Goal: Contribute content: Contribute content

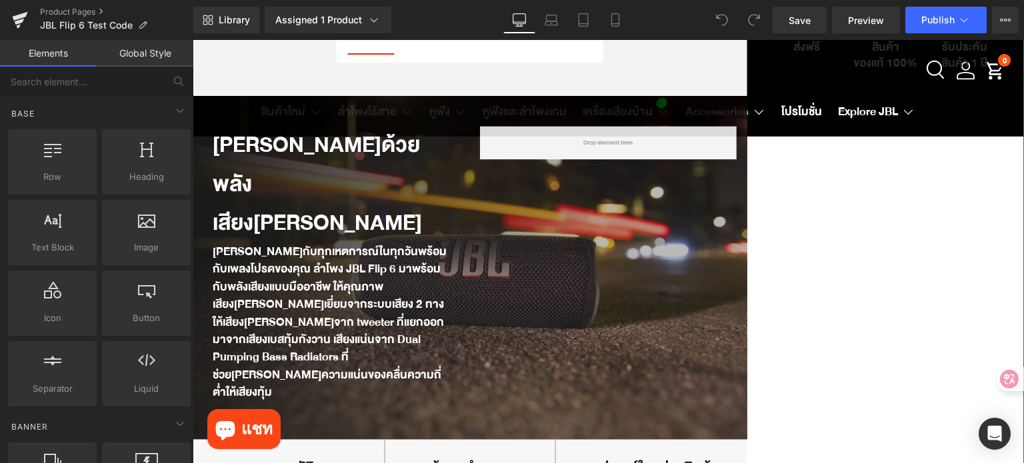
scroll to position [467, 0]
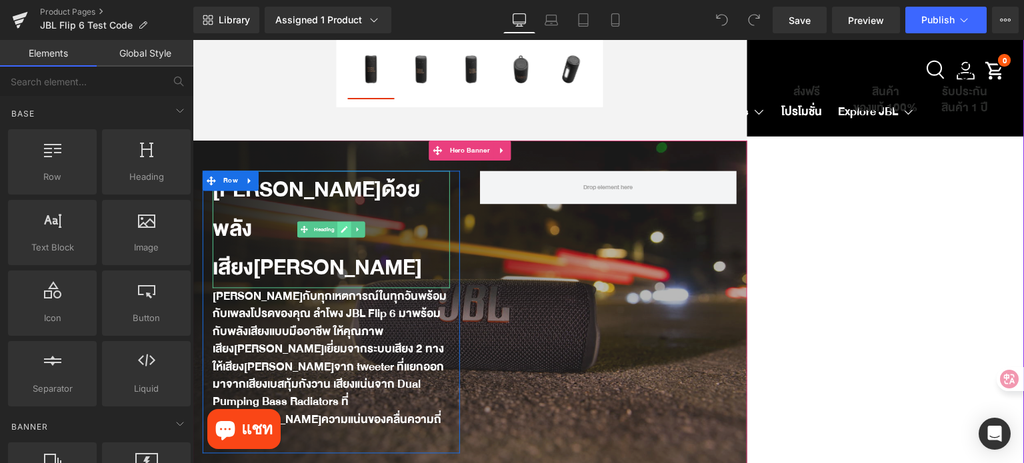
click at [341, 233] on icon at bounding box center [344, 230] width 7 height 7
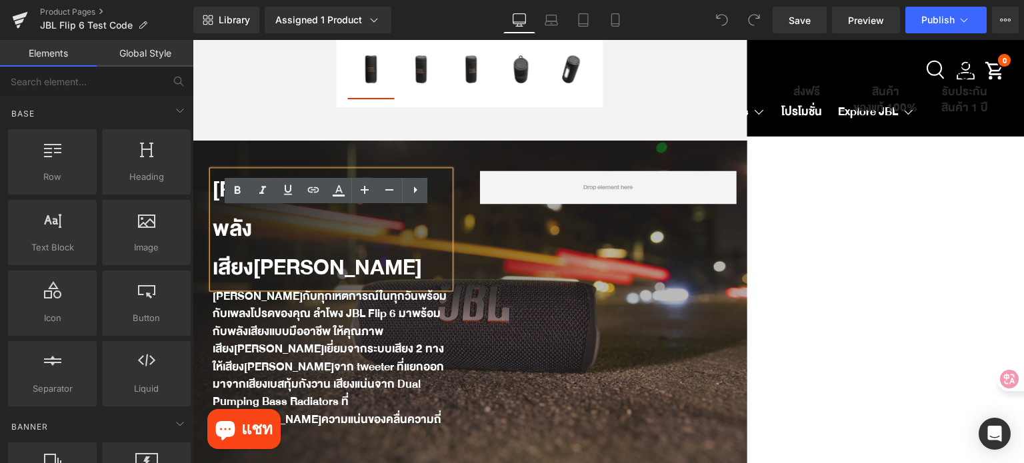
click at [261, 259] on strong "[PERSON_NAME]ด้วยพลังเสียง[PERSON_NAME]" at bounding box center [317, 229] width 209 height 115
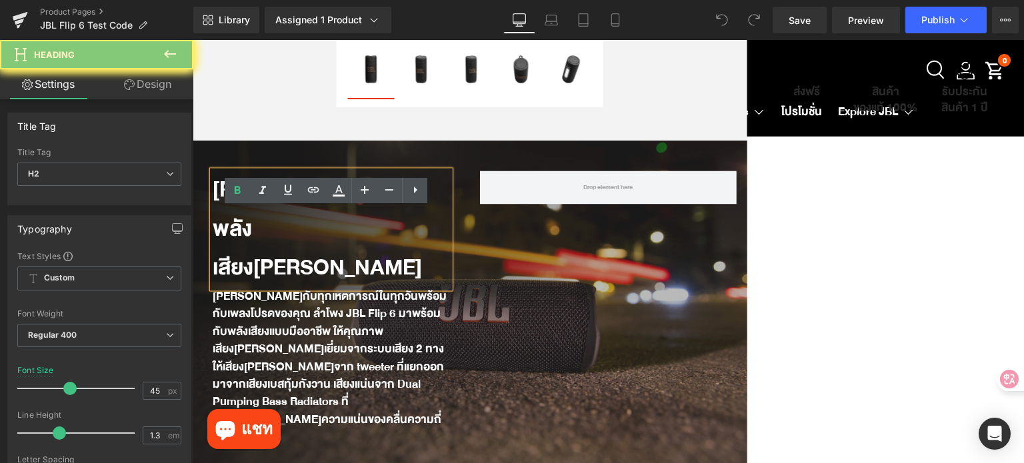
click at [261, 259] on strong "[PERSON_NAME]ด้วยพลังเสียง[PERSON_NAME]" at bounding box center [317, 229] width 209 height 115
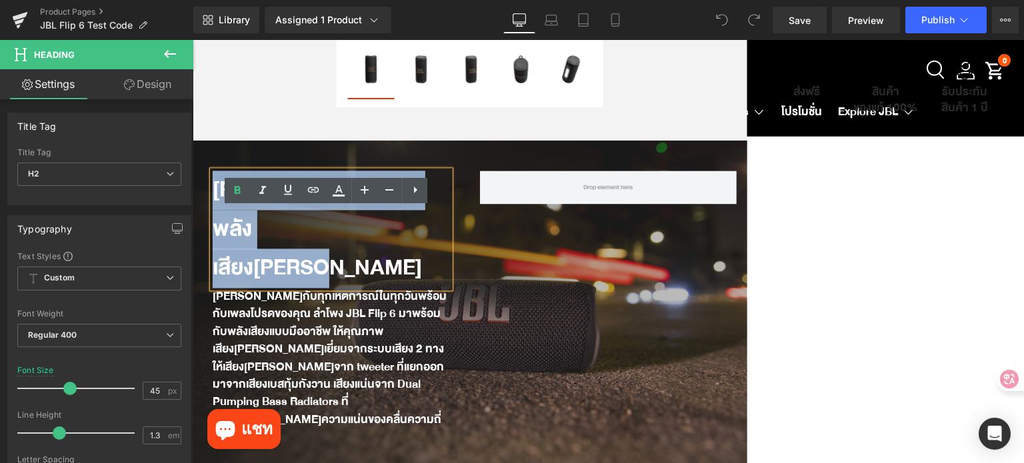
paste div
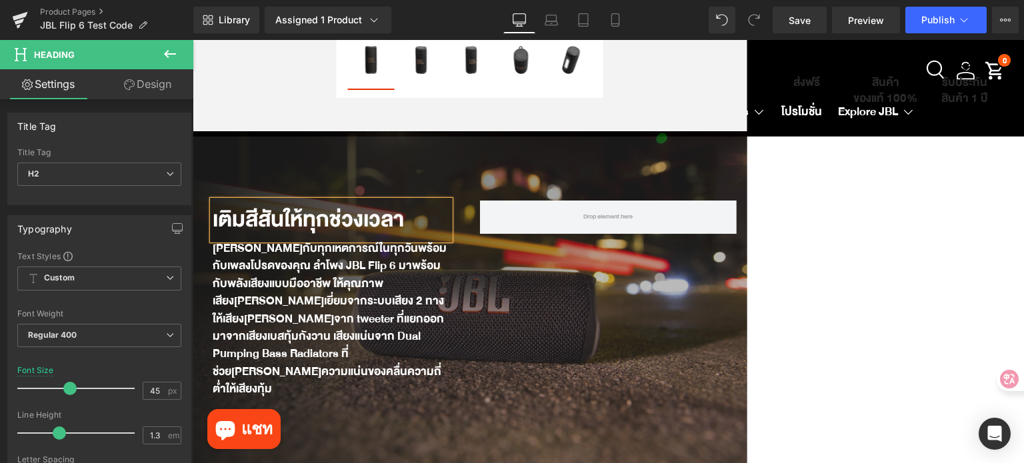
scroll to position [485, 0]
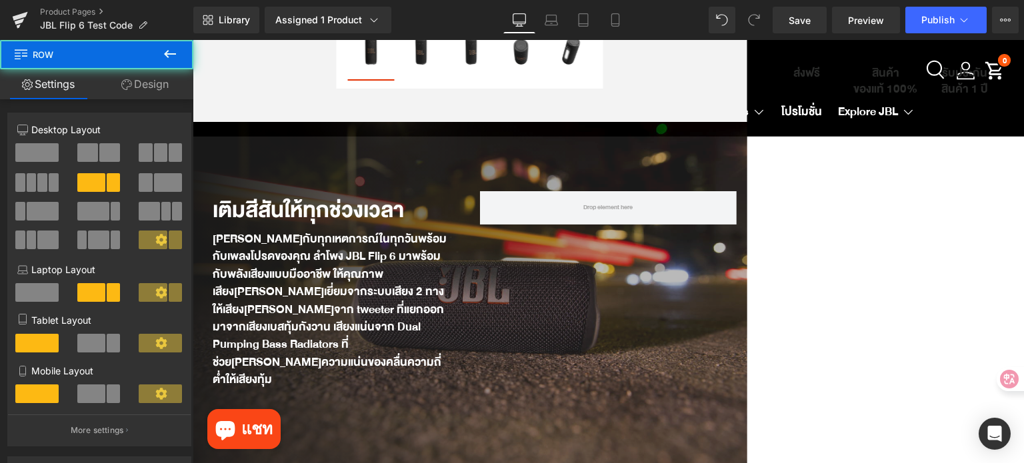
click at [618, 291] on div "เติมสีสันให้ทุกช่วงเวลา Heading [PERSON_NAME]กับทุกเหตการณ์ในทุกวันพร้อมกับเพลง…" at bounding box center [470, 293] width 554 height 204
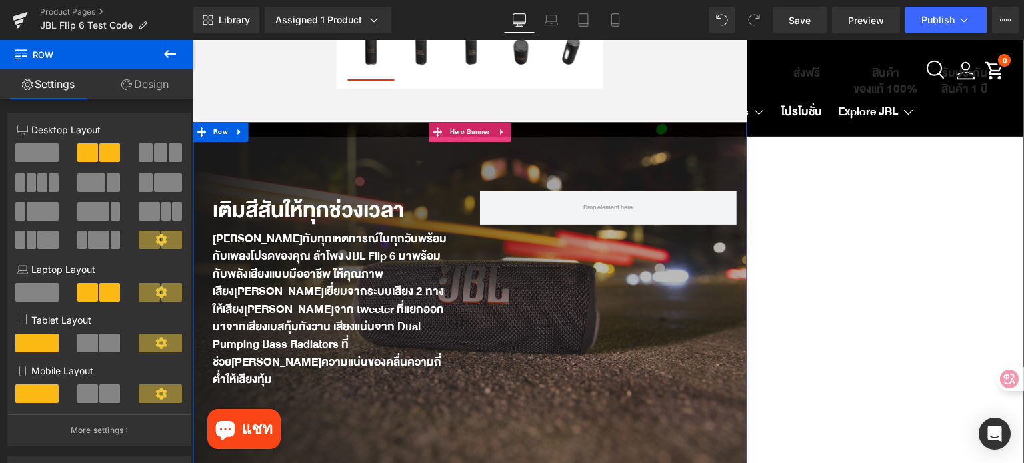
click at [598, 162] on div "เติมสีสันให้ทุกช่วงเวลา Heading [PERSON_NAME]กับทุกเหตการณ์ในทุกวันพร้อมกับเพลง…" at bounding box center [470, 293] width 554 height 343
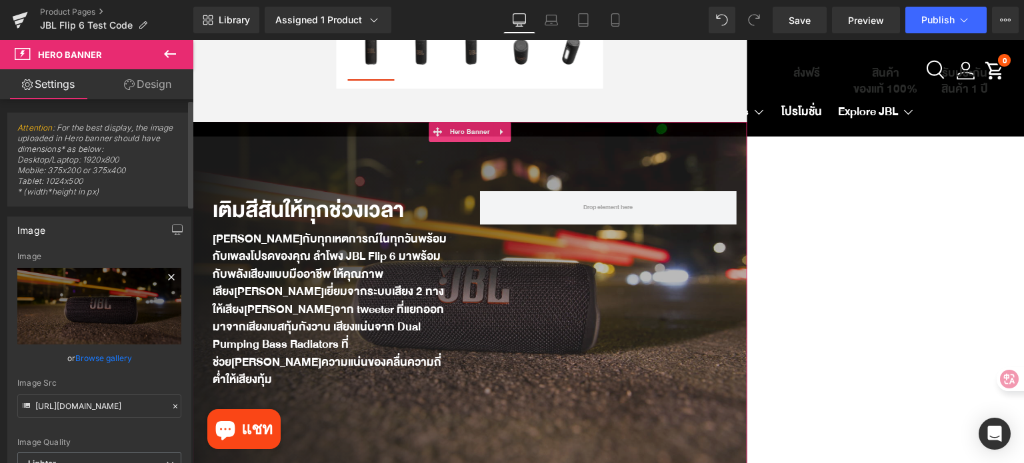
click at [163, 282] on icon at bounding box center [171, 277] width 16 height 16
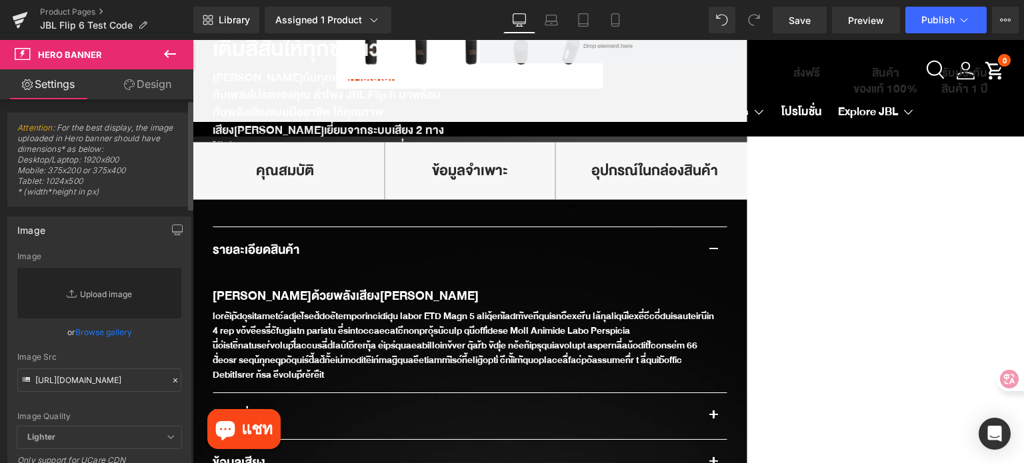
click at [107, 295] on link "Replace Image" at bounding box center [99, 293] width 164 height 51
type input "C:\fakepath\JBL_Grip_Lifestyle_02_904x560px.webp"
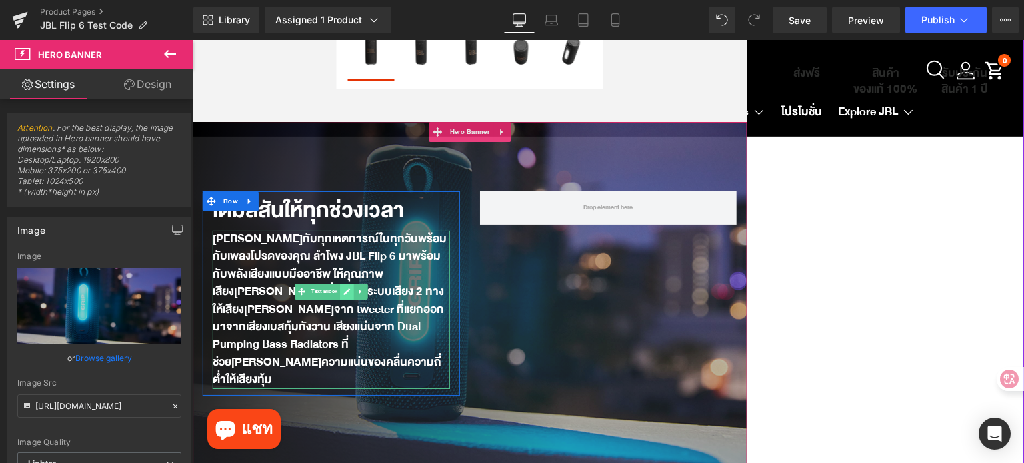
click at [340, 300] on link at bounding box center [347, 292] width 14 height 16
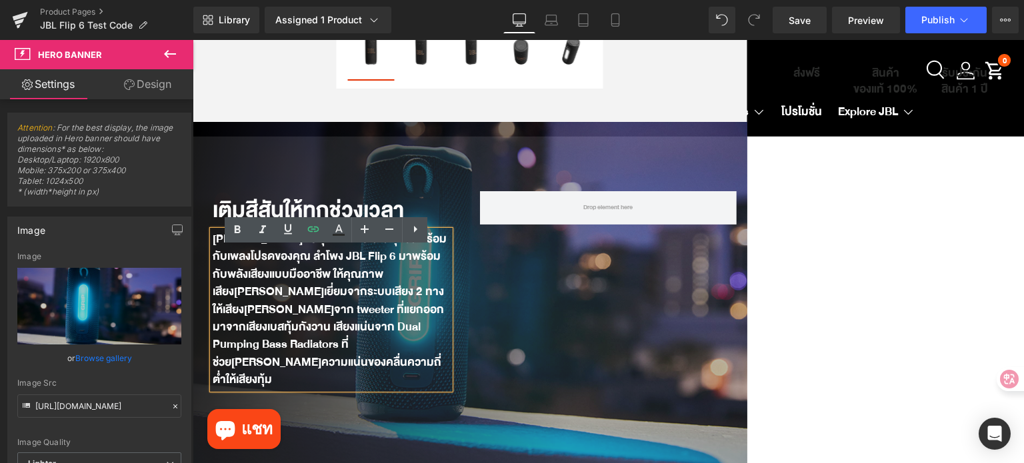
click at [339, 303] on div "[PERSON_NAME]กับทุกเหตการณ์ในทุกวันพร้อมกับเพลงโปรดของคุณ ลำโพง JBL Flip 6 มาพร…" at bounding box center [331, 310] width 237 height 159
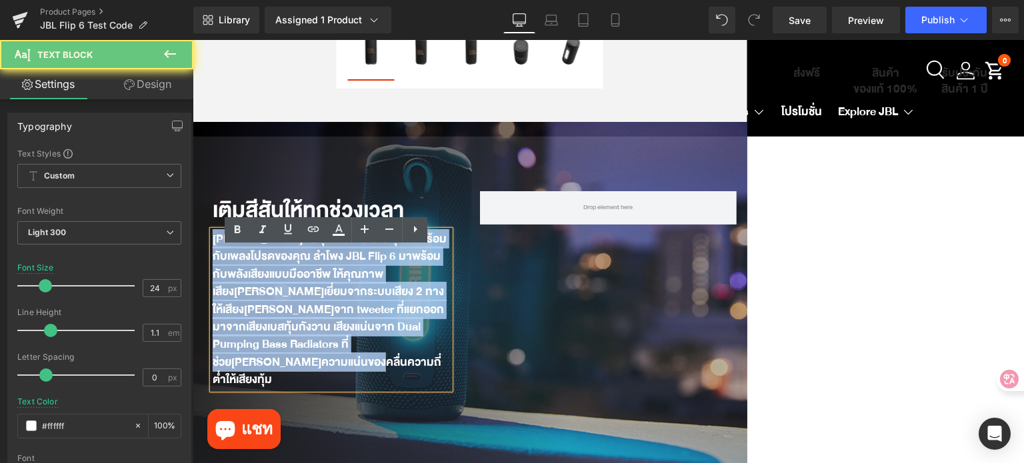
click at [339, 303] on div "[PERSON_NAME]กับทุกเหตการณ์ในทุกวันพร้อมกับเพลงโปรดของคุณ ลำโพง JBL Flip 6 มาพร…" at bounding box center [331, 310] width 237 height 159
paste div
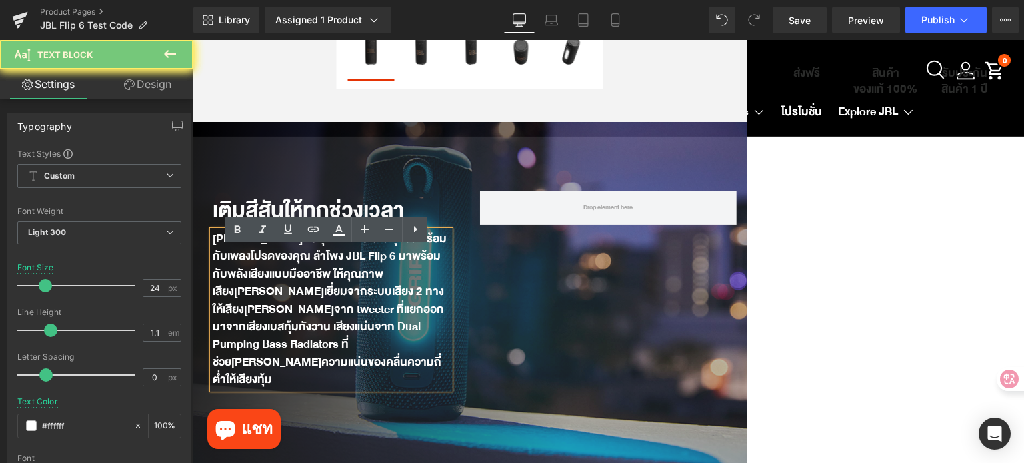
scroll to position [433, 0]
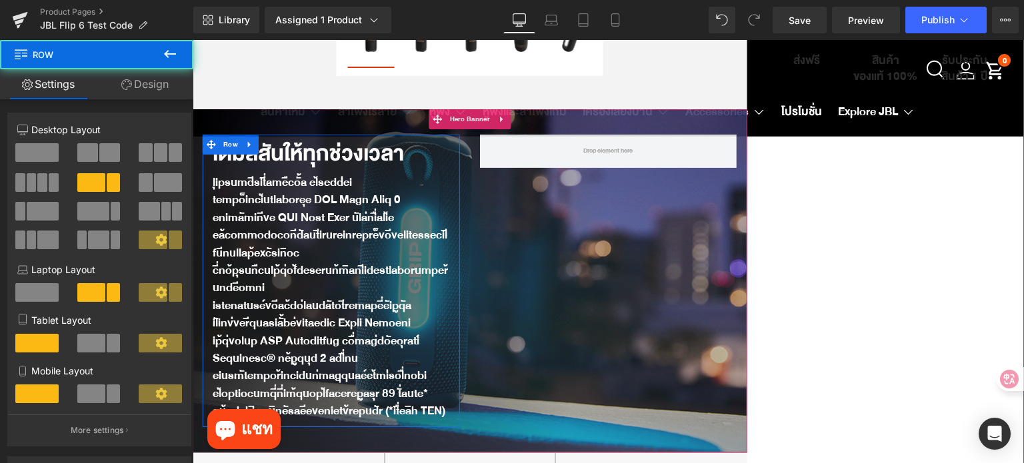
scroll to position [499, 0]
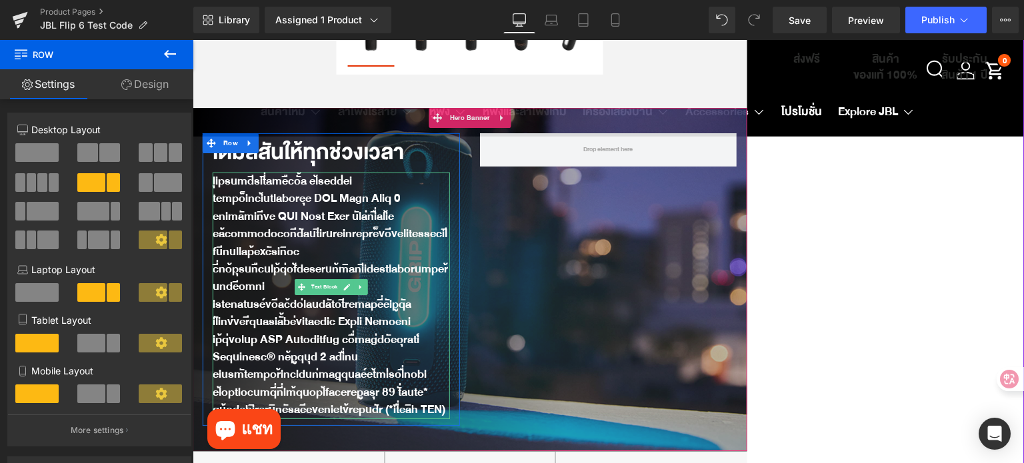
click at [344, 202] on div at bounding box center [331, 296] width 237 height 247
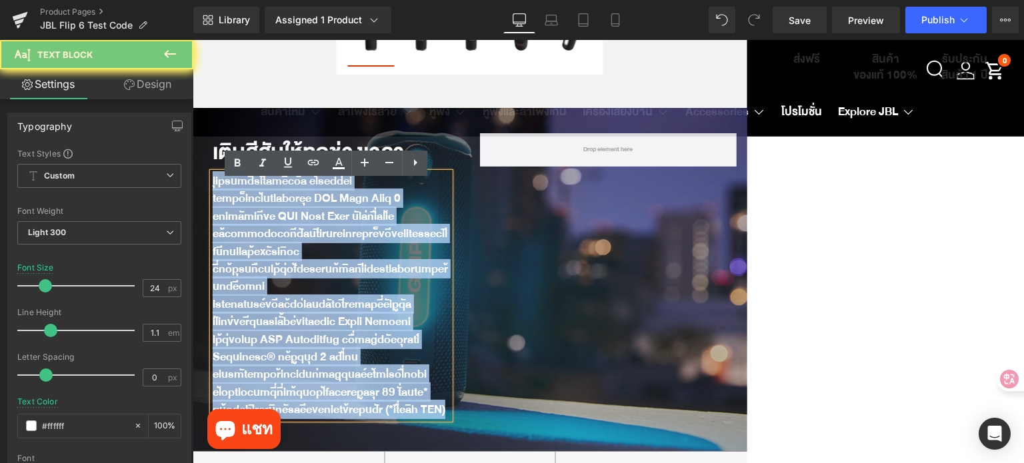
click at [344, 202] on div at bounding box center [331, 296] width 237 height 247
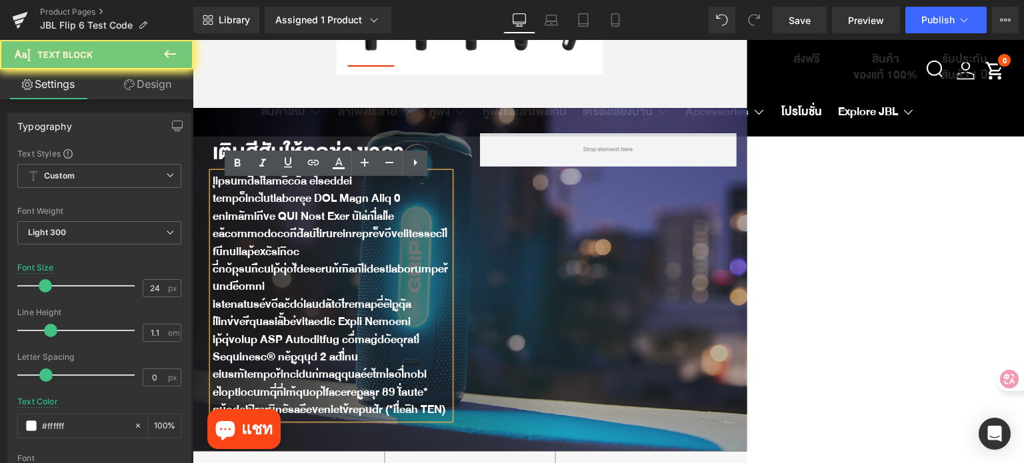
scroll to position [552, 0]
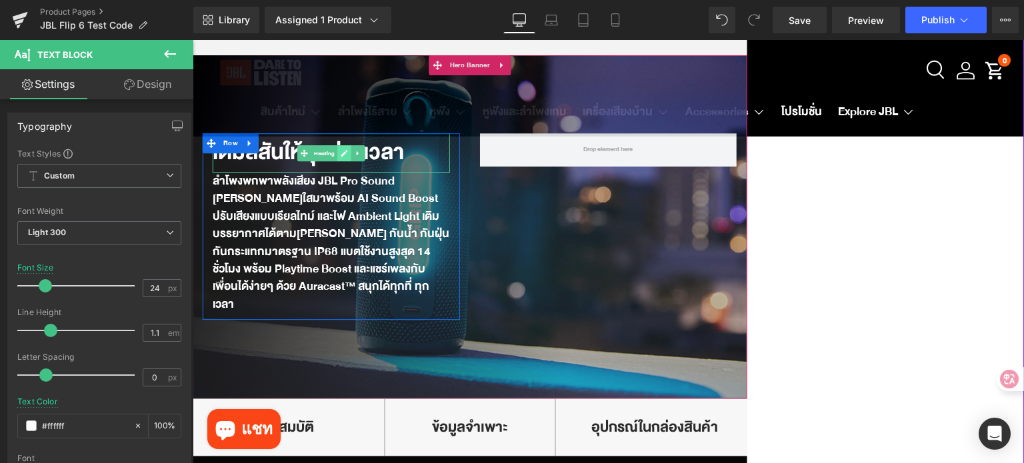
click at [341, 157] on icon at bounding box center [344, 153] width 7 height 7
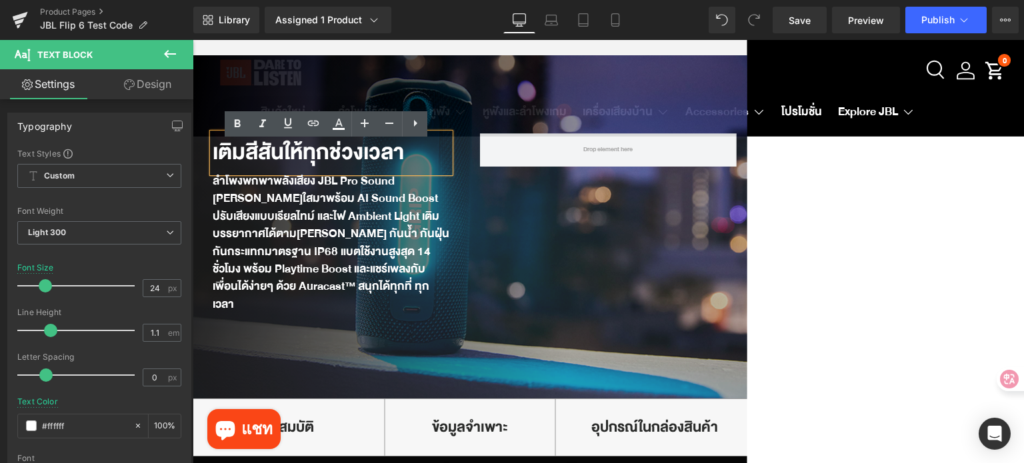
click at [336, 163] on strong "เติมสีสันให้ทุกช่วงเวลา" at bounding box center [308, 153] width 191 height 37
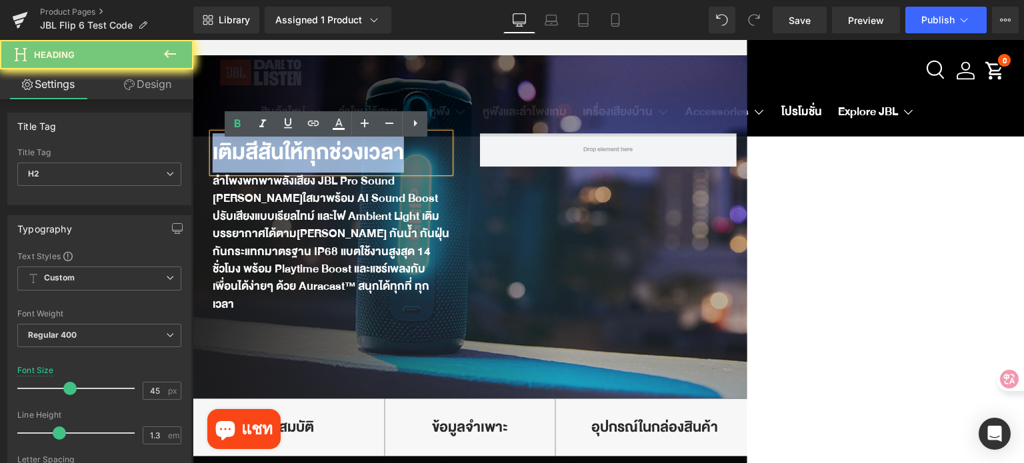
click at [336, 163] on strong "เติมสีสันให้ทุกช่วงเวลา" at bounding box center [308, 153] width 191 height 37
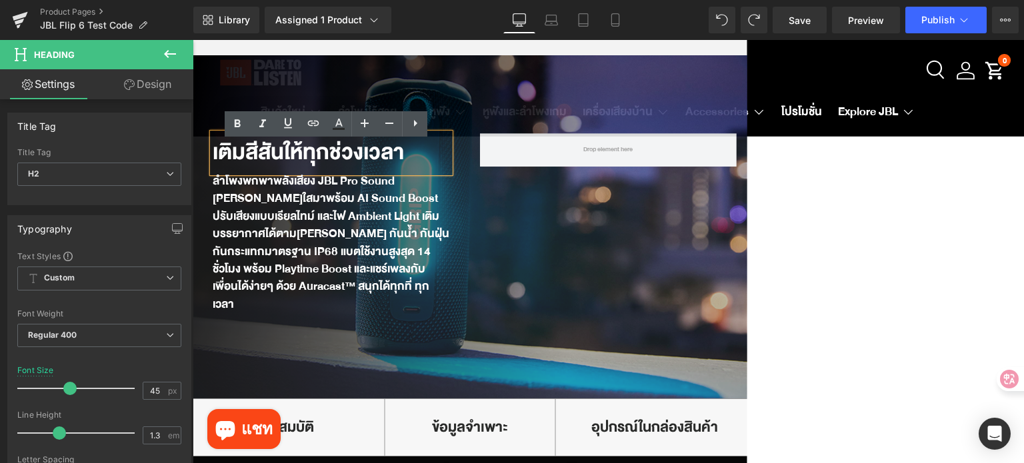
click at [355, 161] on strong "เติมสีสันให้ทุกช่วงเวลา" at bounding box center [308, 153] width 191 height 37
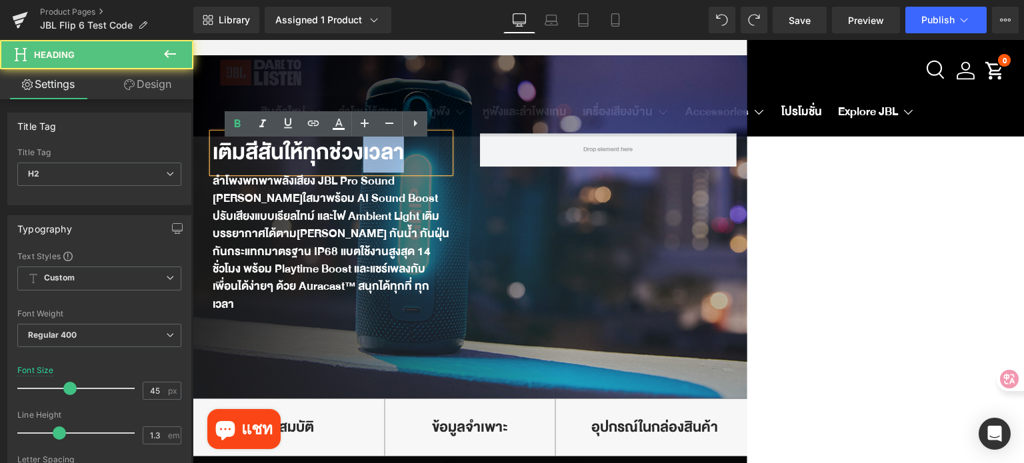
click at [355, 161] on strong "เติมสีสันให้ทุกช่วงเวลา" at bounding box center [308, 153] width 191 height 37
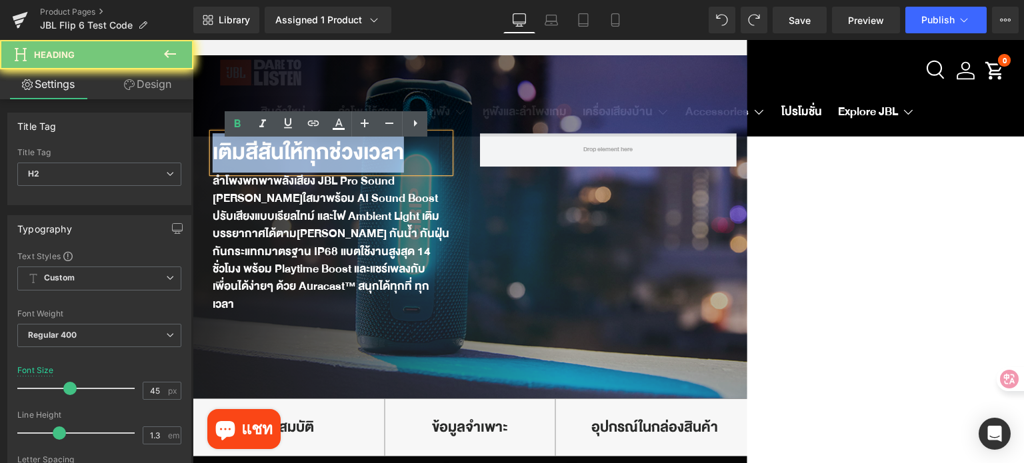
click at [355, 161] on strong "เติมสีสันให้ทุกช่วงเวลา" at bounding box center [308, 153] width 191 height 37
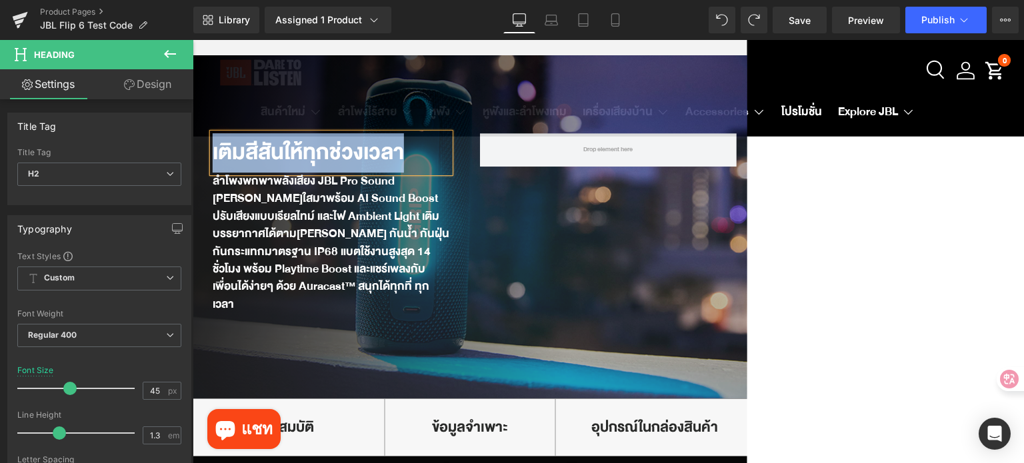
scroll to position [571, 0]
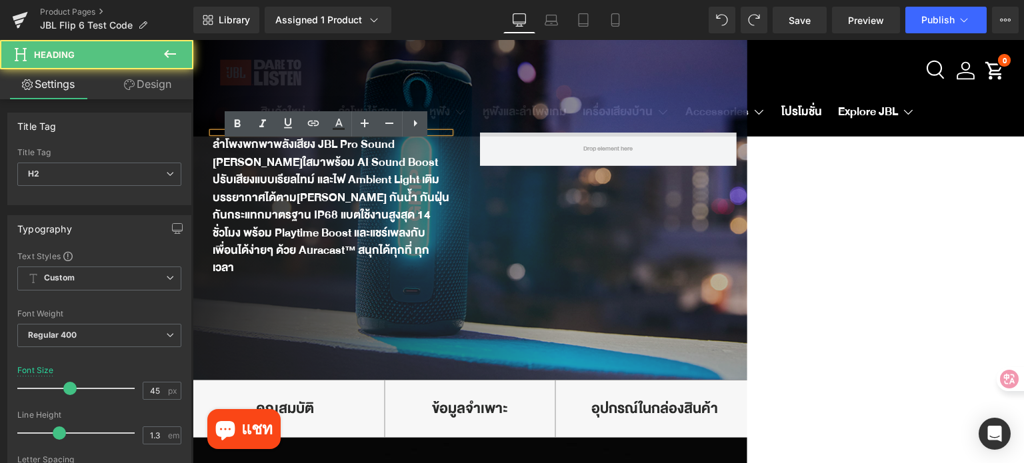
click at [274, 133] on div at bounding box center [331, 133] width 237 height 0
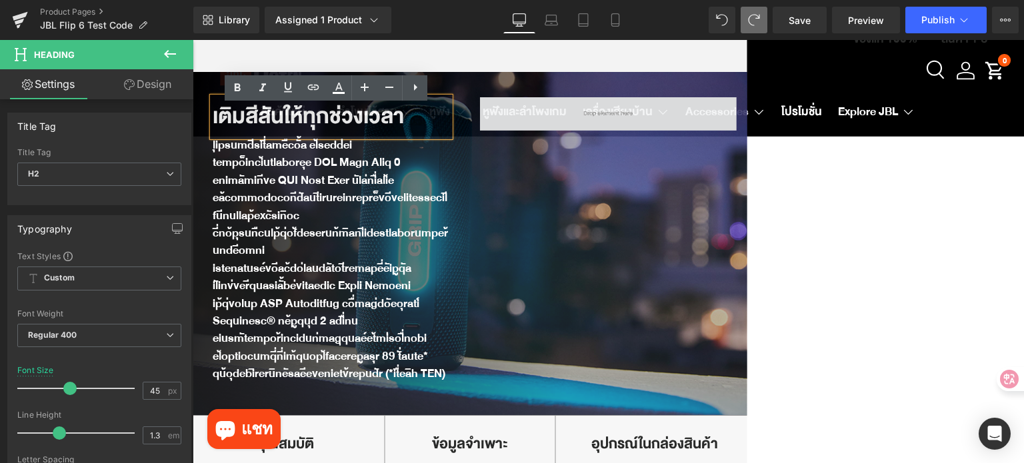
scroll to position [517, 0]
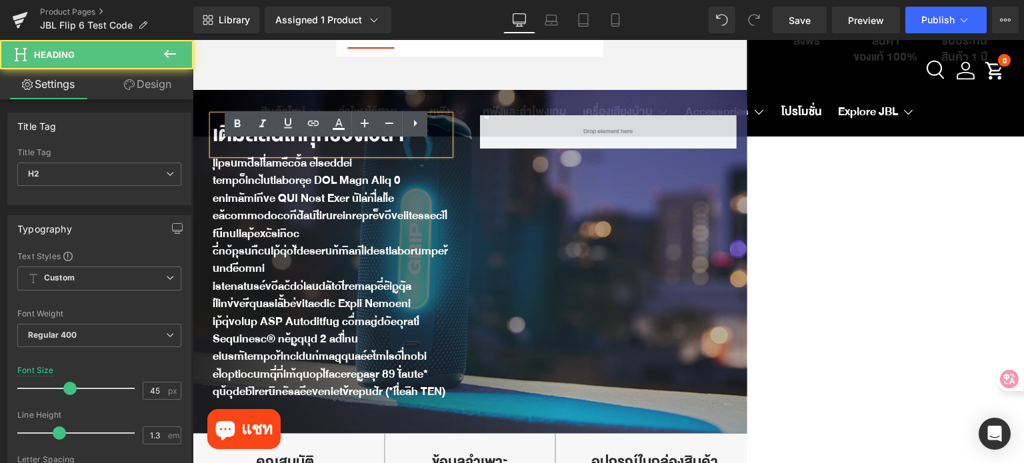
click at [413, 149] on h2 "เติมสีสันให้ทุกช่วงเวลา" at bounding box center [331, 134] width 237 height 39
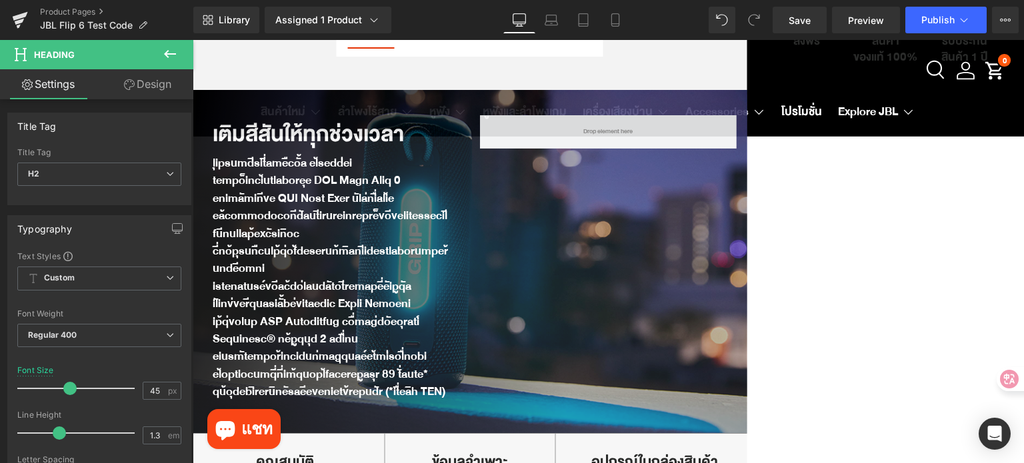
click at [754, 23] on icon at bounding box center [754, 20] width 12 height 12
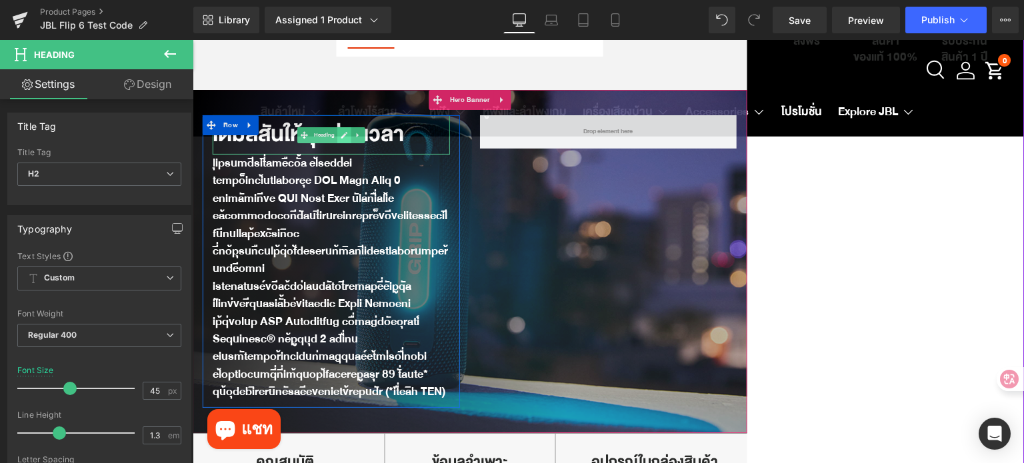
click at [341, 139] on icon at bounding box center [344, 135] width 7 height 7
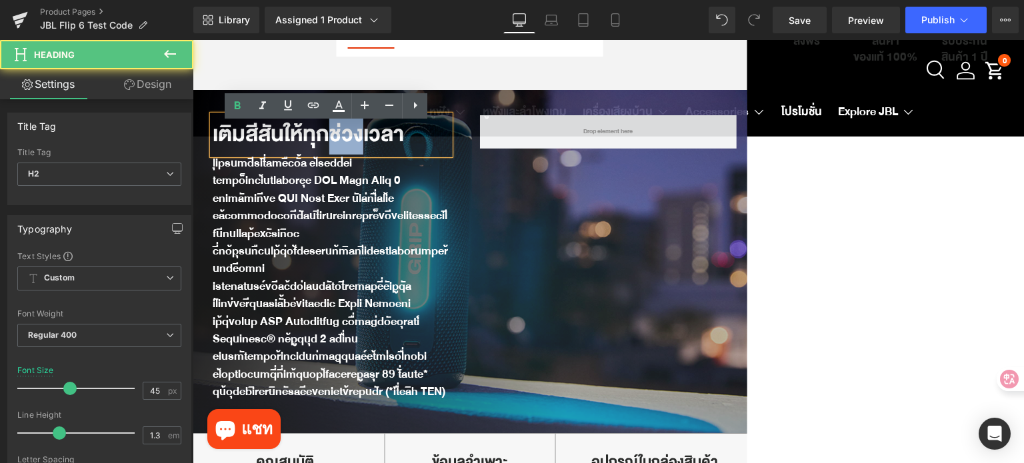
click at [338, 144] on strong "เติมสีสันให้ทุกช่วงเวลา" at bounding box center [308, 134] width 191 height 37
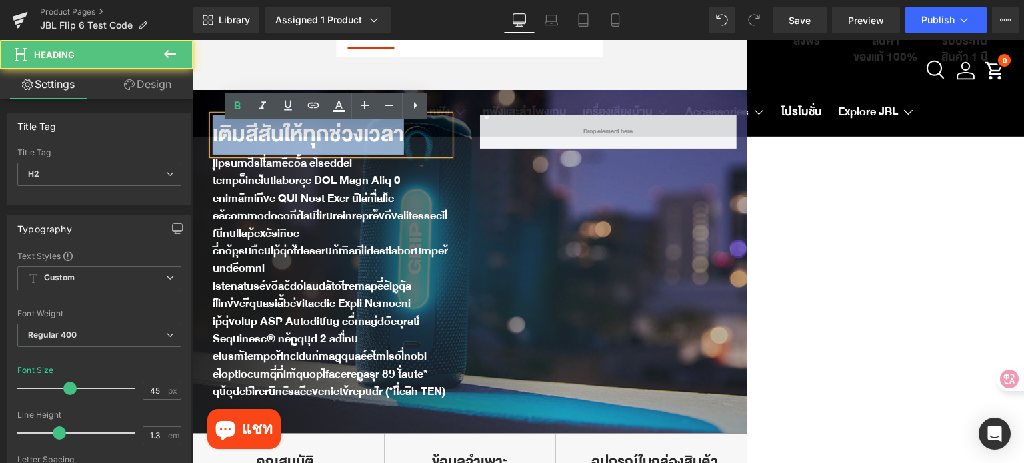
click at [338, 144] on strong "เติมสีสันให้ทุกช่วงเวลา" at bounding box center [308, 134] width 191 height 37
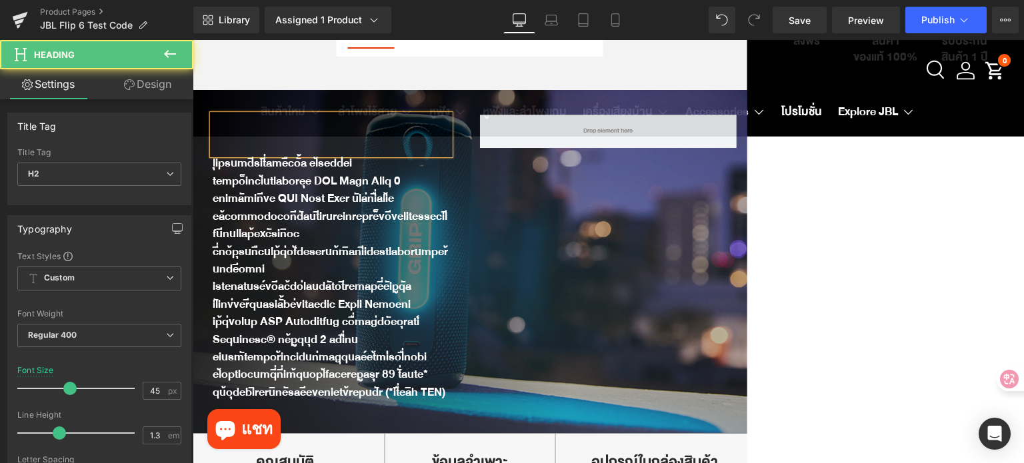
click at [320, 151] on div at bounding box center [331, 135] width 237 height 40
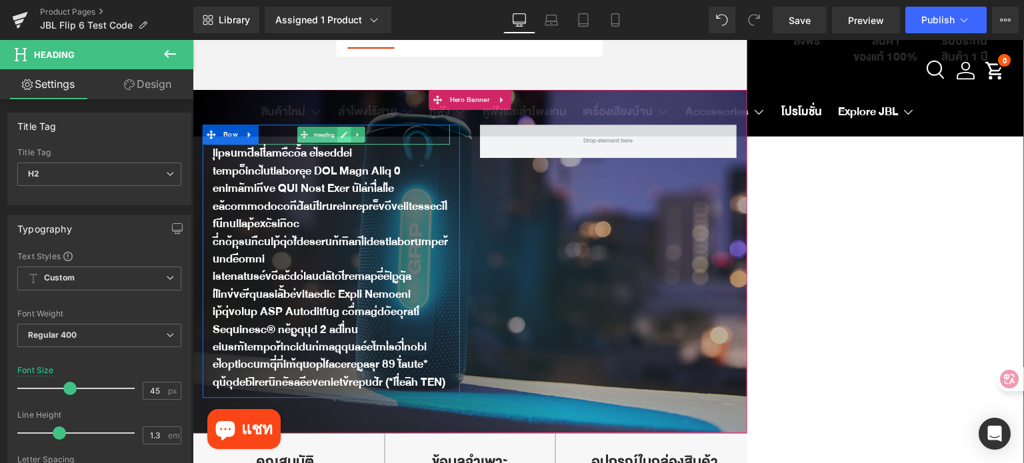
click at [341, 139] on icon at bounding box center [344, 135] width 7 height 8
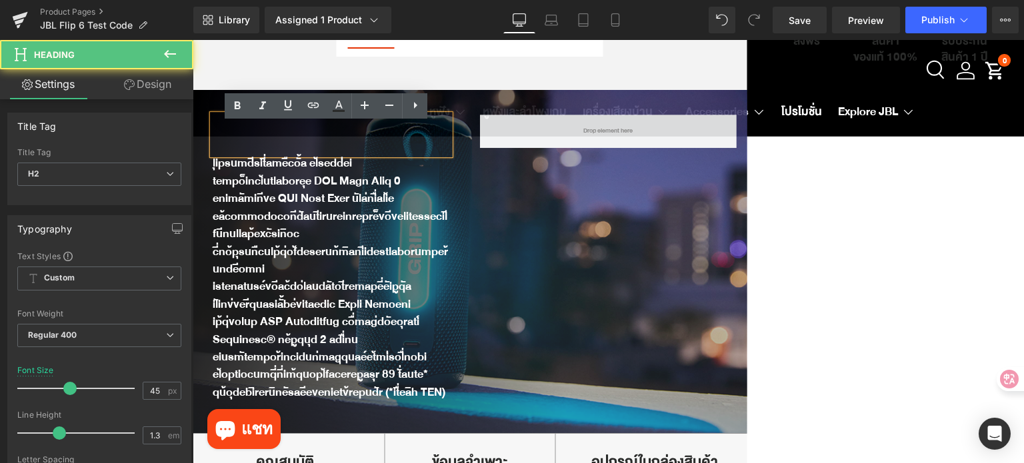
click at [331, 141] on div at bounding box center [331, 135] width 237 height 40
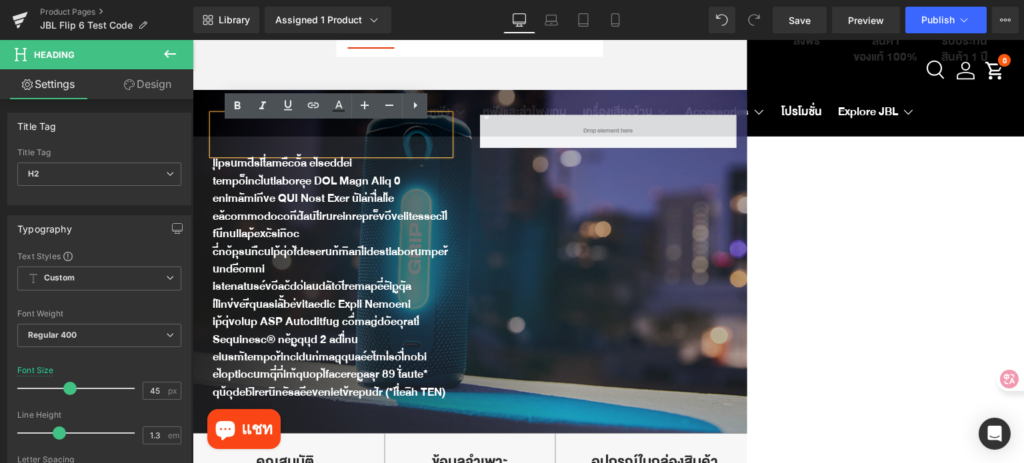
click at [307, 151] on div at bounding box center [331, 135] width 237 height 40
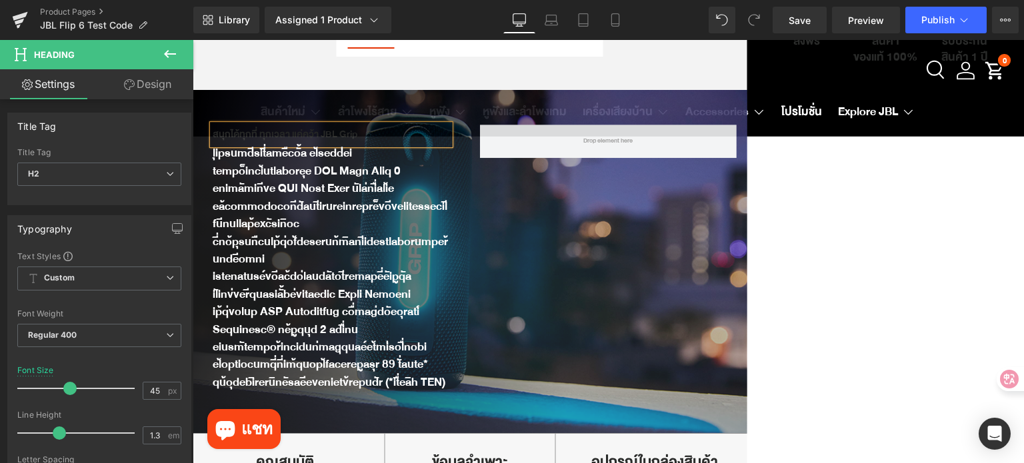
scroll to position [527, 0]
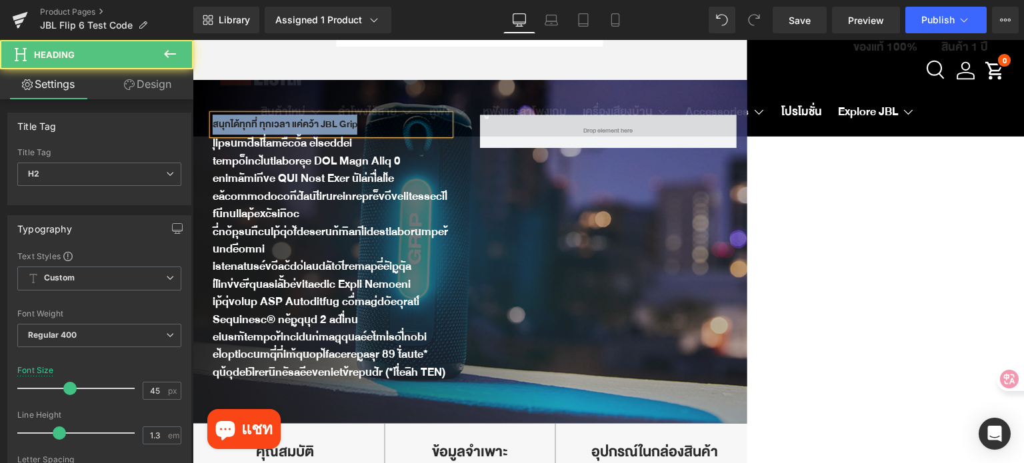
drag, startPoint x: 367, startPoint y: 130, endPoint x: 188, endPoint y: 127, distance: 179.4
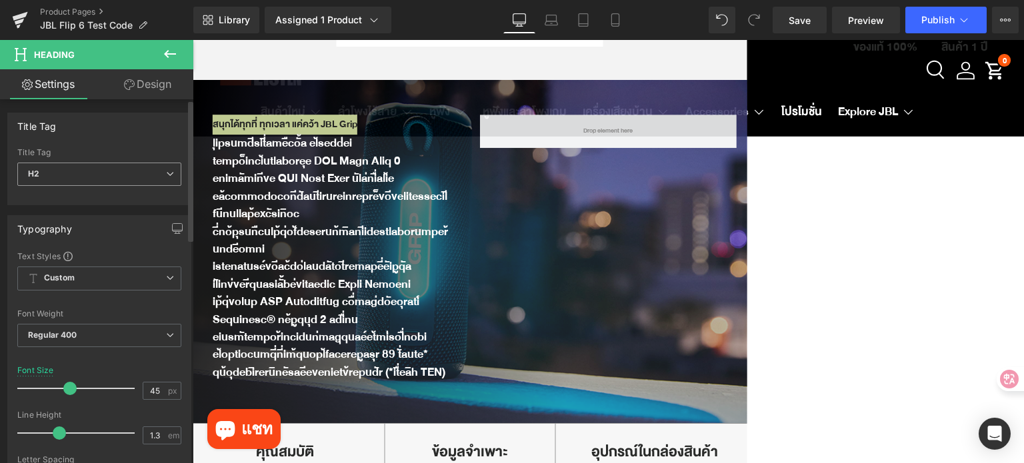
click at [95, 172] on span "H2" at bounding box center [99, 174] width 164 height 23
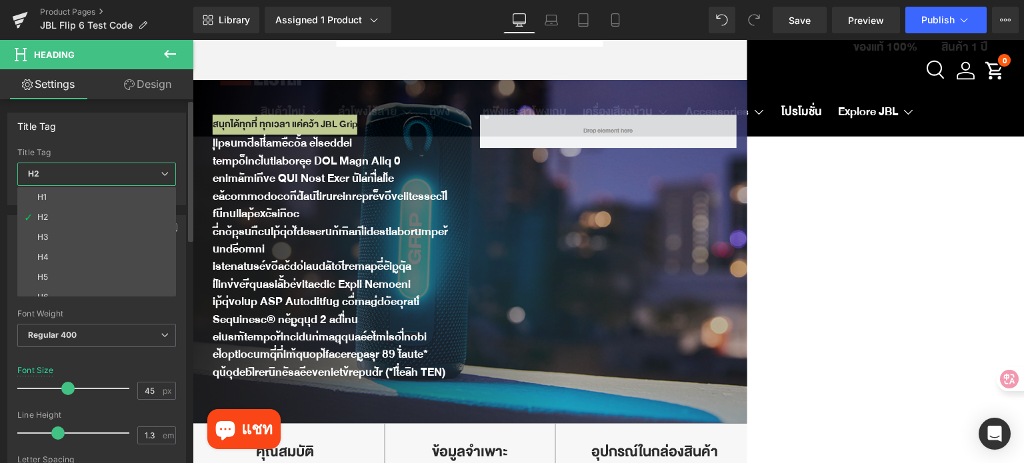
click at [90, 205] on li "H1" at bounding box center [99, 197] width 165 height 20
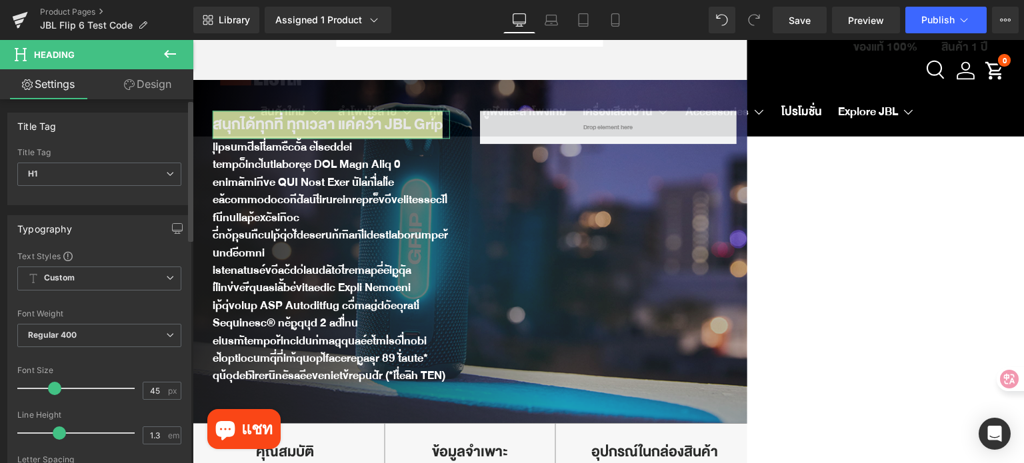
drag, startPoint x: 67, startPoint y: 390, endPoint x: 52, endPoint y: 387, distance: 14.9
click at [52, 387] on span at bounding box center [54, 388] width 13 height 13
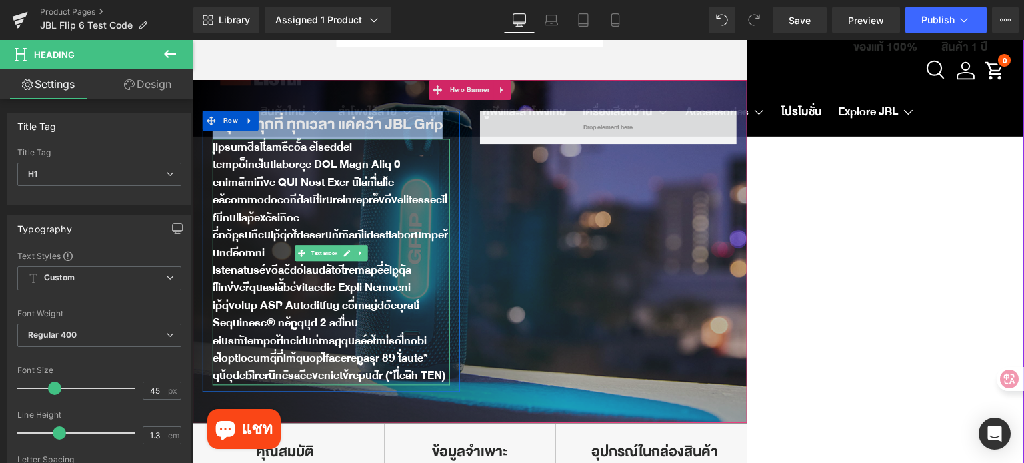
click at [257, 207] on div at bounding box center [331, 262] width 237 height 247
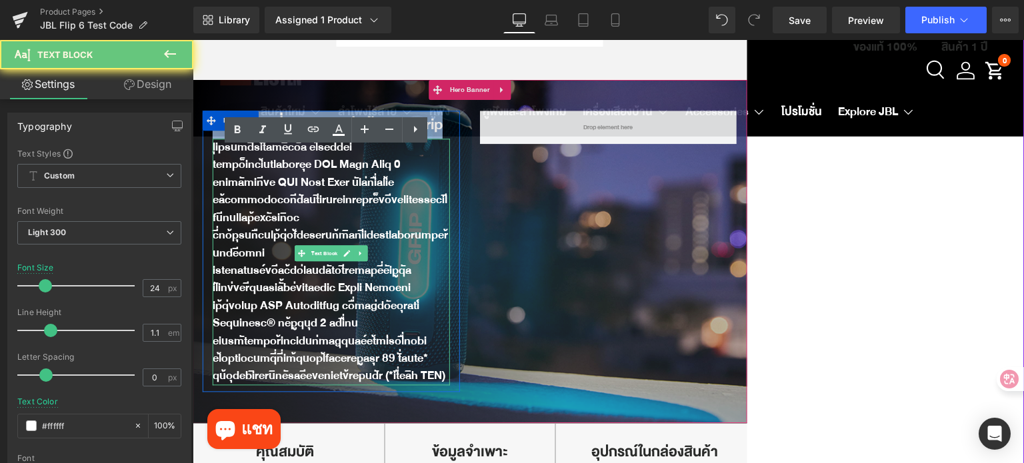
click at [257, 207] on div at bounding box center [331, 262] width 237 height 247
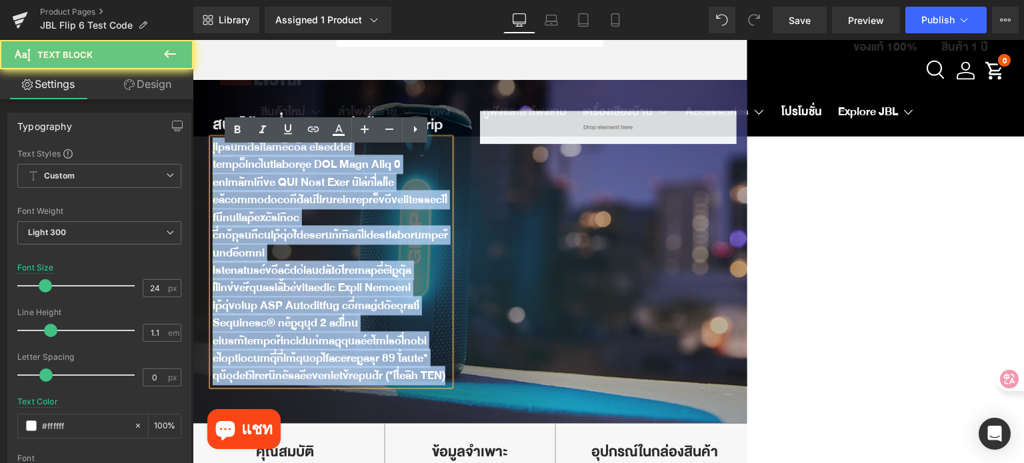
click at [257, 206] on div at bounding box center [331, 262] width 237 height 247
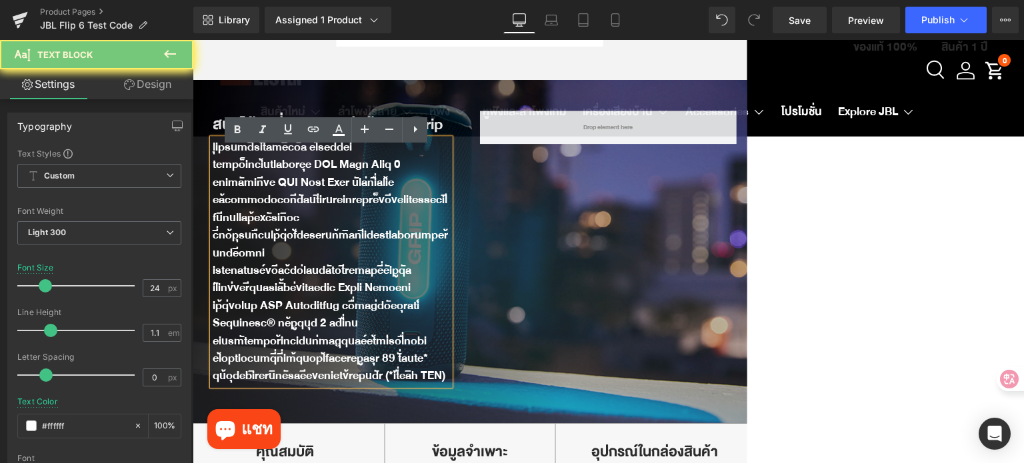
scroll to position [580, 0]
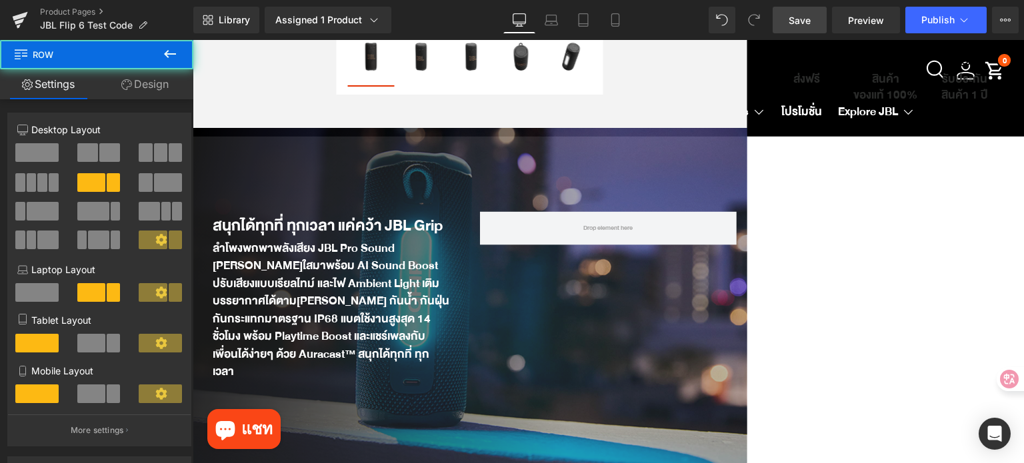
scroll to position [447, 0]
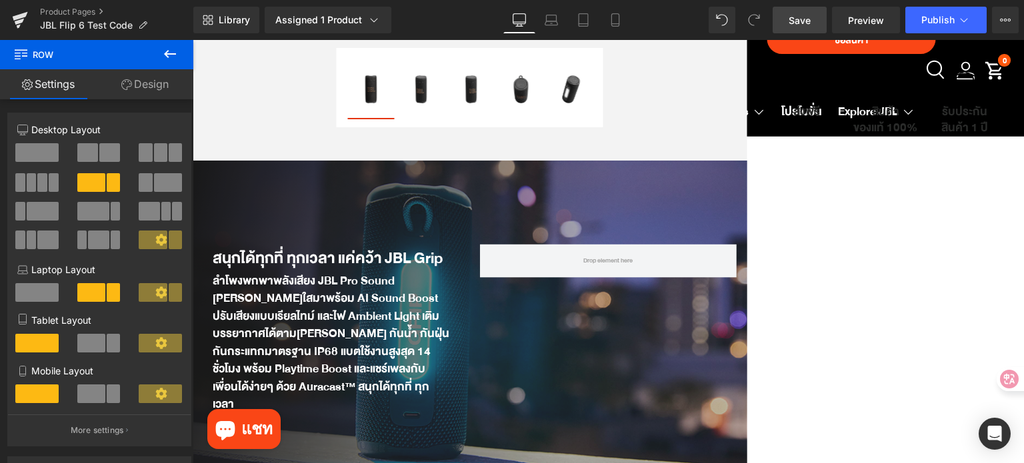
click at [792, 19] on span "Save" at bounding box center [800, 20] width 22 height 14
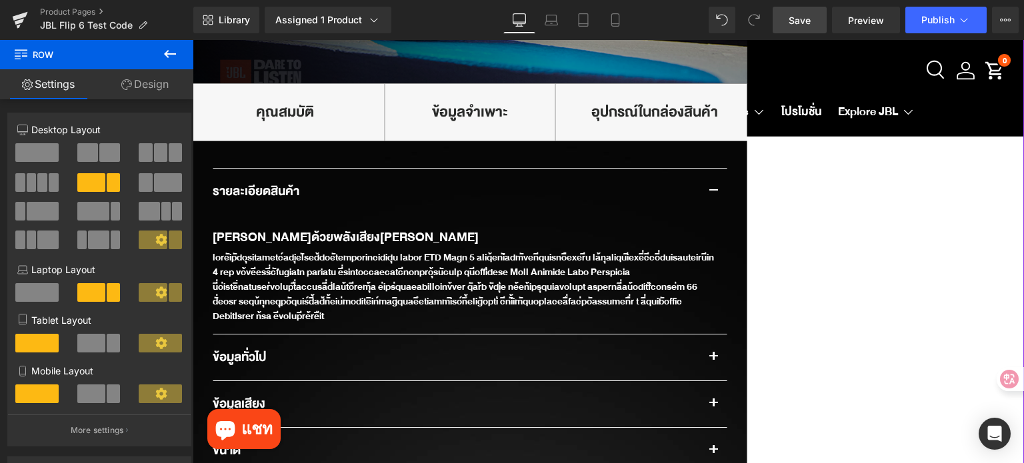
scroll to position [1067, 0]
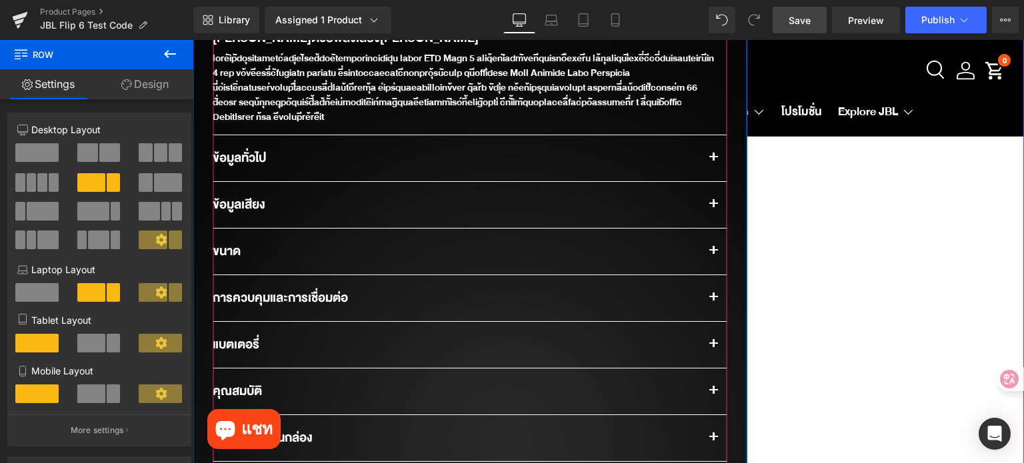
drag, startPoint x: 708, startPoint y: 153, endPoint x: 1014, endPoint y: 208, distance: 310.4
click at [714, 161] on span "button" at bounding box center [714, 161] width 0 height 0
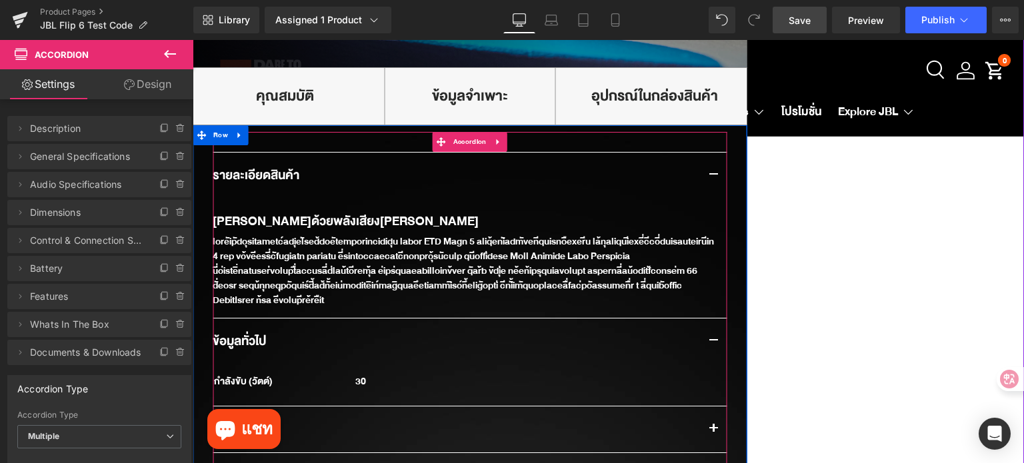
scroll to position [867, 0]
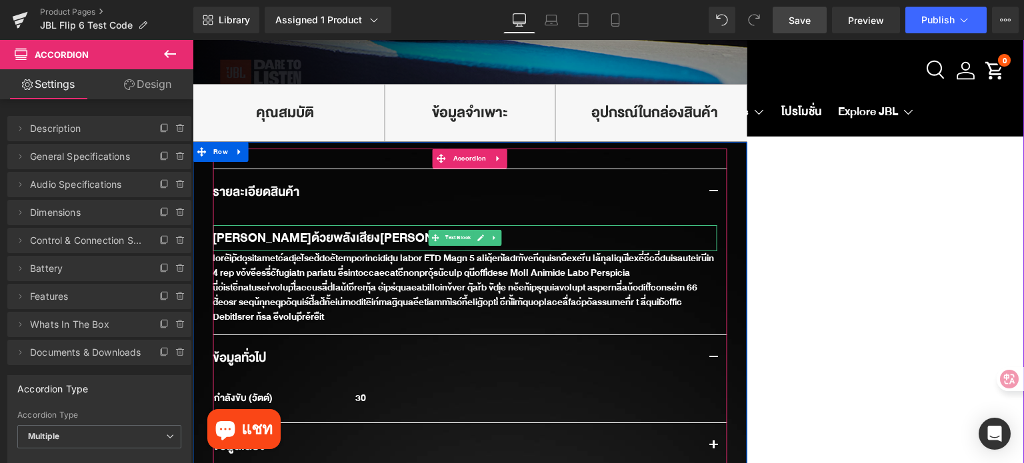
click at [297, 240] on b "[PERSON_NAME]ด้วยพลังเสียง[PERSON_NAME]" at bounding box center [346, 237] width 266 height 21
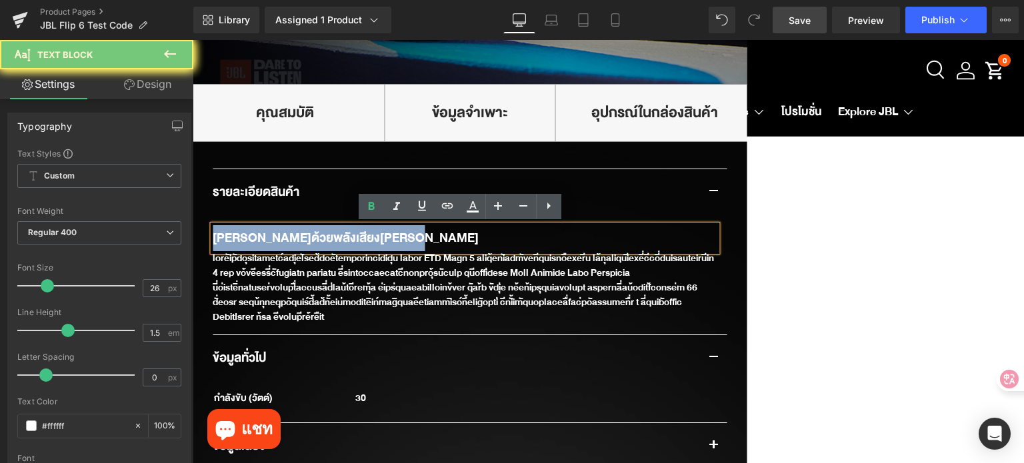
click at [297, 240] on b "[PERSON_NAME]ด้วยพลังเสียง[PERSON_NAME]" at bounding box center [346, 237] width 266 height 21
paste div
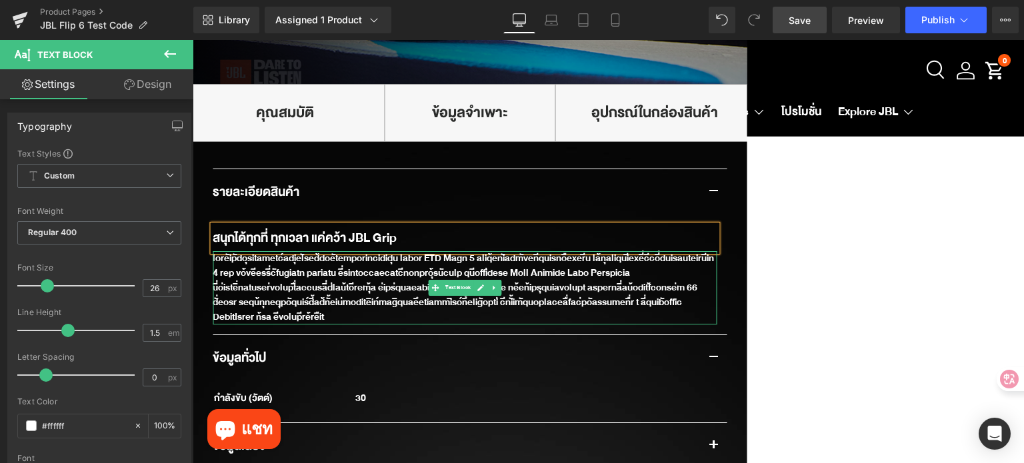
click at [307, 279] on div at bounding box center [465, 287] width 504 height 73
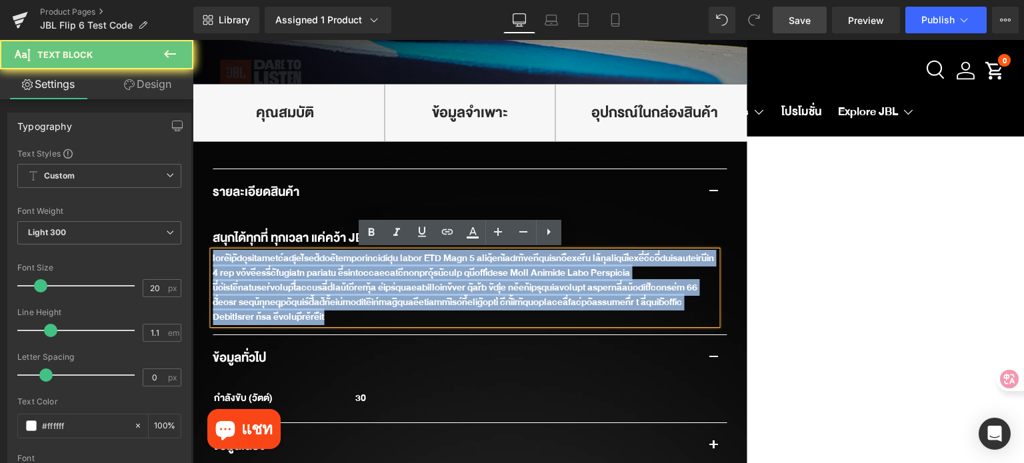
click at [307, 279] on div at bounding box center [465, 287] width 504 height 73
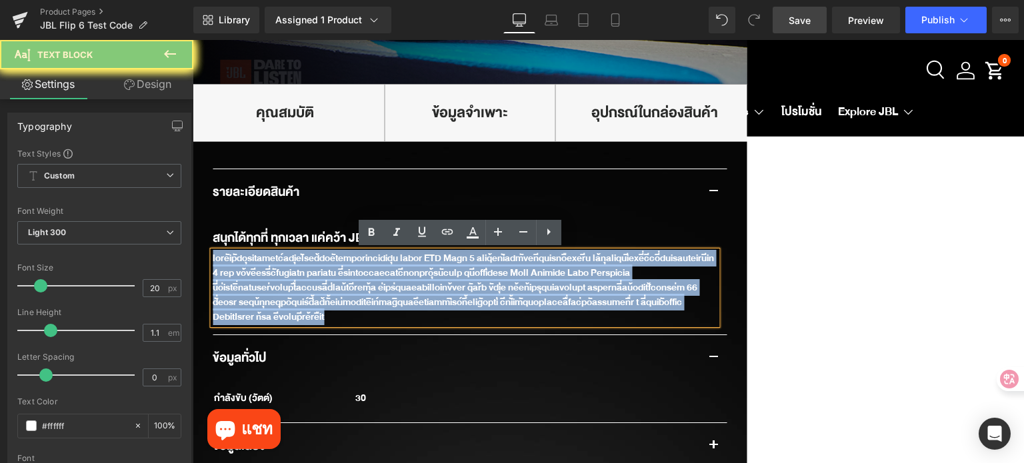
click at [307, 279] on div at bounding box center [465, 287] width 504 height 73
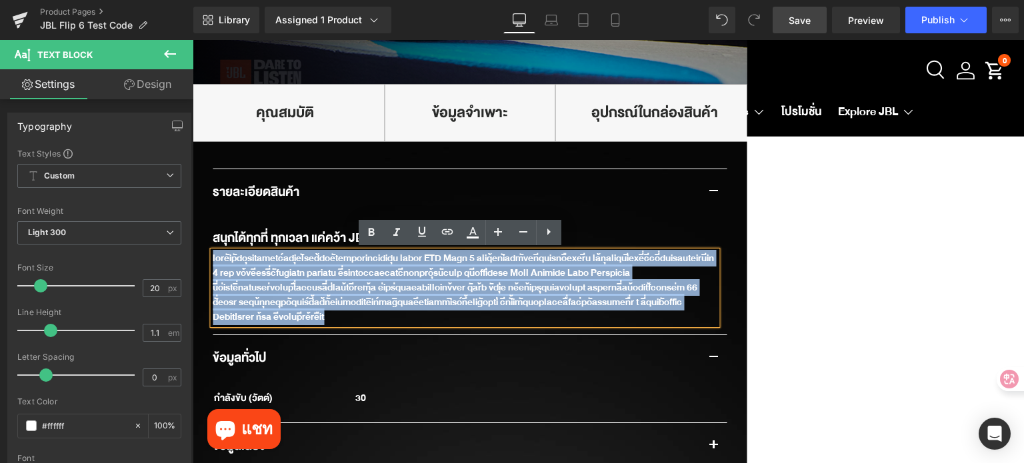
paste div
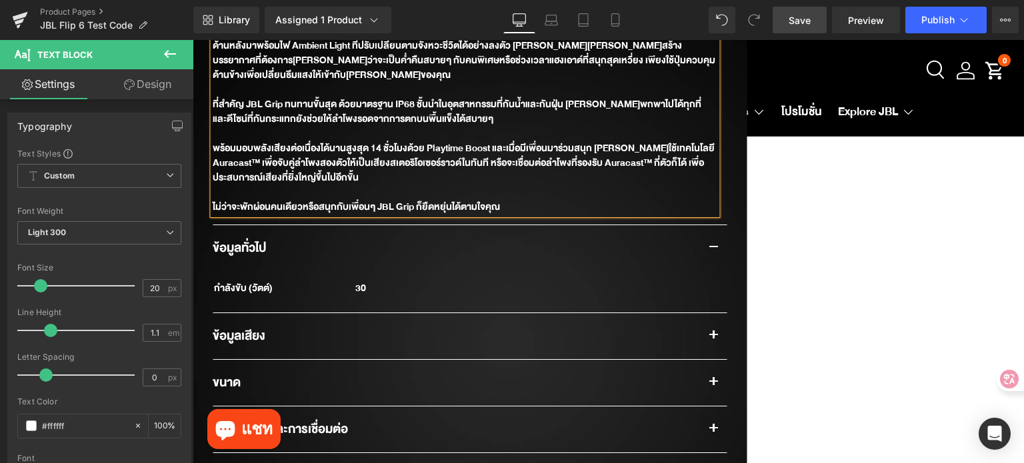
scroll to position [1200, 0]
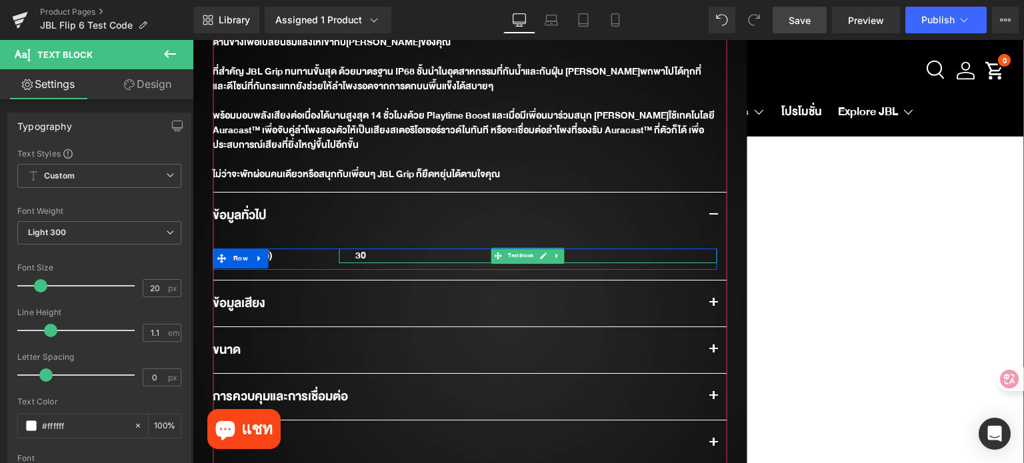
click at [361, 249] on div "30" at bounding box center [528, 256] width 378 height 15
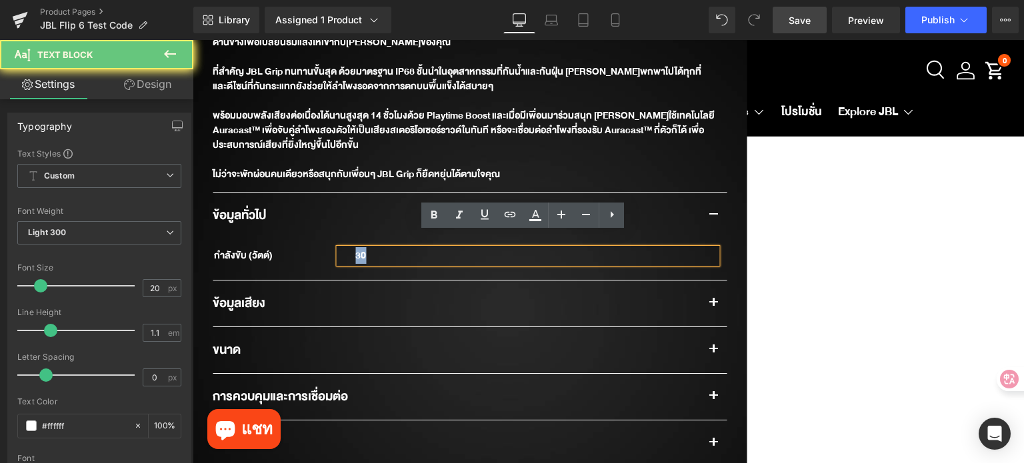
click at [361, 249] on div "30" at bounding box center [528, 256] width 378 height 15
paste div
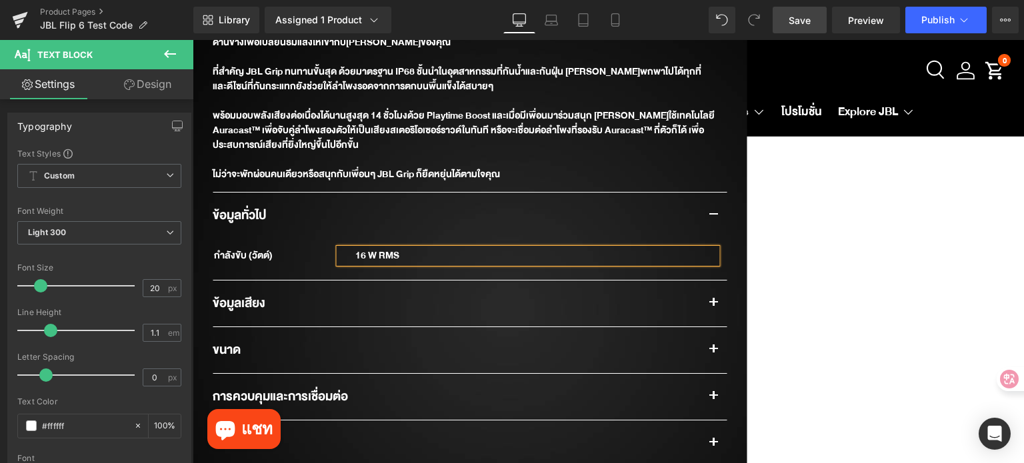
click at [371, 249] on div "16 W RMS" at bounding box center [528, 256] width 378 height 15
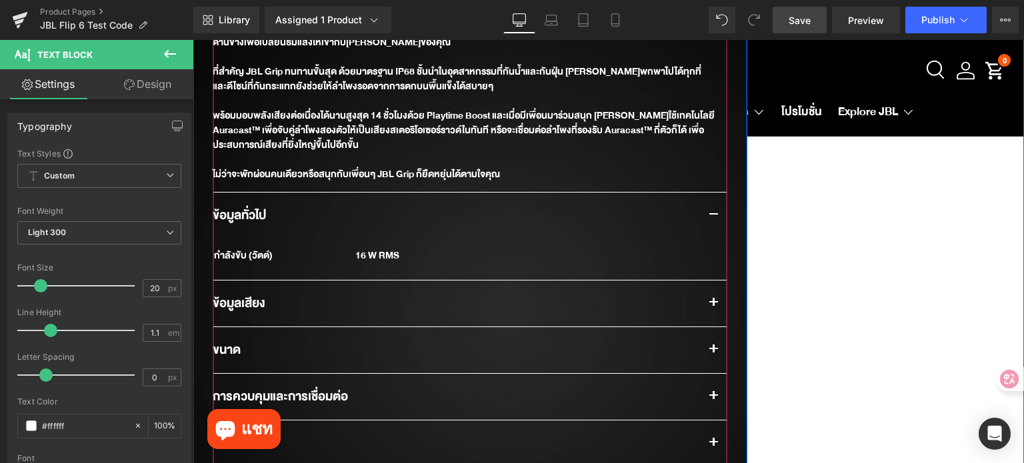
click at [705, 285] on button "button" at bounding box center [713, 304] width 27 height 46
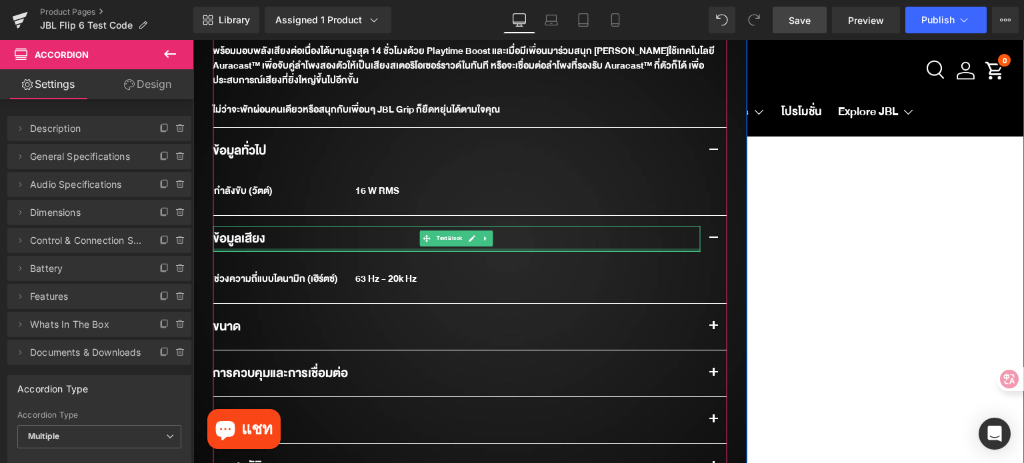
scroll to position [1267, 0]
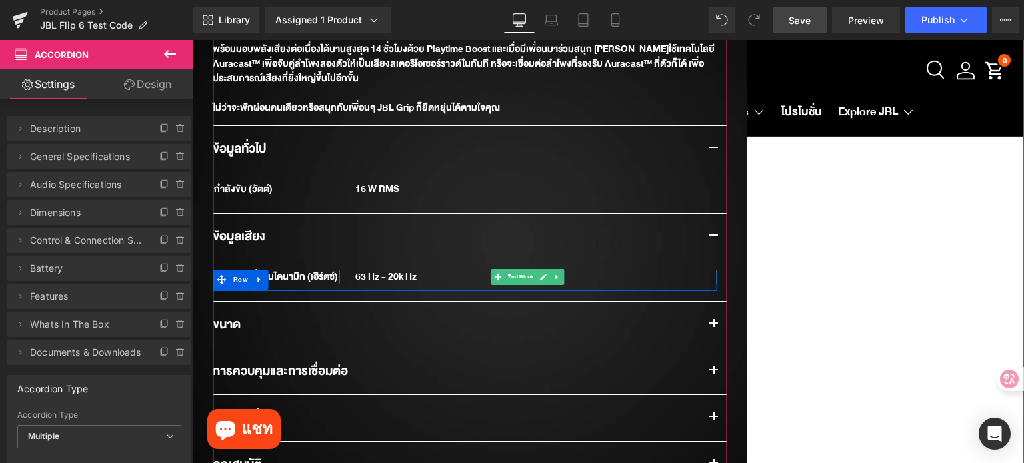
click at [389, 270] on div "63 Hz - 20k Hz" at bounding box center [528, 277] width 378 height 15
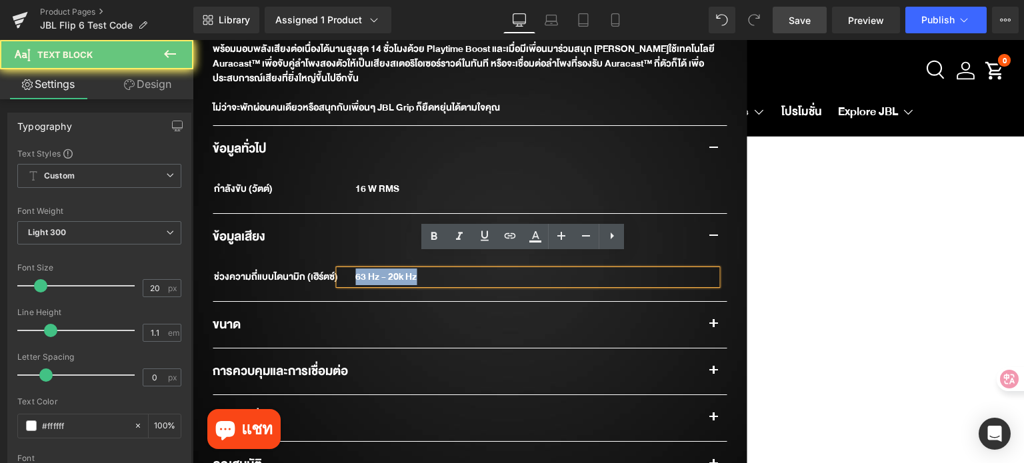
click at [389, 270] on div "63 Hz - 20k Hz" at bounding box center [528, 277] width 378 height 15
paste div
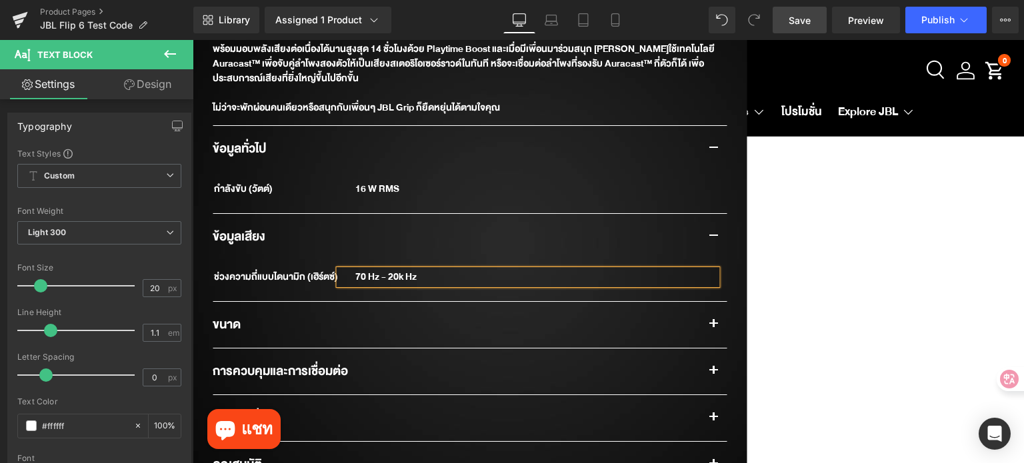
click at [714, 328] on span "button" at bounding box center [714, 328] width 0 height 0
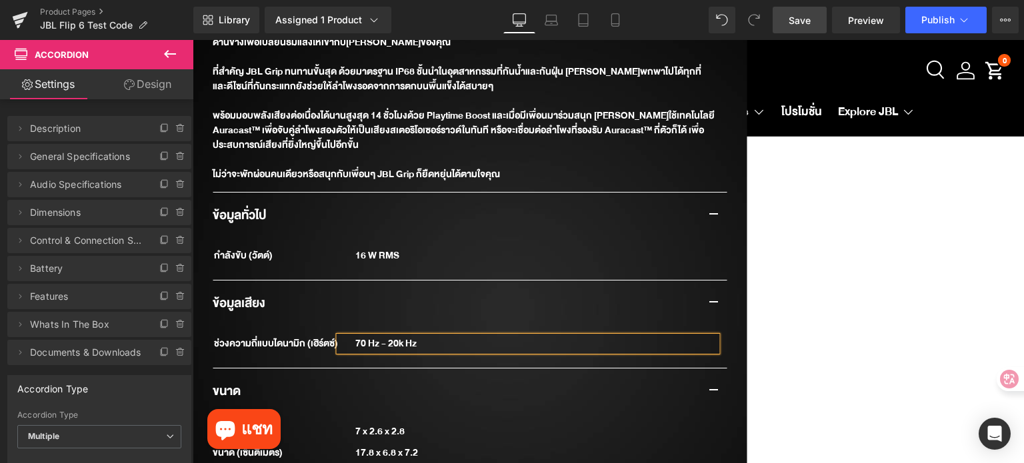
scroll to position [800, 0]
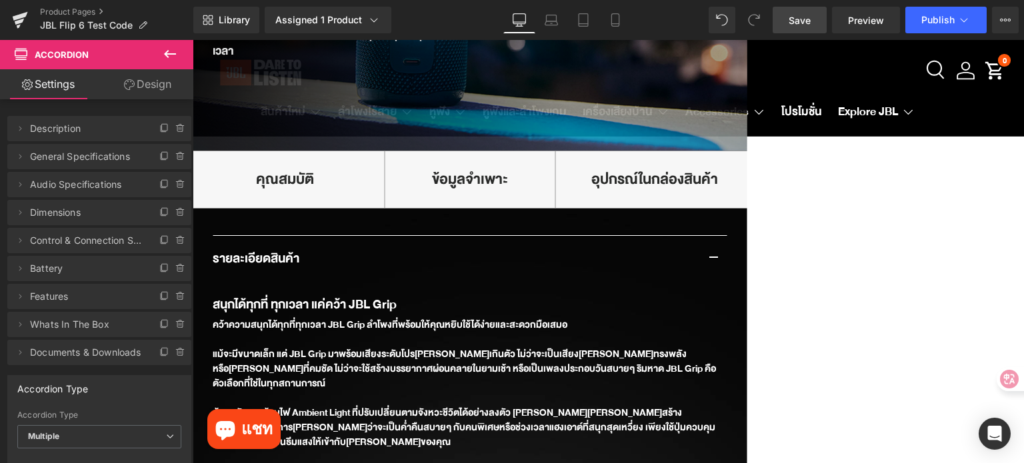
click at [798, 25] on span "Save" at bounding box center [800, 20] width 22 height 14
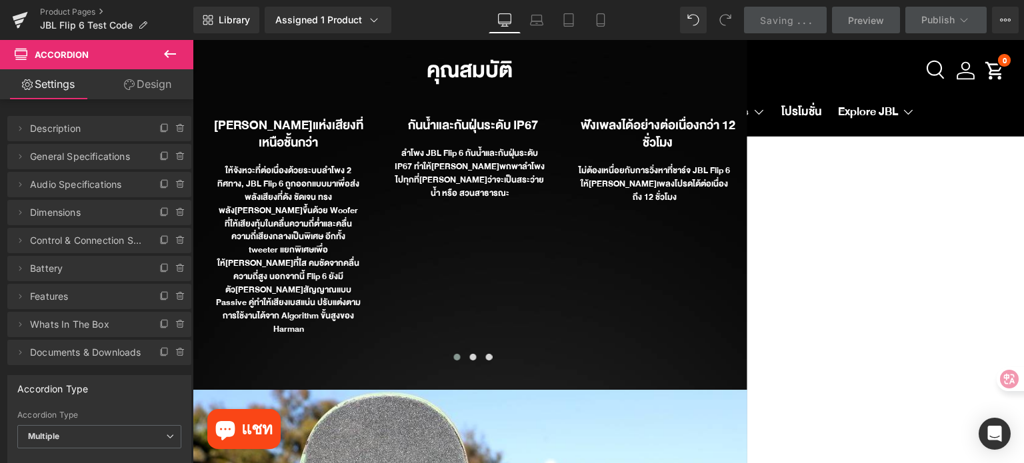
scroll to position [2134, 0]
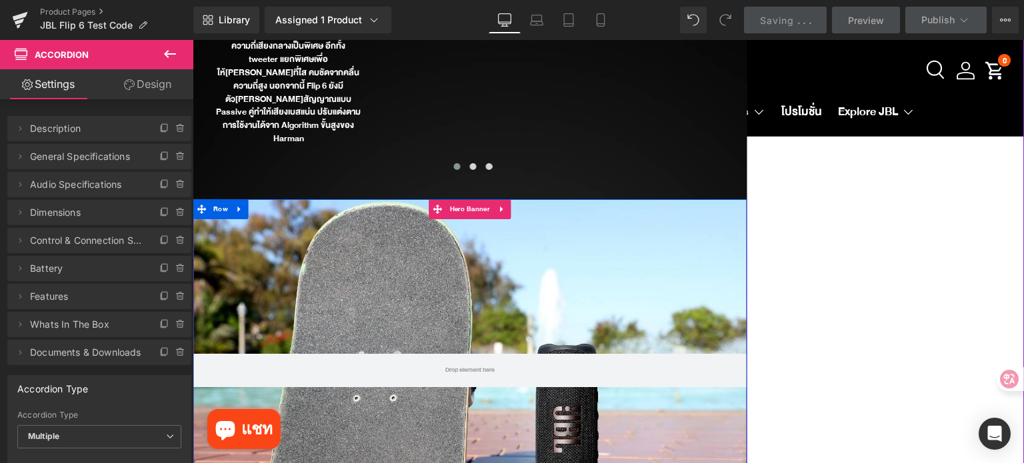
click at [550, 220] on div at bounding box center [470, 370] width 554 height 343
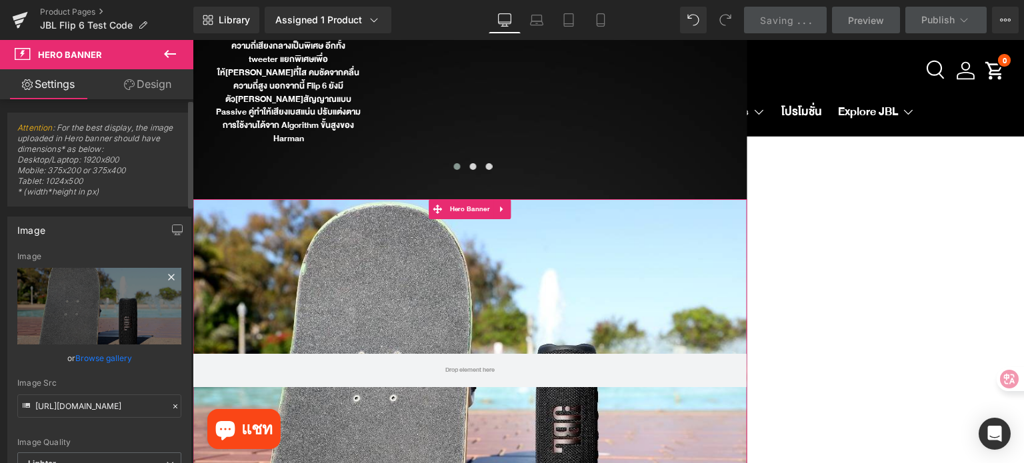
click at [165, 274] on icon at bounding box center [171, 277] width 16 height 16
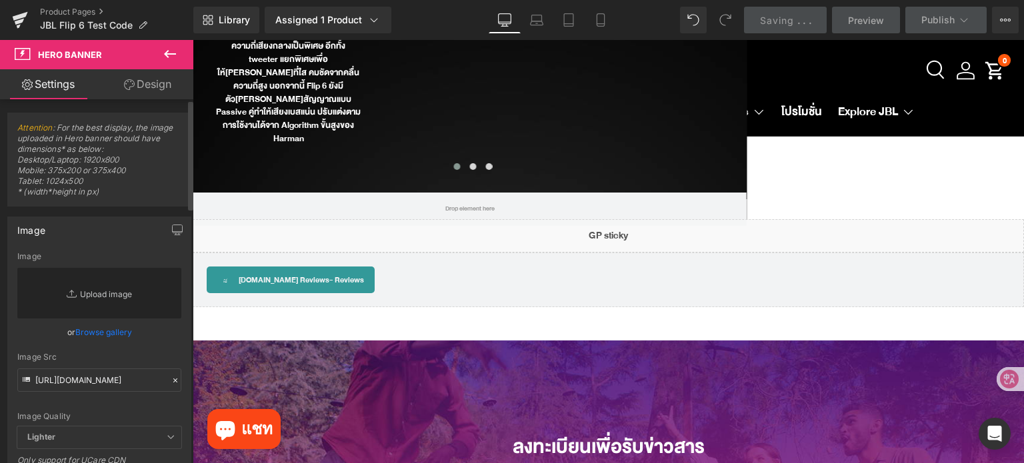
click at [123, 285] on link "Replace Image" at bounding box center [99, 293] width 164 height 51
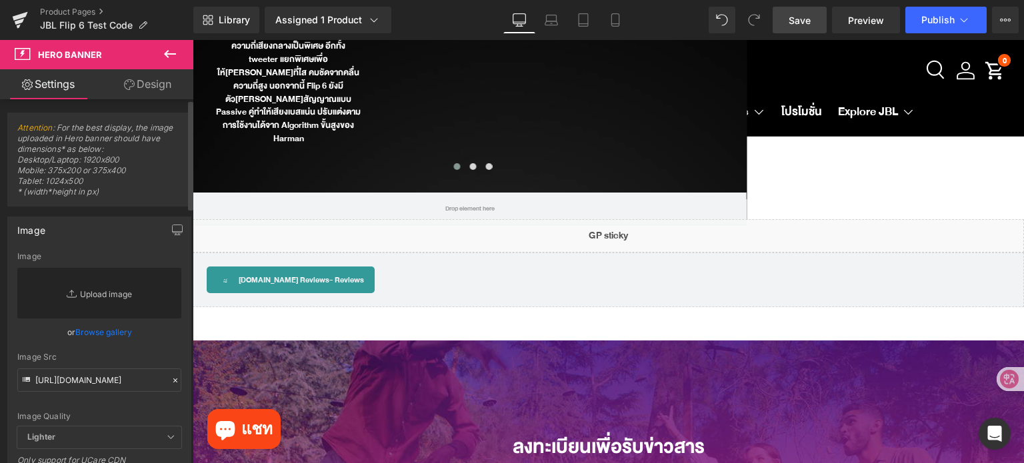
type input "C:\fakepath\JBL_Grip_Lifestyle_01_904x560px.webp"
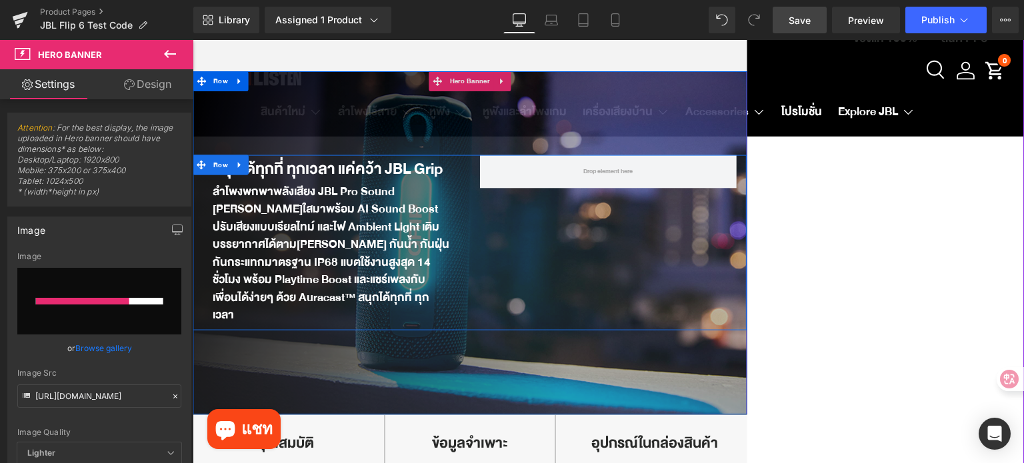
scroll to position [533, 0]
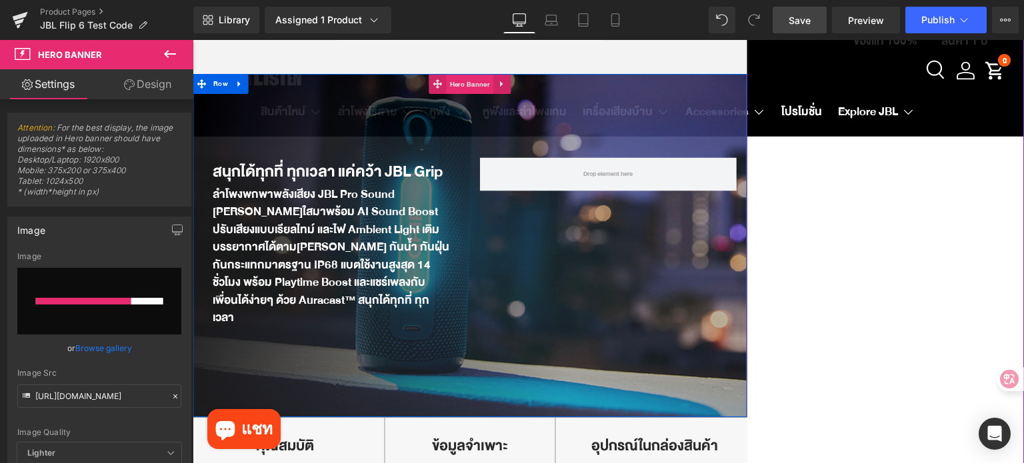
click at [461, 87] on span "Hero Banner" at bounding box center [470, 85] width 47 height 20
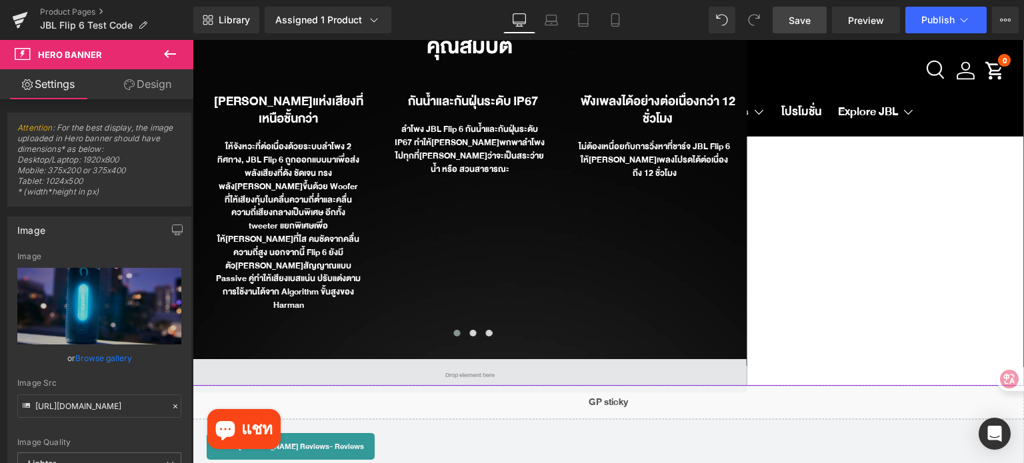
scroll to position [2001, 0]
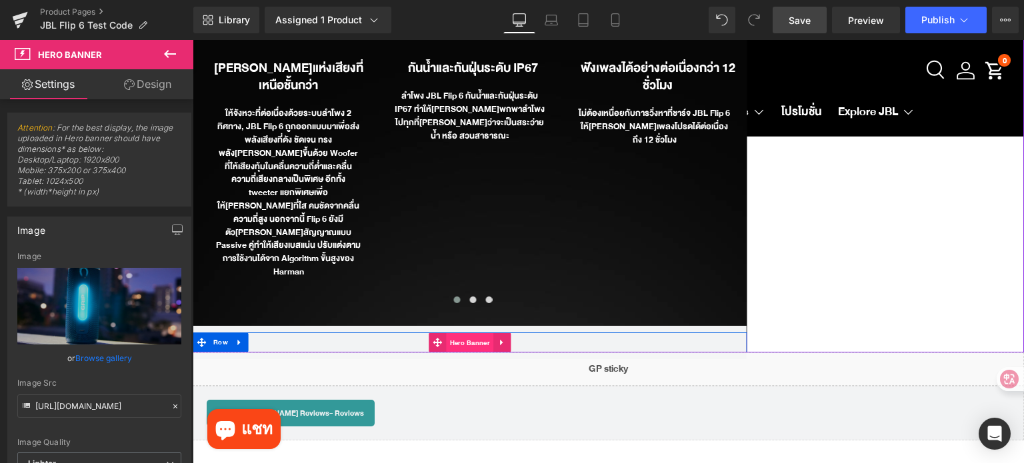
click at [466, 333] on span "Hero Banner" at bounding box center [470, 343] width 47 height 20
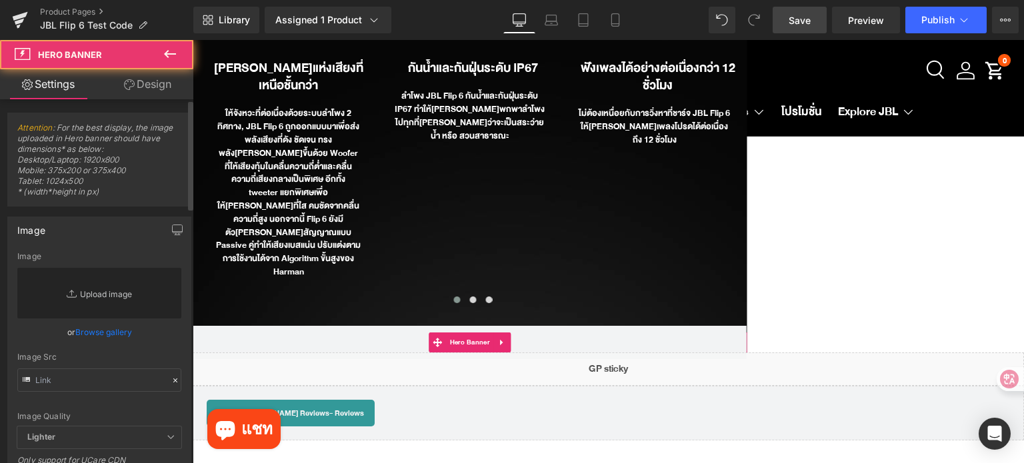
click at [115, 291] on link "Replace Image" at bounding box center [99, 293] width 164 height 51
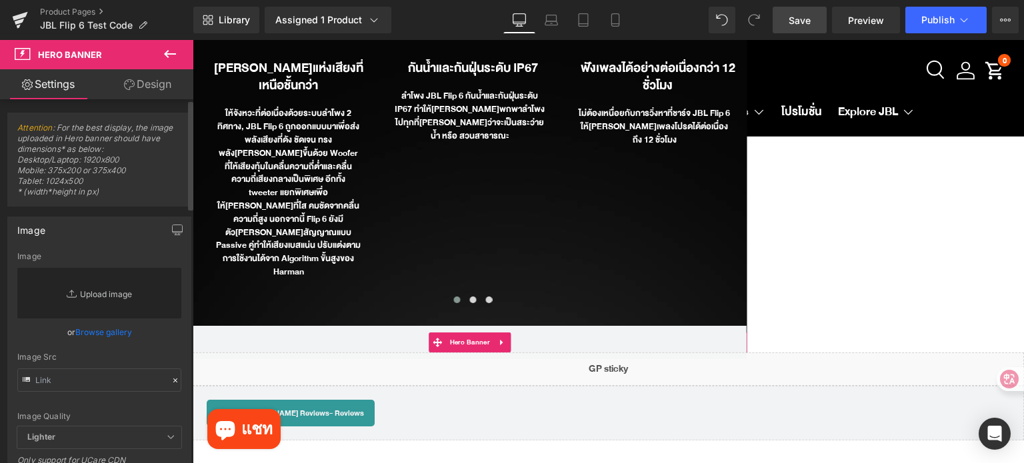
type input "C:\fakepath\JBL_Grip_Lifestyle_03_904x560px.webp"
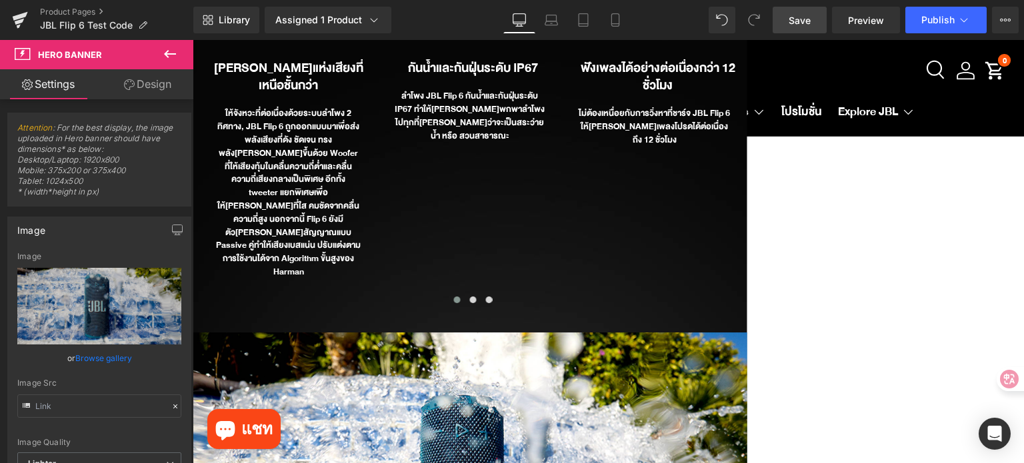
click at [788, 19] on link "Save" at bounding box center [800, 20] width 54 height 27
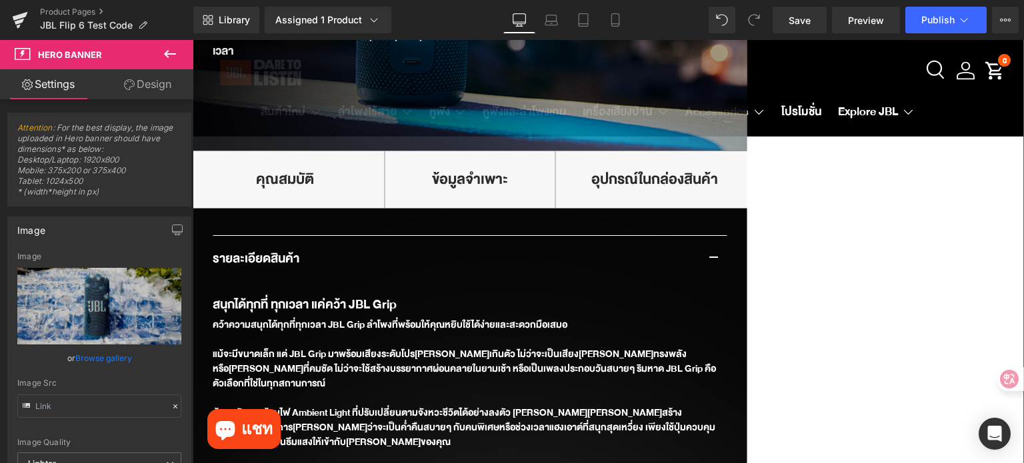
scroll to position [533, 0]
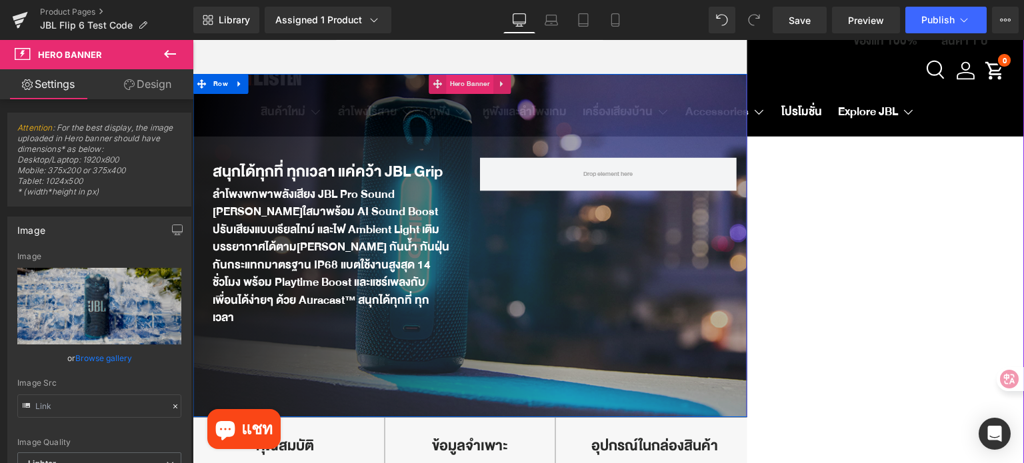
click at [451, 91] on span "Hero Banner" at bounding box center [470, 84] width 47 height 20
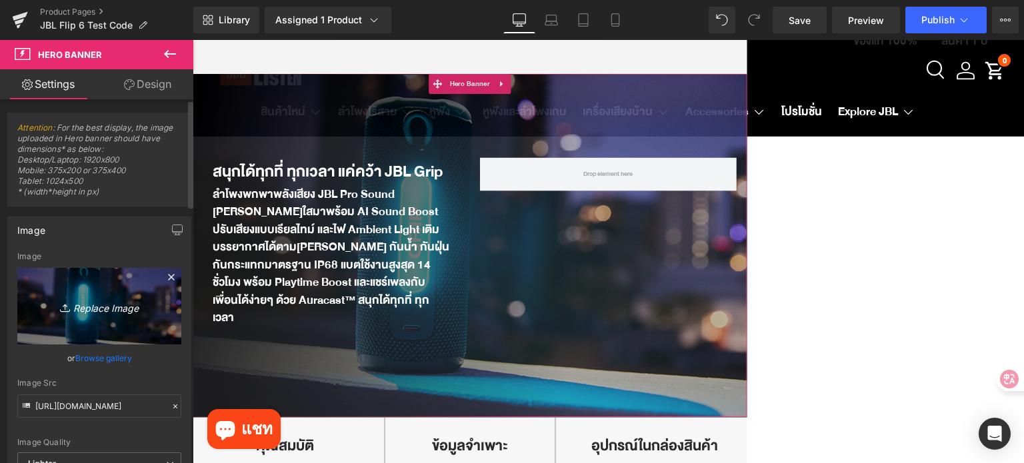
click at [143, 313] on icon "Replace Image" at bounding box center [99, 306] width 107 height 17
type input "C:\fakepath\JBL_Grip_Lifestyle_01_904x560px.webp"
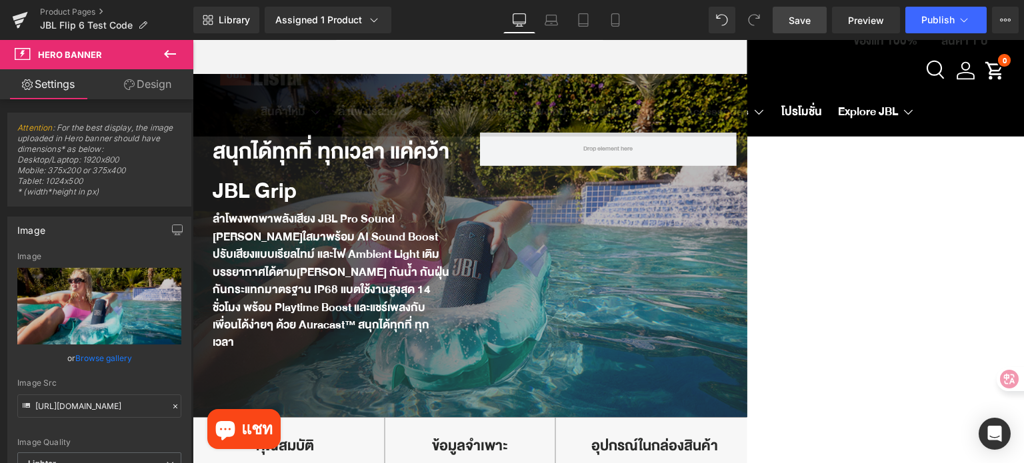
click at [788, 17] on link "Save" at bounding box center [800, 20] width 54 height 27
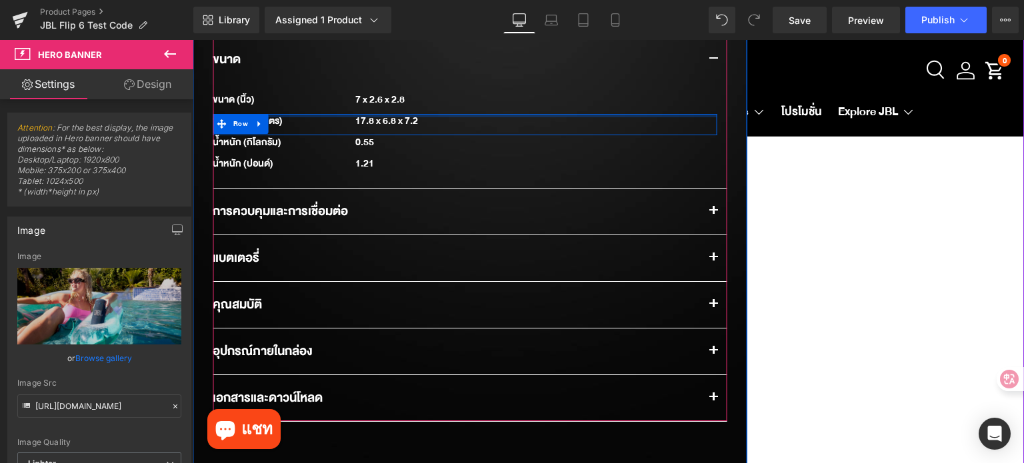
scroll to position [1534, 0]
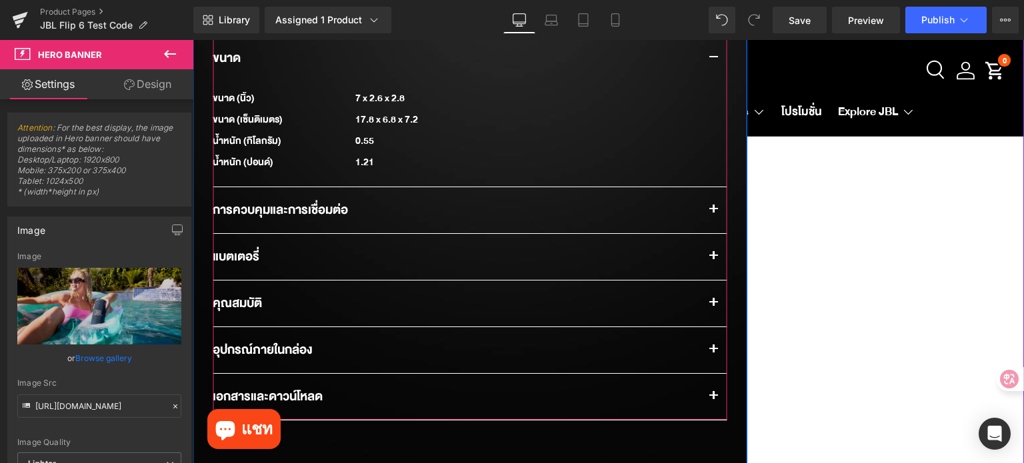
click at [707, 197] on button "button" at bounding box center [713, 210] width 27 height 46
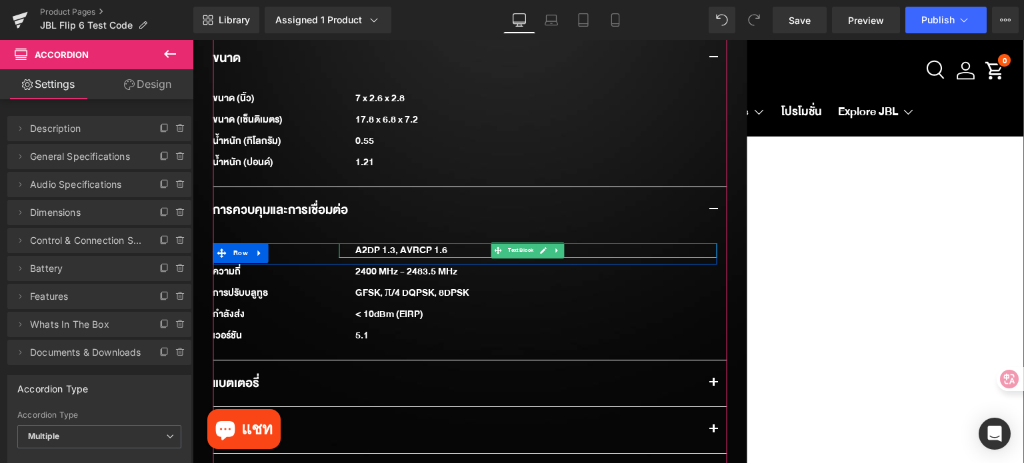
click at [409, 243] on div "A2DP 1.3, AVRCP 1.6" at bounding box center [528, 250] width 378 height 15
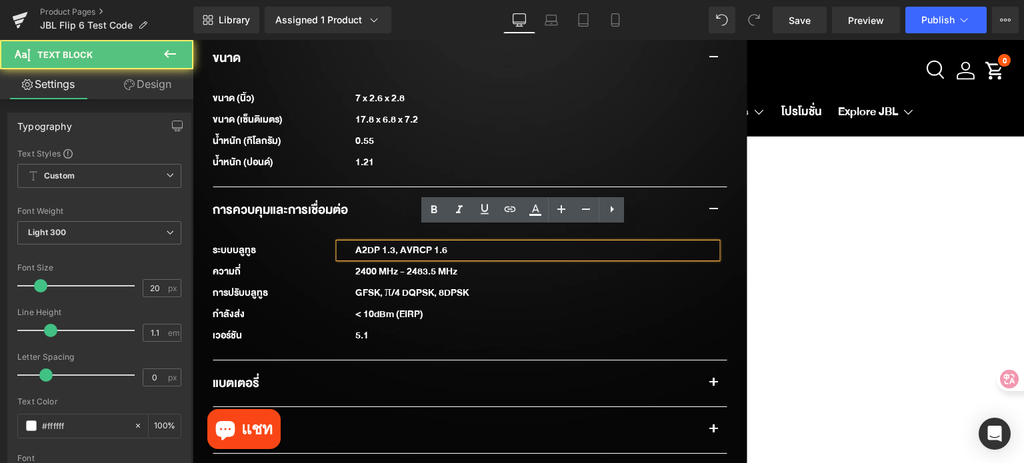
click at [411, 243] on div "A2DP 1.3, AVRCP 1.6" at bounding box center [528, 250] width 378 height 15
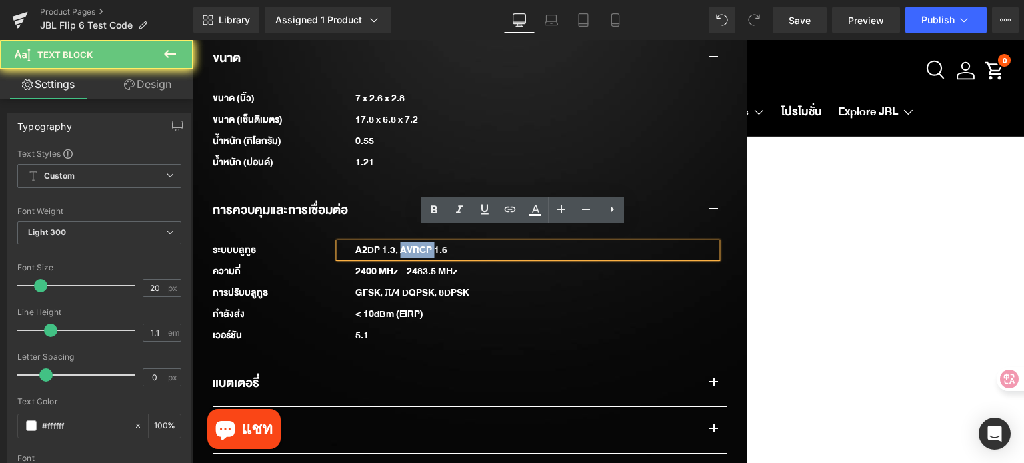
click at [411, 243] on div "A2DP 1.3, AVRCP 1.6" at bounding box center [528, 250] width 378 height 15
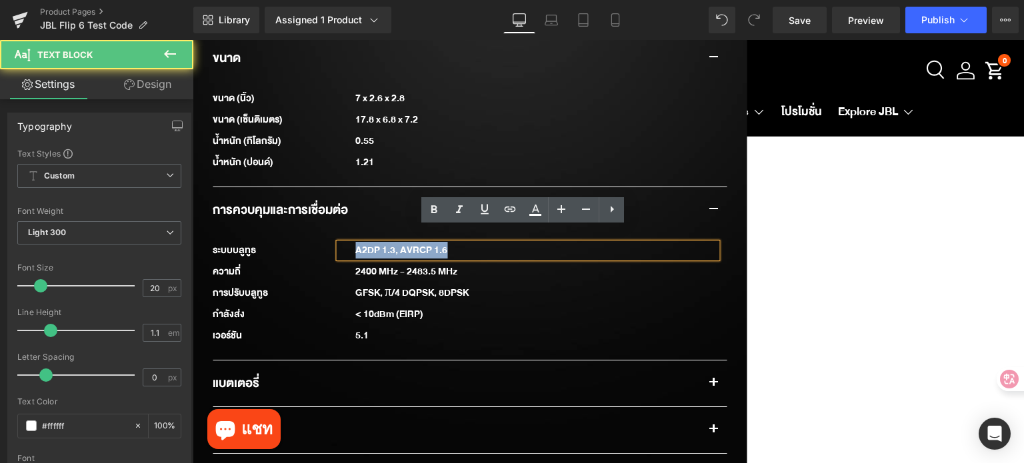
click at [411, 243] on div "A2DP 1.3, AVRCP 1.6" at bounding box center [528, 250] width 378 height 15
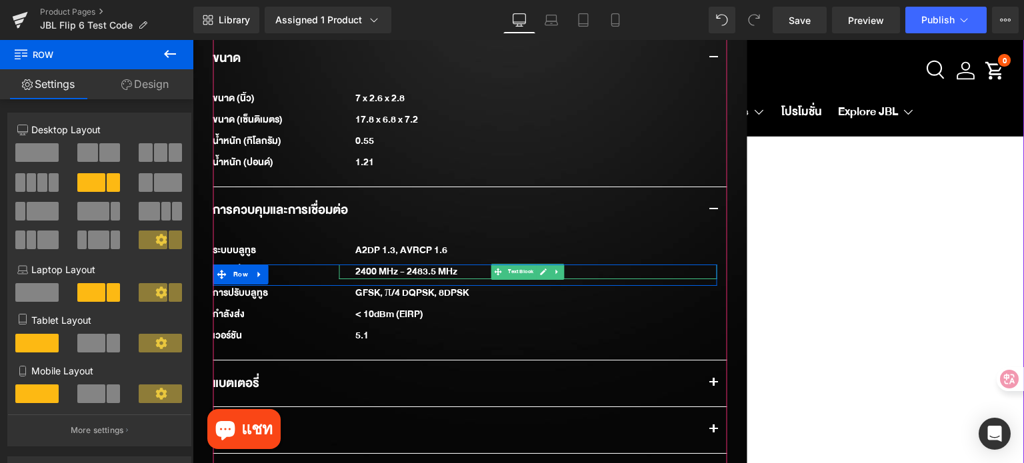
click at [389, 265] on div "2400 MHz - 2483.5 MHz" at bounding box center [528, 272] width 378 height 15
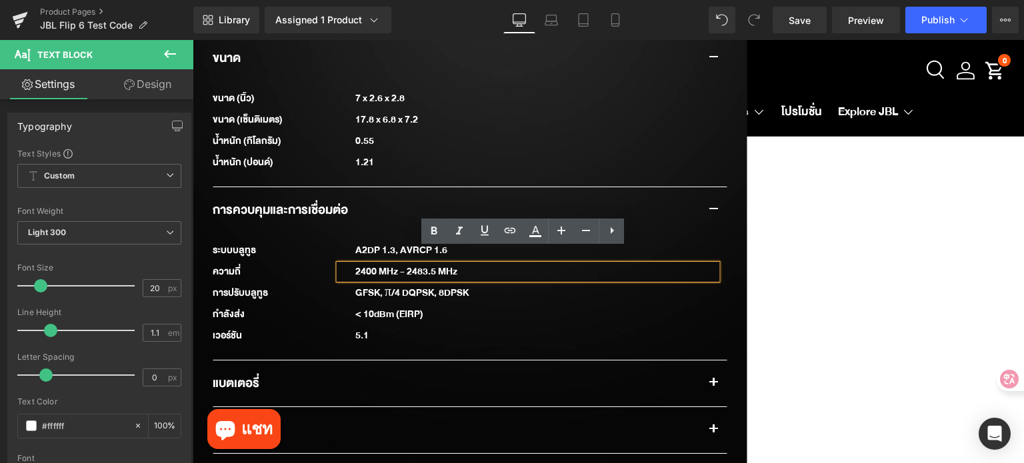
drag, startPoint x: 379, startPoint y: 315, endPoint x: 369, endPoint y: 325, distance: 13.7
click at [379, 329] on div "เวอร์ชัน Text Block 5.1 Text Block Row" at bounding box center [465, 339] width 504 height 21
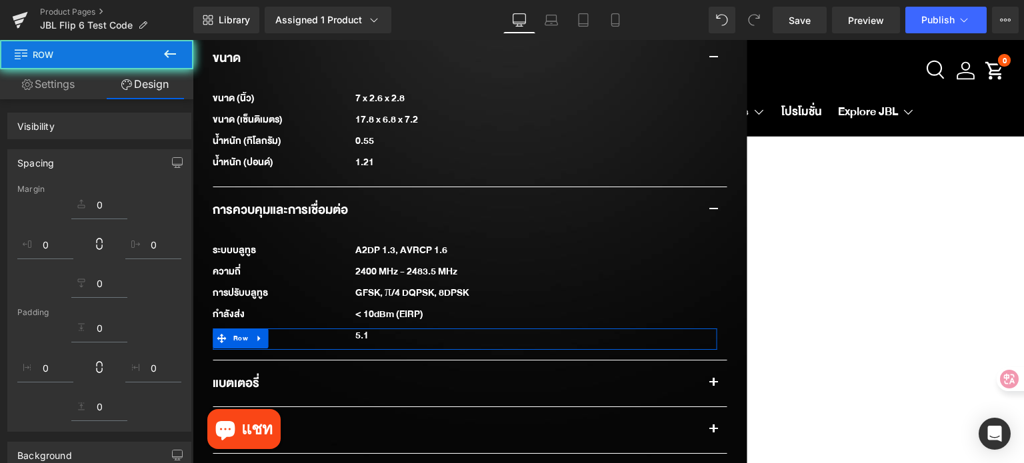
click at [378, 311] on div "กำลังส่ง Text Block < 10dBm (EIRP) Text Block Row" at bounding box center [465, 317] width 504 height 21
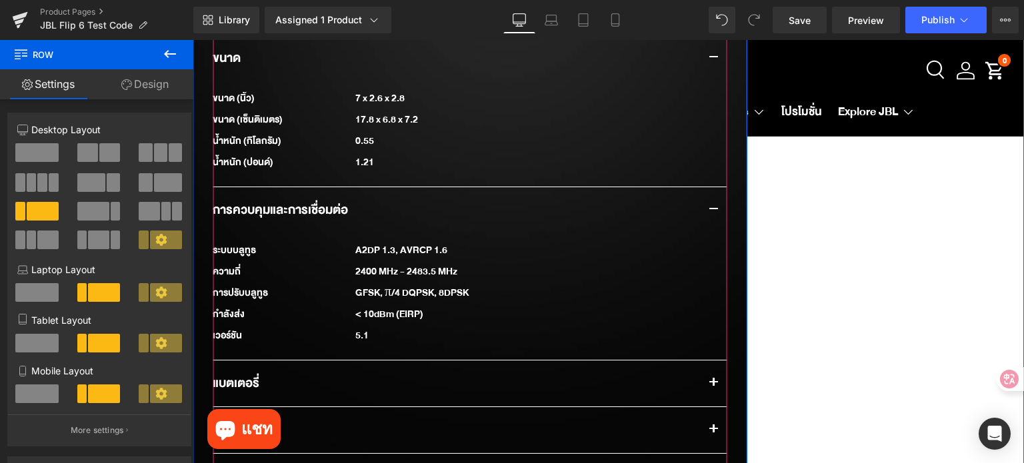
click at [373, 329] on div "5.1" at bounding box center [528, 336] width 378 height 15
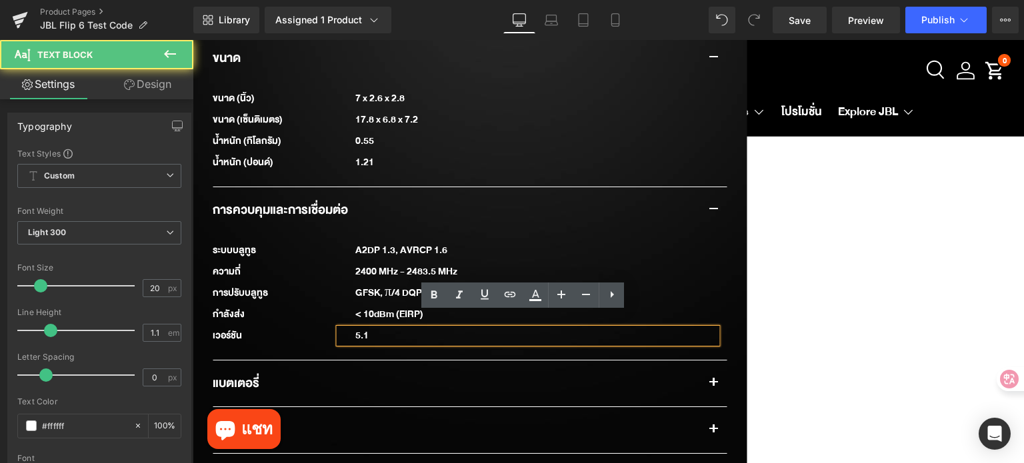
click at [367, 329] on div "5.1" at bounding box center [528, 336] width 378 height 15
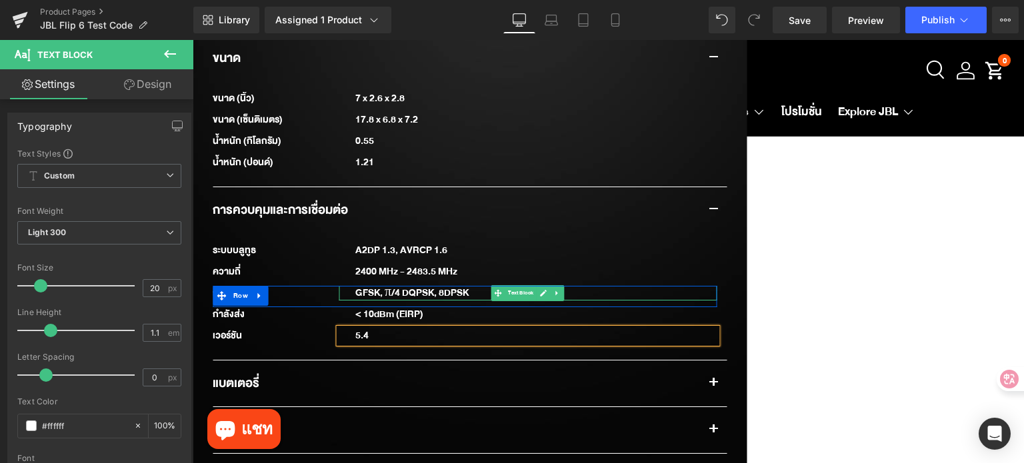
click at [426, 286] on div "GFSK, π/4 DQPSK, 8DPSK" at bounding box center [528, 293] width 378 height 15
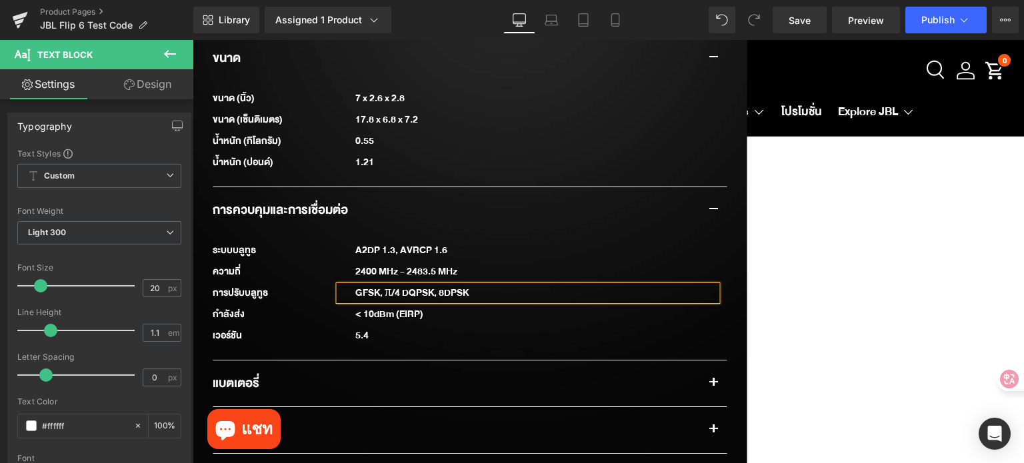
click at [426, 286] on div "GFSK, π/4 DQPSK, 8DPSK" at bounding box center [528, 293] width 378 height 15
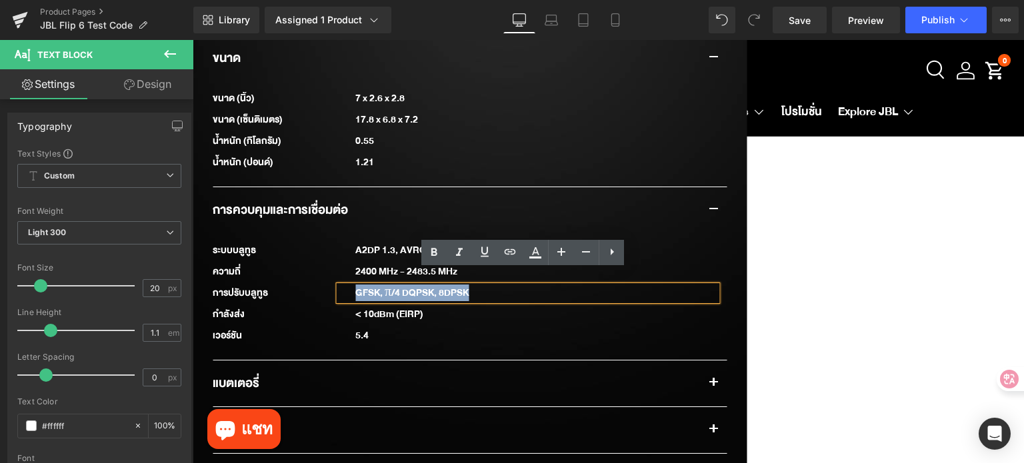
paste div
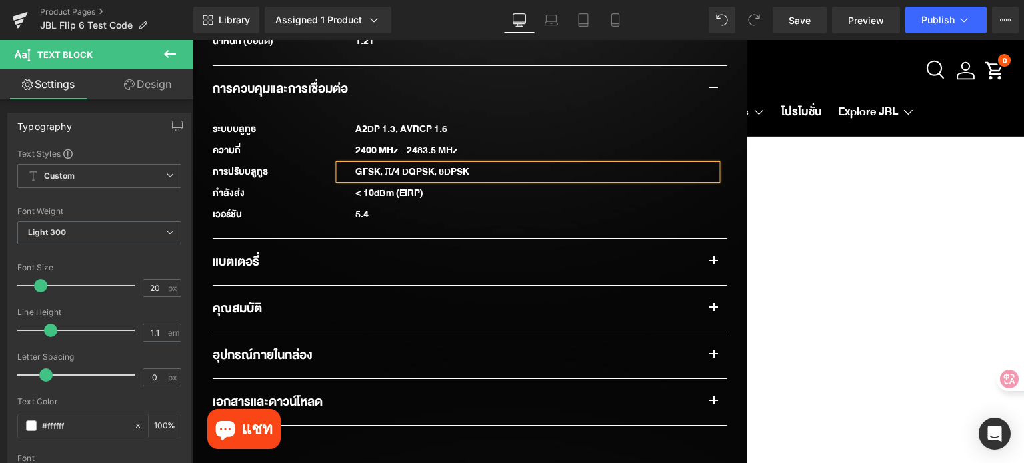
scroll to position [1867, 0]
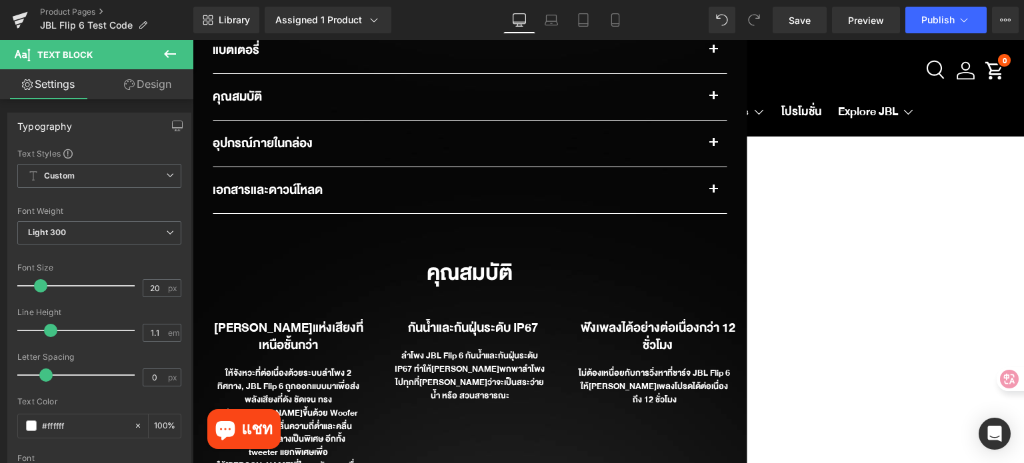
click at [707, 82] on button "button" at bounding box center [713, 97] width 27 height 46
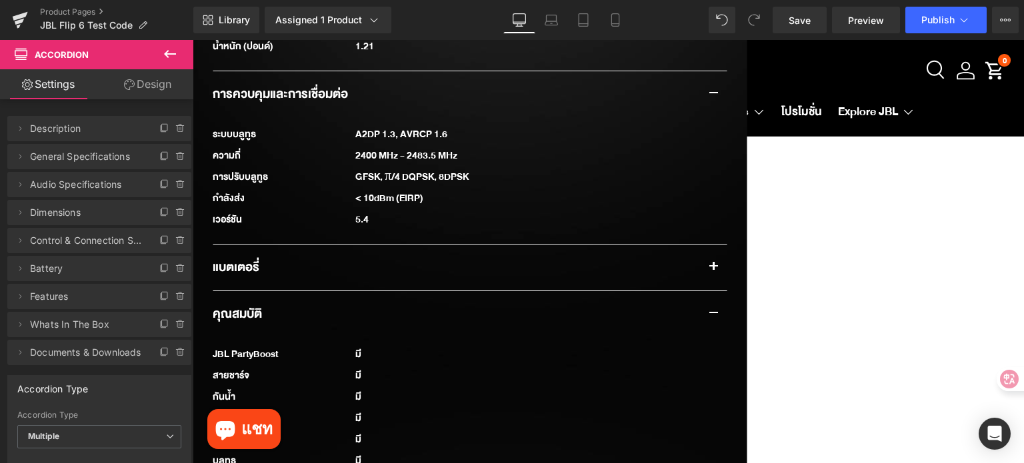
scroll to position [1600, 0]
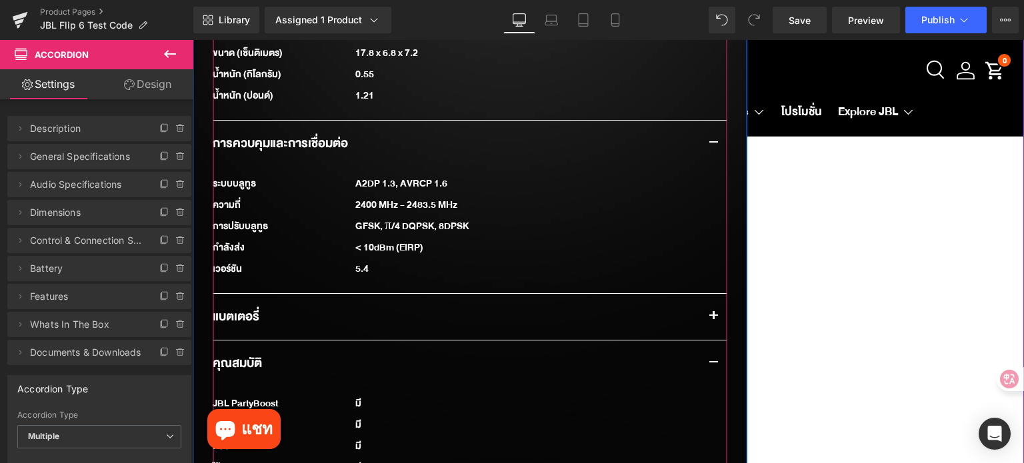
click at [707, 301] on button "button" at bounding box center [713, 317] width 27 height 46
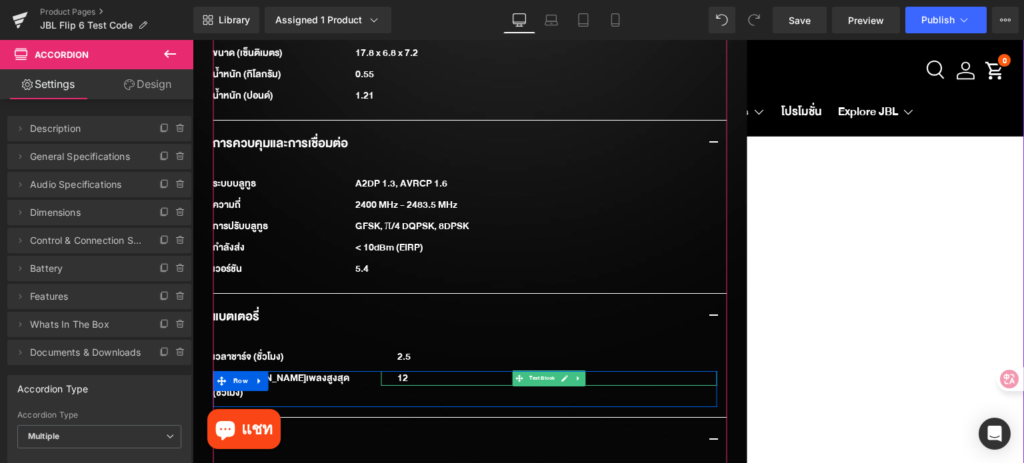
click at [405, 371] on div "12" at bounding box center [549, 378] width 336 height 15
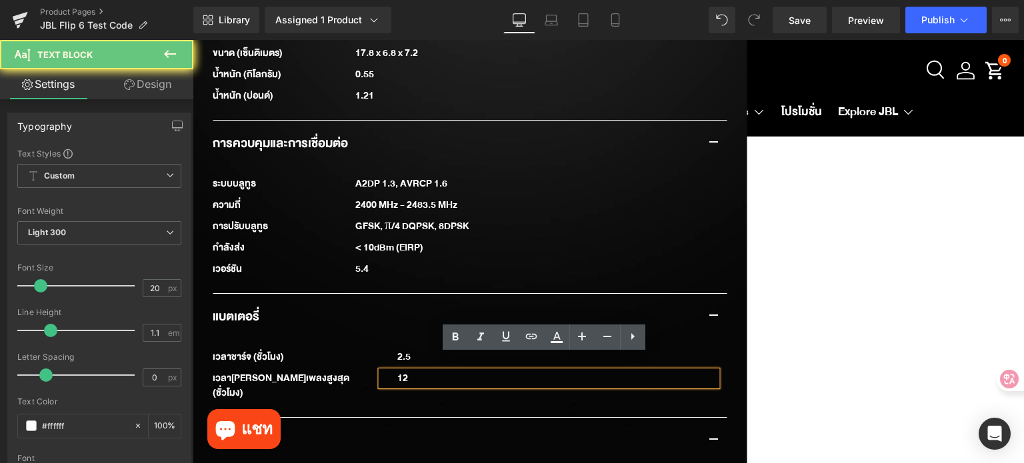
click at [405, 371] on div "12" at bounding box center [549, 378] width 336 height 15
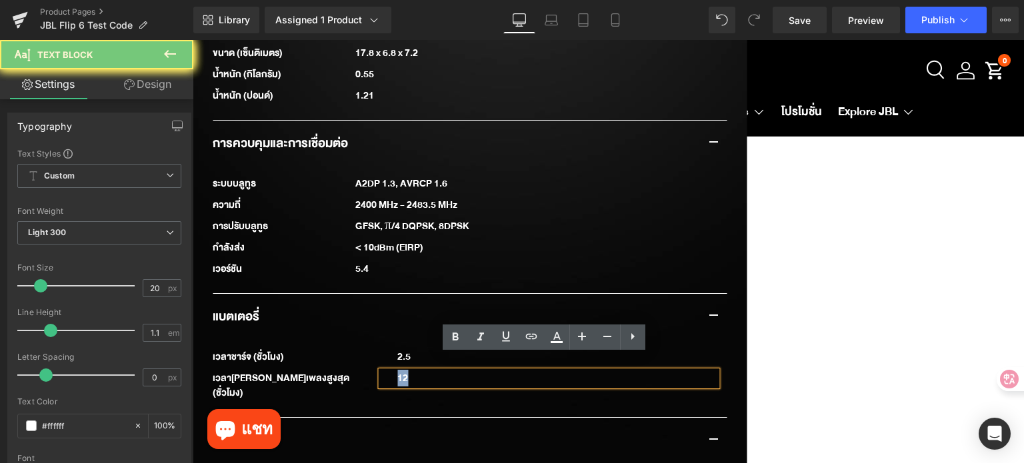
click at [405, 371] on div "12" at bounding box center [549, 378] width 336 height 15
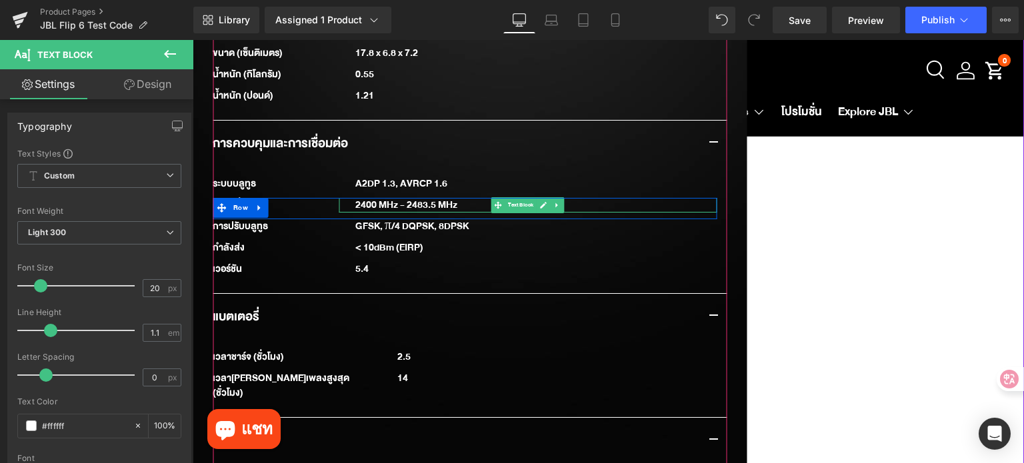
click at [381, 198] on div "2400 MHz - 2483.5 MHz" at bounding box center [528, 205] width 378 height 15
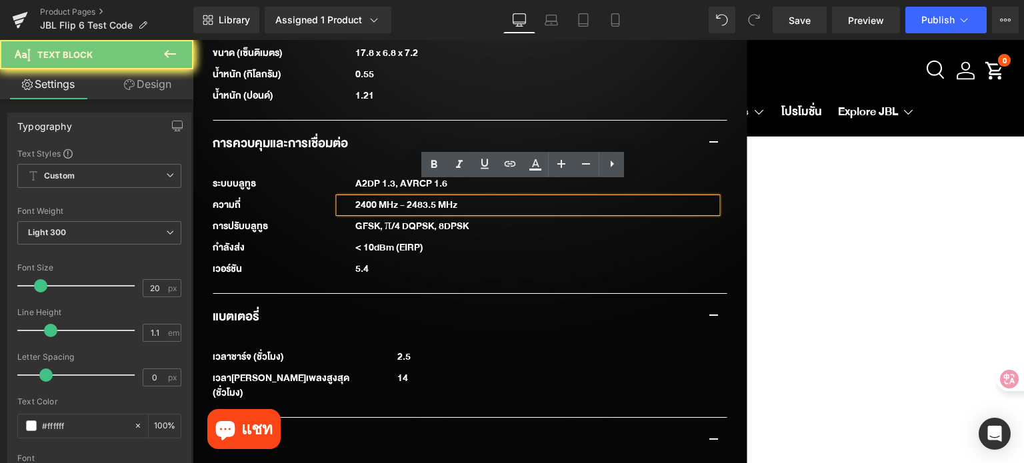
click at [381, 198] on div "2400 MHz - 2483.5 MHz" at bounding box center [528, 205] width 378 height 15
paste div
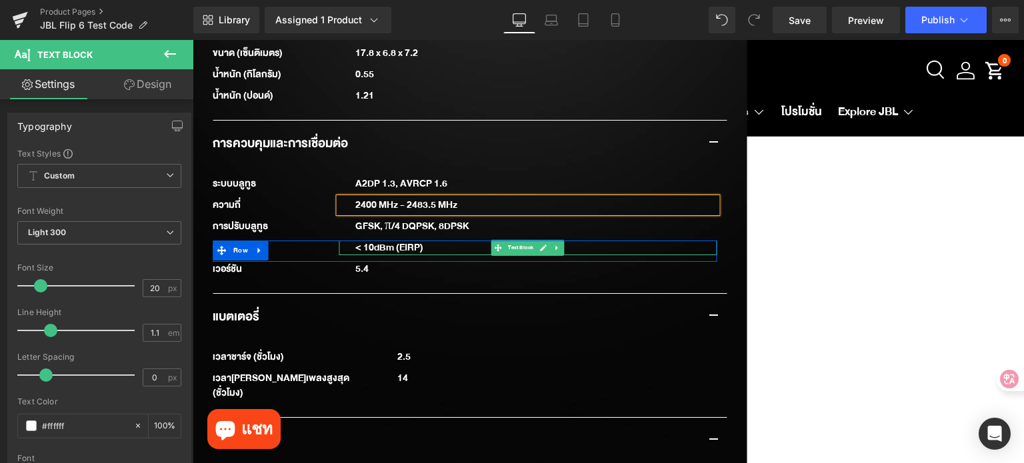
click at [394, 241] on div "< 10dBm (EIRP)" at bounding box center [535, 248] width 361 height 15
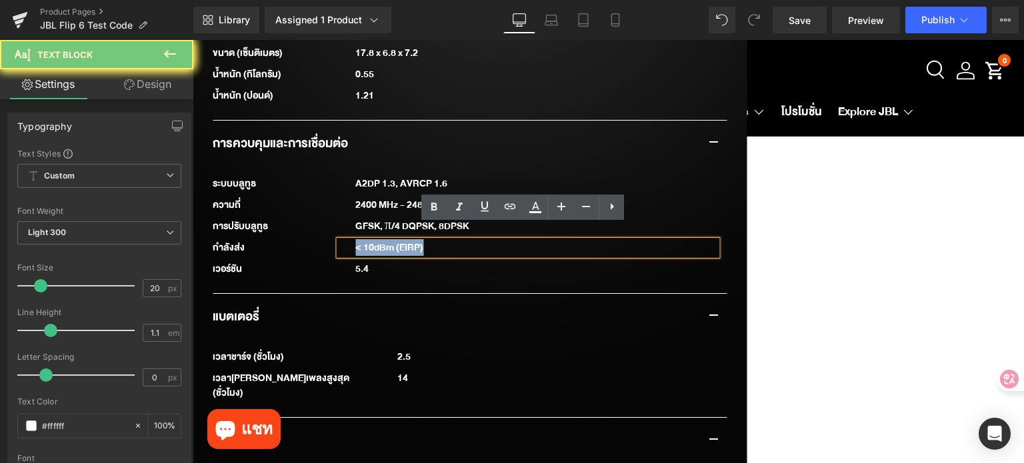
paste div
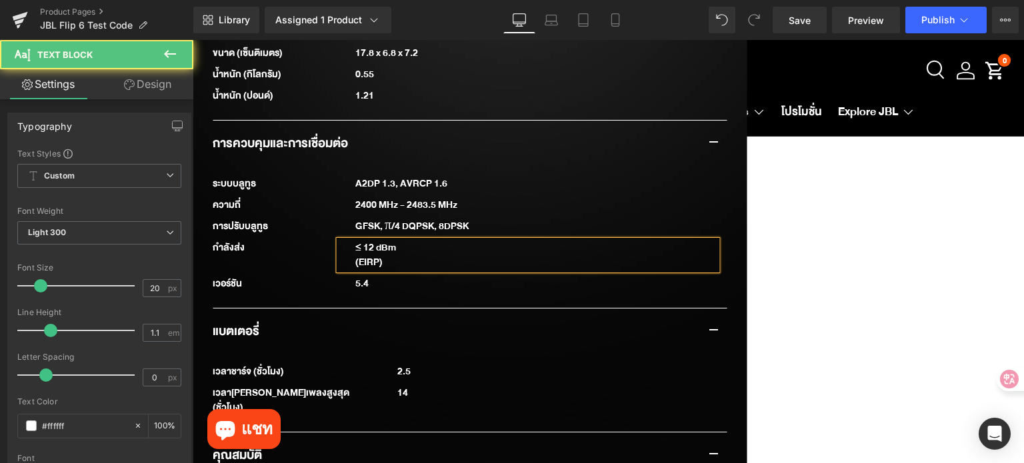
click at [355, 255] on div "(EIRP)" at bounding box center [535, 262] width 361 height 15
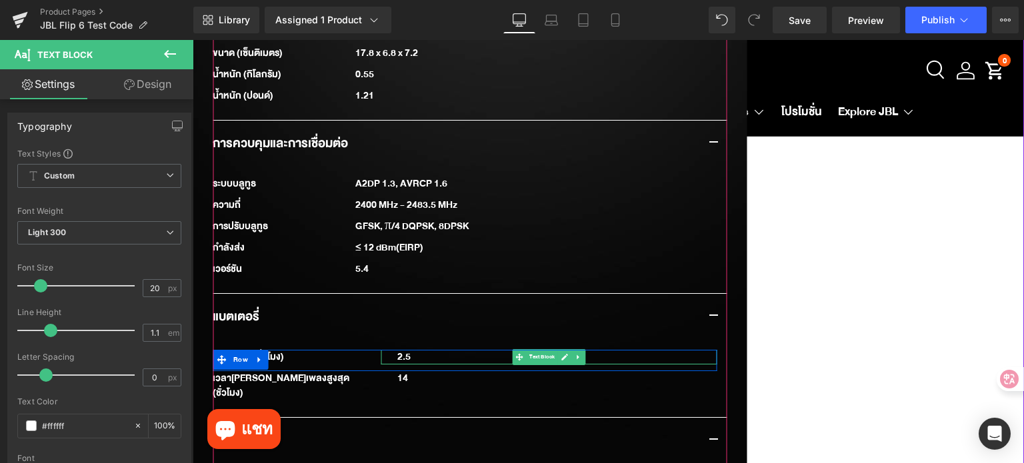
click at [405, 350] on div "2.5" at bounding box center [549, 357] width 336 height 15
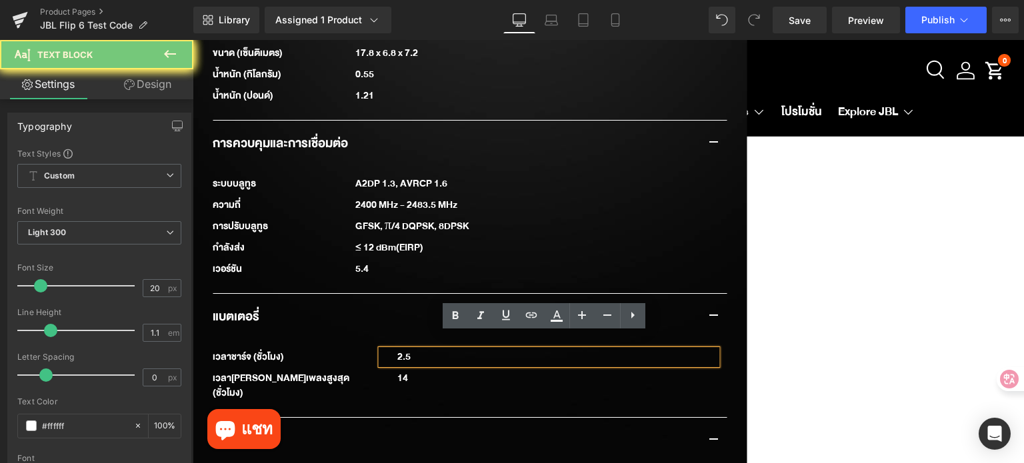
click at [405, 350] on div "2.5" at bounding box center [549, 357] width 336 height 15
paste div
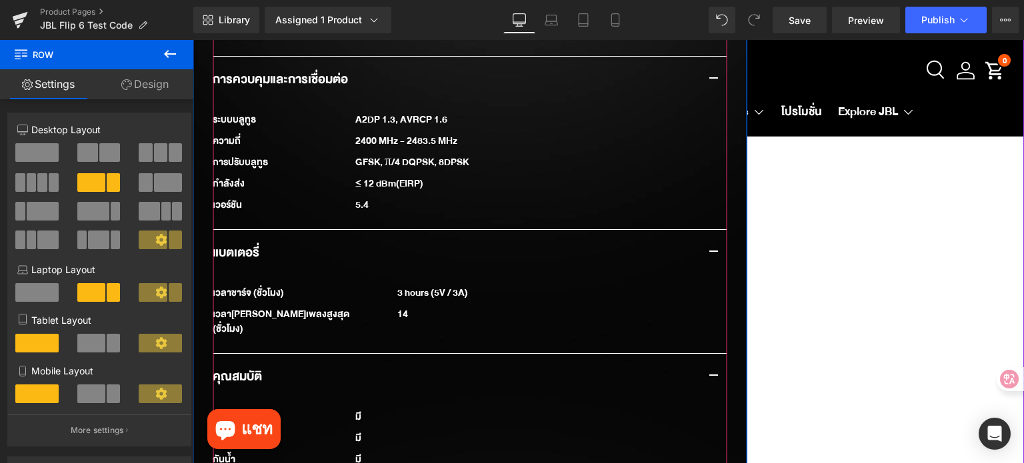
scroll to position [1667, 0]
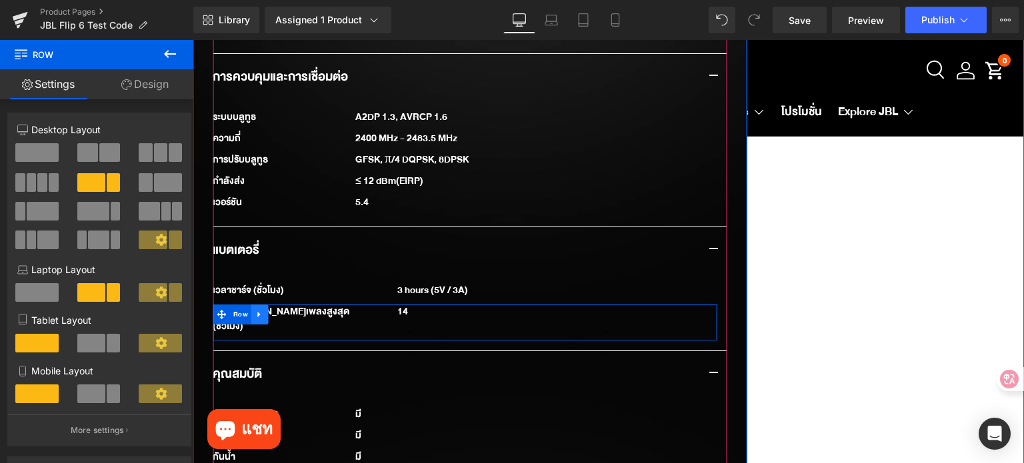
click at [258, 309] on icon at bounding box center [259, 314] width 9 height 10
click at [273, 310] on icon at bounding box center [277, 314] width 9 height 9
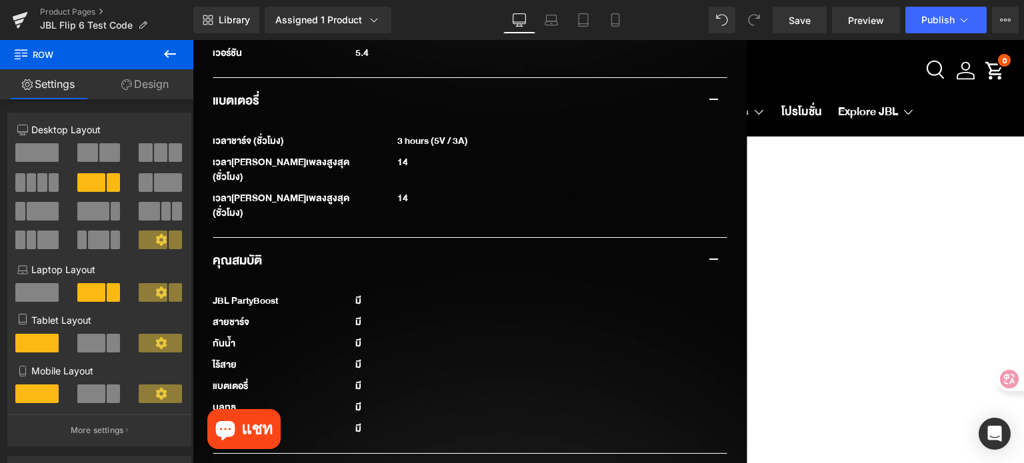
scroll to position [1884, 0]
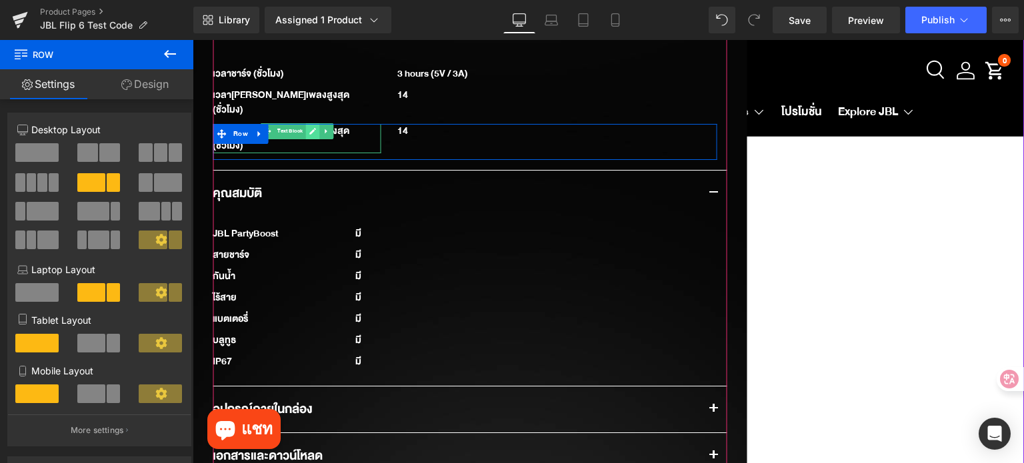
click at [309, 127] on icon at bounding box center [312, 131] width 7 height 8
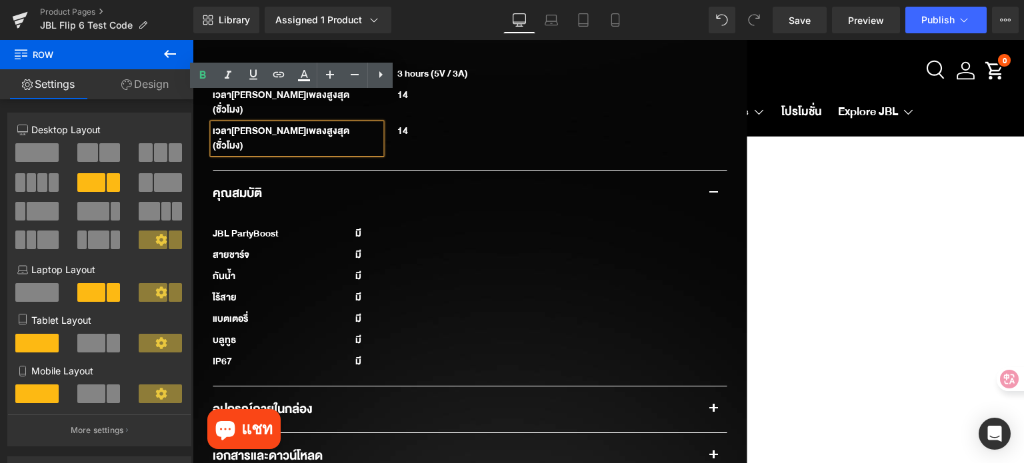
click at [276, 124] on div "เวลา[PERSON_NAME]เพลงสูงสุด (ชั่วโมง)" at bounding box center [297, 138] width 168 height 29
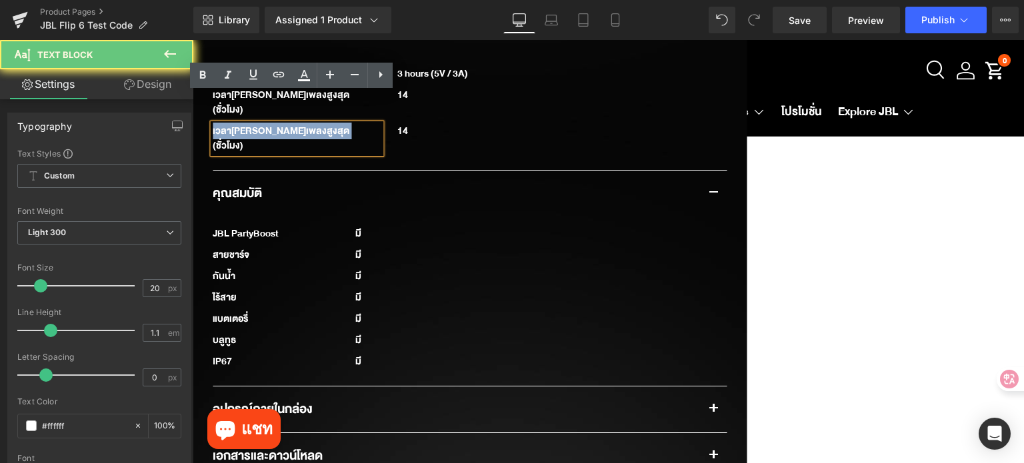
click at [276, 124] on div "เวลา[PERSON_NAME]เพลงสูงสุด (ชั่วโมง)" at bounding box center [297, 138] width 168 height 29
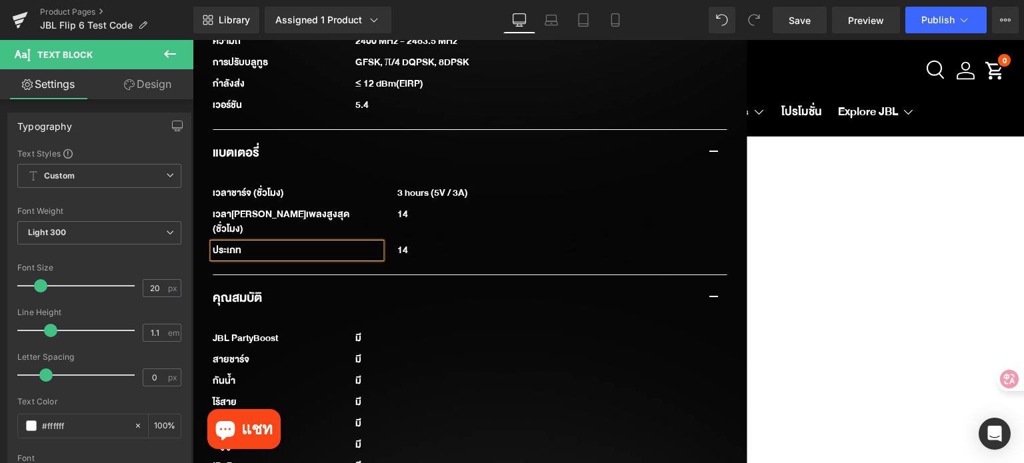
scroll to position [1750, 0]
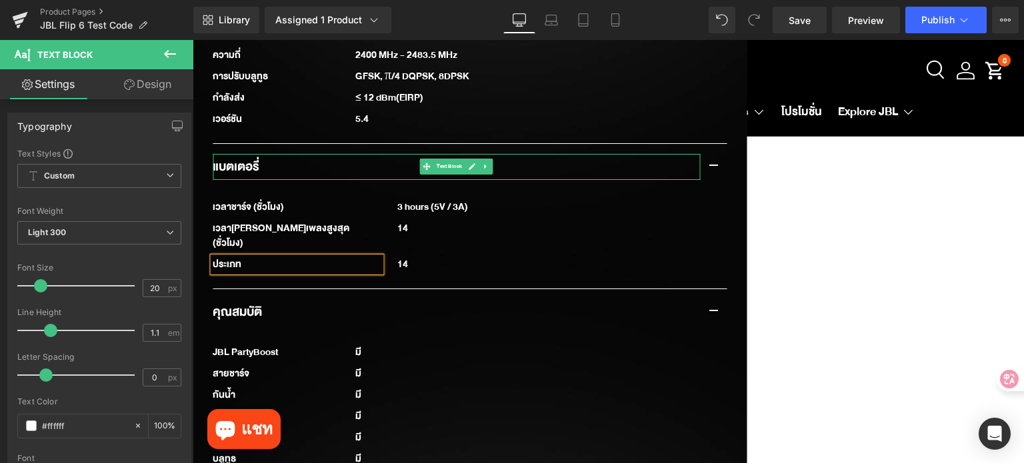
click at [245, 156] on strong "แบตเตอรี่" at bounding box center [236, 166] width 47 height 21
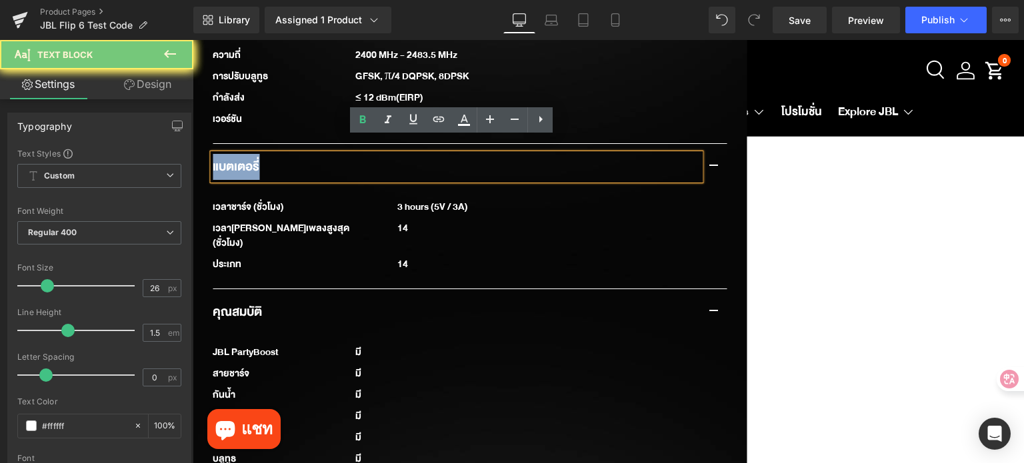
click at [245, 156] on strong "แบตเตอรี่" at bounding box center [236, 166] width 47 height 21
copy strong "แบตเตอรี่"
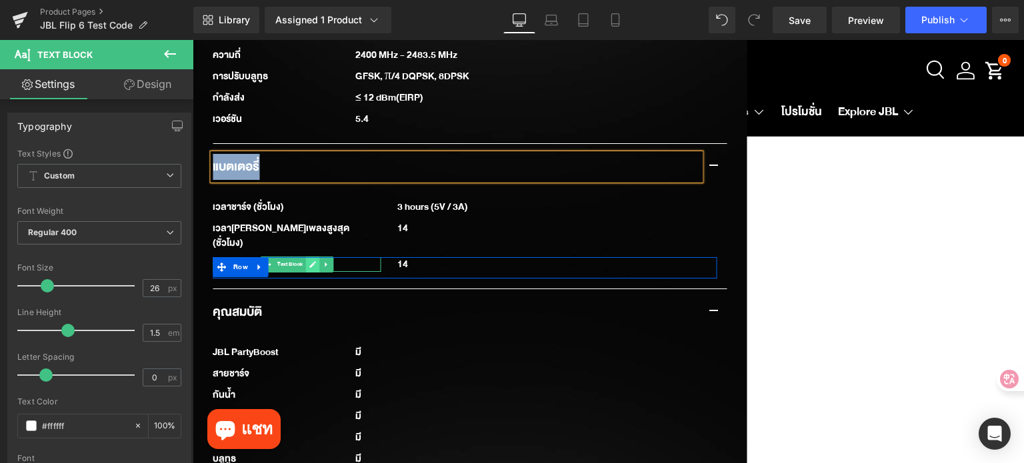
click at [309, 261] on icon at bounding box center [312, 265] width 7 height 8
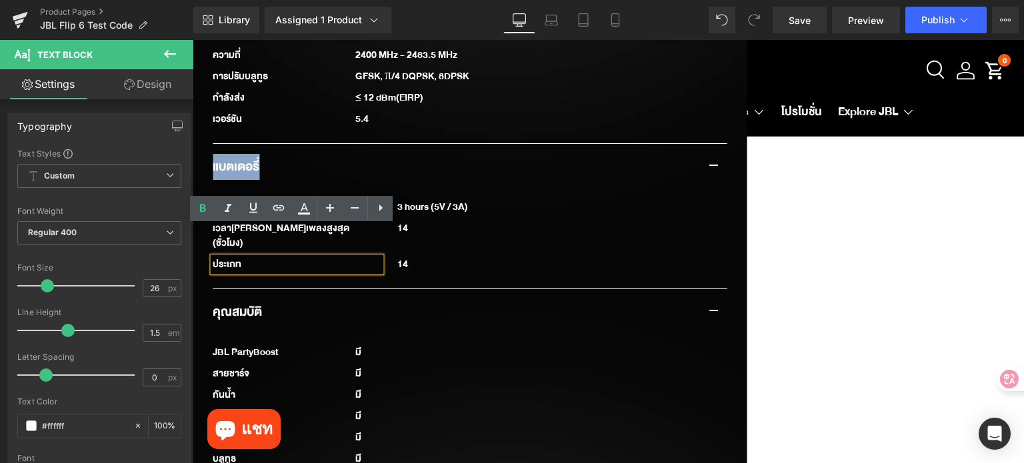
click at [296, 257] on div "ประเภท" at bounding box center [297, 264] width 168 height 15
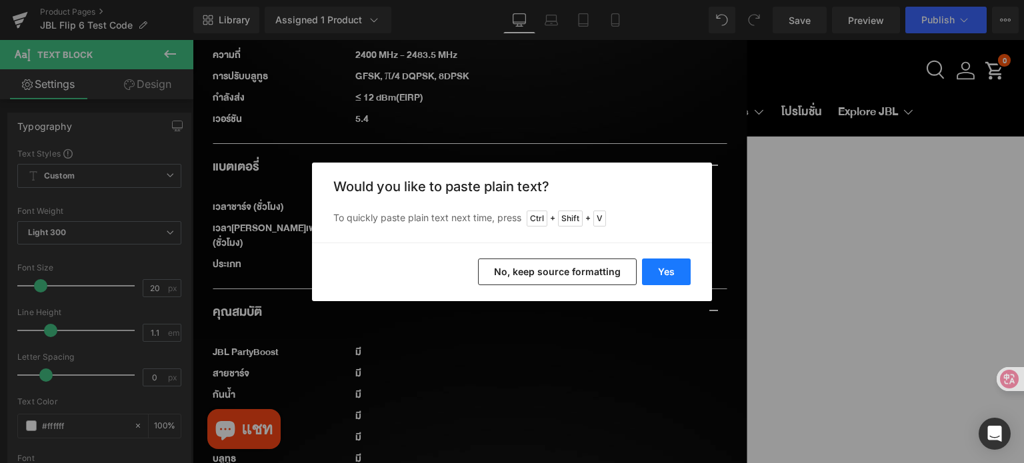
drag, startPoint x: 670, startPoint y: 267, endPoint x: 447, endPoint y: 222, distance: 226.6
click at [670, 267] on button "Yes" at bounding box center [666, 272] width 49 height 27
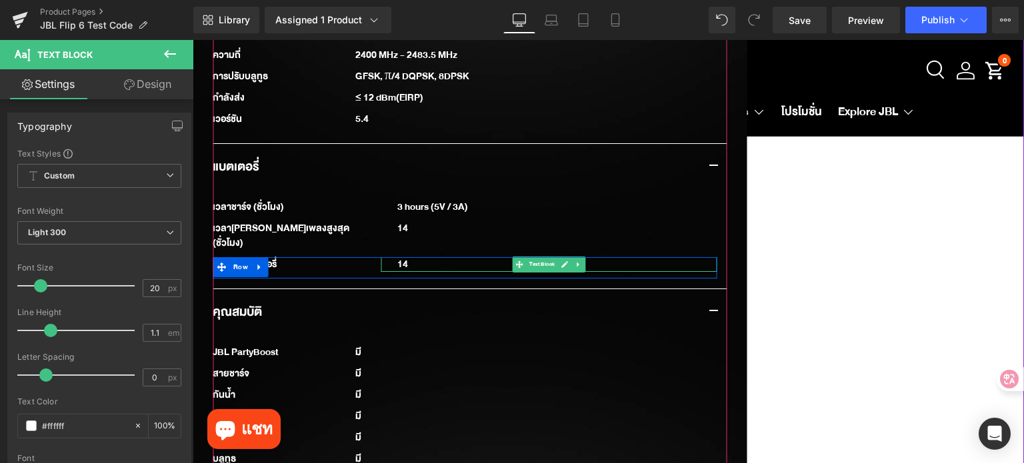
click at [405, 257] on div "14" at bounding box center [549, 264] width 336 height 15
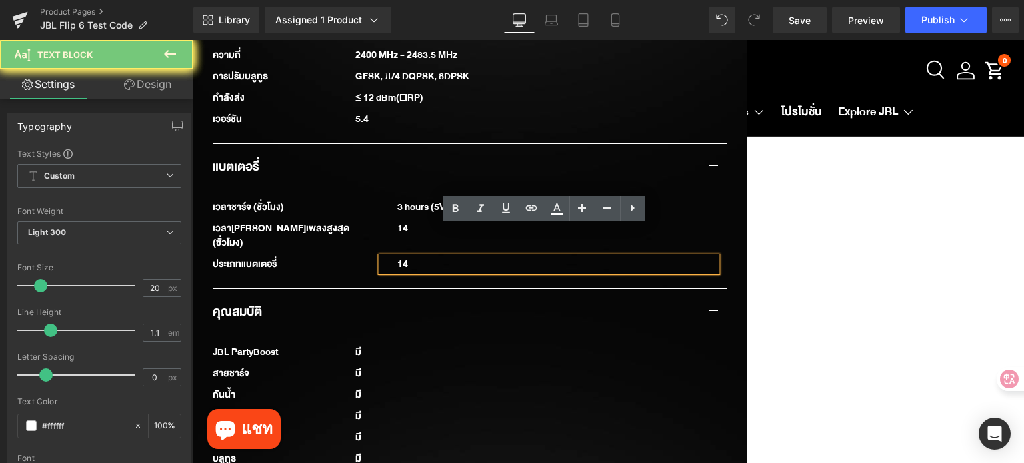
click at [405, 257] on div "14" at bounding box center [549, 264] width 336 height 15
paste div
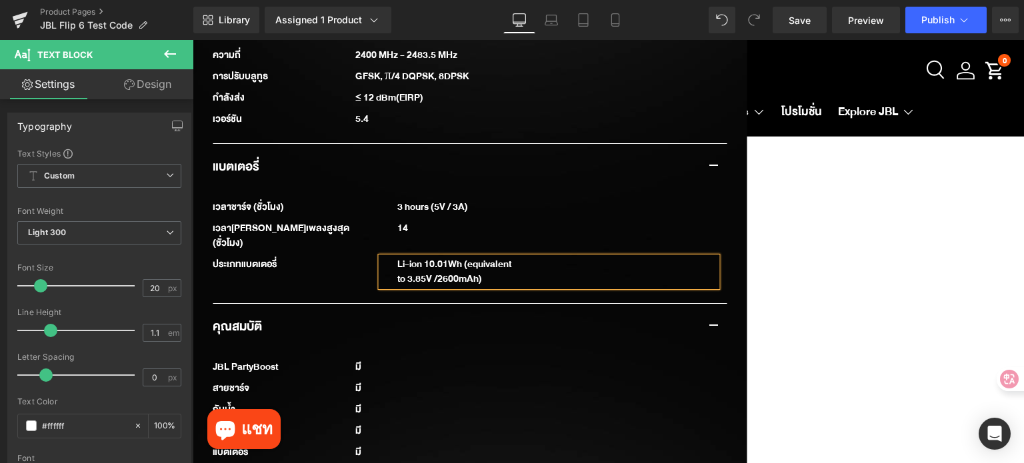
click at [397, 272] on div "to 3.85V /2600mAh)" at bounding box center [556, 279] width 319 height 15
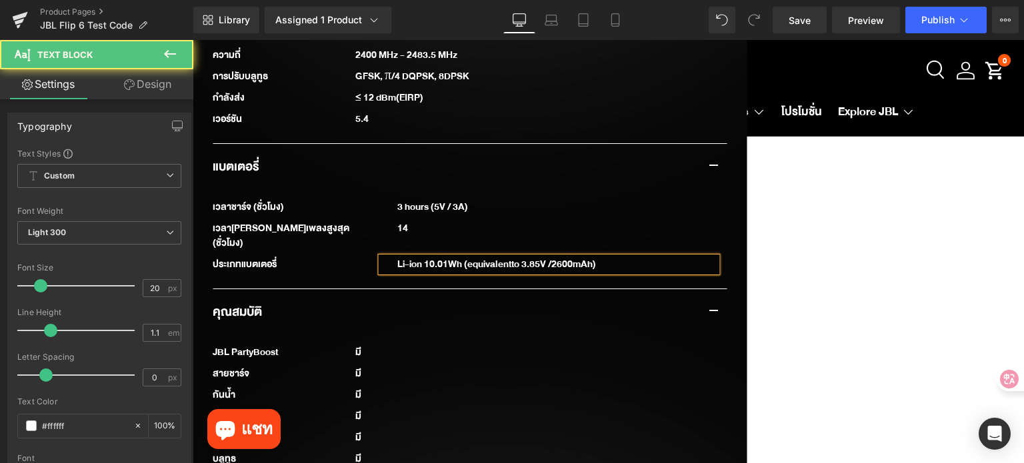
click at [623, 257] on div "Li-ion 10.01Wh (equivalent to 3.85V /2600mAh)" at bounding box center [549, 264] width 336 height 15
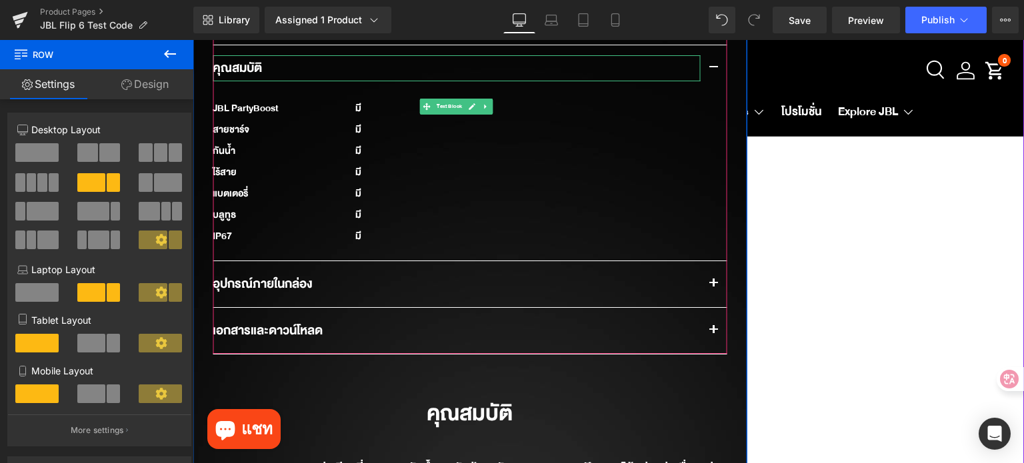
scroll to position [2017, 0]
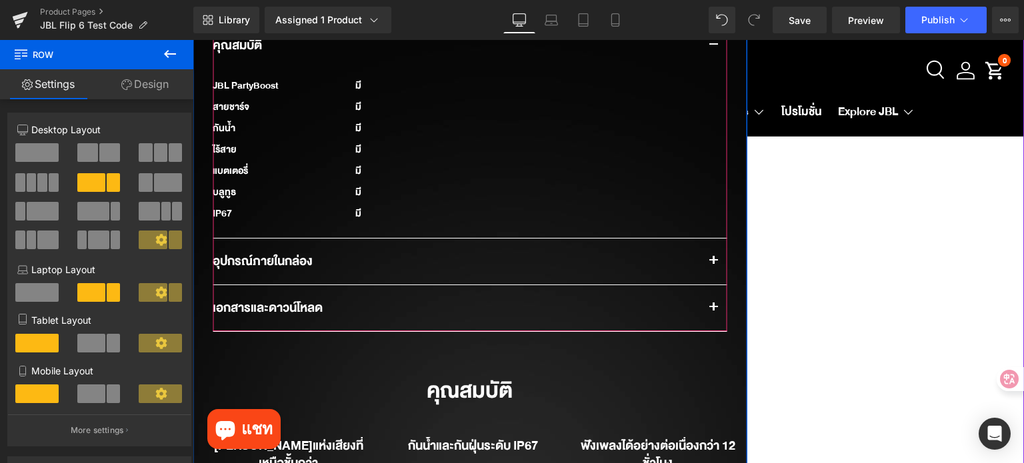
drag, startPoint x: 712, startPoint y: 227, endPoint x: 698, endPoint y: 197, distance: 33.4
click at [712, 239] on button "button" at bounding box center [713, 262] width 27 height 46
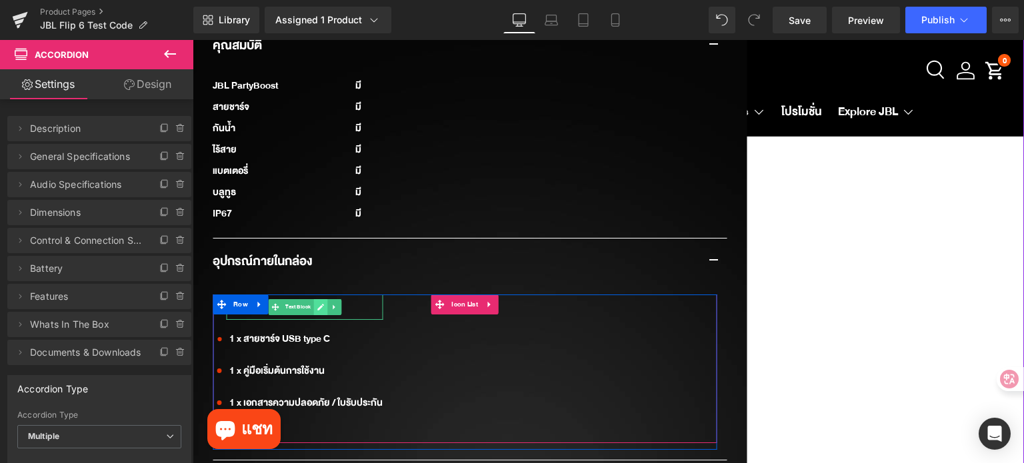
click at [317, 304] on icon at bounding box center [320, 307] width 7 height 7
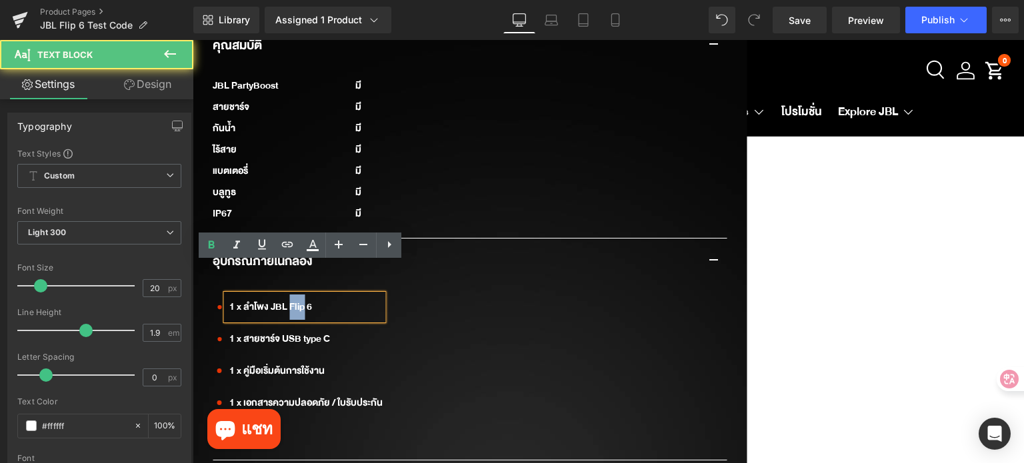
drag, startPoint x: 300, startPoint y: 277, endPoint x: 285, endPoint y: 277, distance: 14.7
click at [285, 295] on div "1 x ลำโพง JBL Flip 6" at bounding box center [304, 307] width 157 height 25
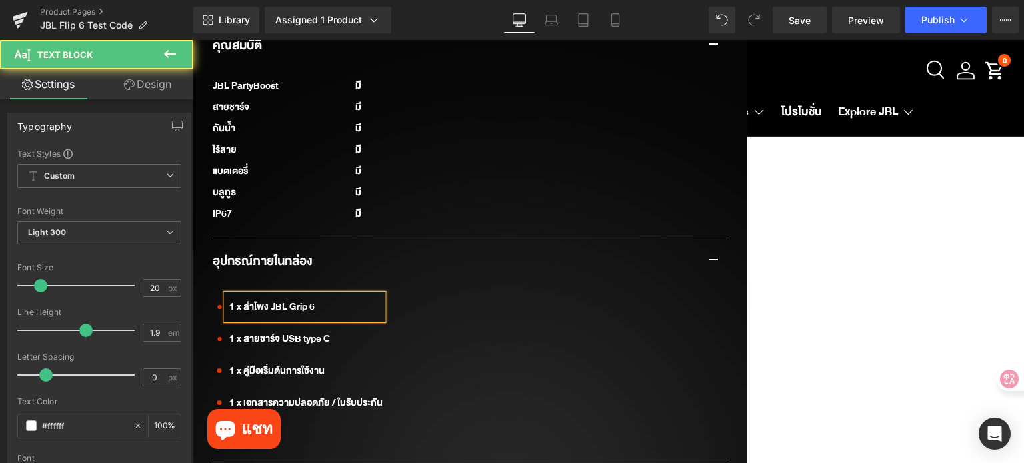
click at [328, 295] on div "1 x ลำโพง JBL Grip 6" at bounding box center [304, 307] width 157 height 25
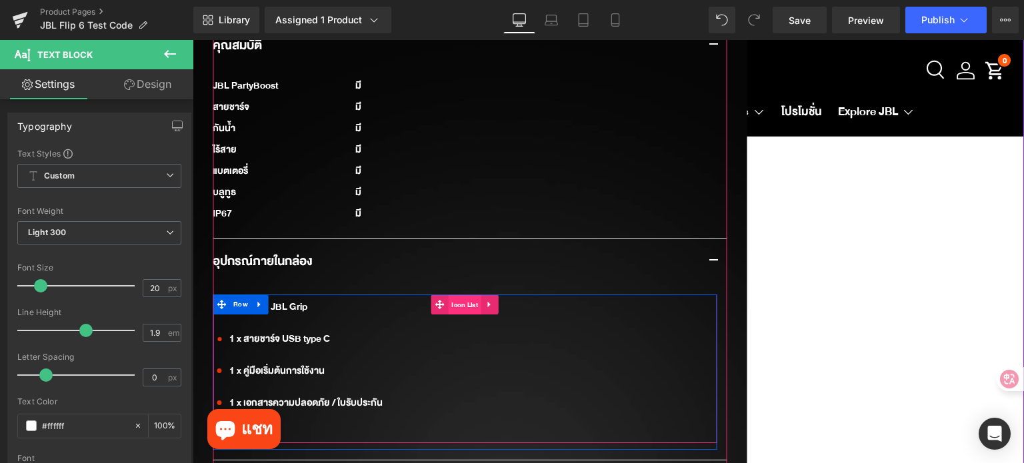
click at [456, 295] on span "Icon List" at bounding box center [464, 305] width 33 height 20
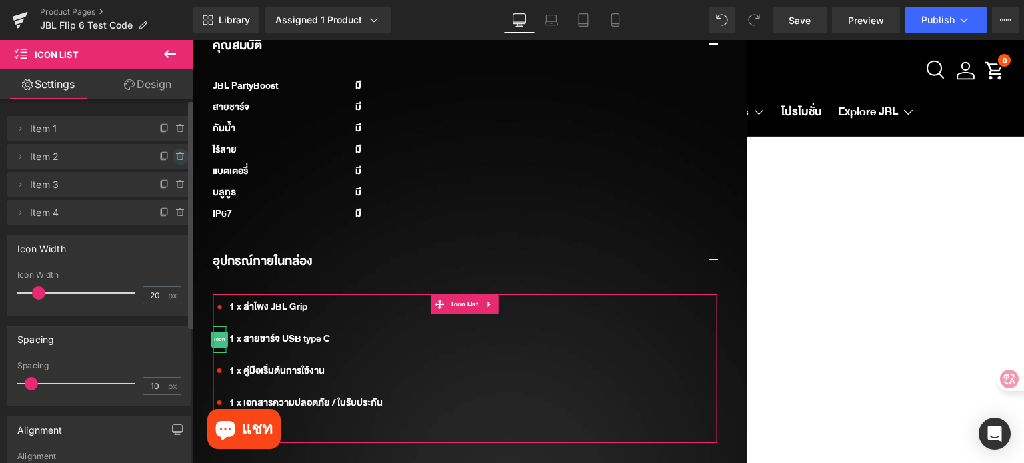
click at [177, 159] on icon at bounding box center [179, 157] width 5 height 6
click at [173, 159] on button "Delete" at bounding box center [166, 157] width 42 height 17
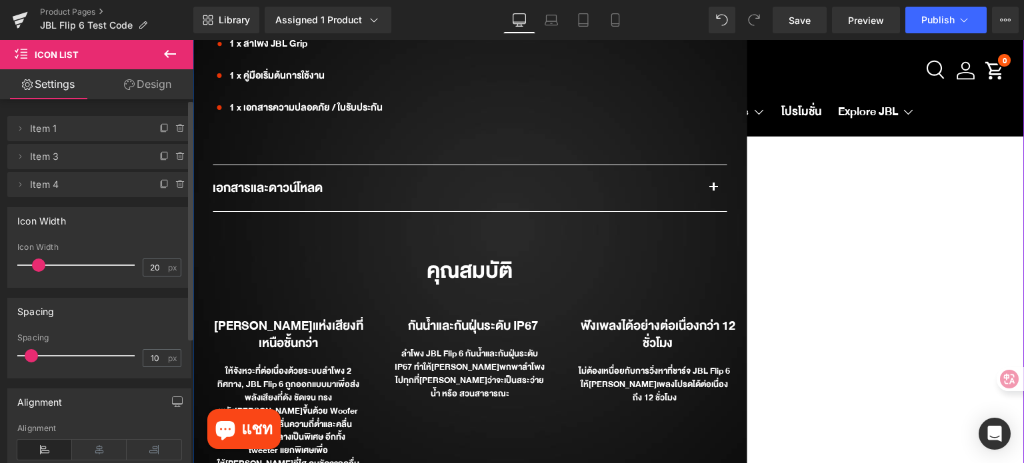
scroll to position [2284, 0]
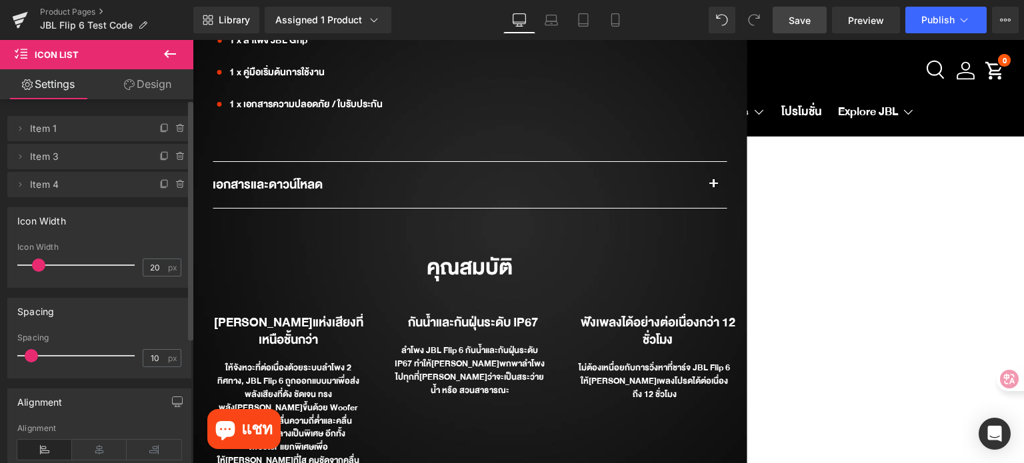
drag, startPoint x: 784, startPoint y: 19, endPoint x: 373, endPoint y: 296, distance: 495.7
click at [784, 19] on link "Save" at bounding box center [800, 20] width 54 height 27
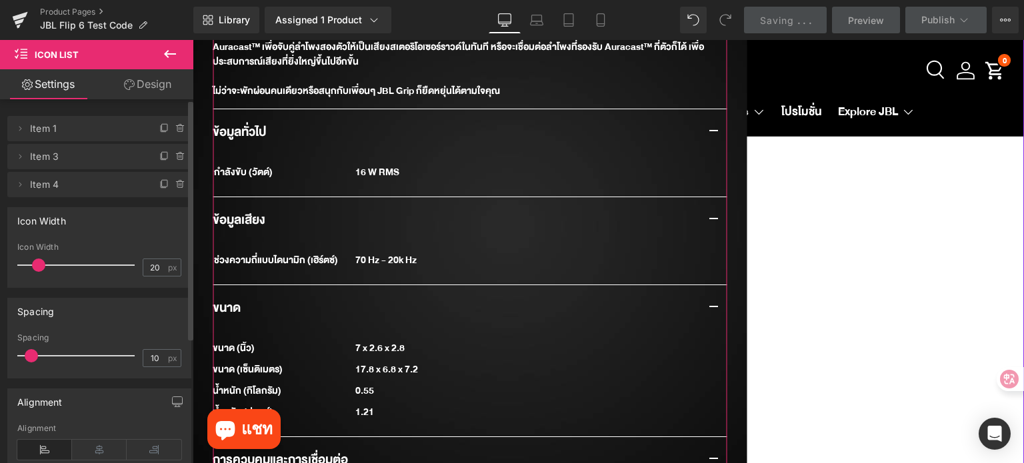
scroll to position [1550, 0]
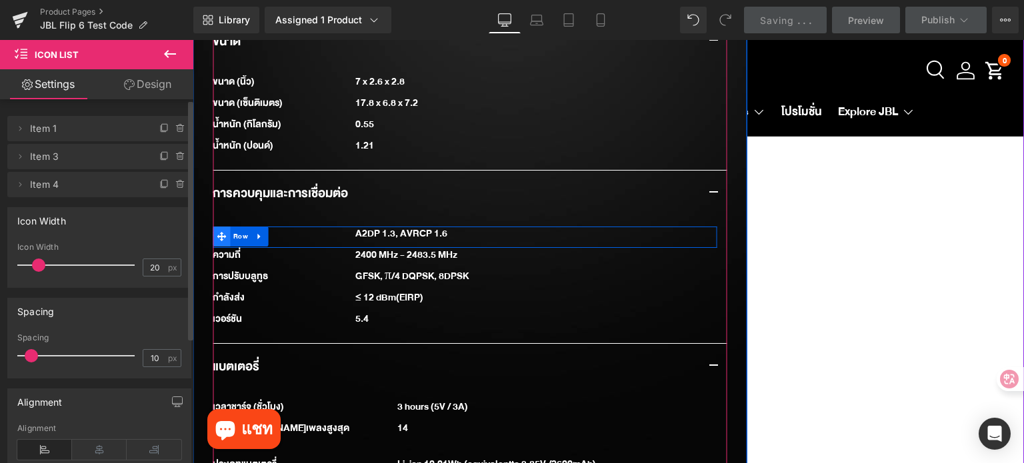
click at [217, 231] on icon at bounding box center [221, 236] width 9 height 10
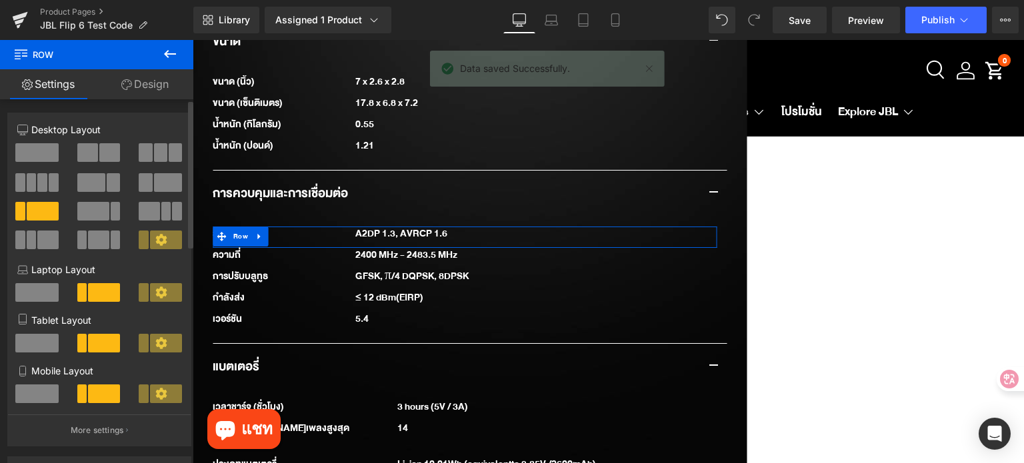
click at [142, 185] on span at bounding box center [145, 182] width 13 height 19
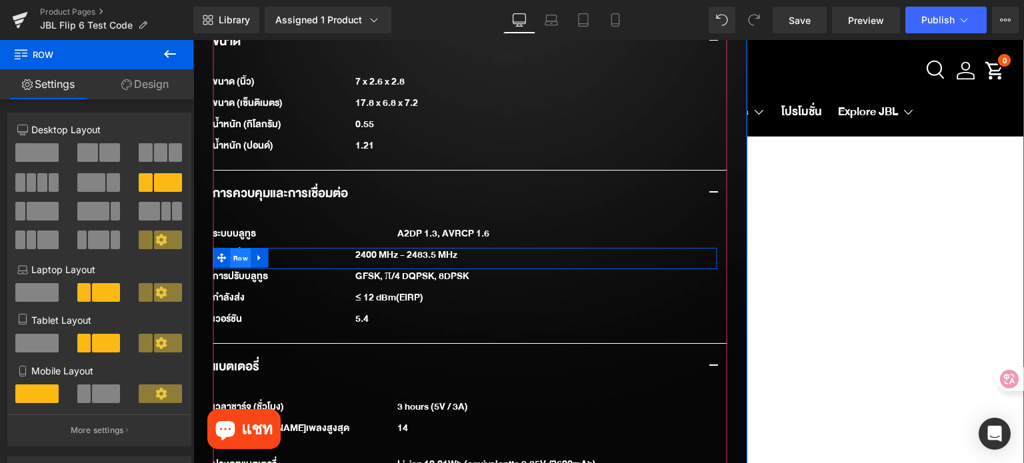
click at [232, 249] on span "Row" at bounding box center [240, 259] width 21 height 20
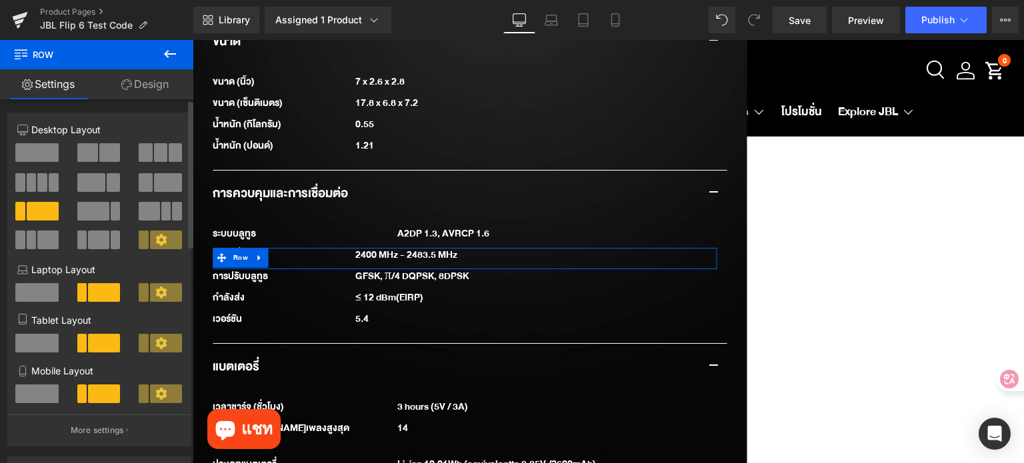
click at [143, 185] on span at bounding box center [145, 182] width 13 height 19
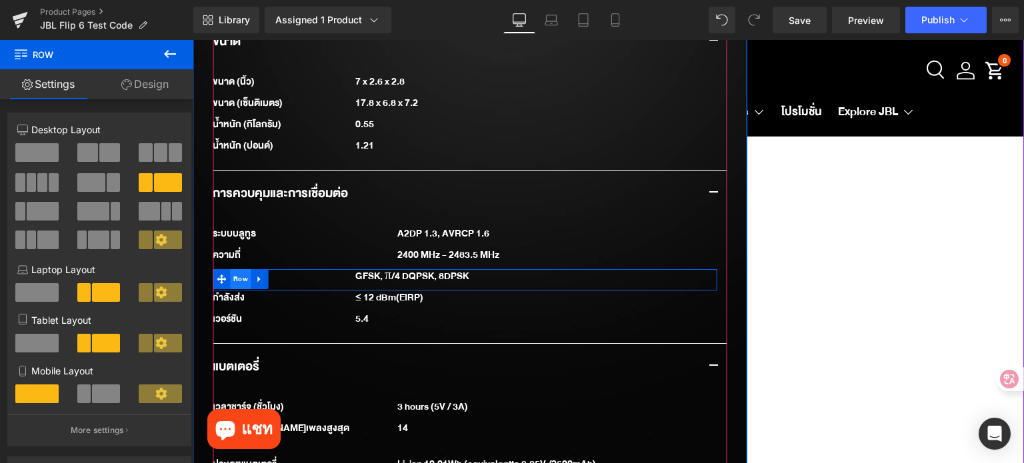
click at [231, 269] on span "Row" at bounding box center [240, 279] width 21 height 20
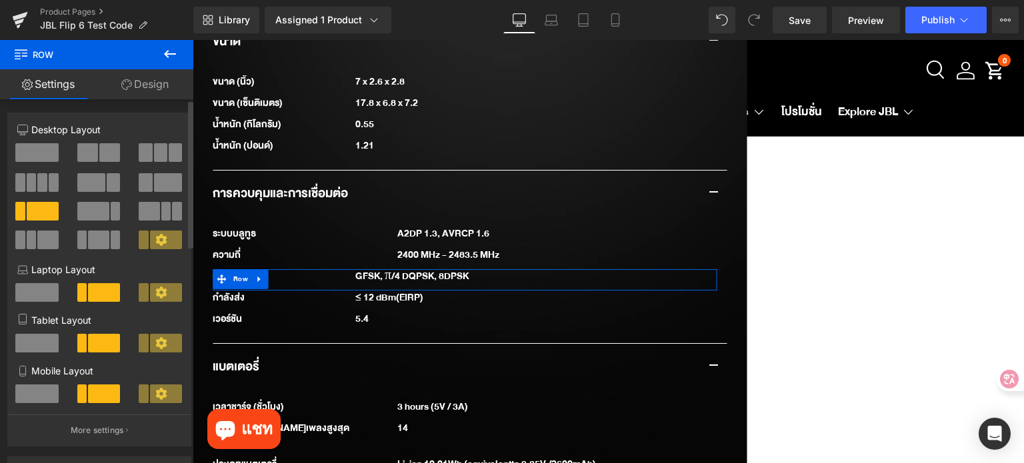
drag, startPoint x: 153, startPoint y: 185, endPoint x: 12, endPoint y: 173, distance: 141.9
click at [154, 185] on span at bounding box center [168, 182] width 28 height 19
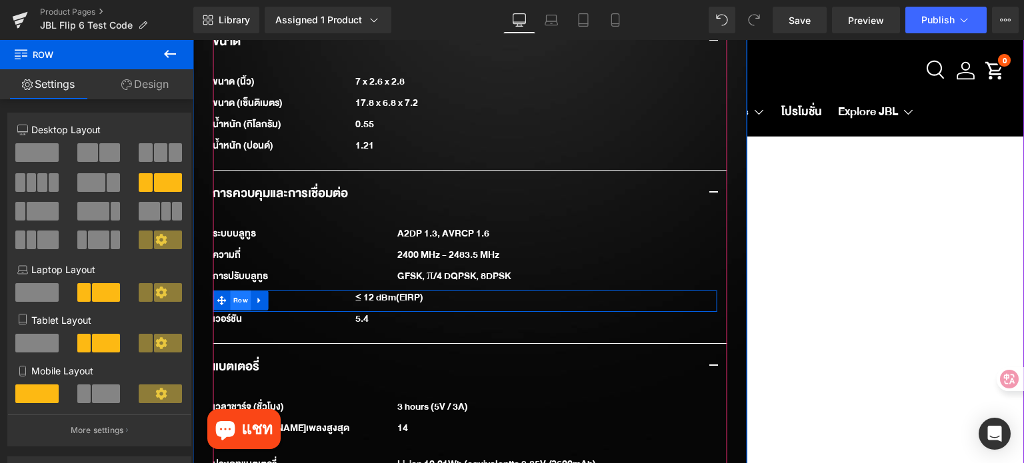
click at [236, 291] on span "Row" at bounding box center [240, 301] width 21 height 20
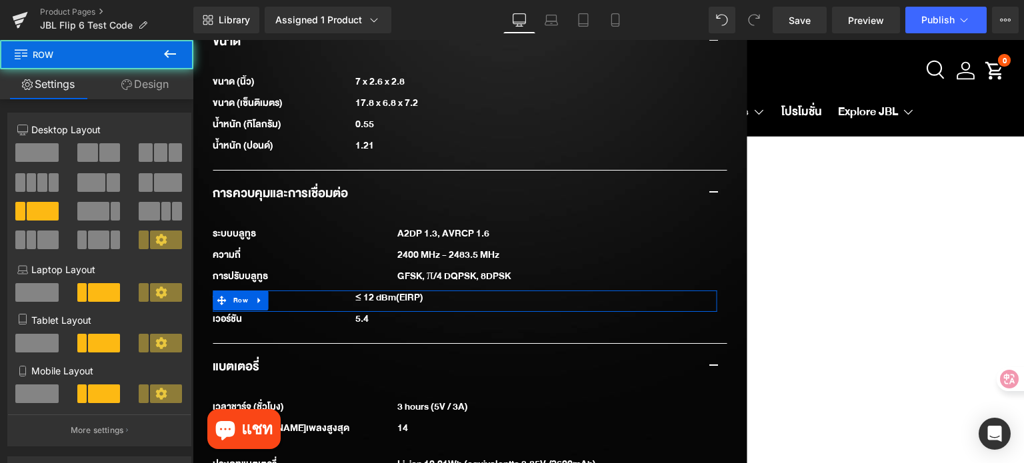
click at [154, 181] on span at bounding box center [168, 182] width 28 height 19
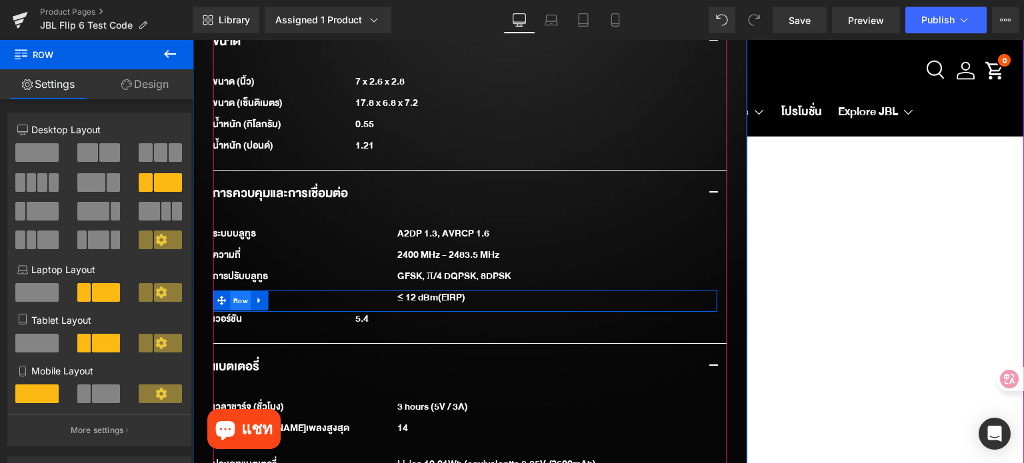
click at [234, 291] on span "Row" at bounding box center [240, 301] width 21 height 20
click at [239, 313] on span "Row" at bounding box center [240, 323] width 21 height 20
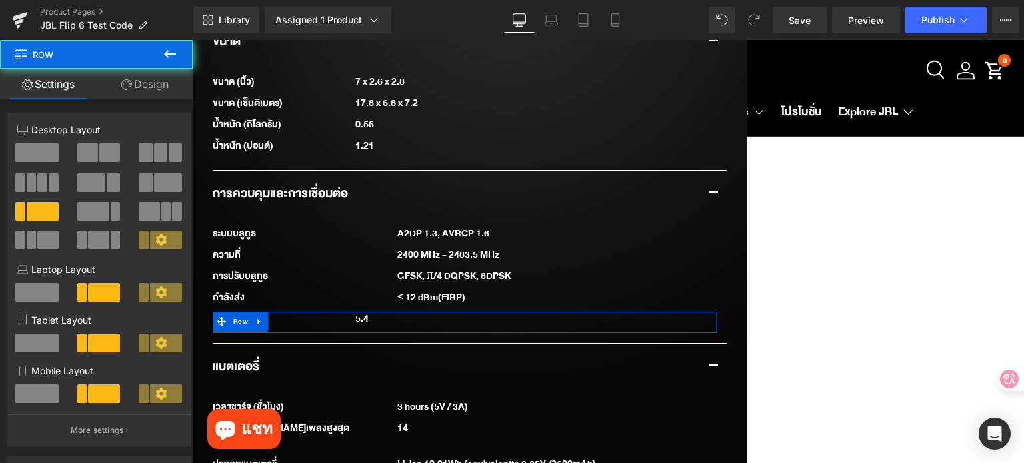
click at [161, 180] on span at bounding box center [168, 182] width 28 height 19
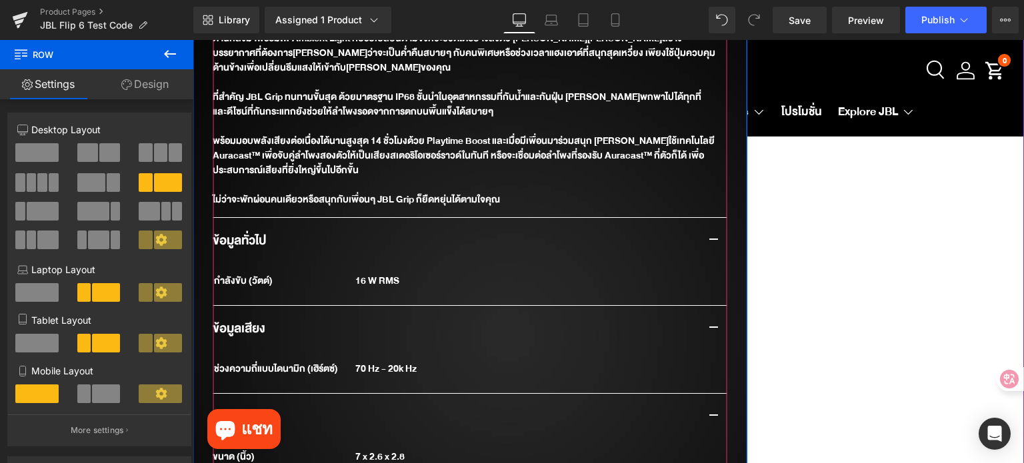
scroll to position [1217, 0]
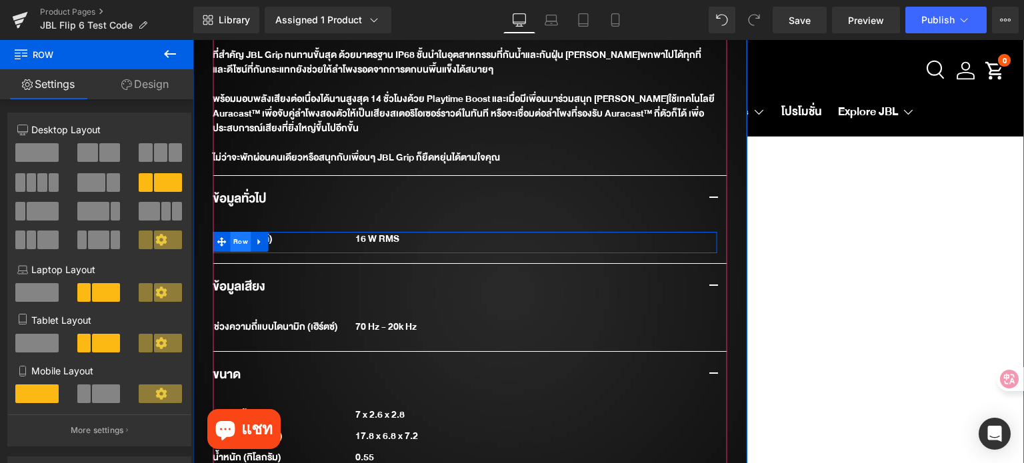
click at [240, 232] on span "Row" at bounding box center [240, 242] width 21 height 20
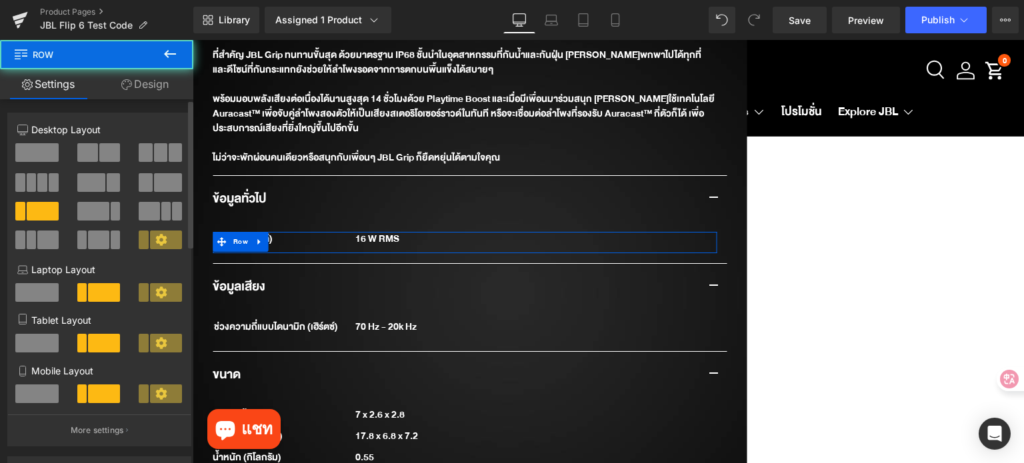
drag, startPoint x: 149, startPoint y: 187, endPoint x: 30, endPoint y: 178, distance: 119.0
click at [149, 187] on button at bounding box center [161, 182] width 45 height 19
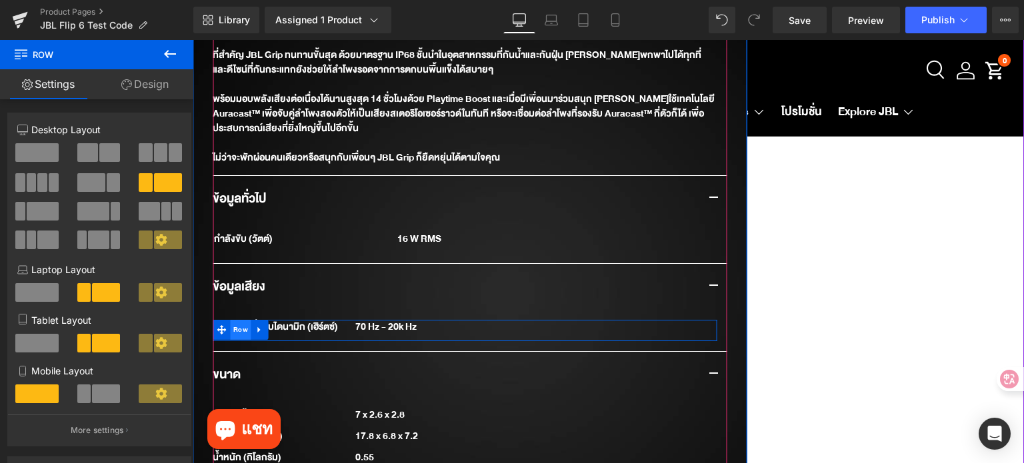
click at [238, 320] on span "Row" at bounding box center [240, 330] width 21 height 20
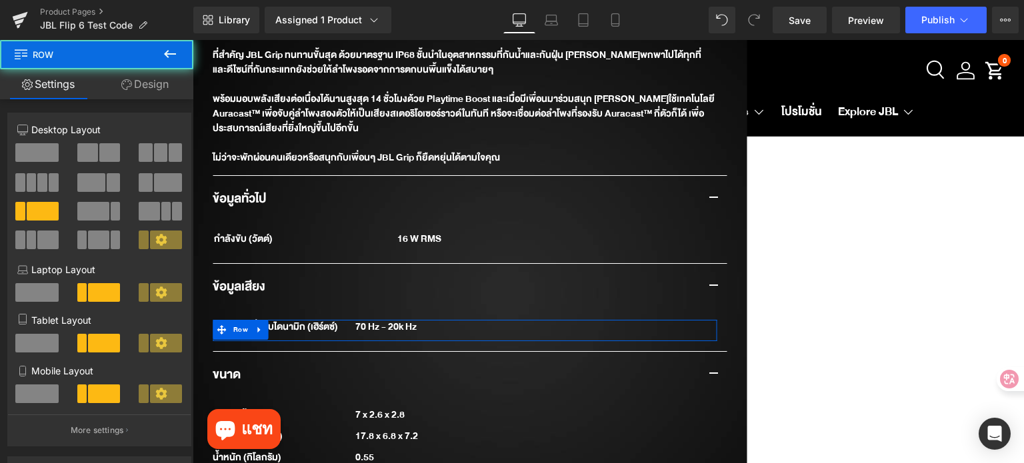
click at [149, 188] on button at bounding box center [161, 182] width 45 height 19
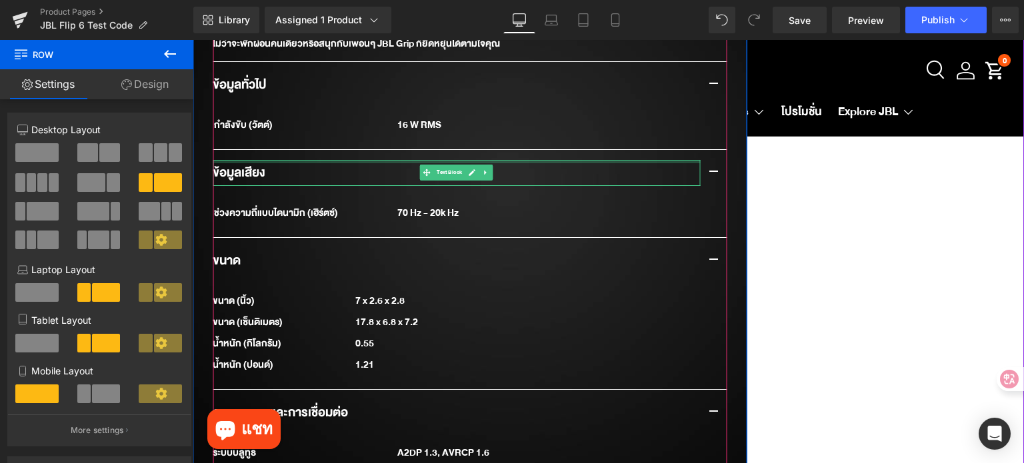
scroll to position [1350, 0]
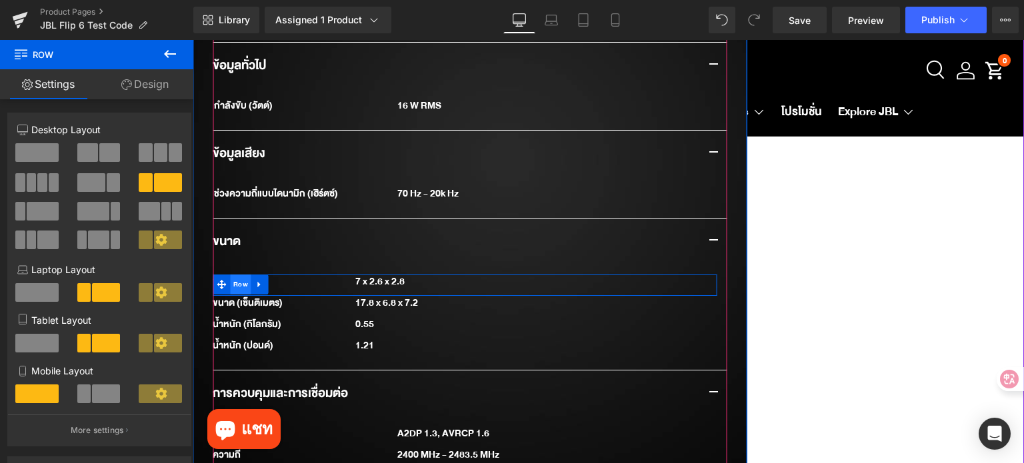
click at [235, 275] on span "Row" at bounding box center [240, 285] width 21 height 20
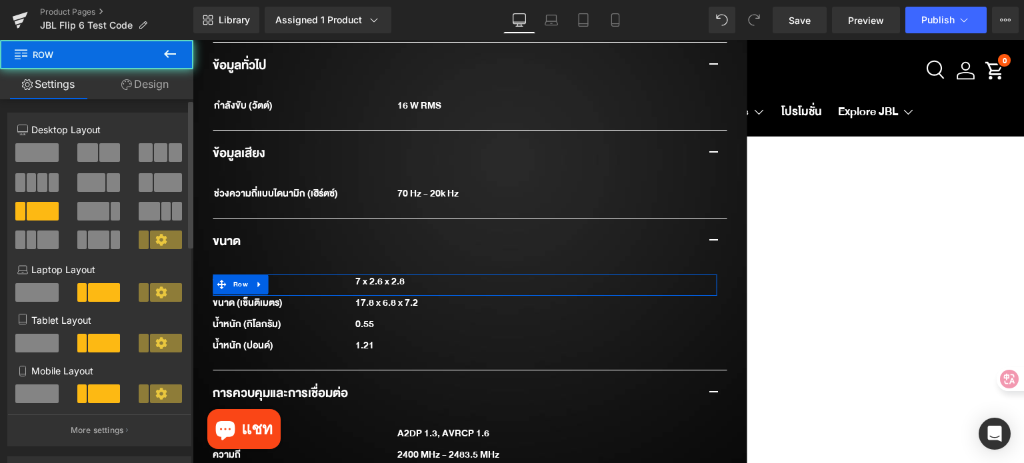
click at [154, 189] on span at bounding box center [168, 182] width 28 height 19
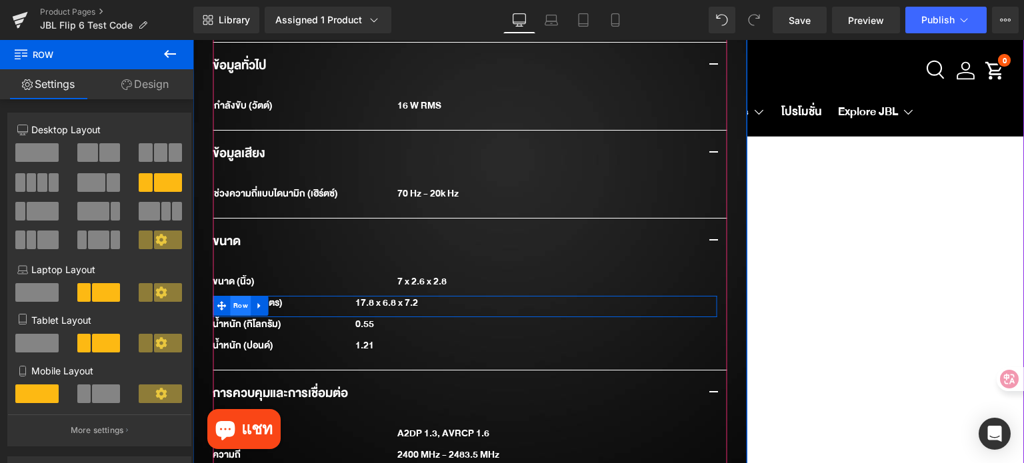
click at [238, 296] on span "Row" at bounding box center [240, 306] width 21 height 20
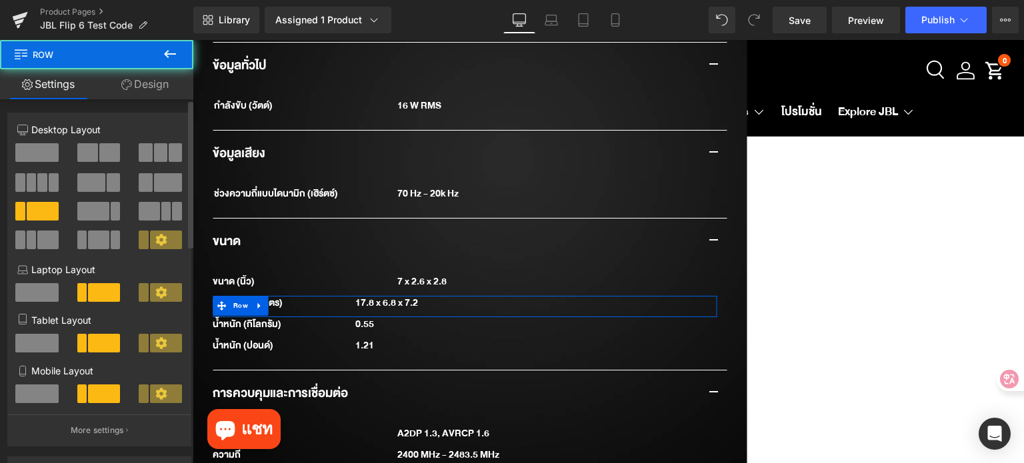
click at [154, 186] on span at bounding box center [168, 182] width 28 height 19
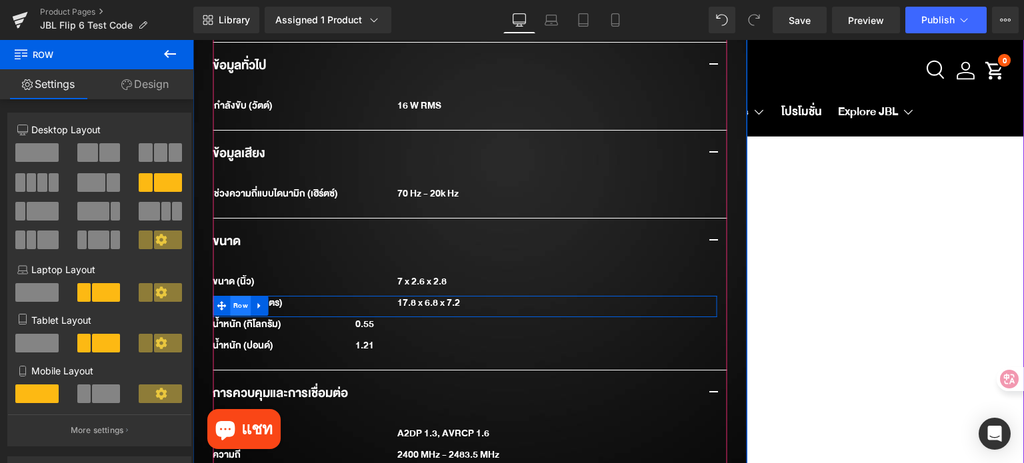
click at [240, 296] on span "Row" at bounding box center [240, 306] width 21 height 20
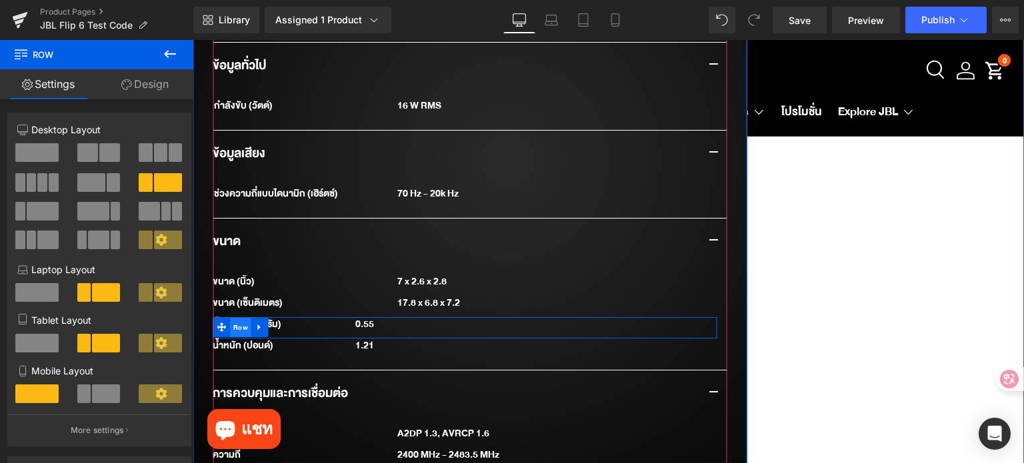
click at [239, 318] on span "Row" at bounding box center [240, 328] width 21 height 20
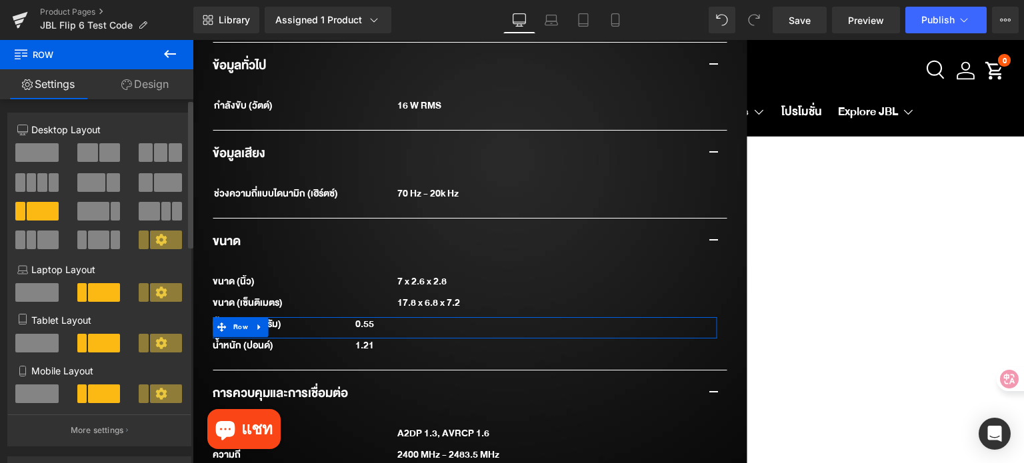
click at [147, 175] on span at bounding box center [145, 182] width 13 height 19
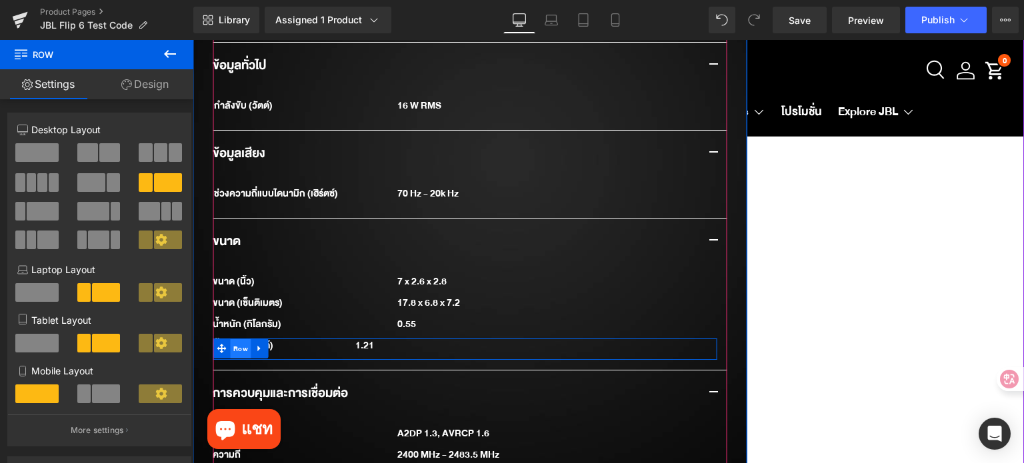
click at [237, 339] on span "Row" at bounding box center [240, 349] width 21 height 20
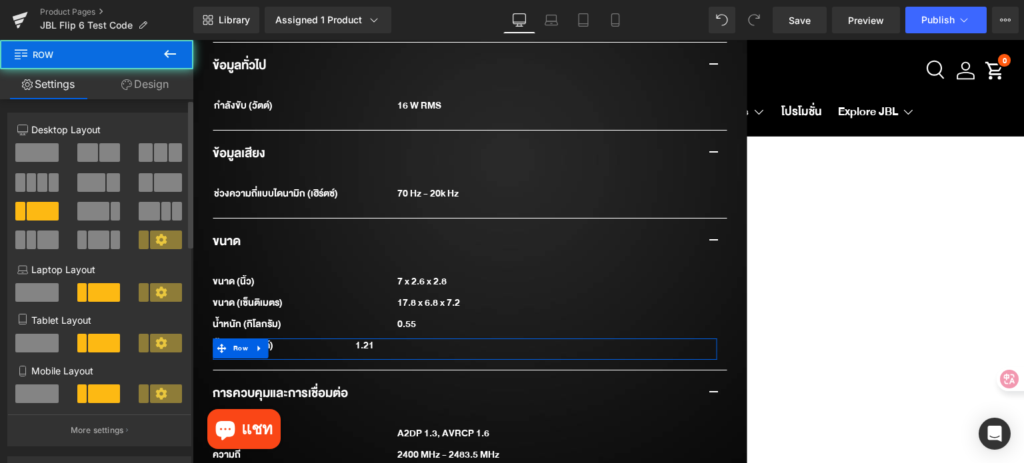
click at [154, 190] on span at bounding box center [168, 182] width 28 height 19
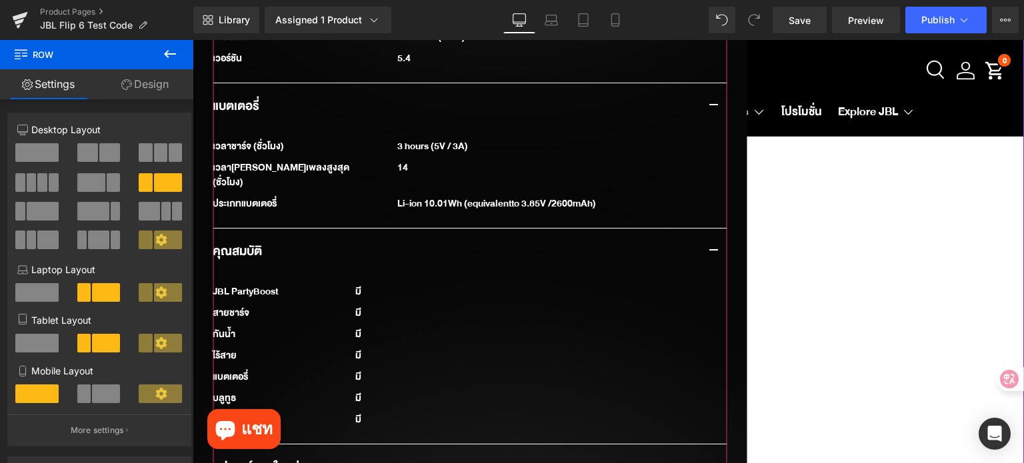
scroll to position [1817, 0]
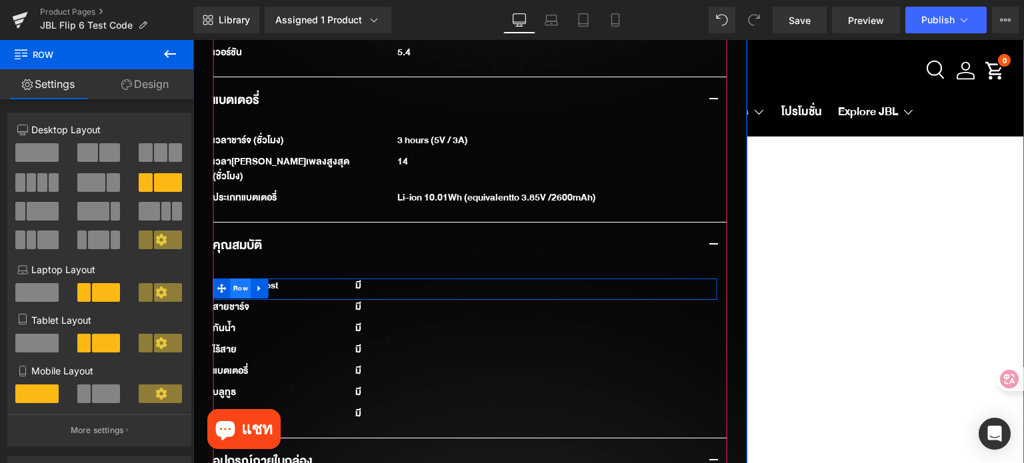
click at [240, 279] on span "Row" at bounding box center [240, 289] width 21 height 20
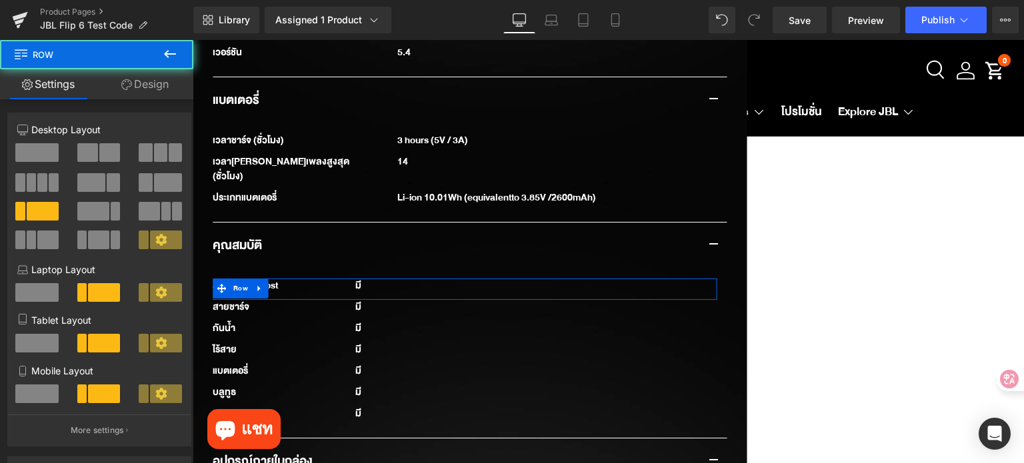
click at [147, 182] on span at bounding box center [145, 182] width 13 height 19
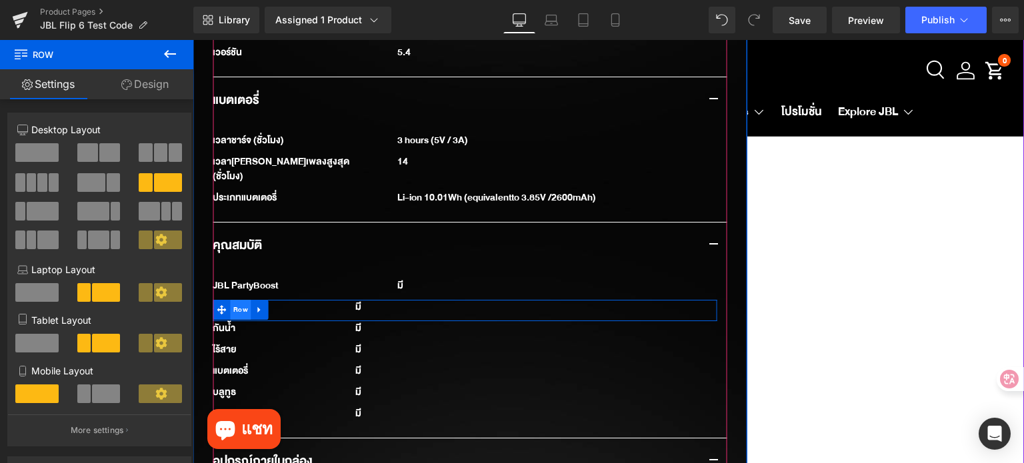
click at [233, 300] on span "Row" at bounding box center [240, 310] width 21 height 20
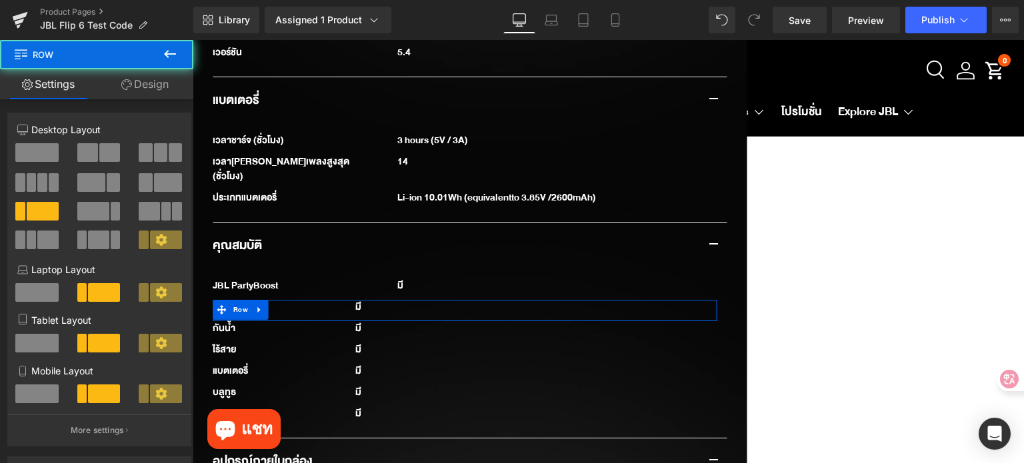
drag, startPoint x: 158, startPoint y: 181, endPoint x: 15, endPoint y: 209, distance: 146.1
click at [158, 181] on span at bounding box center [168, 182] width 28 height 19
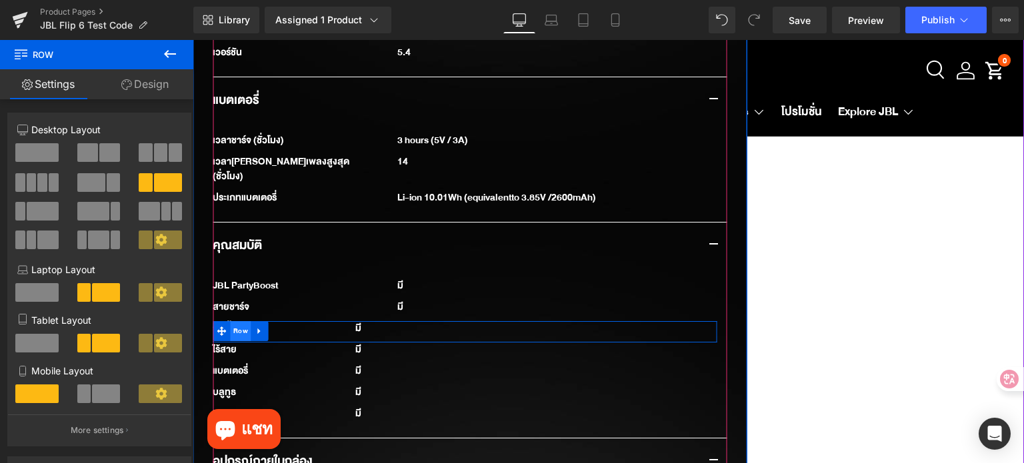
click at [239, 321] on span "Row" at bounding box center [240, 331] width 21 height 20
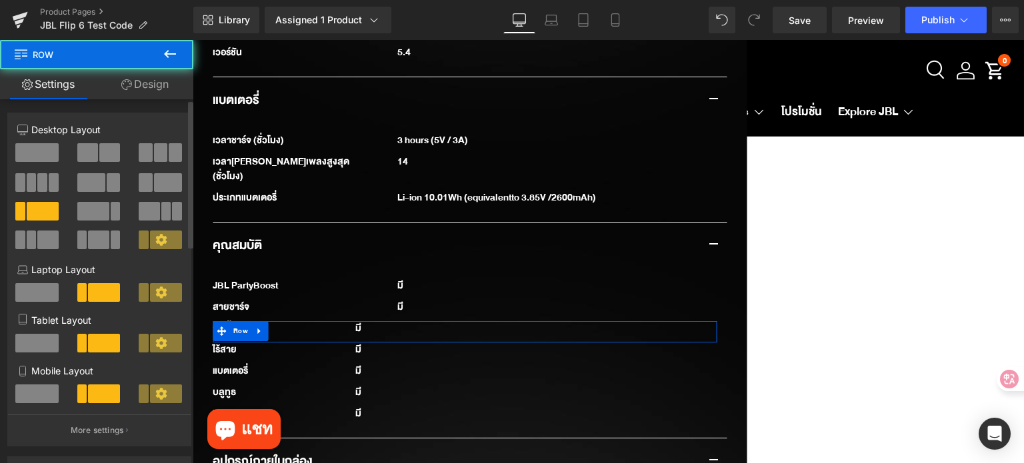
click at [158, 181] on span at bounding box center [168, 182] width 28 height 19
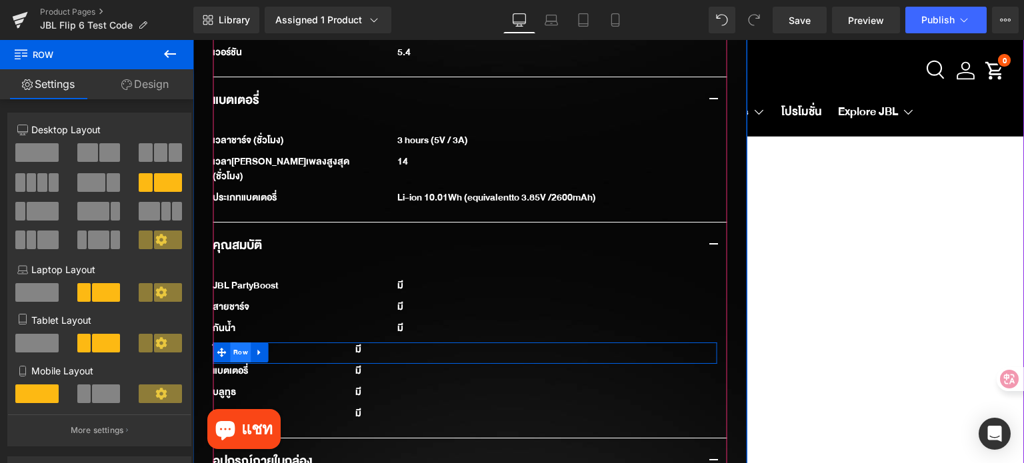
click at [231, 343] on span "Row" at bounding box center [240, 353] width 21 height 20
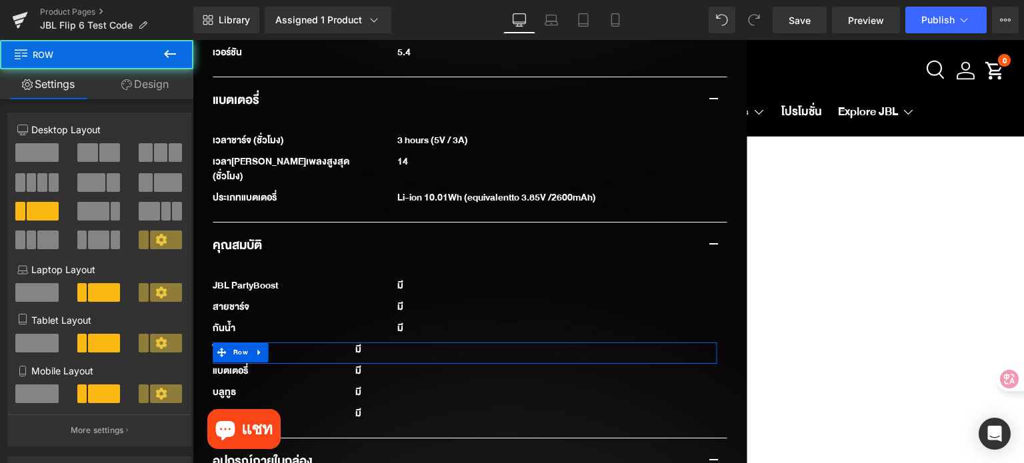
click at [148, 181] on span at bounding box center [145, 182] width 13 height 19
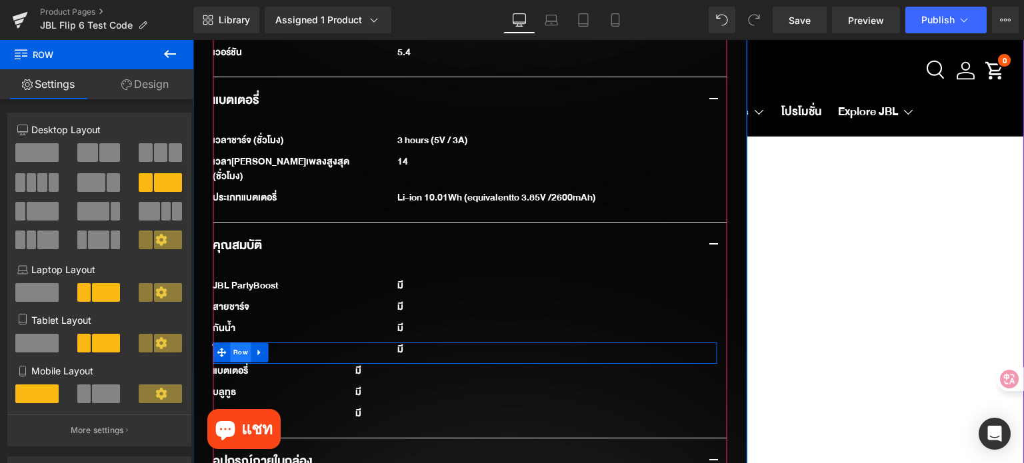
click at [230, 343] on span "Row" at bounding box center [240, 353] width 21 height 20
click at [234, 365] on span "Row" at bounding box center [240, 375] width 21 height 20
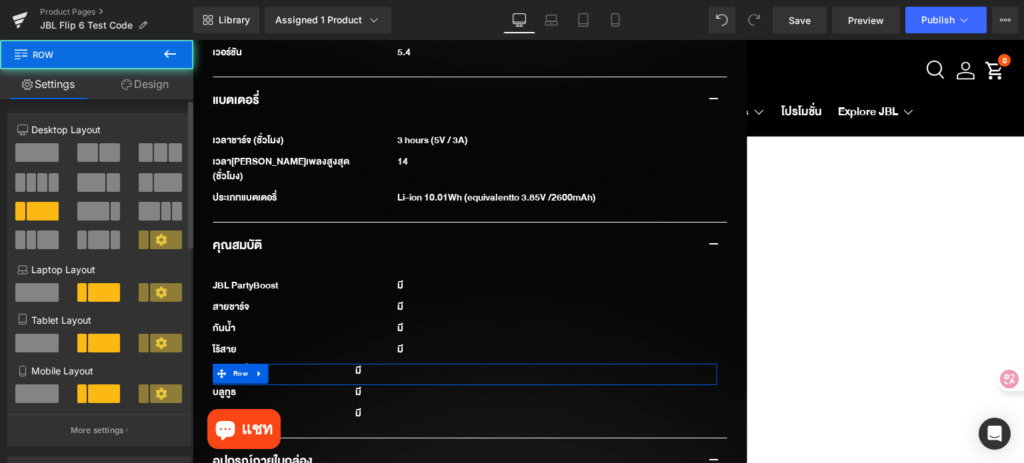
click at [158, 187] on span at bounding box center [168, 182] width 28 height 19
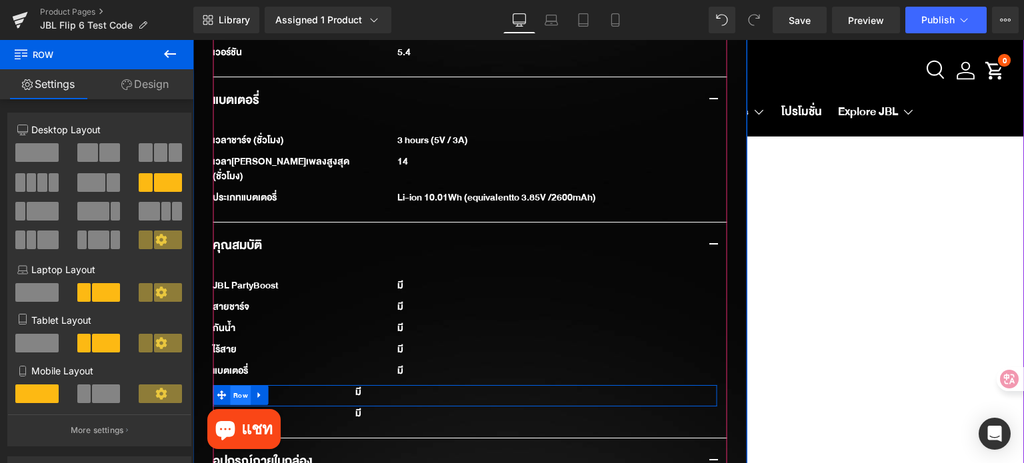
click at [237, 386] on span "Row" at bounding box center [240, 396] width 21 height 20
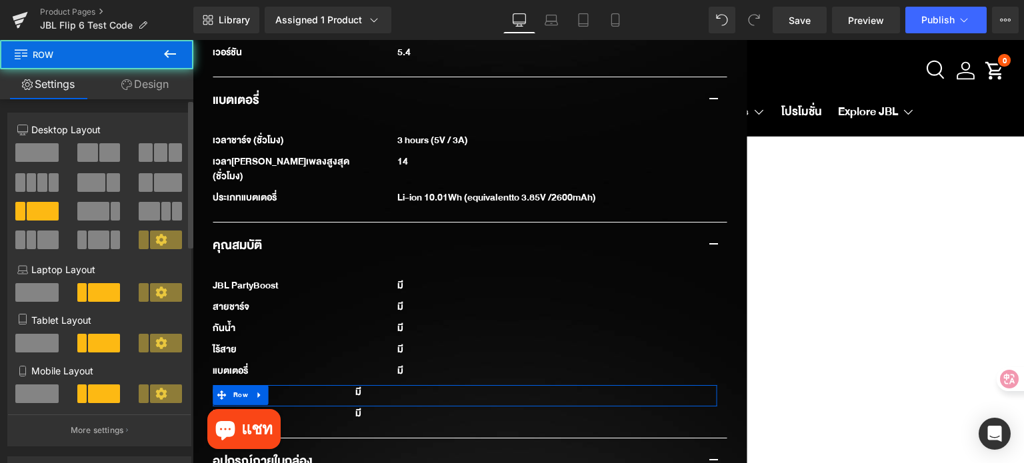
drag, startPoint x: 165, startPoint y: 186, endPoint x: 177, endPoint y: 233, distance: 49.0
click at [163, 186] on span at bounding box center [168, 182] width 28 height 19
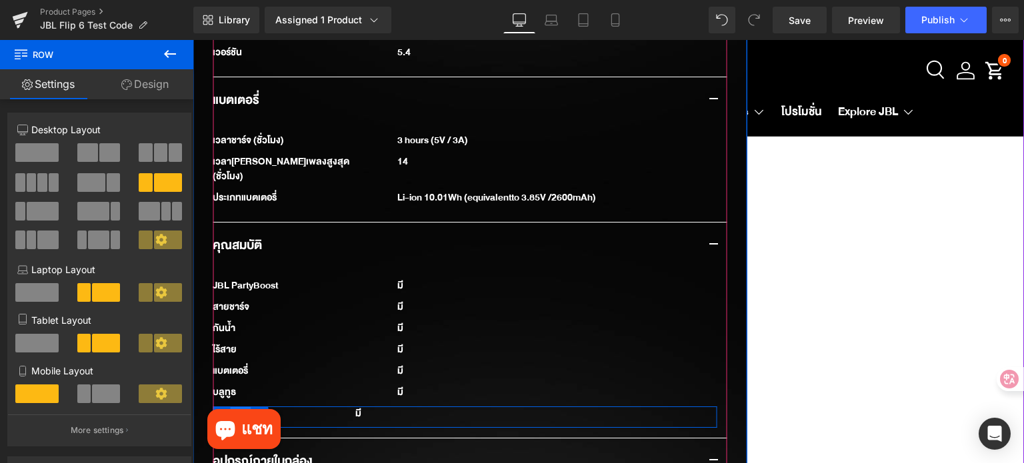
click at [237, 407] on span "Row" at bounding box center [240, 417] width 21 height 20
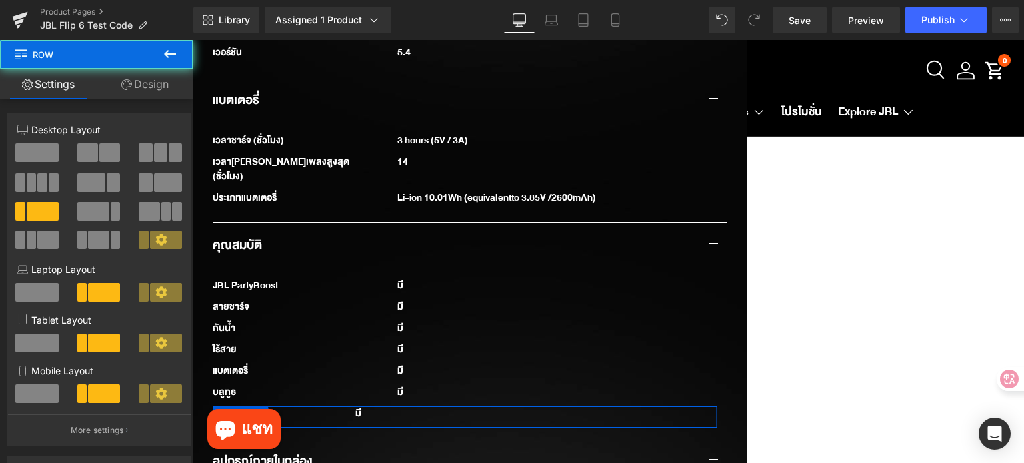
drag, startPoint x: 164, startPoint y: 179, endPoint x: 166, endPoint y: 212, distance: 32.7
click at [163, 179] on span at bounding box center [168, 182] width 28 height 19
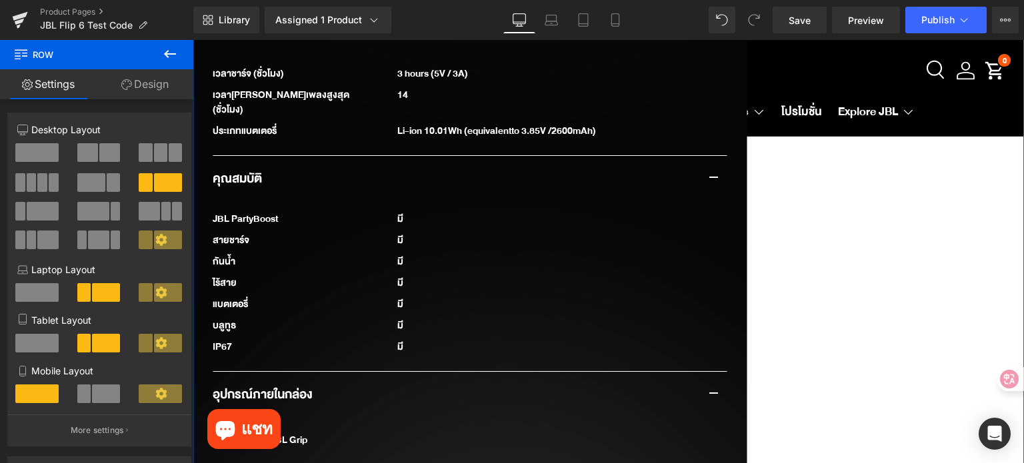
scroll to position [2151, 0]
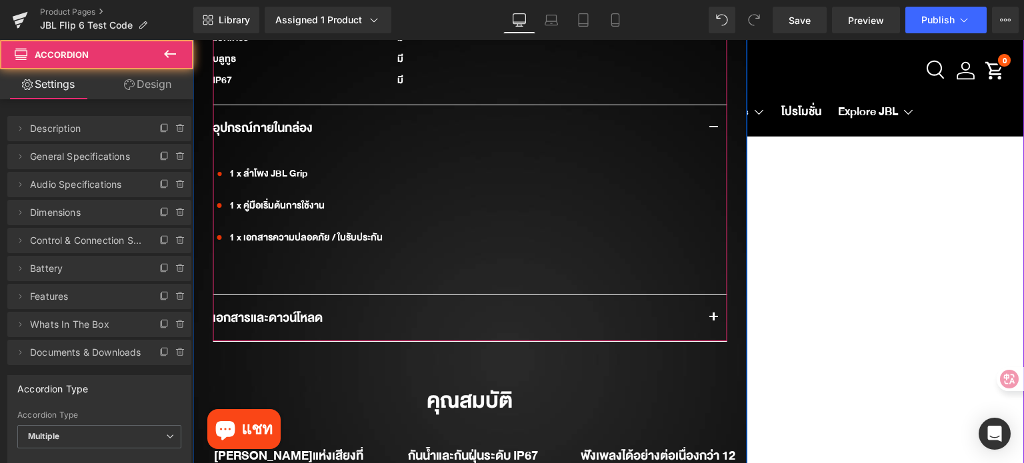
click at [714, 321] on span "button" at bounding box center [714, 321] width 0 height 0
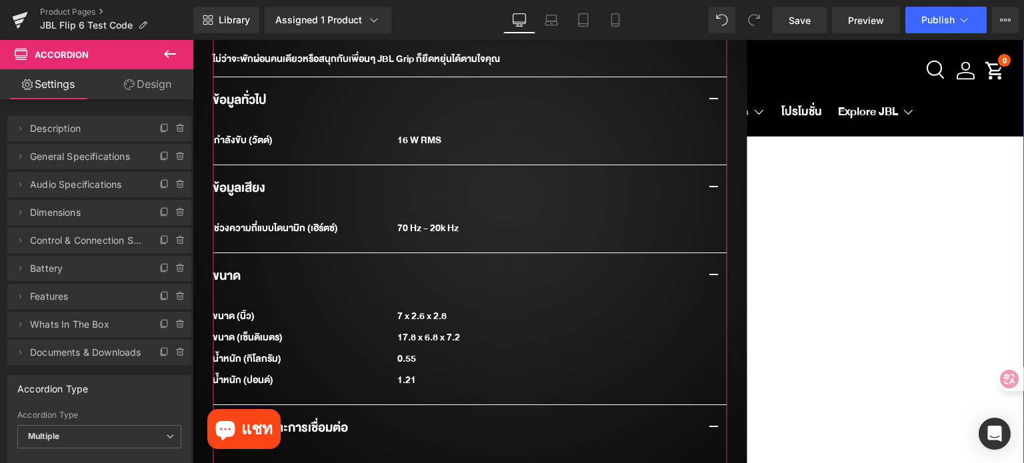
scroll to position [1484, 0]
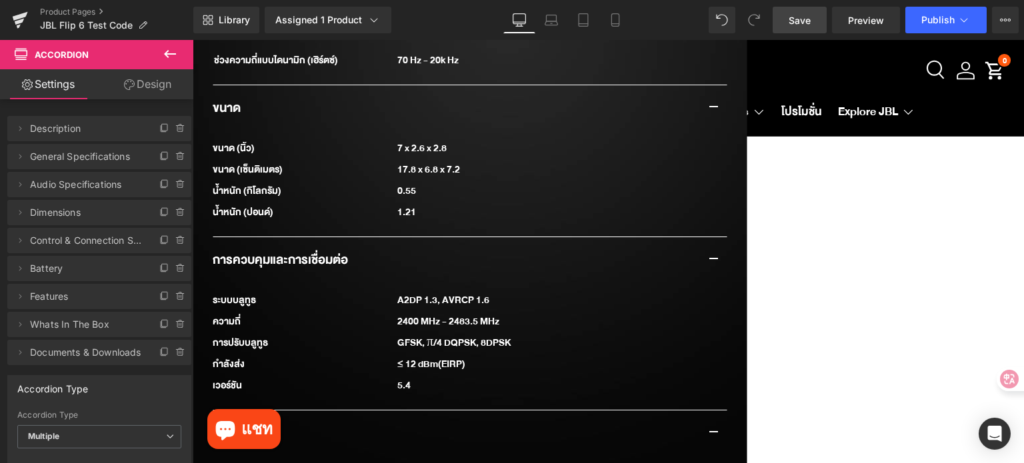
click at [802, 26] on span "Save" at bounding box center [800, 20] width 22 height 14
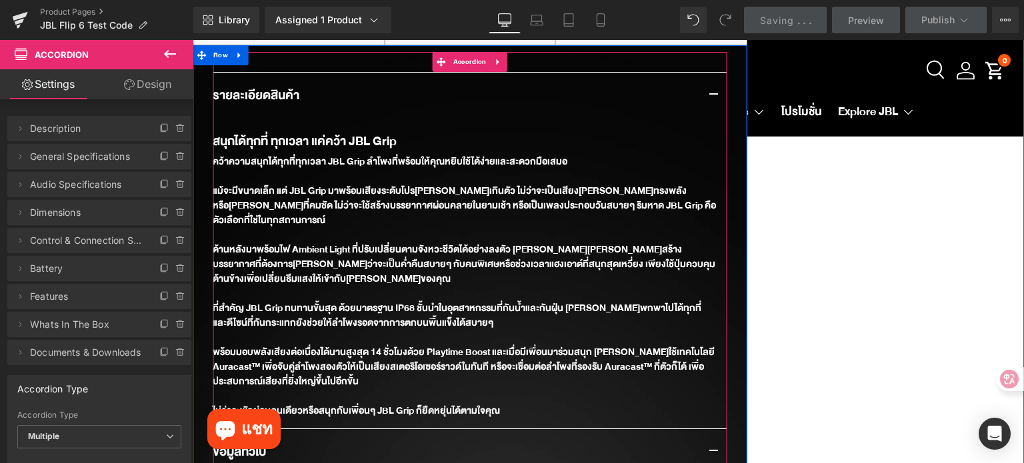
scroll to position [950, 0]
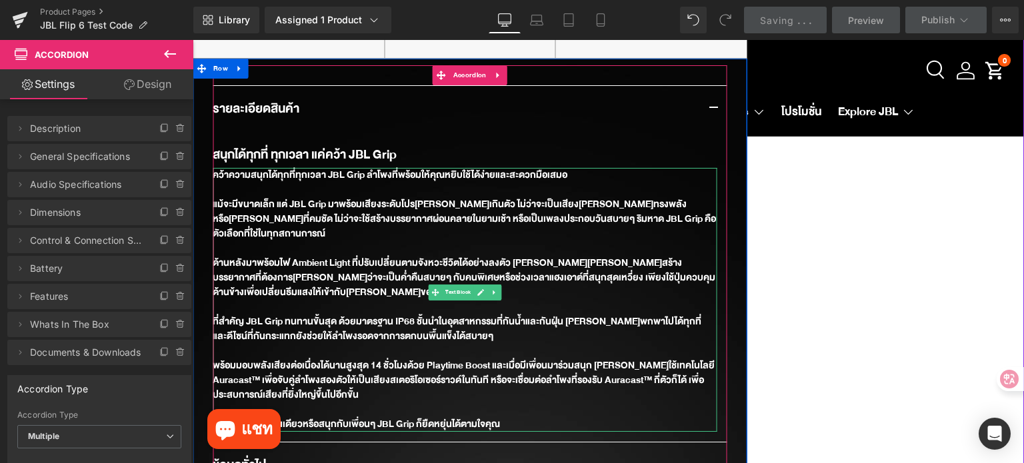
click at [545, 344] on div at bounding box center [465, 351] width 504 height 15
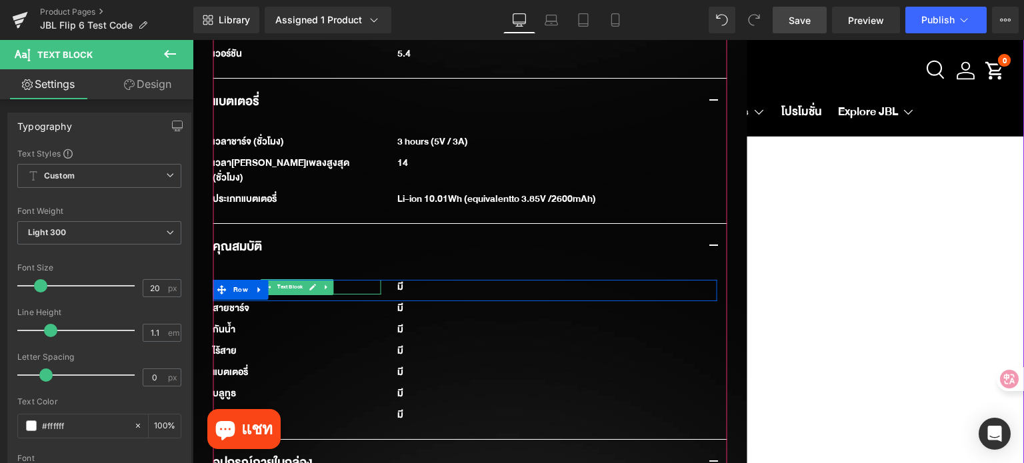
scroll to position [1817, 0]
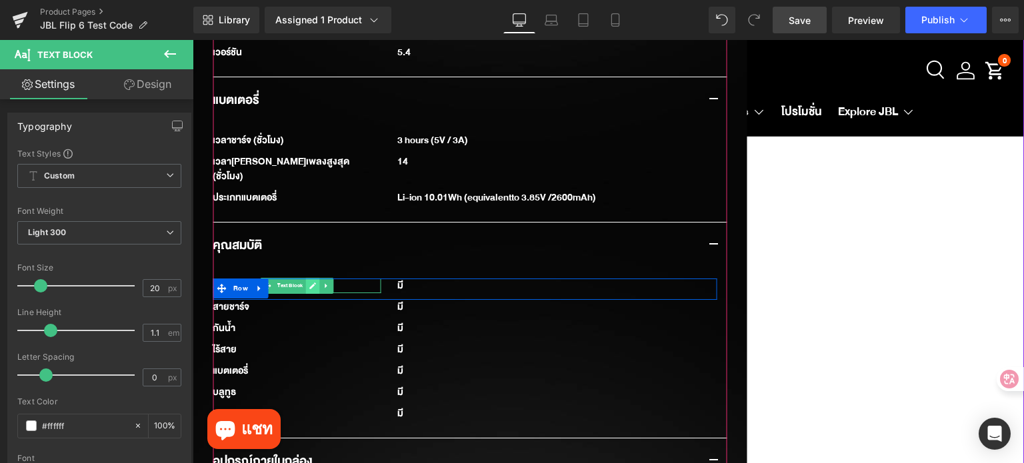
click at [309, 283] on icon at bounding box center [312, 286] width 7 height 7
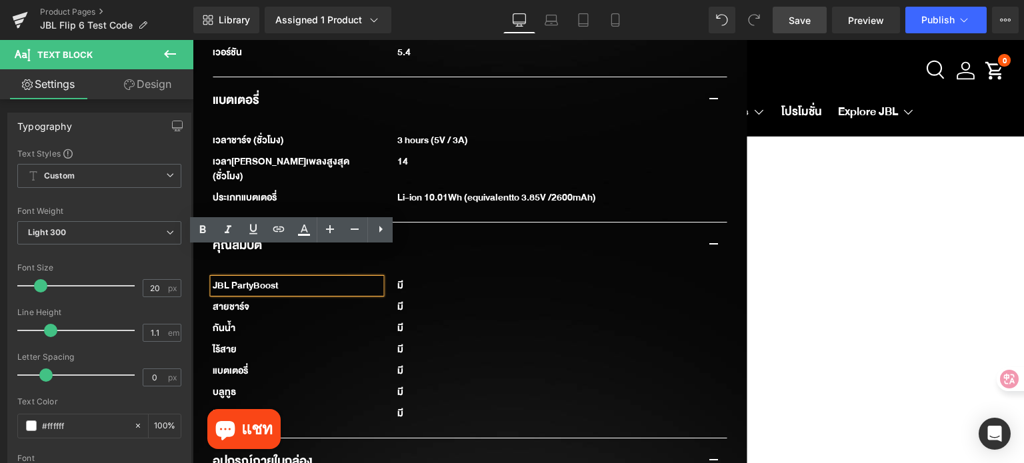
click at [307, 279] on div "JBL PartyBoost" at bounding box center [297, 286] width 168 height 15
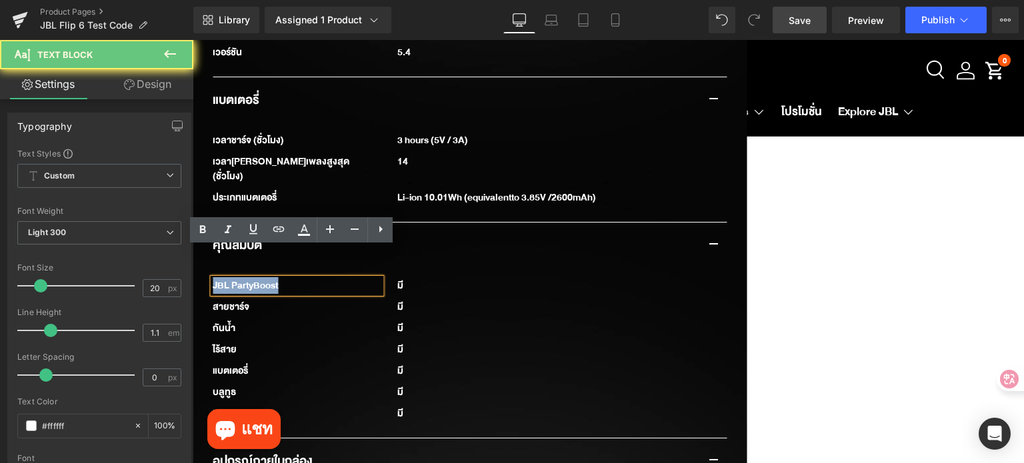
click at [307, 279] on div "JBL PartyBoost" at bounding box center [297, 286] width 168 height 15
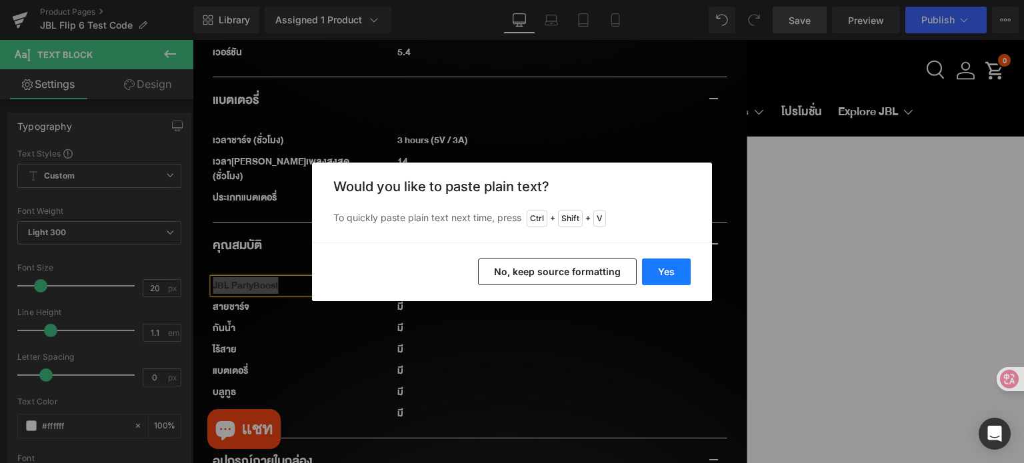
drag, startPoint x: 483, startPoint y: 234, endPoint x: 678, endPoint y: 275, distance: 198.4
click at [678, 275] on button "Yes" at bounding box center [666, 272] width 49 height 27
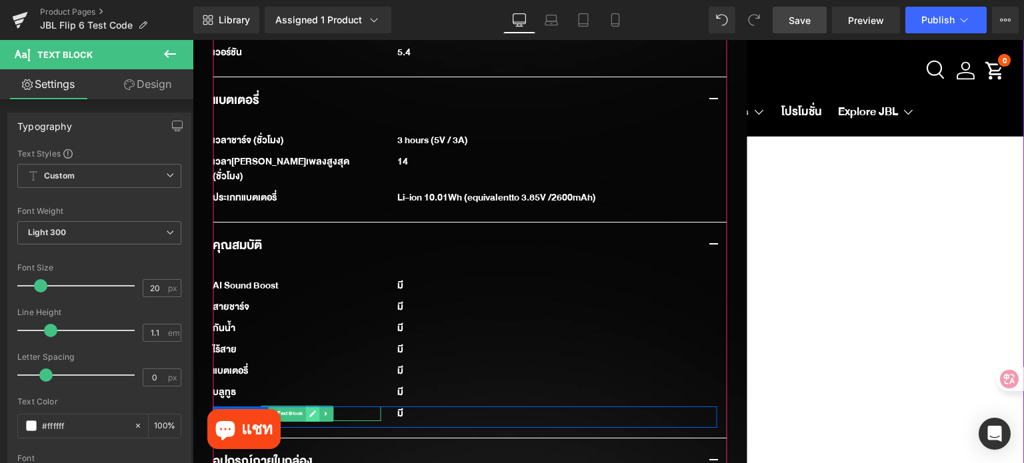
click at [309, 410] on icon at bounding box center [312, 414] width 7 height 8
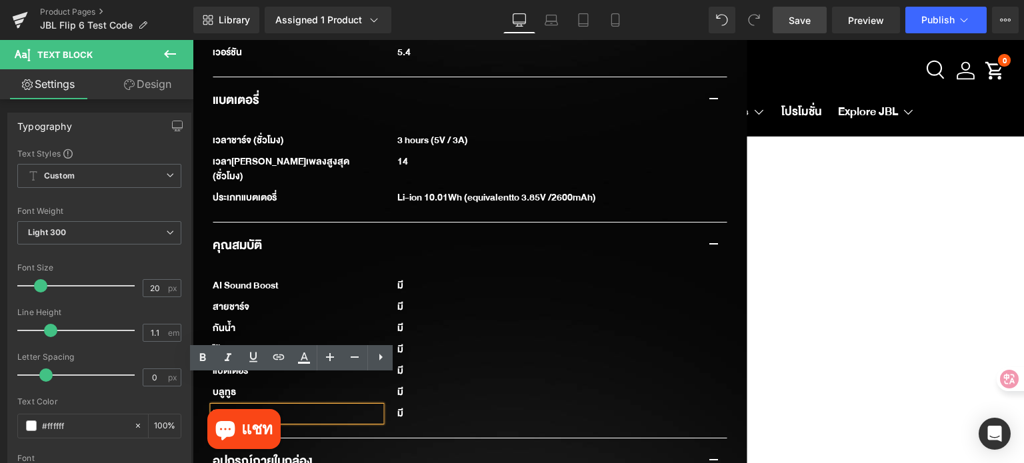
click at [304, 407] on div "IP67" at bounding box center [297, 414] width 168 height 15
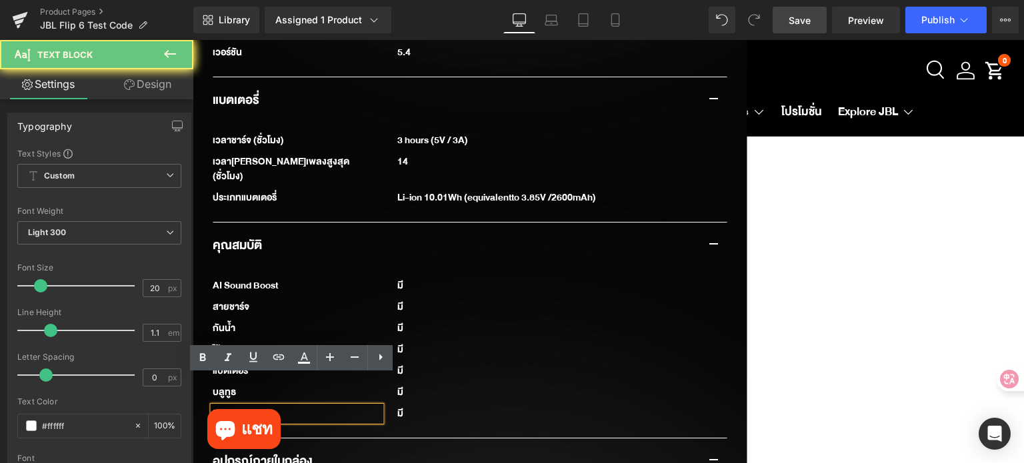
click at [304, 407] on div "IP67" at bounding box center [297, 414] width 168 height 15
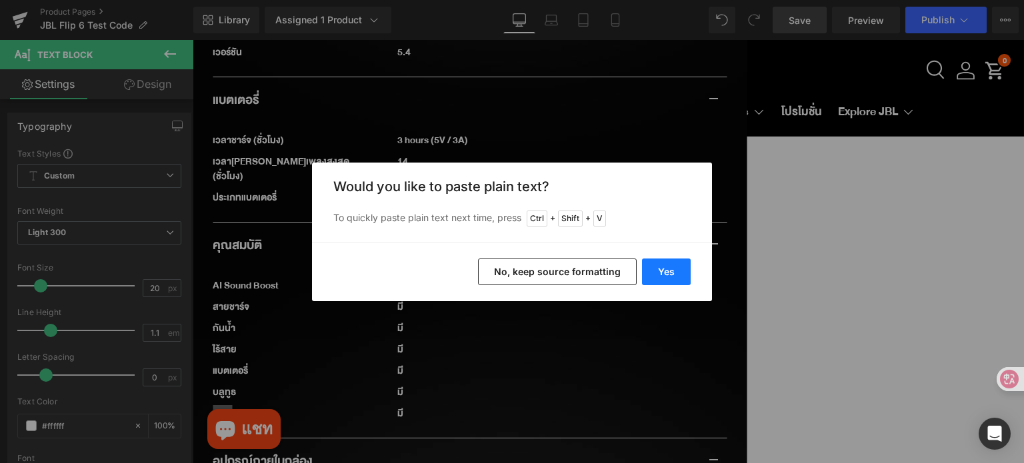
click at [678, 272] on button "Yes" at bounding box center [666, 272] width 49 height 27
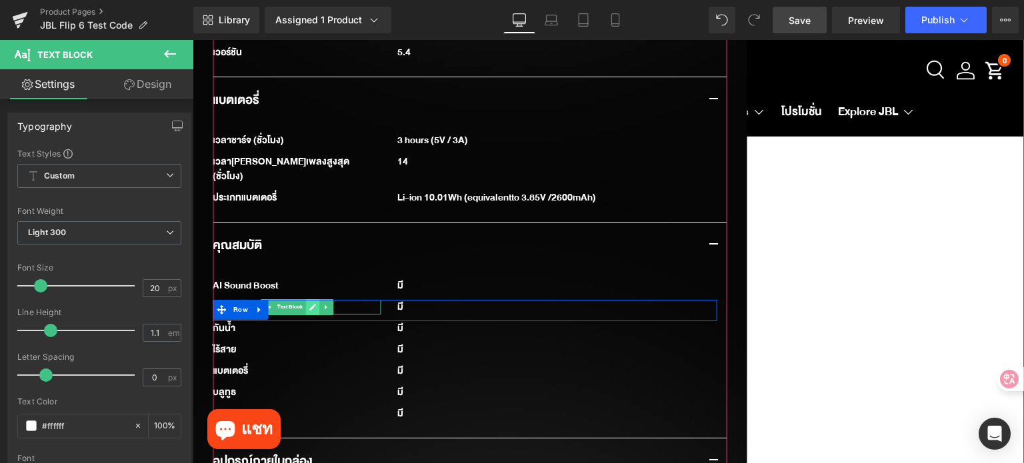
click at [309, 303] on icon at bounding box center [312, 307] width 7 height 8
click at [307, 300] on div "สายชาร์จ" at bounding box center [297, 307] width 168 height 15
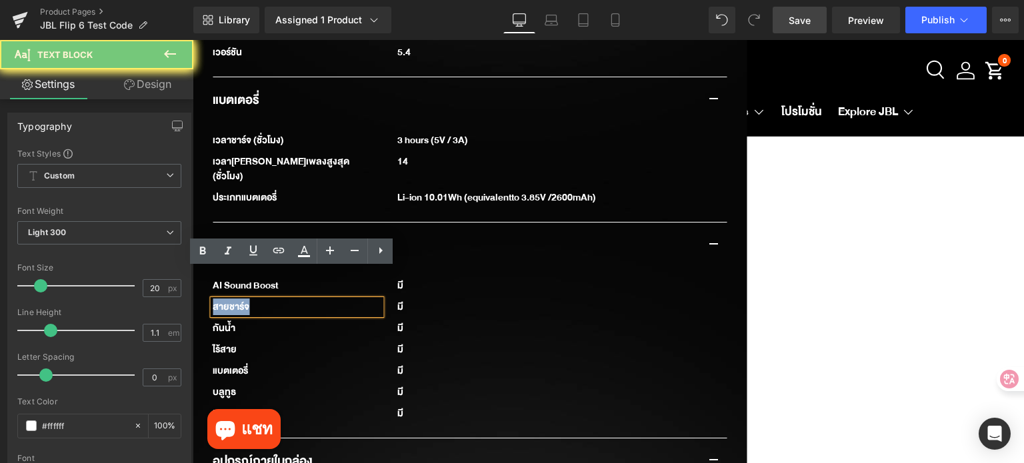
click at [307, 300] on div "สายชาร์จ" at bounding box center [297, 307] width 168 height 15
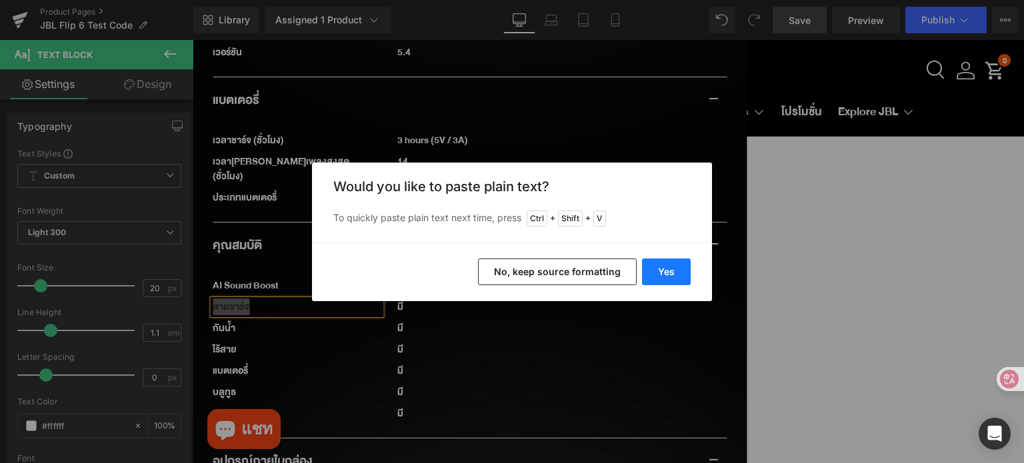
click at [670, 269] on button "Yes" at bounding box center [666, 272] width 49 height 27
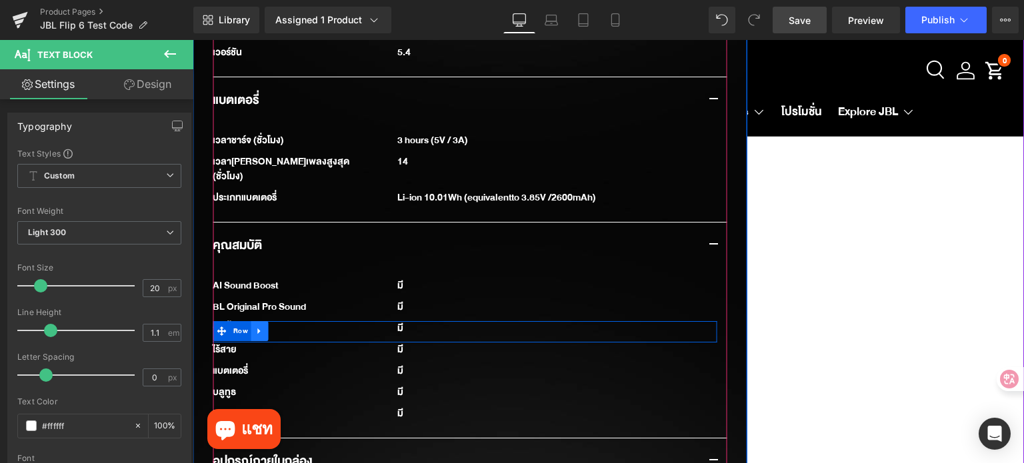
click at [258, 329] on icon at bounding box center [259, 332] width 3 height 6
click at [290, 327] on icon at bounding box center [294, 331] width 9 height 9
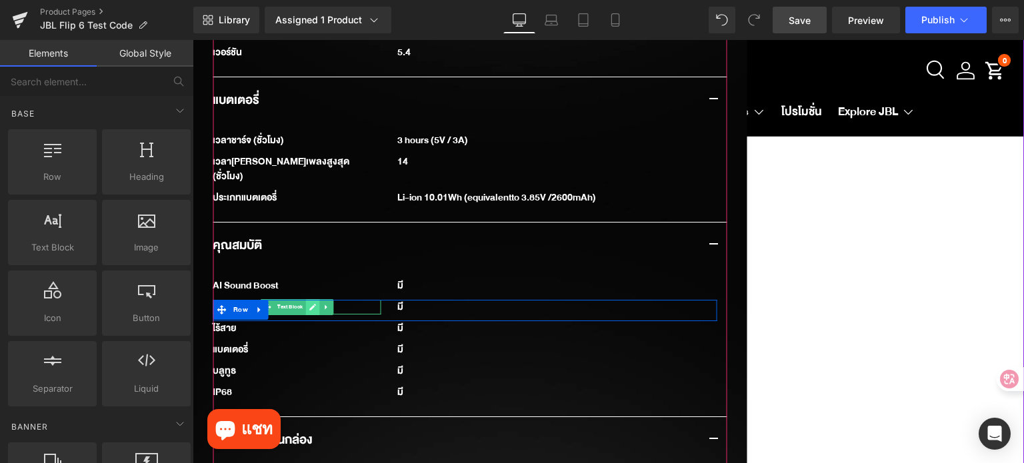
click at [309, 304] on icon at bounding box center [312, 307] width 7 height 7
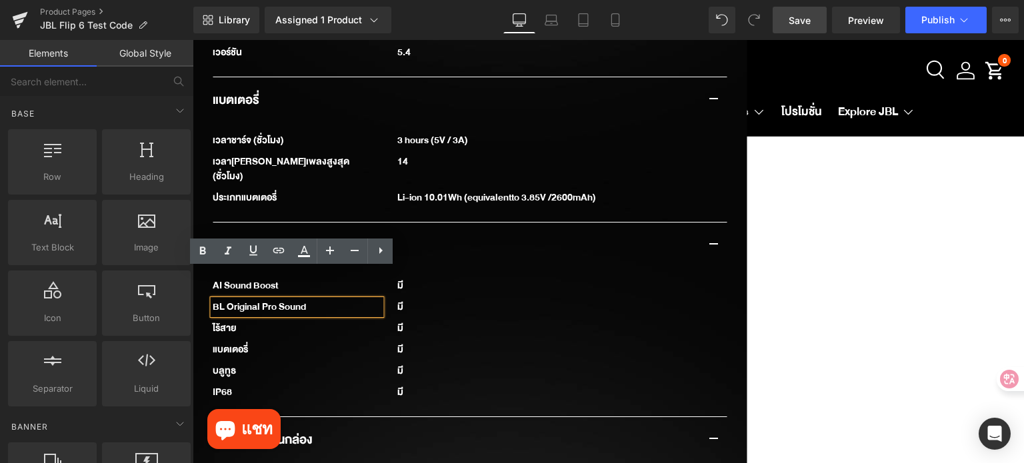
click at [213, 300] on div "BL Original Pro Sound" at bounding box center [297, 307] width 168 height 15
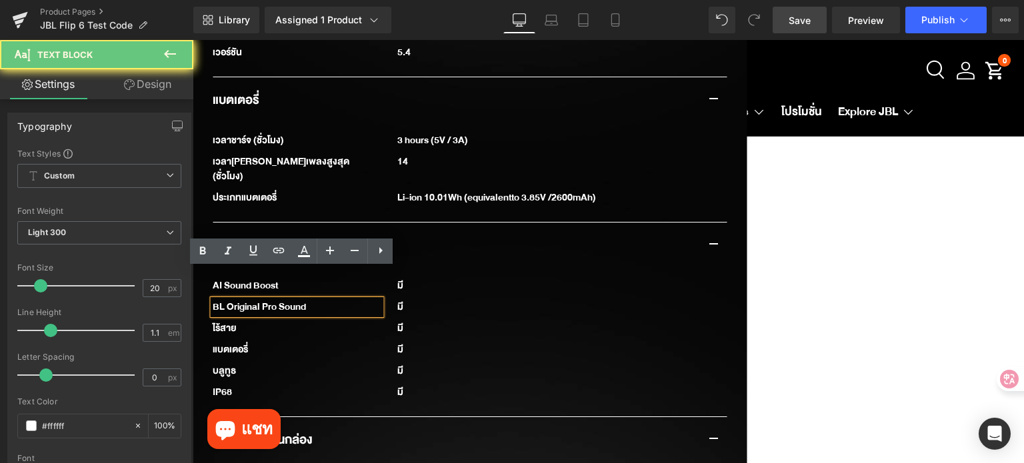
click at [213, 300] on div "BL Original Pro Sound" at bounding box center [297, 307] width 168 height 15
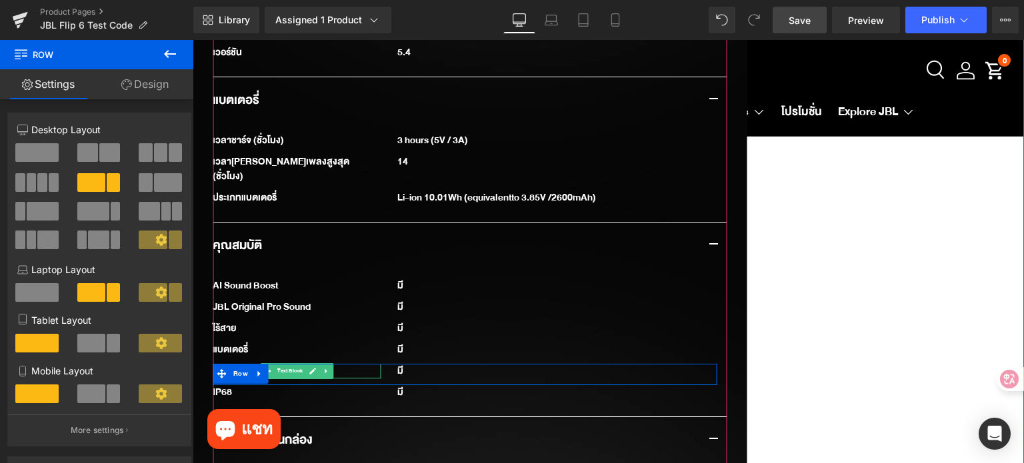
click at [305, 363] on link at bounding box center [312, 371] width 14 height 16
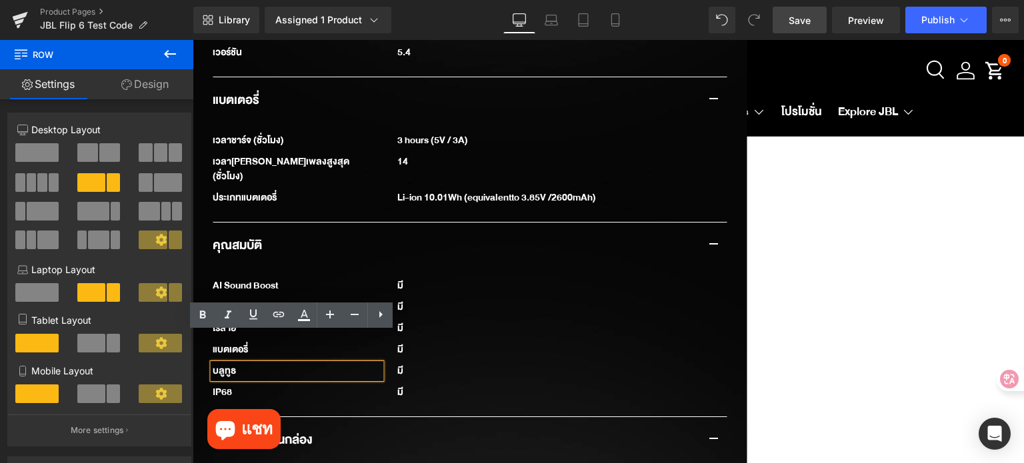
click at [283, 364] on div "บลูทูธ" at bounding box center [297, 371] width 168 height 15
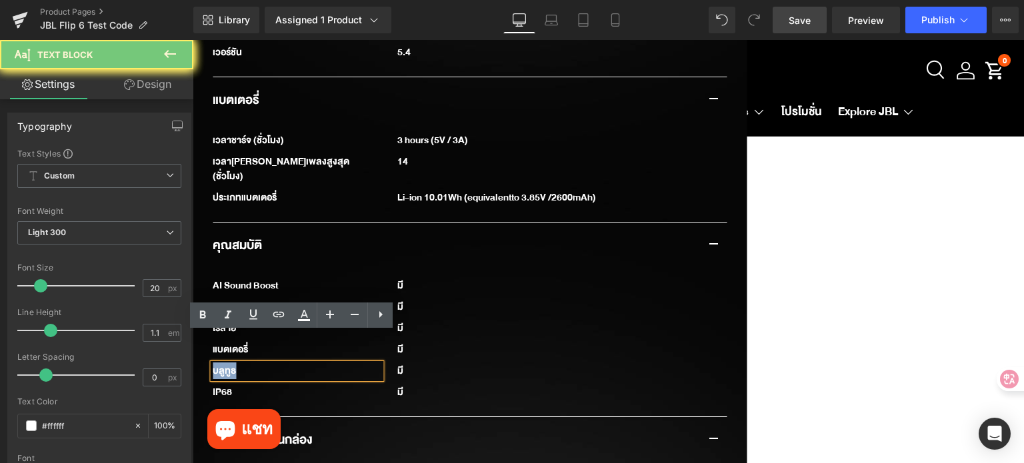
click at [283, 364] on div "บลูทูธ" at bounding box center [297, 371] width 168 height 15
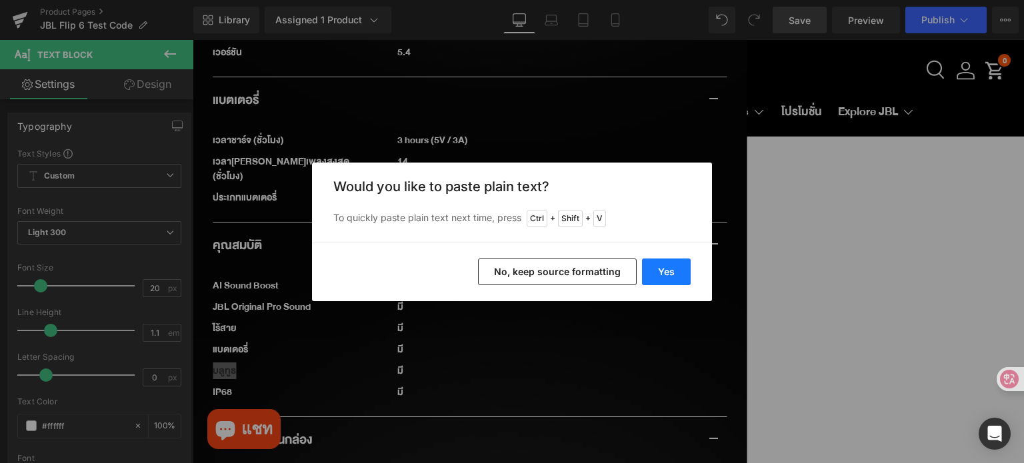
drag, startPoint x: 679, startPoint y: 271, endPoint x: 486, endPoint y: 231, distance: 196.8
click at [679, 271] on button "Yes" at bounding box center [666, 272] width 49 height 27
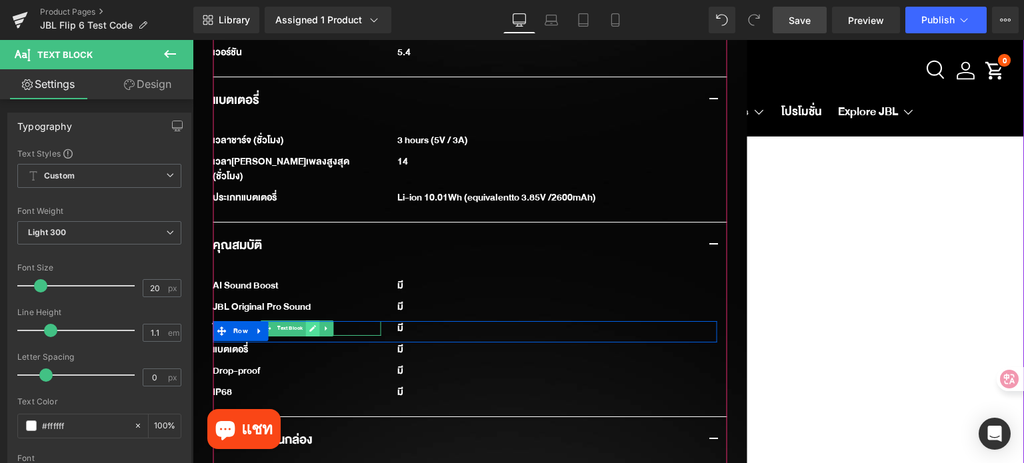
click at [310, 325] on icon at bounding box center [312, 329] width 7 height 8
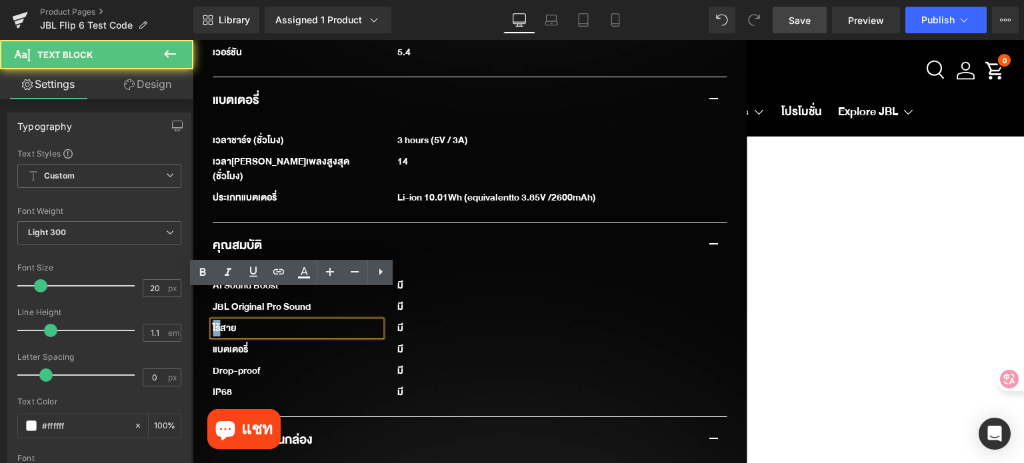
drag, startPoint x: 253, startPoint y: 301, endPoint x: 200, endPoint y: 305, distance: 53.6
click at [200, 305] on div "รายละเอียดสินค้า Text Block" at bounding box center [470, 321] width 554 height 2246
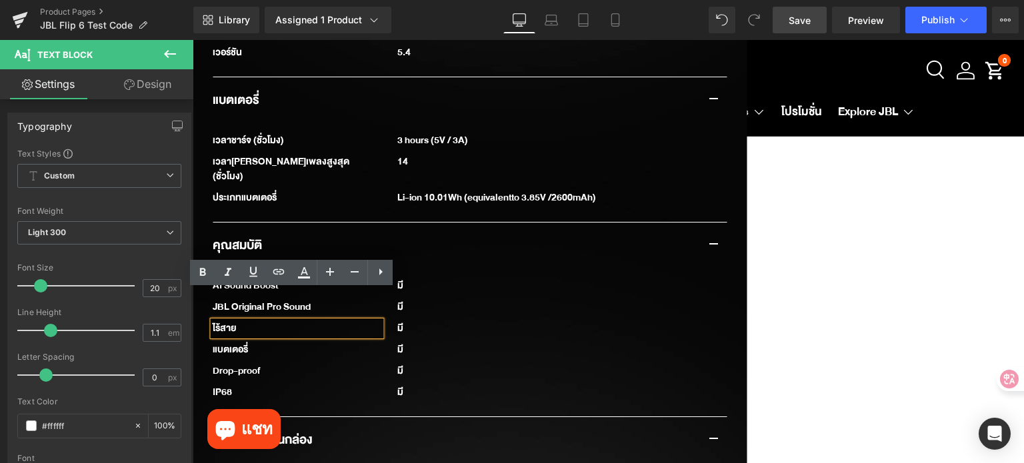
click at [245, 321] on div "ไร้สาย" at bounding box center [297, 328] width 168 height 15
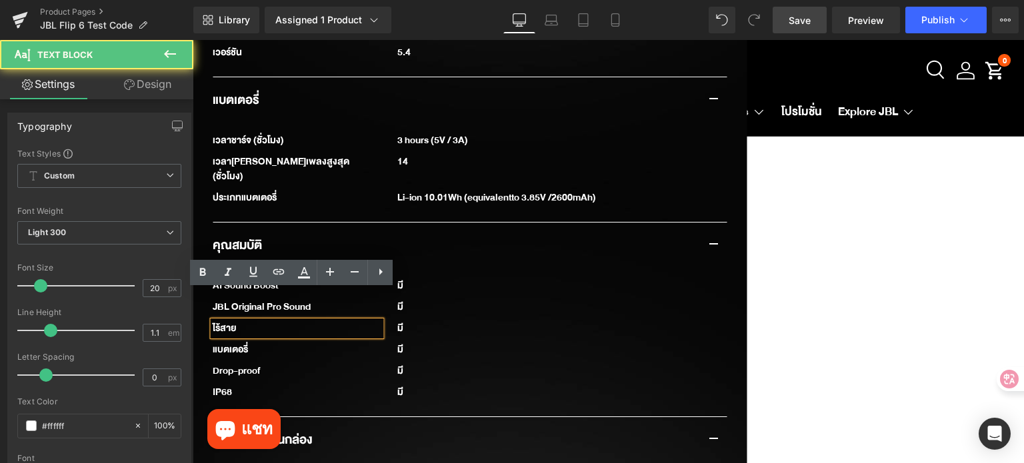
click at [245, 321] on div "ไร้สาย" at bounding box center [297, 328] width 168 height 15
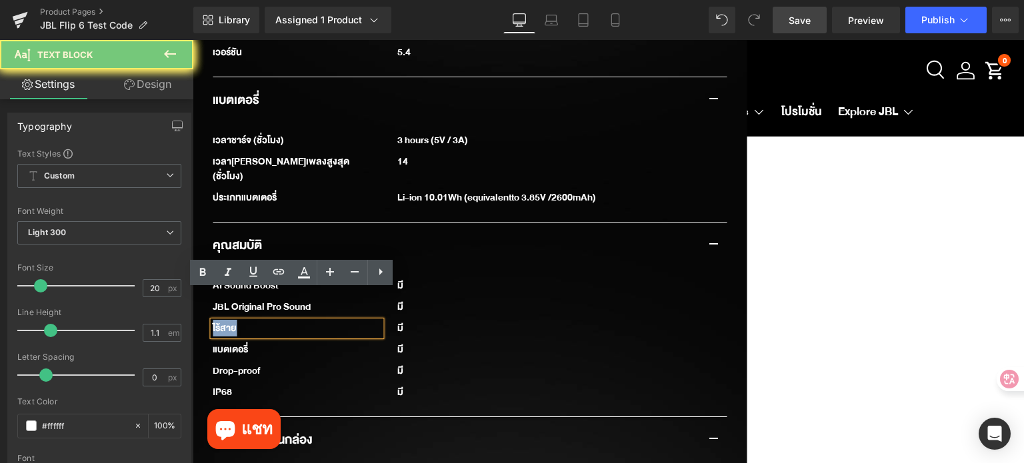
click at [245, 321] on div "ไร้สาย" at bounding box center [297, 328] width 168 height 15
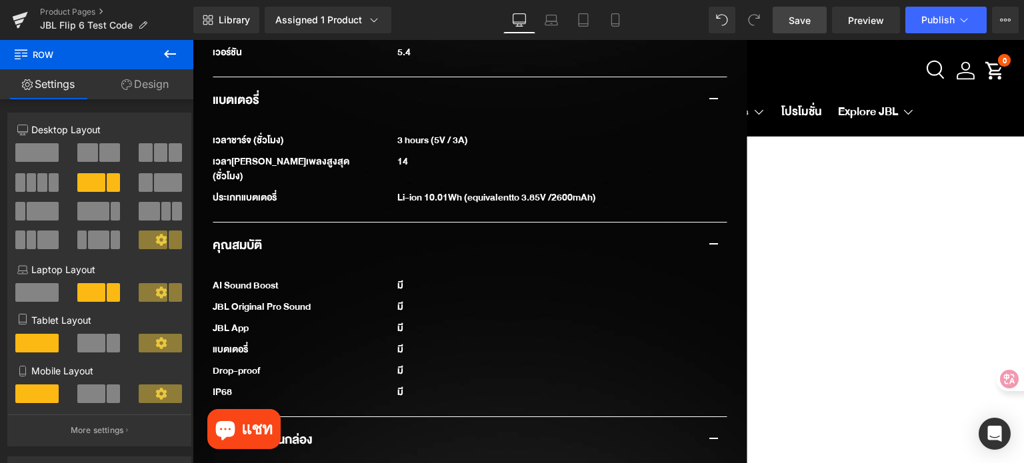
drag, startPoint x: 806, startPoint y: 25, endPoint x: 818, endPoint y: 83, distance: 59.1
click at [806, 25] on span "Save" at bounding box center [800, 20] width 22 height 14
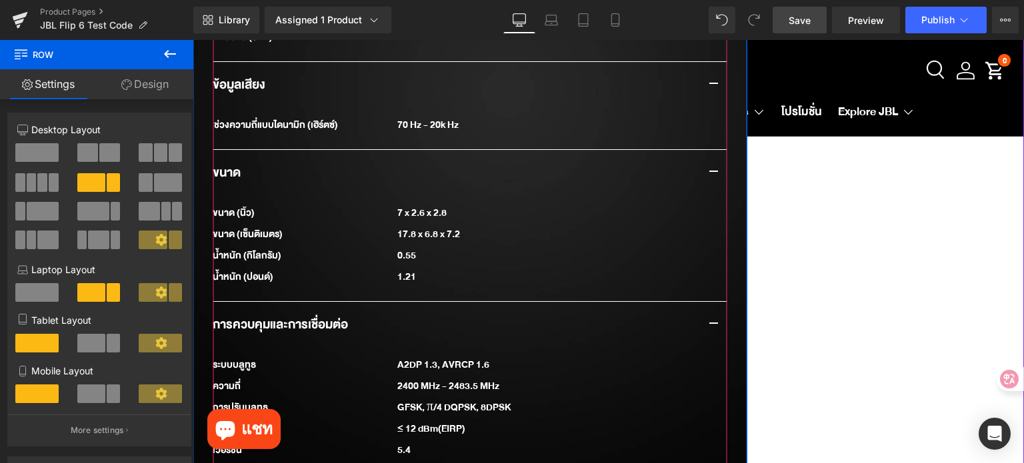
scroll to position [1417, 0]
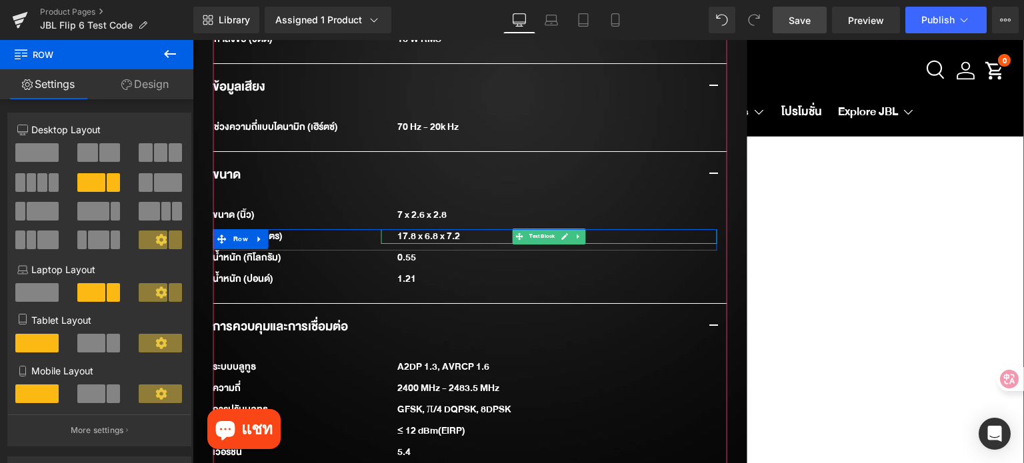
click at [459, 229] on div "17.8 x 6.8 x 7.2" at bounding box center [549, 236] width 336 height 15
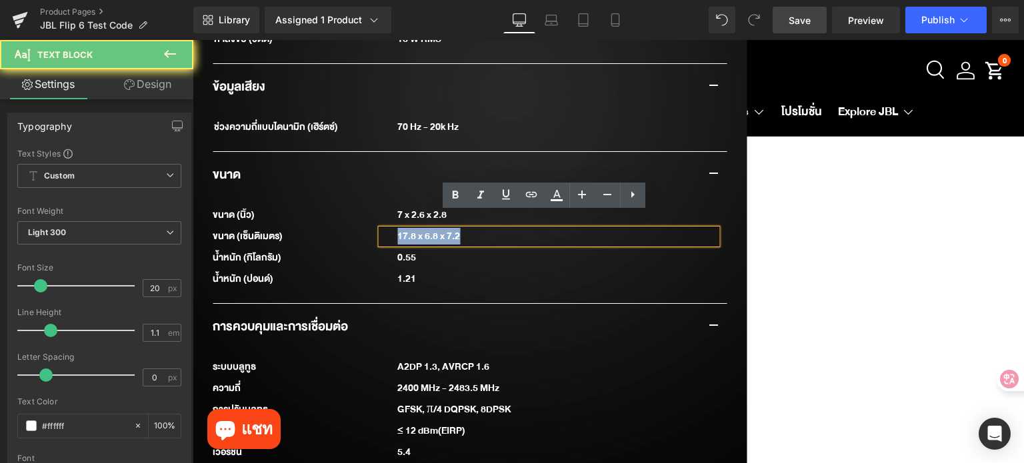
click at [459, 229] on div "17.8 x 6.8 x 7.2" at bounding box center [549, 236] width 336 height 15
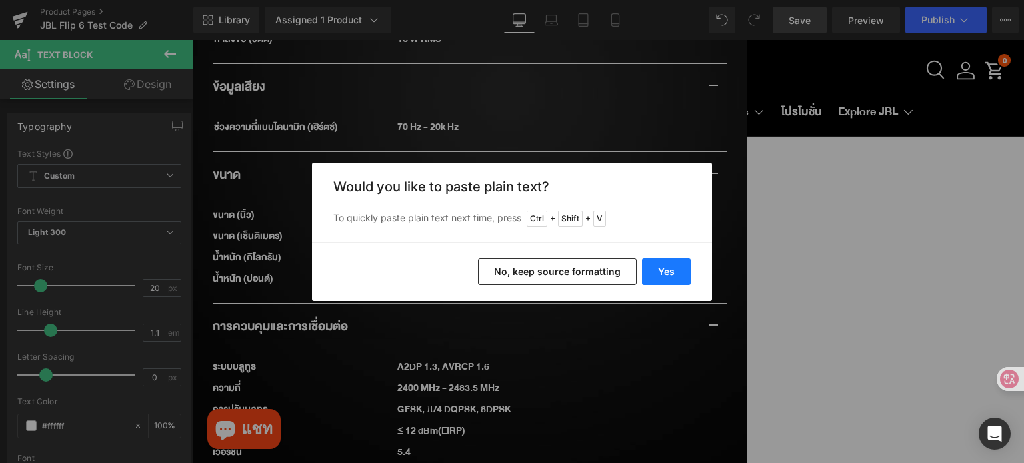
click at [648, 269] on button "Yes" at bounding box center [666, 272] width 49 height 27
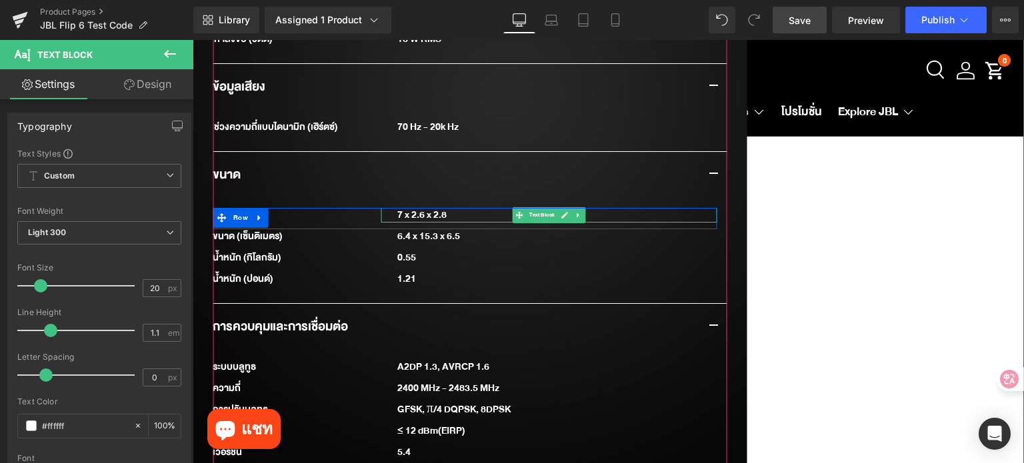
click at [434, 208] on div "7 x 2.6 x 2.8" at bounding box center [549, 215] width 336 height 15
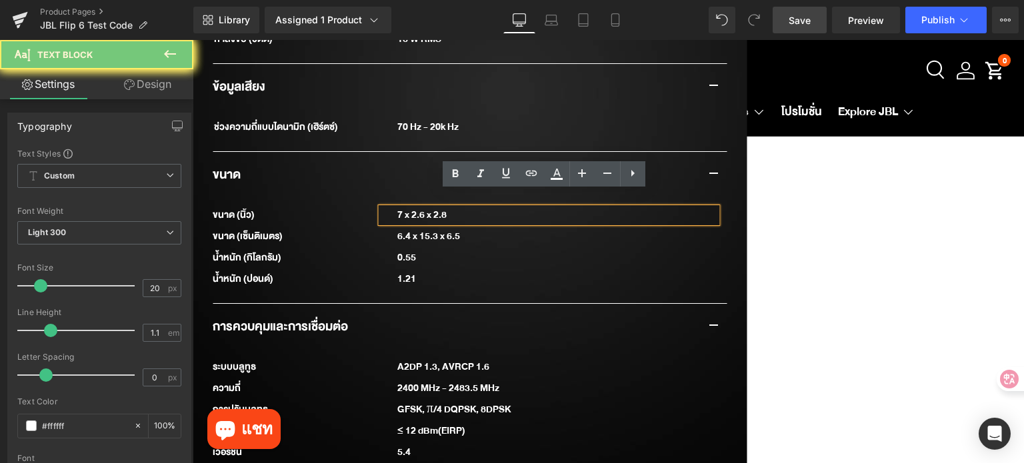
click at [434, 208] on div "7 x 2.6 x 2.8" at bounding box center [549, 215] width 336 height 15
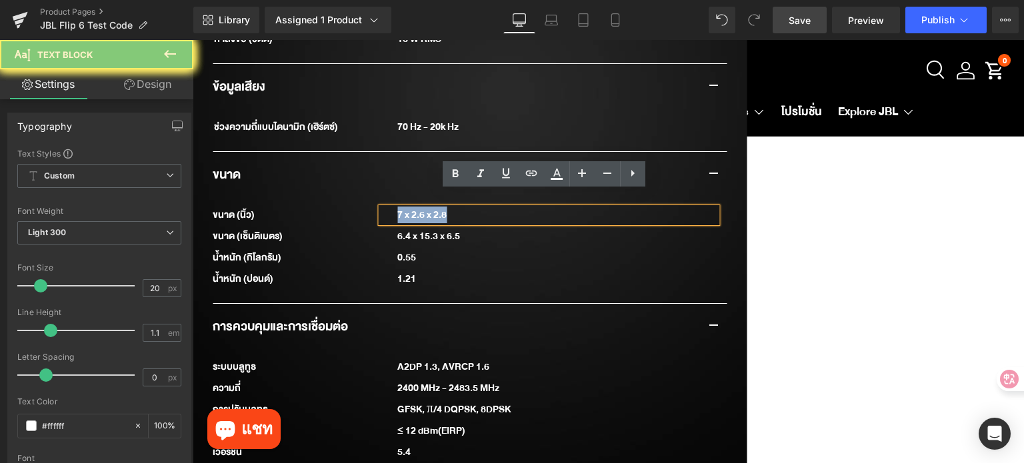
click at [434, 208] on div "7 x 2.6 x 2.8" at bounding box center [549, 215] width 336 height 15
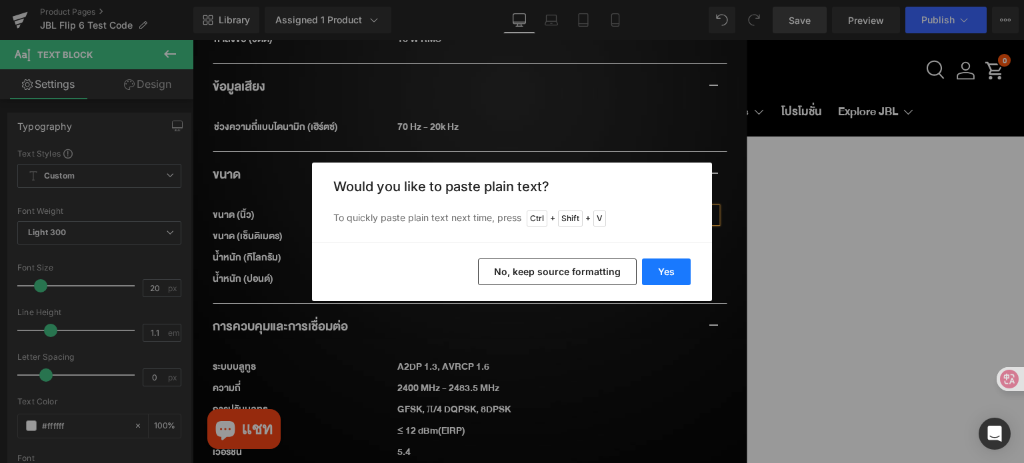
click at [683, 269] on button "Yes" at bounding box center [666, 272] width 49 height 27
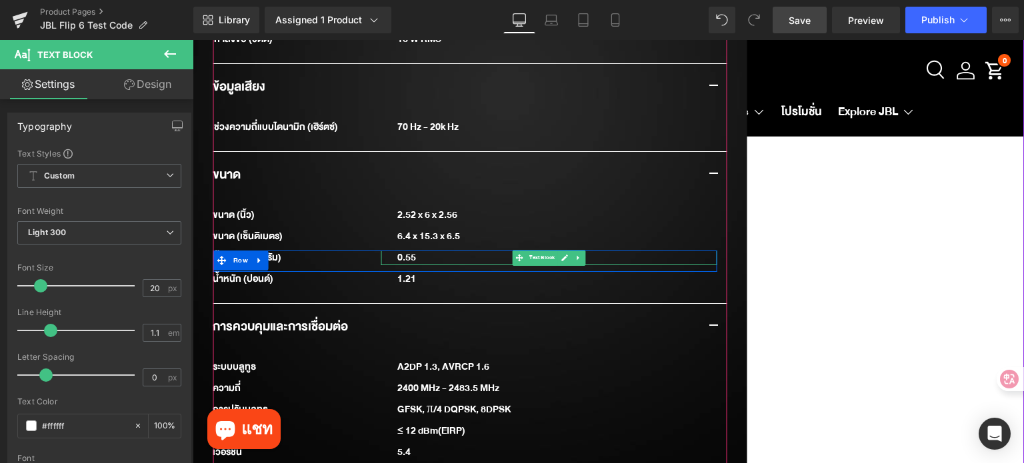
click at [410, 251] on div "0.55" at bounding box center [556, 258] width 319 height 15
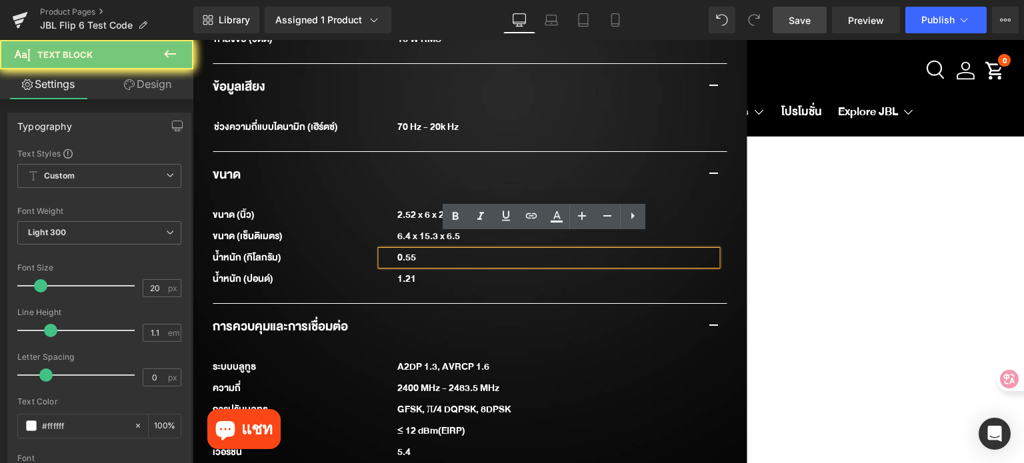
click at [410, 251] on div "0.55" at bounding box center [556, 258] width 319 height 15
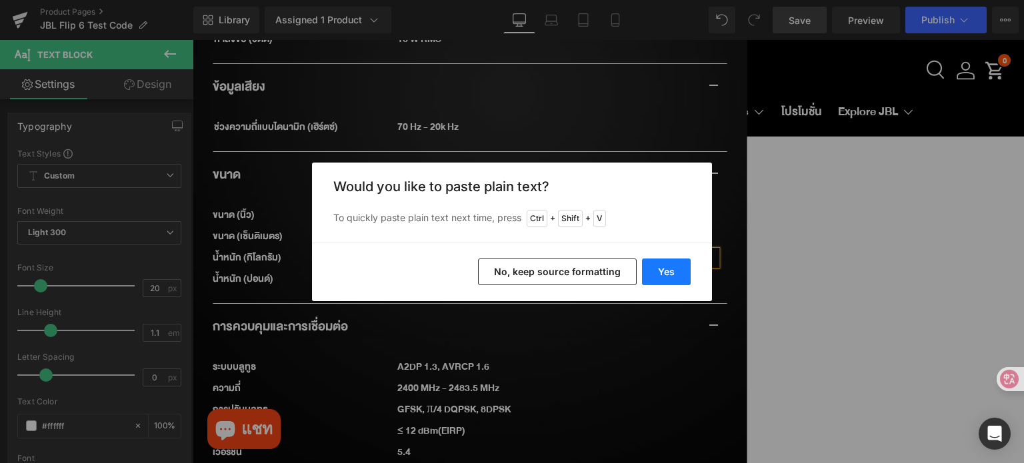
drag, startPoint x: 661, startPoint y: 271, endPoint x: 422, endPoint y: 225, distance: 243.1
click at [661, 271] on button "Yes" at bounding box center [666, 272] width 49 height 27
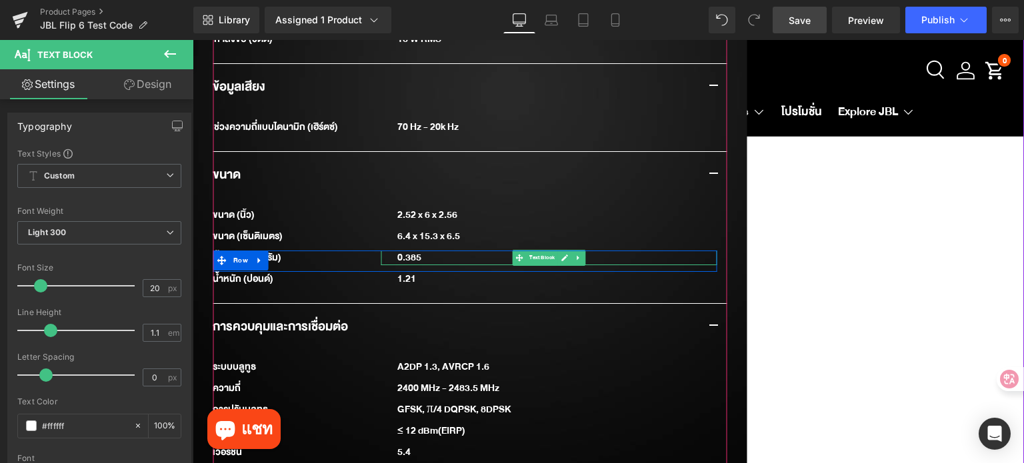
click at [433, 251] on div "0.385" at bounding box center [556, 258] width 319 height 15
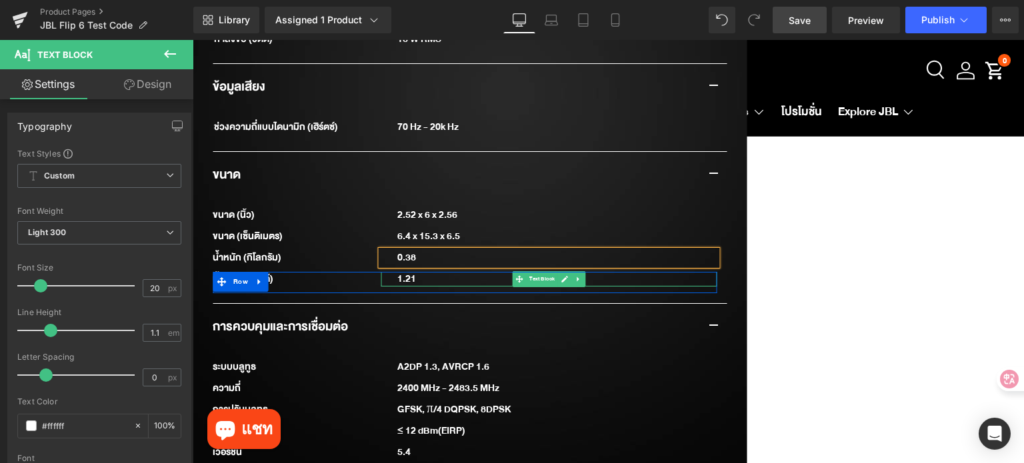
click at [430, 272] on div "1.21" at bounding box center [549, 279] width 336 height 15
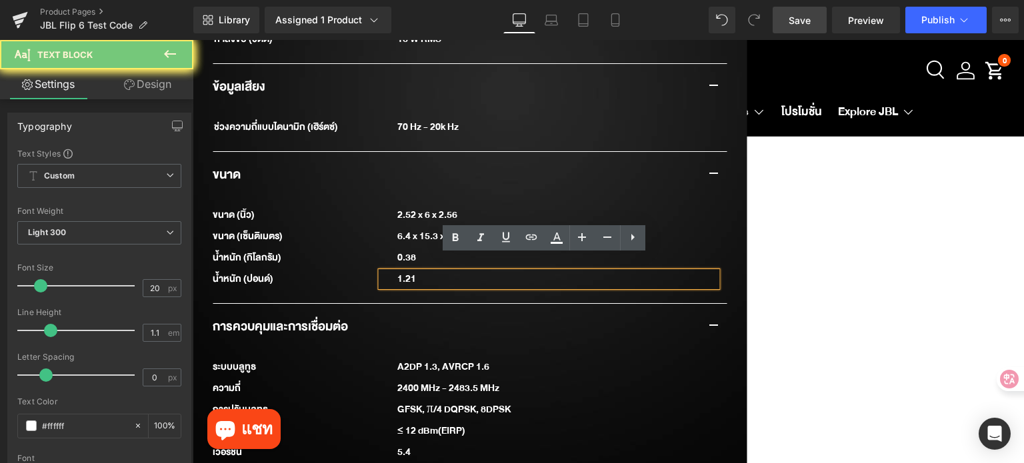
click at [430, 272] on div "1.21" at bounding box center [549, 279] width 336 height 15
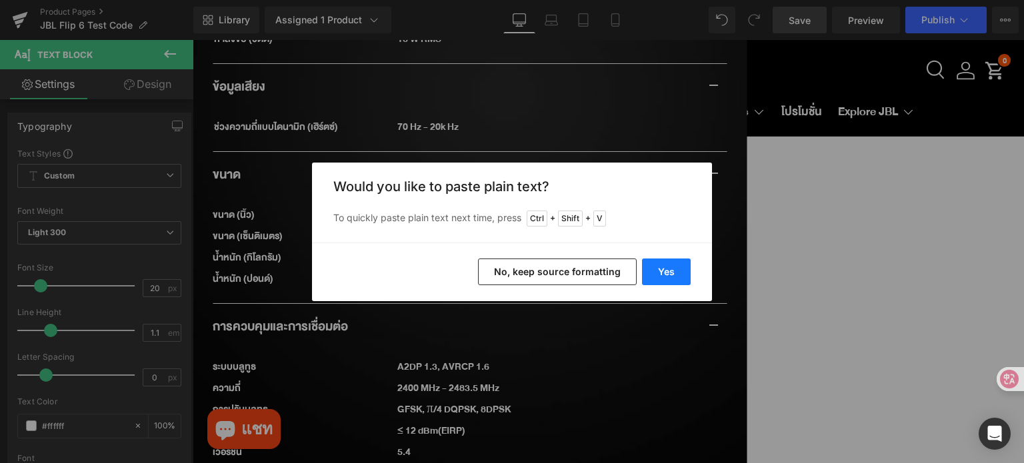
click at [662, 273] on button "Yes" at bounding box center [666, 272] width 49 height 27
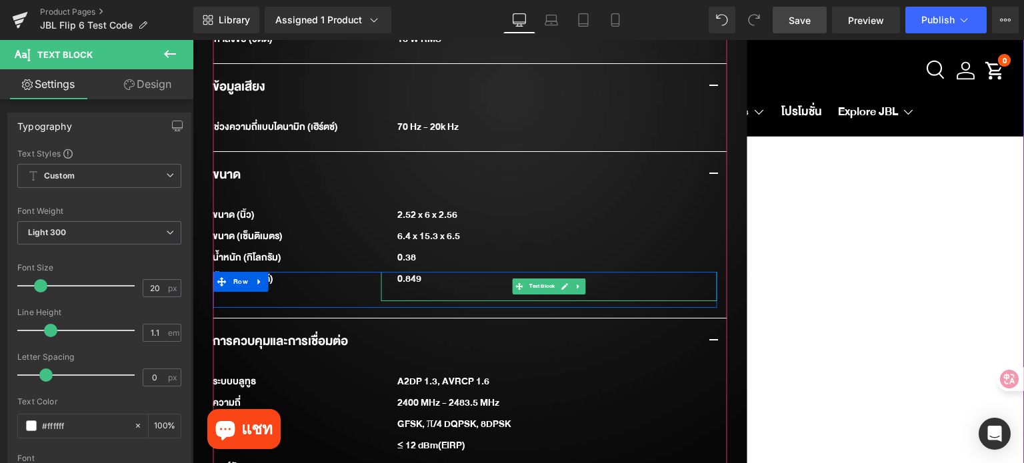
click at [432, 272] on div "0.849" at bounding box center [549, 286] width 336 height 29
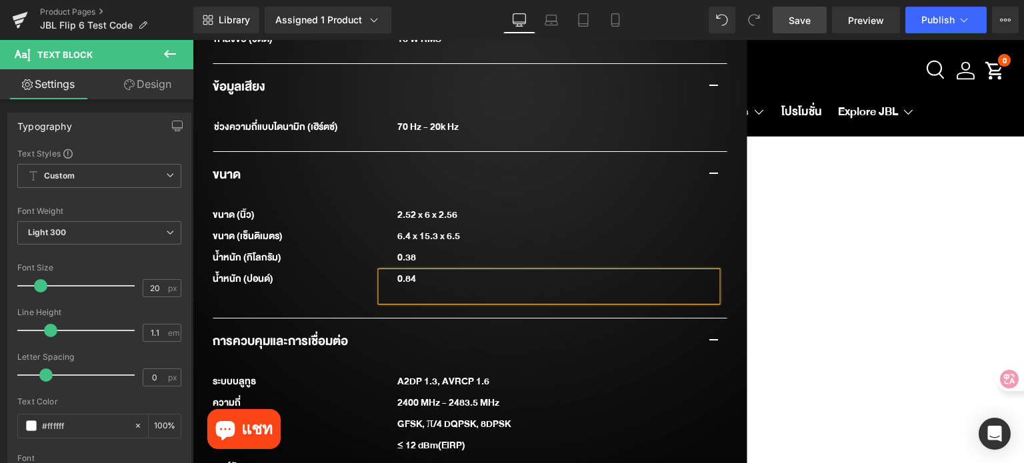
click at [1014, 285] on div "JBL Grip (P) Title [DOMAIN_NAME] Reviews - Star Badge [DOMAIN_NAME] Reviews ฿ 4…" at bounding box center [609, 281] width 832 height 3158
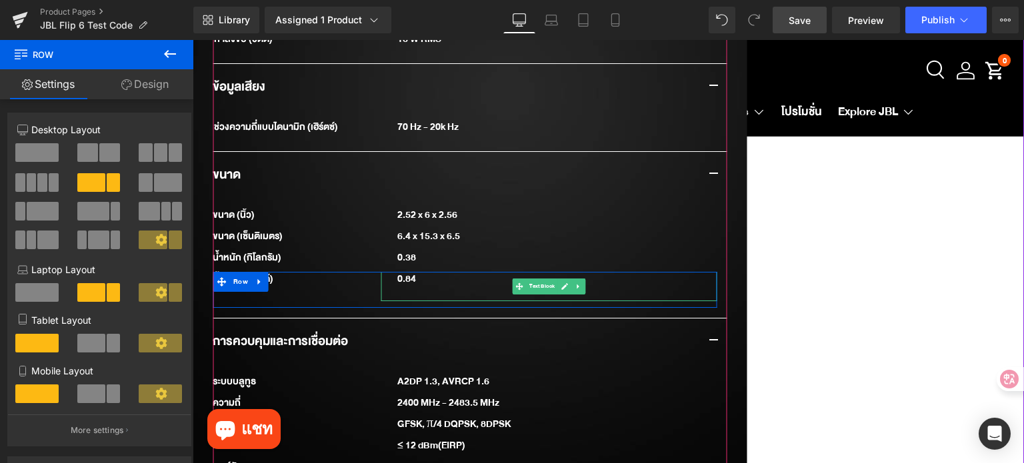
click at [459, 287] on div at bounding box center [556, 294] width 319 height 15
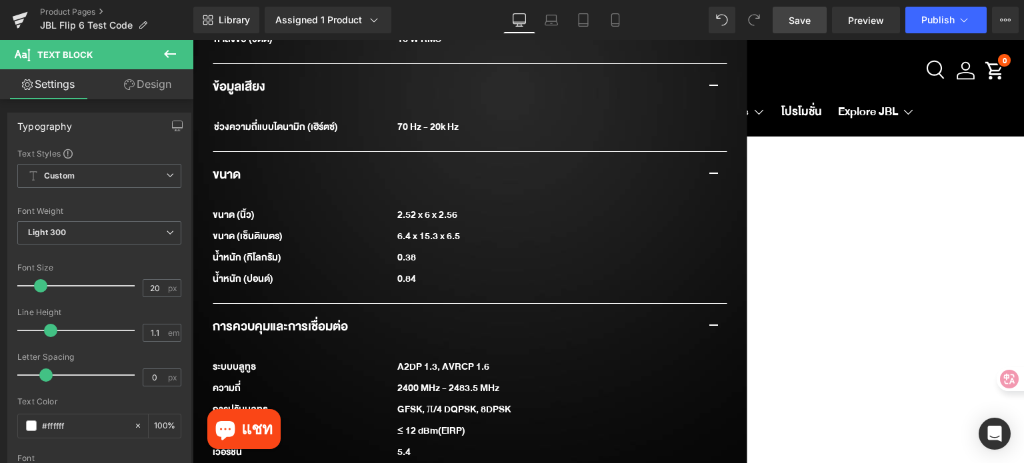
drag, startPoint x: 804, startPoint y: 17, endPoint x: 242, endPoint y: 254, distance: 609.6
click at [804, 17] on span "Save" at bounding box center [800, 20] width 22 height 14
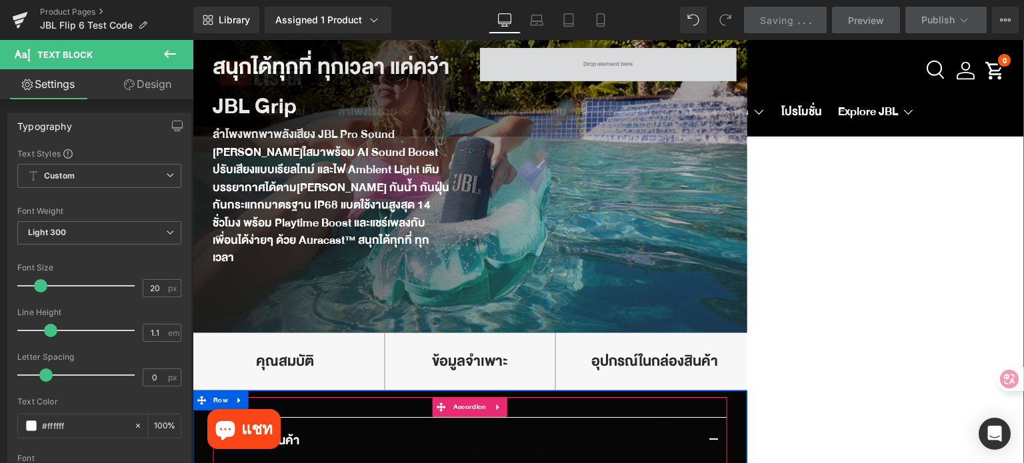
scroll to position [617, 0]
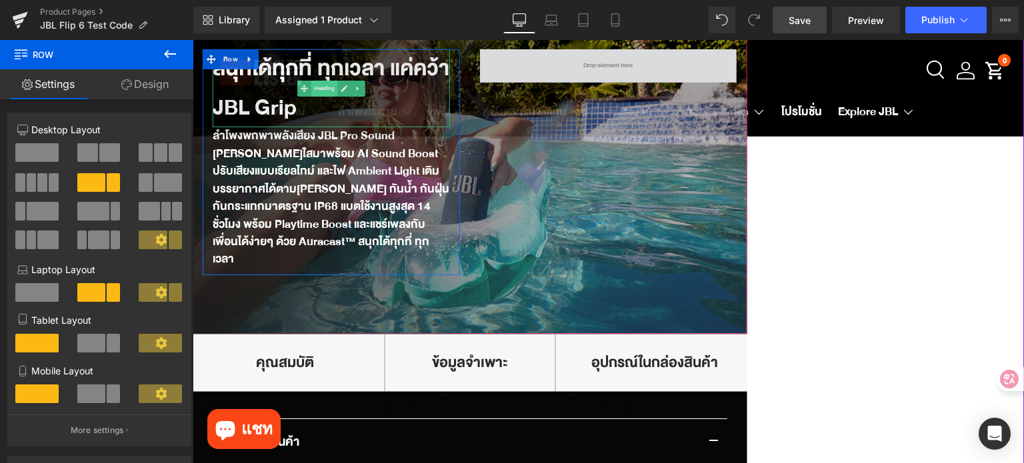
click at [323, 95] on span "Heading" at bounding box center [324, 89] width 26 height 16
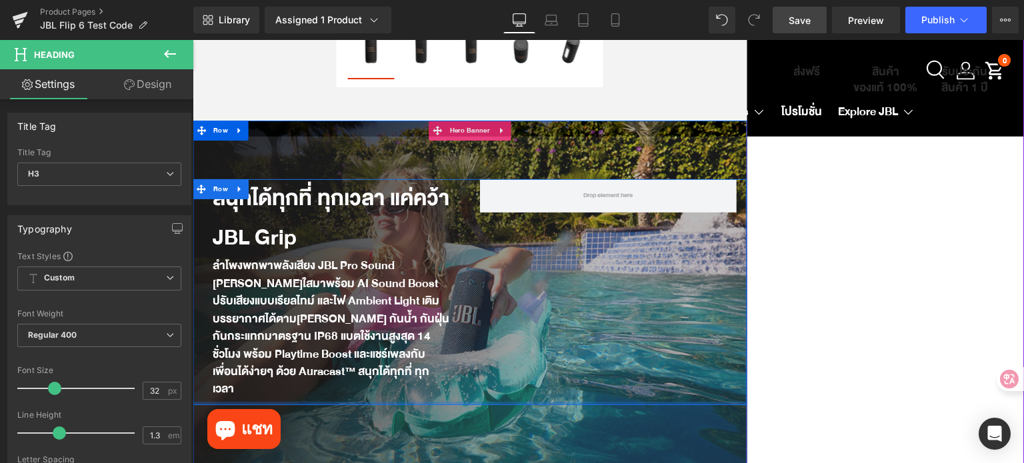
scroll to position [417, 0]
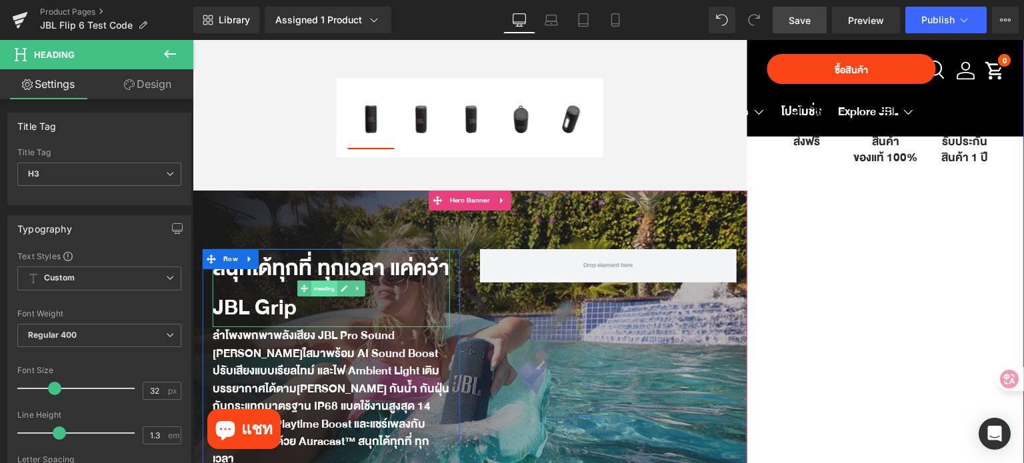
click at [319, 293] on span "Heading" at bounding box center [324, 289] width 26 height 16
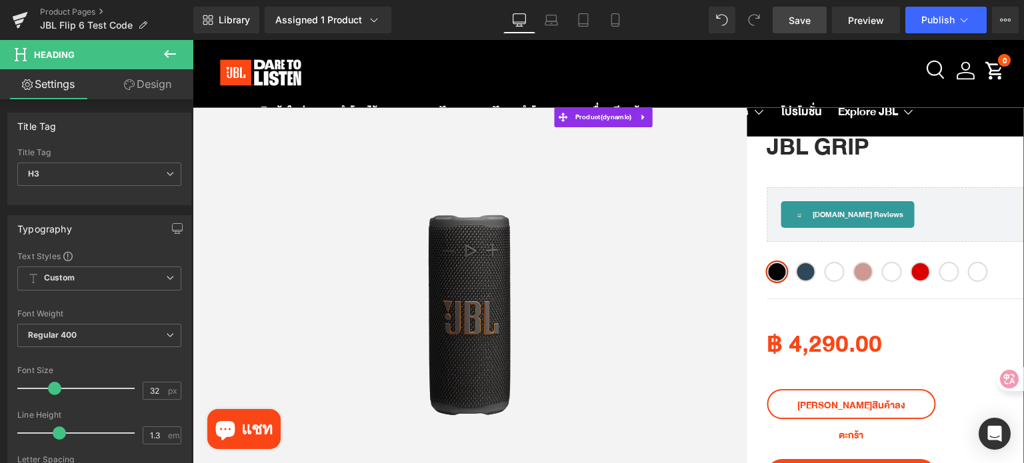
scroll to position [0, 0]
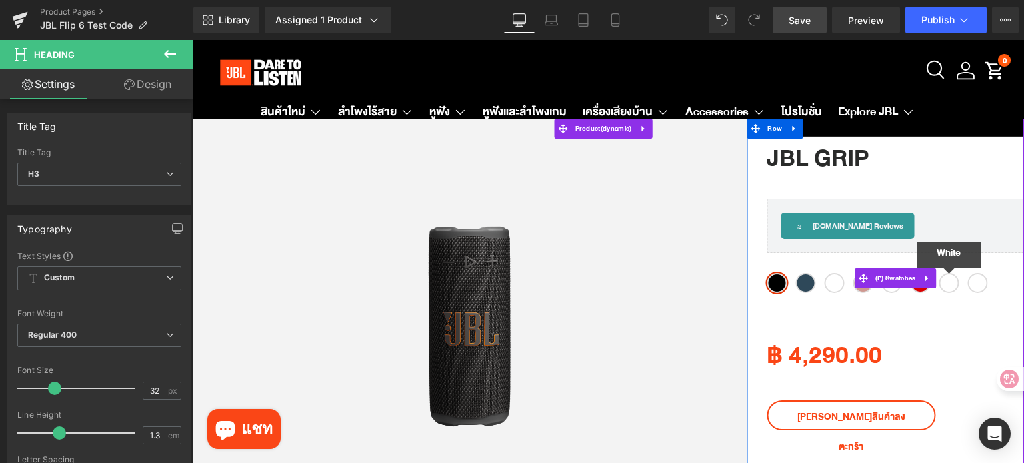
click at [946, 287] on span "White" at bounding box center [949, 283] width 20 height 20
click at [976, 287] on span "สี[PERSON_NAME]" at bounding box center [978, 283] width 20 height 20
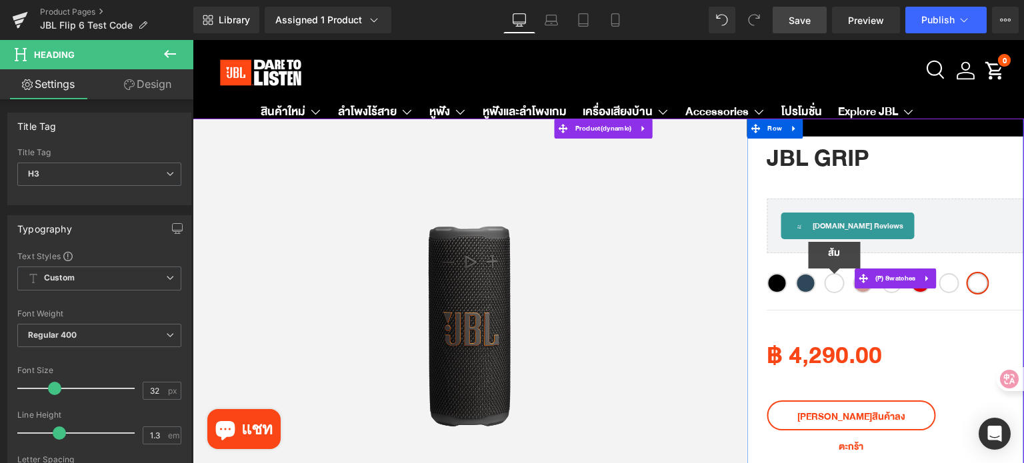
click at [833, 285] on span "ส้ม" at bounding box center [834, 283] width 20 height 20
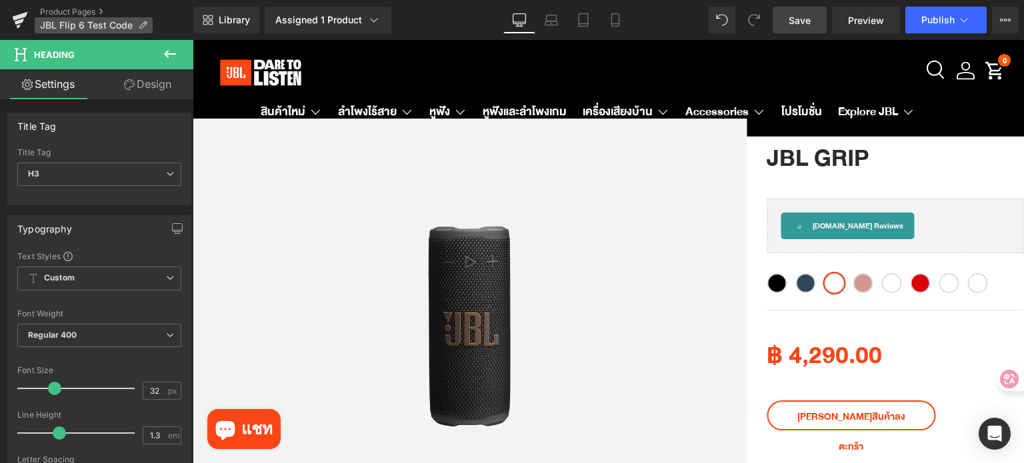
click at [138, 23] on icon at bounding box center [142, 25] width 9 height 9
click at [104, 23] on span "JBL Flip 6 Test Code" at bounding box center [86, 25] width 93 height 11
click at [109, 27] on span "JBL Flip 6 Test Code" at bounding box center [86, 25] width 93 height 11
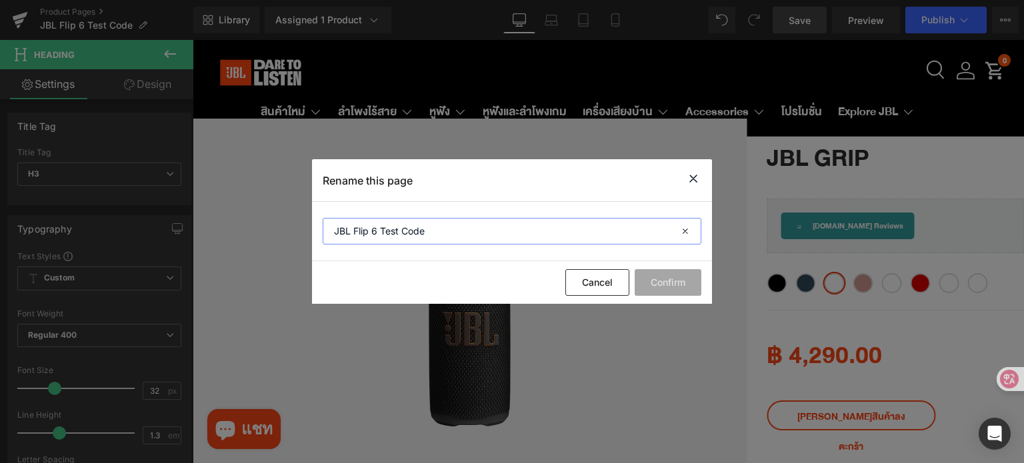
click at [445, 231] on input "JBL Flip 6 Test Code" at bounding box center [512, 231] width 379 height 27
drag, startPoint x: 445, startPoint y: 231, endPoint x: 355, endPoint y: 231, distance: 90.0
click at [355, 231] on input "JBL Flip 6 Test Code" at bounding box center [512, 231] width 379 height 27
type input "JBL Grip"
click at [686, 289] on button "Confirm" at bounding box center [668, 282] width 67 height 27
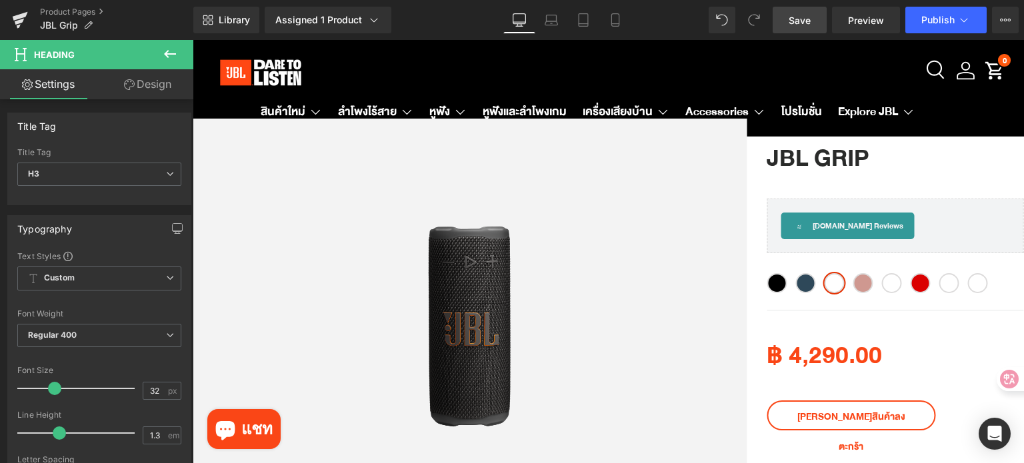
click at [798, 22] on span "Save" at bounding box center [800, 20] width 22 height 14
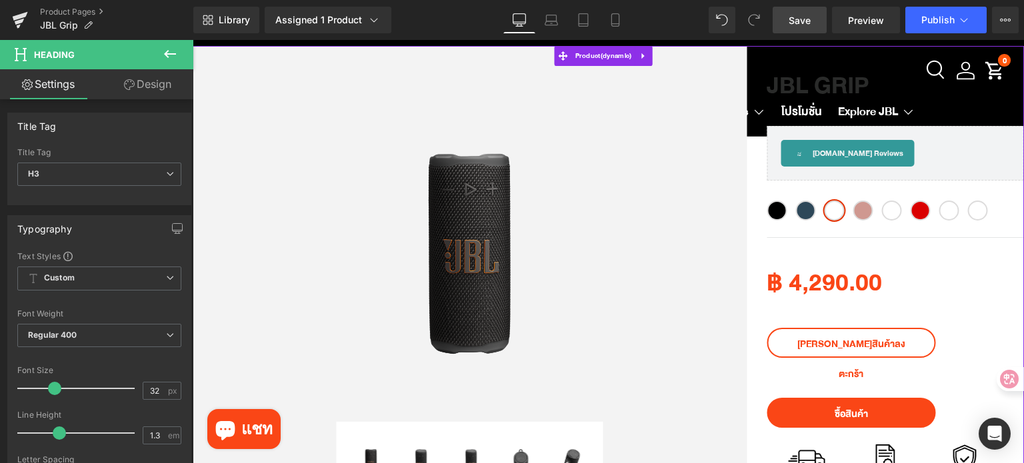
scroll to position [67, 0]
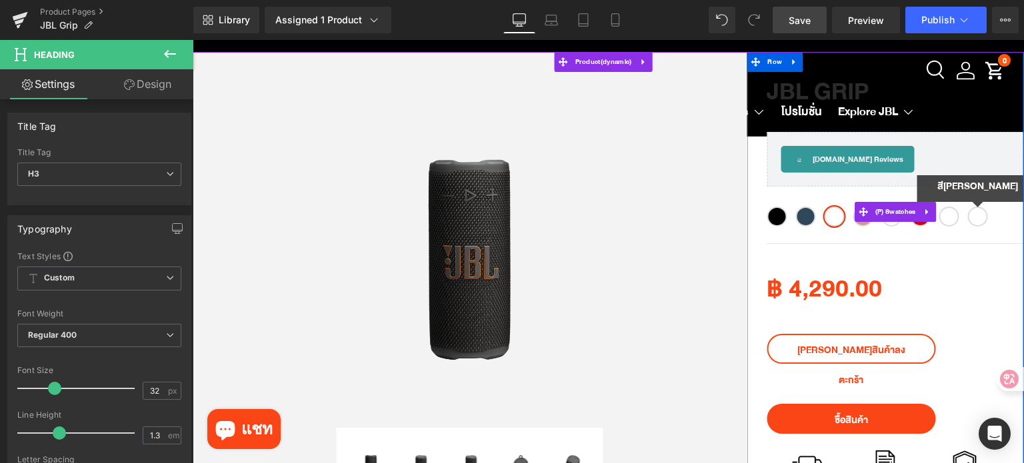
click at [980, 223] on span "สี[PERSON_NAME]" at bounding box center [978, 217] width 20 height 20
click at [872, 218] on span "(P) Swatches" at bounding box center [895, 212] width 47 height 20
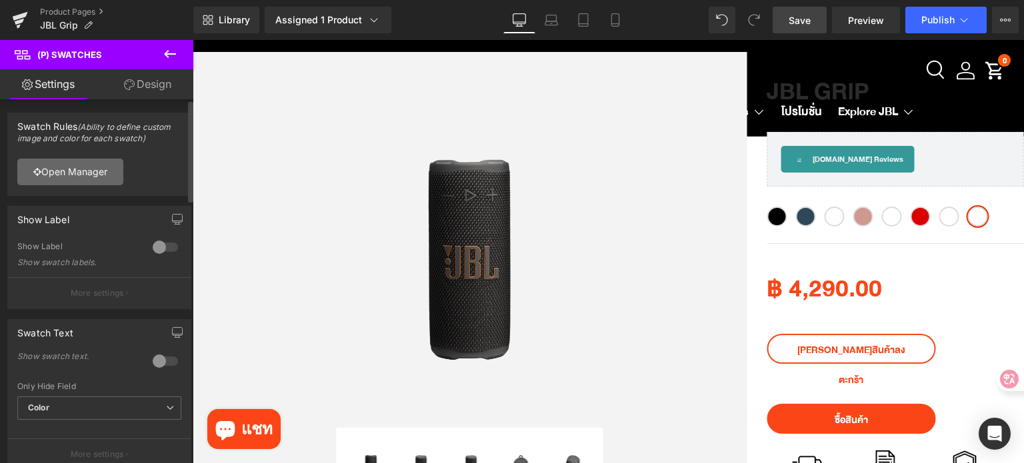
click at [75, 171] on link "Open Manager" at bounding box center [70, 172] width 106 height 27
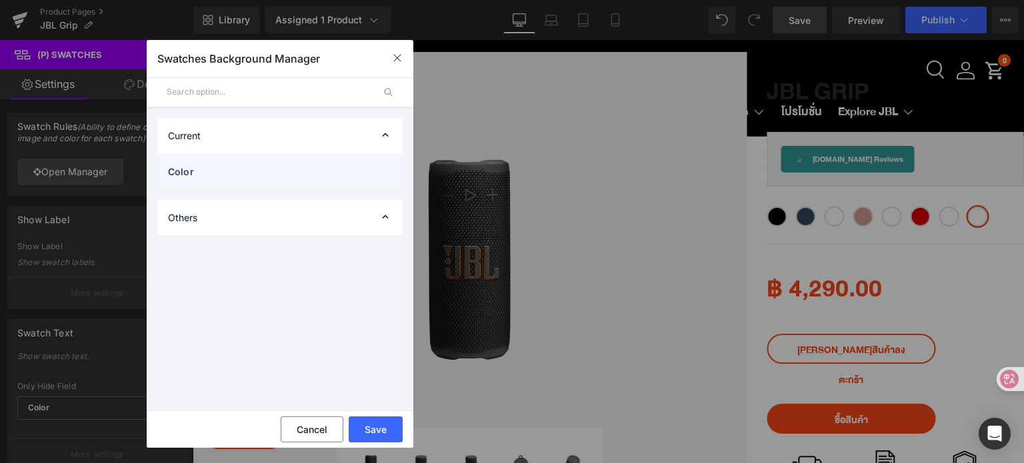
click at [274, 176] on span "Color" at bounding box center [266, 172] width 197 height 14
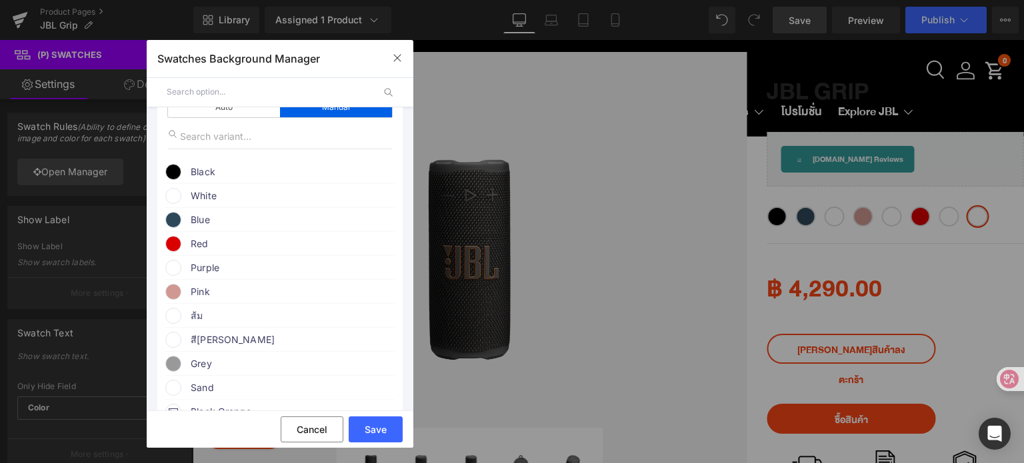
scroll to position [133, 0]
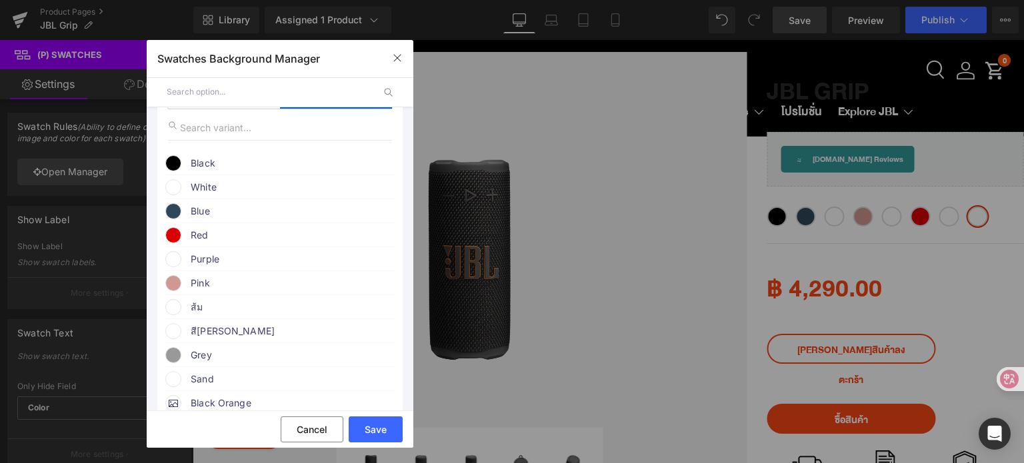
click at [172, 263] on span at bounding box center [173, 259] width 16 height 16
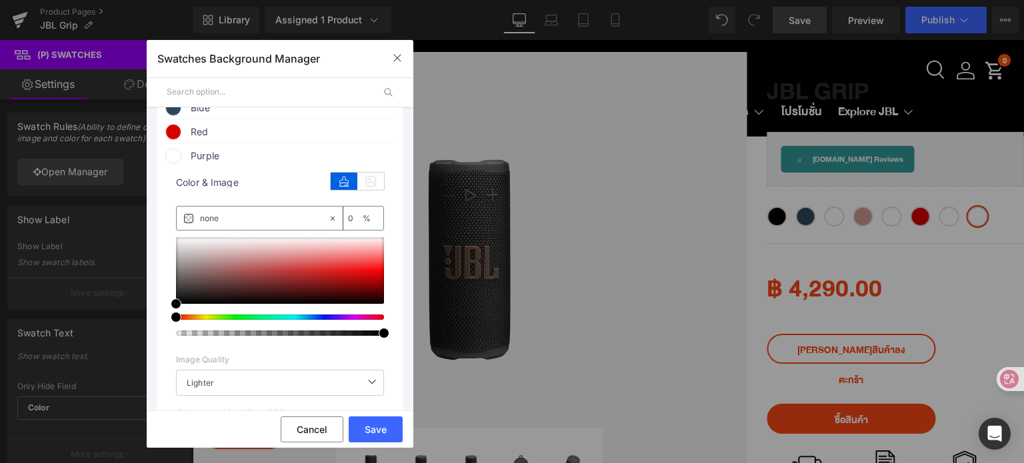
scroll to position [200, 0]
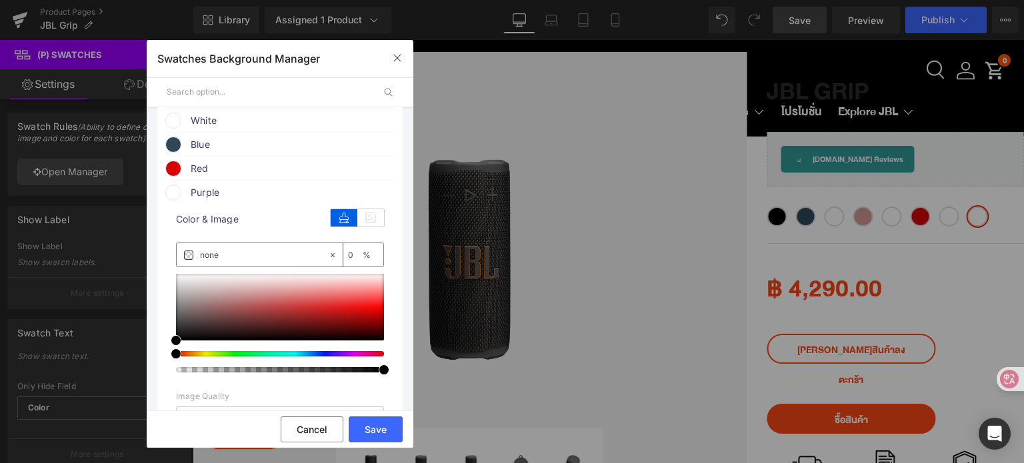
click at [187, 193] on div "Purple" at bounding box center [279, 191] width 229 height 20
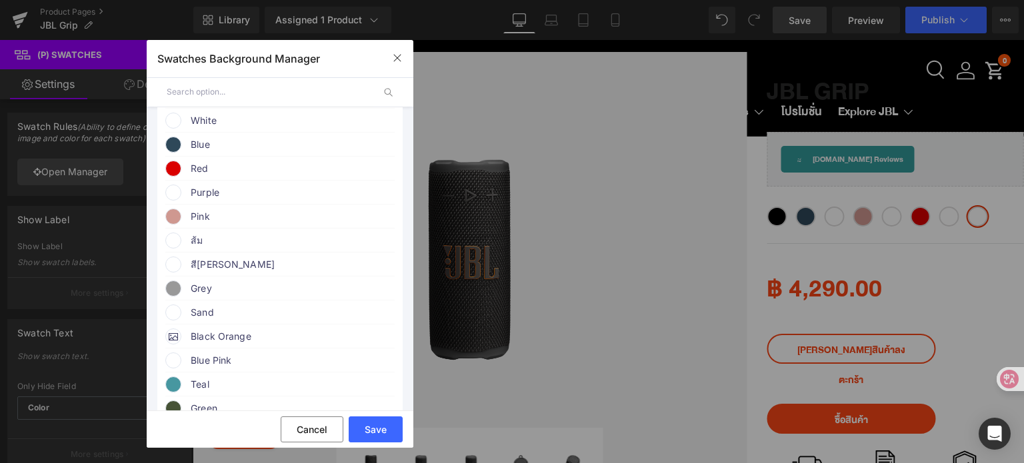
click at [173, 195] on span at bounding box center [173, 193] width 16 height 16
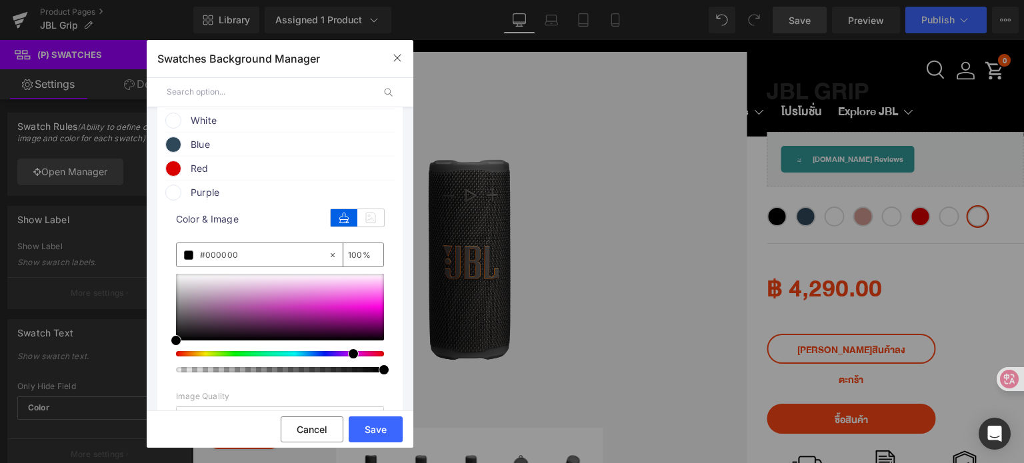
click at [343, 357] on div at bounding box center [275, 353] width 208 height 5
click at [334, 296] on div at bounding box center [280, 307] width 208 height 67
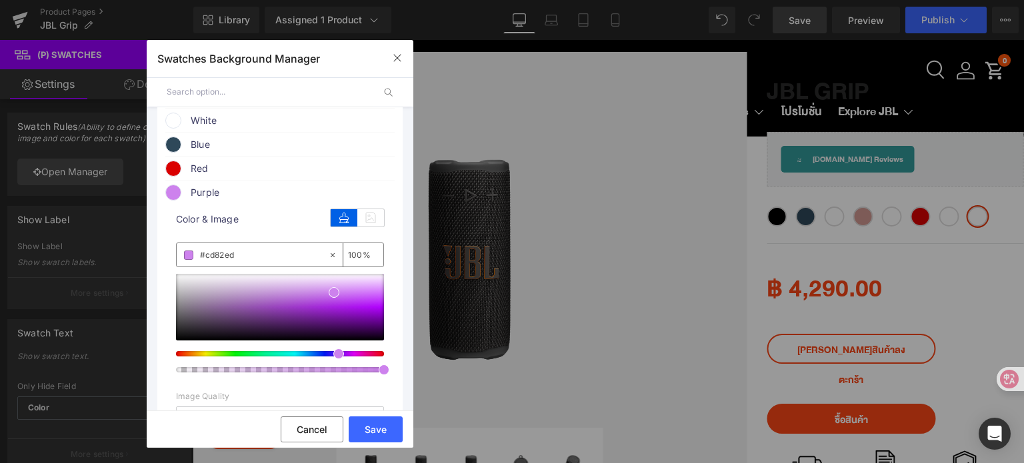
drag, startPoint x: 349, startPoint y: 357, endPoint x: 331, endPoint y: 357, distance: 18.0
click at [333, 357] on span at bounding box center [338, 354] width 11 height 11
drag, startPoint x: 332, startPoint y: 297, endPoint x: 347, endPoint y: 315, distance: 23.7
click at [347, 315] on span at bounding box center [348, 311] width 11 height 11
click at [376, 427] on button "Save" at bounding box center [376, 430] width 54 height 26
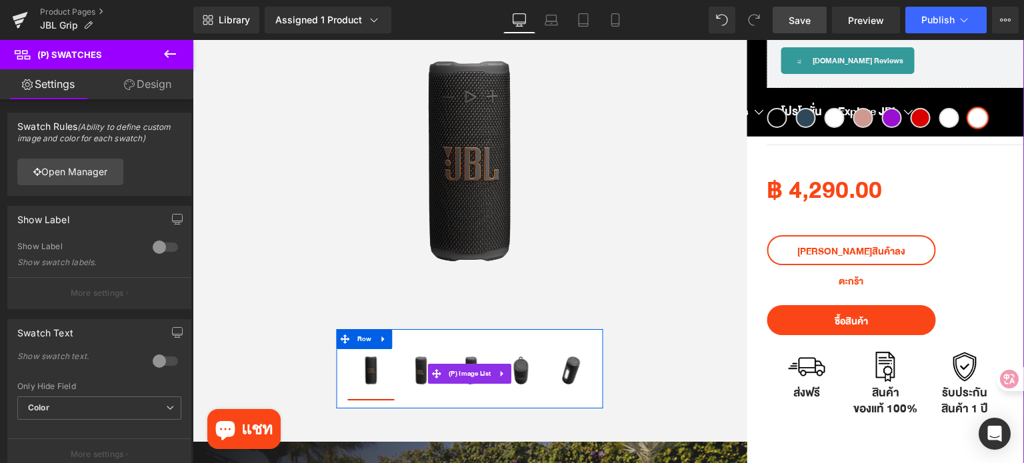
scroll to position [133, 0]
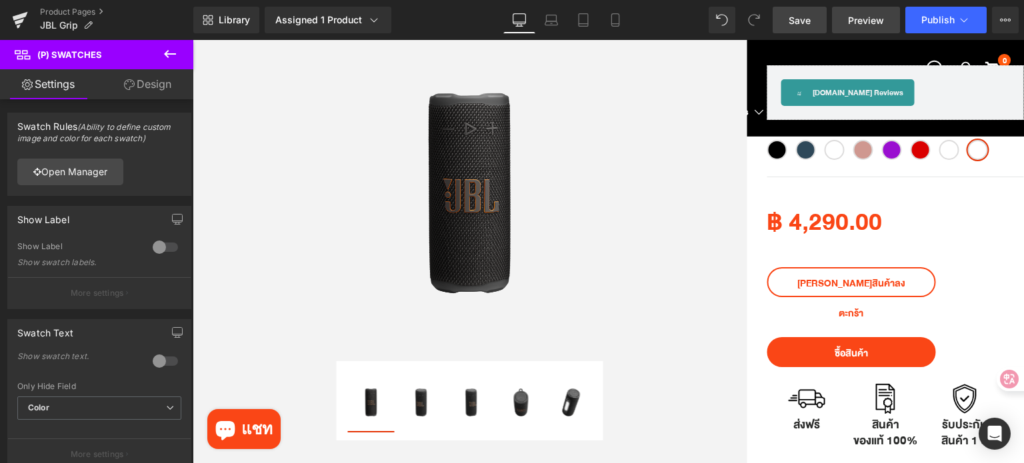
click at [869, 19] on span "Preview" at bounding box center [866, 20] width 36 height 14
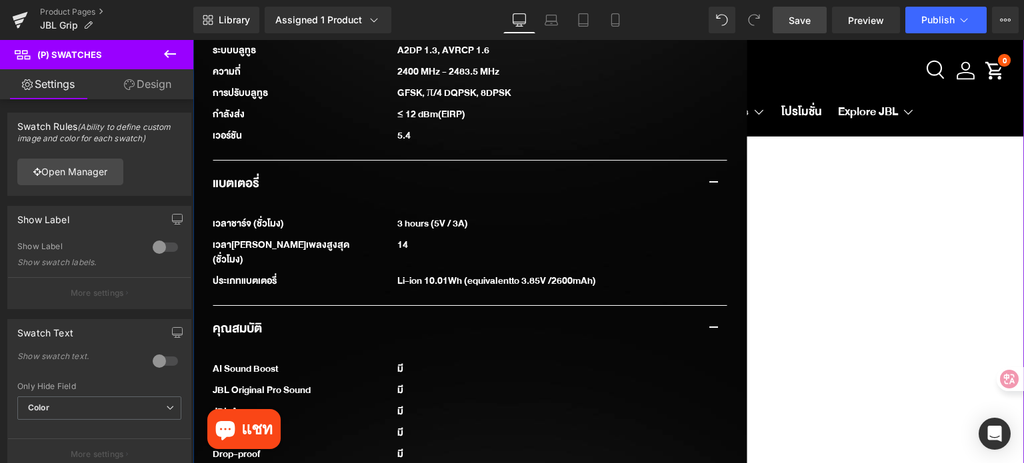
scroll to position [2067, 0]
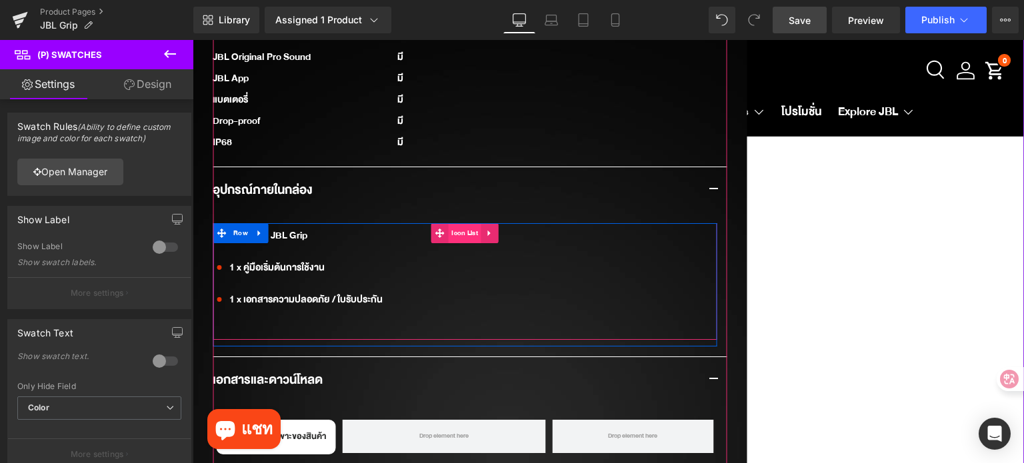
click at [451, 223] on span "Icon List" at bounding box center [464, 233] width 33 height 20
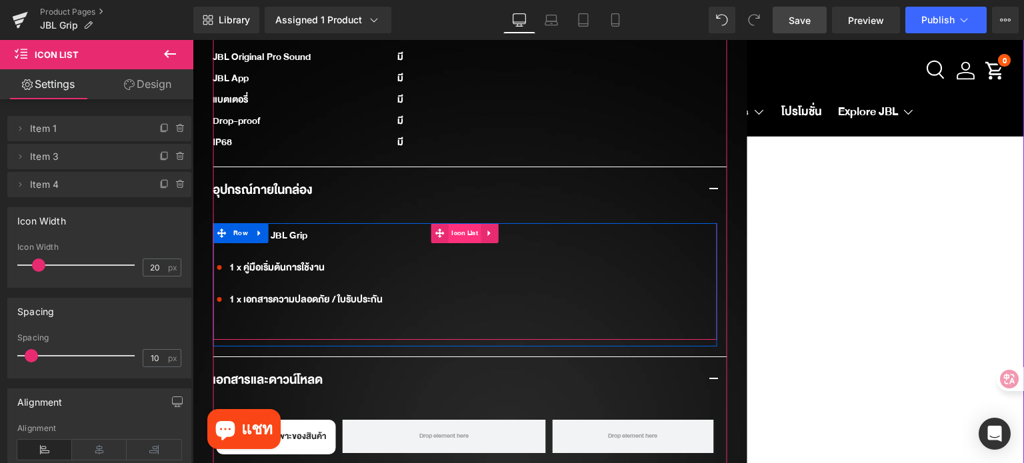
click at [448, 223] on span "Icon List" at bounding box center [464, 233] width 33 height 20
click at [449, 223] on span "Icon List" at bounding box center [464, 233] width 33 height 20
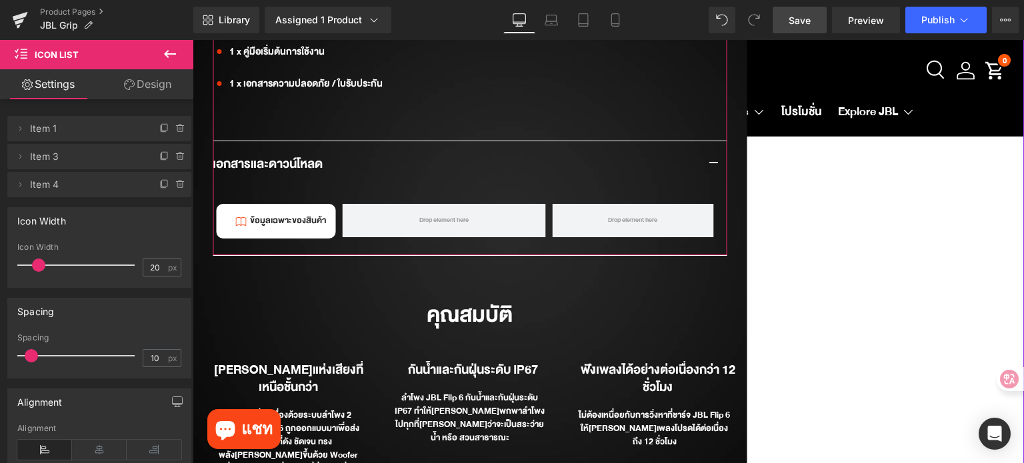
scroll to position [2334, 0]
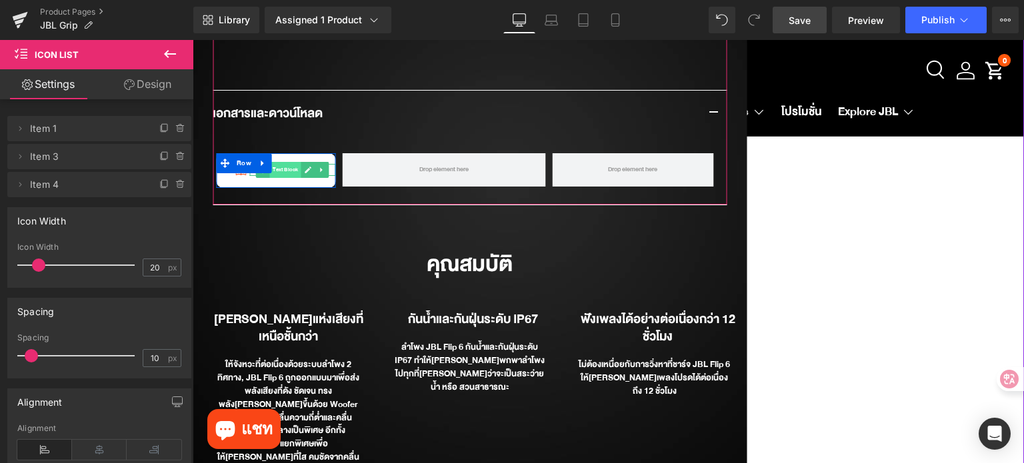
click at [281, 162] on span "Text Block" at bounding box center [285, 170] width 31 height 16
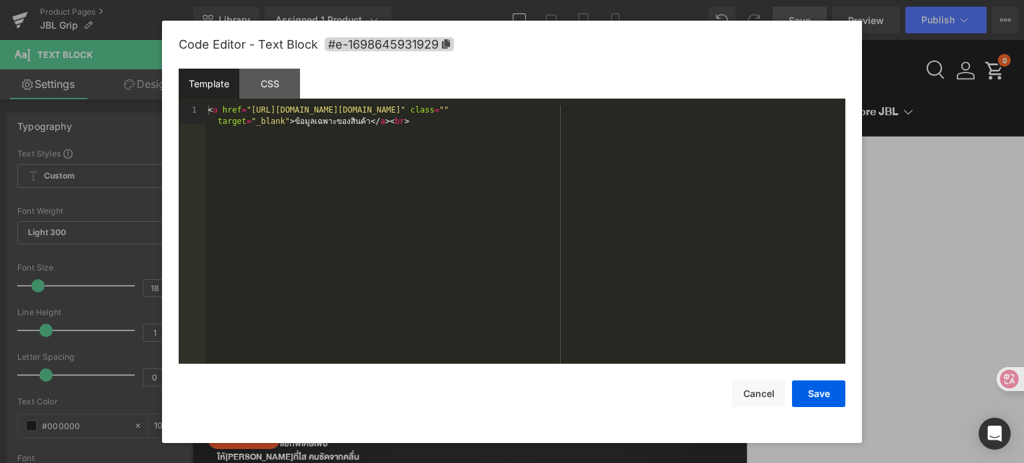
click at [288, 0] on div "Text Block You are previewing how the will restyle your page. You can not edit …" at bounding box center [512, 0] width 1024 height 0
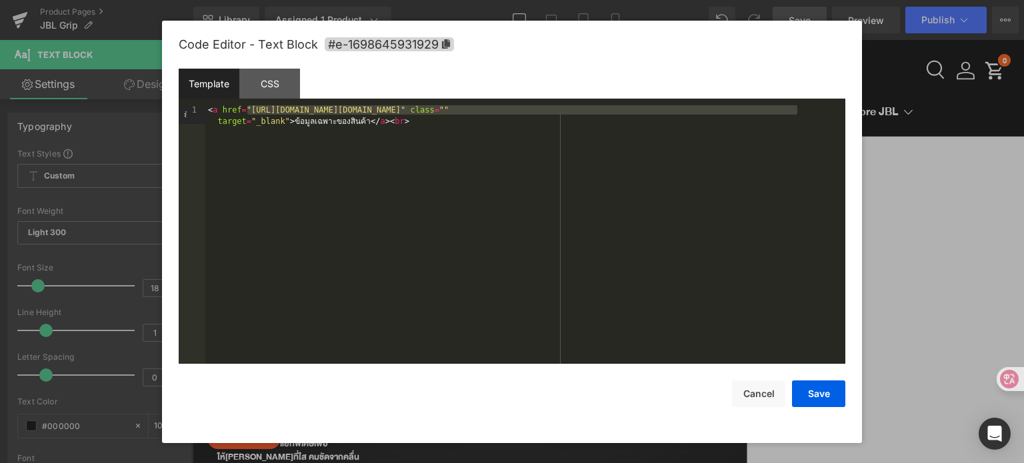
drag, startPoint x: 247, startPoint y: 111, endPoint x: 797, endPoint y: 113, distance: 550.2
click at [797, 113] on div "< a href = "[URL][DOMAIN_NAME][DOMAIN_NAME]" class = "" target = "_blank" > ข้อ…" at bounding box center [525, 253] width 640 height 297
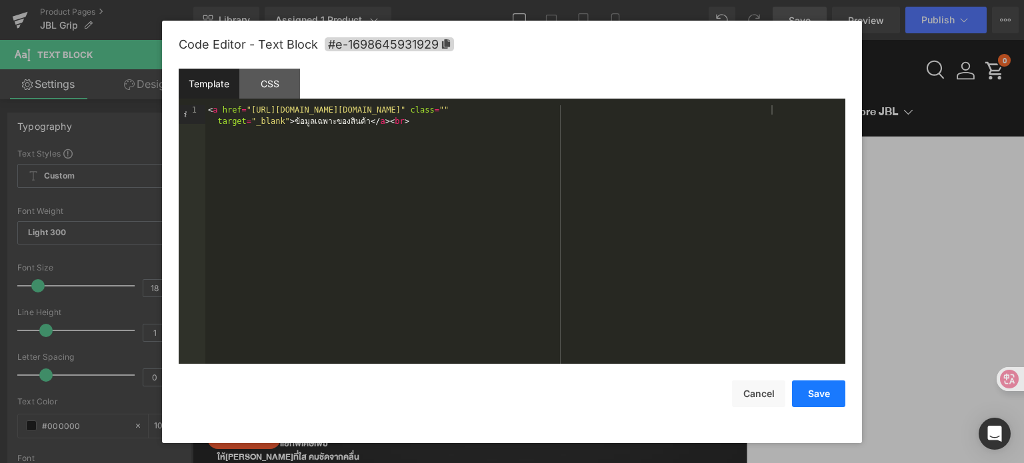
click at [825, 394] on button "Save" at bounding box center [818, 394] width 53 height 27
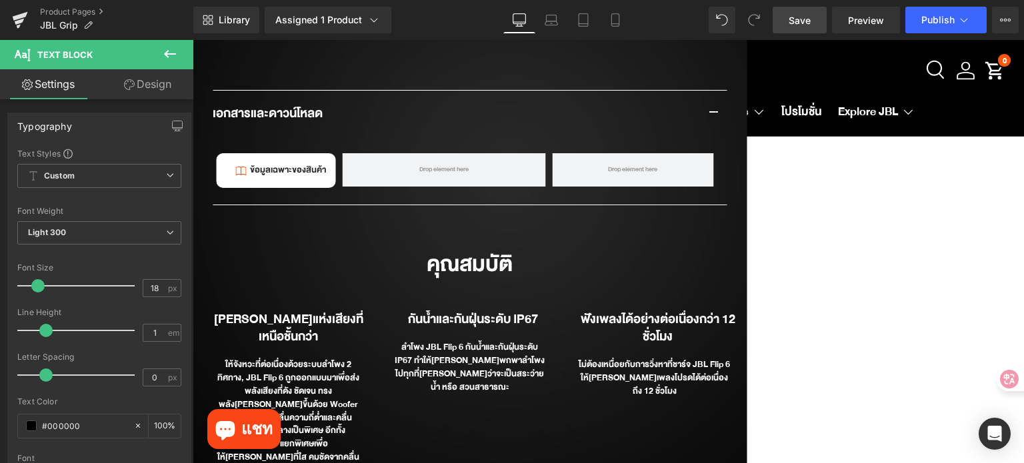
click at [800, 17] on span "Save" at bounding box center [800, 20] width 22 height 14
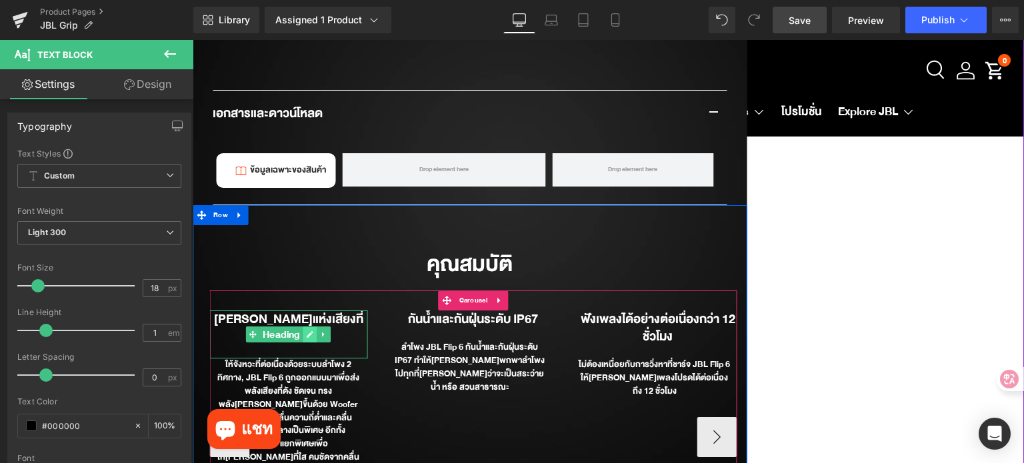
click at [306, 331] on icon at bounding box center [309, 335] width 7 height 8
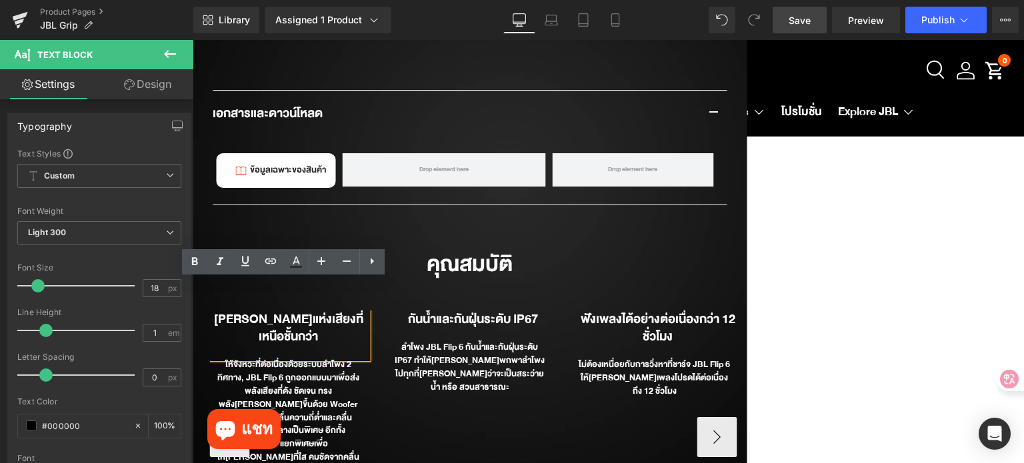
click at [299, 309] on b "[PERSON_NAME]แห่งเสียงที่เหนือชั้นกว่า" at bounding box center [288, 328] width 149 height 39
click at [298, 309] on b "[PERSON_NAME]แห่งเสียงที่เหนือชั้นกว่า" at bounding box center [288, 328] width 149 height 39
click at [297, 309] on b "[PERSON_NAME]แห่งเสียงที่เหนือชั้นกว่า" at bounding box center [288, 328] width 149 height 39
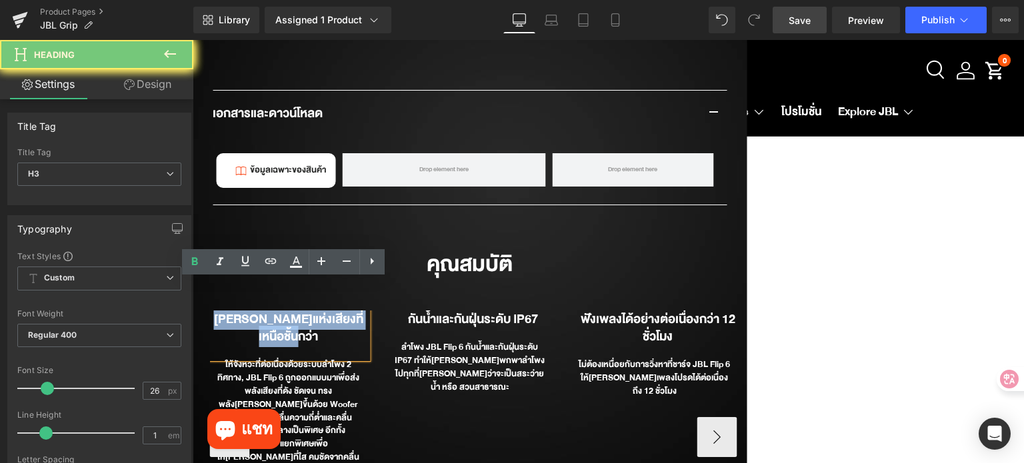
paste div
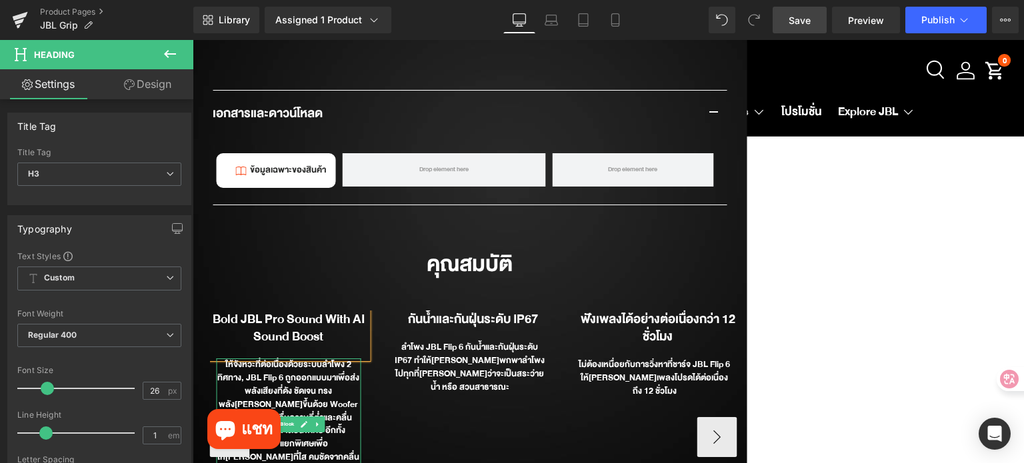
click at [285, 371] on div "ให้จังหวะที่ต่อเนื่องด้วยระบบลำโพง 2 ทิศทาง, JBL Flip 6 ถูกออกแบบมาเพื่อส่งพลัง…" at bounding box center [288, 444] width 145 height 171
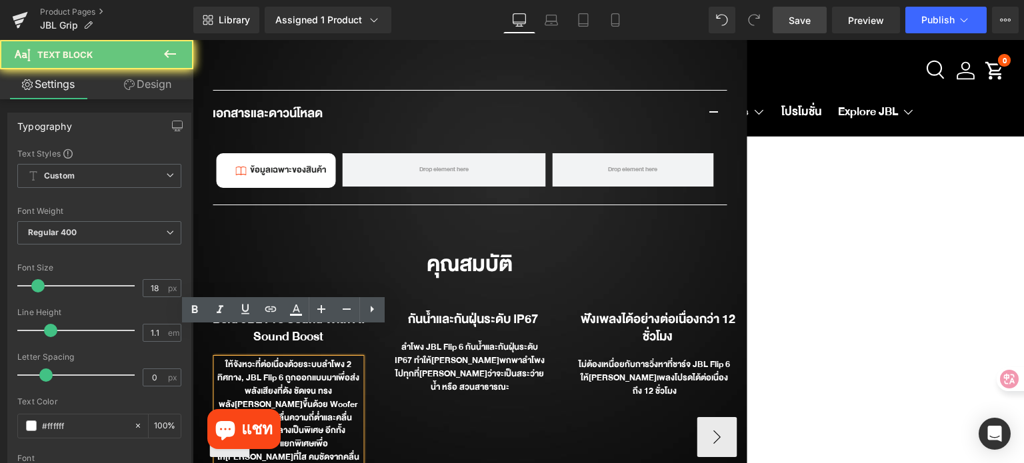
click at [285, 371] on div "ให้จังหวะที่ต่อเนื่องด้วยระบบลำโพง 2 ทิศทาง, JBL Flip 6 ถูกออกแบบมาเพื่อส่งพลัง…" at bounding box center [288, 444] width 145 height 171
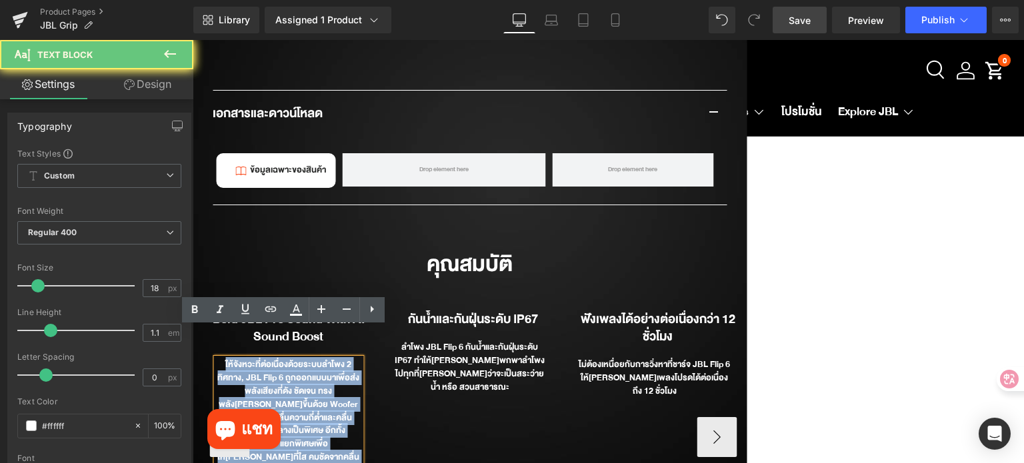
click at [285, 371] on div "ให้จังหวะที่ต่อเนื่องด้วยระบบลำโพง 2 ทิศทาง, JBL Flip 6 ถูกออกแบบมาเพื่อส่งพลัง…" at bounding box center [288, 444] width 145 height 171
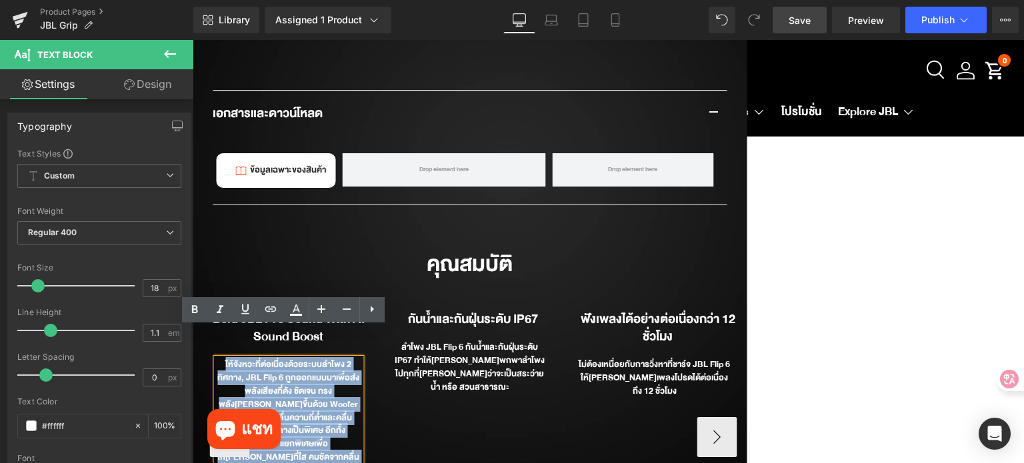
paste div
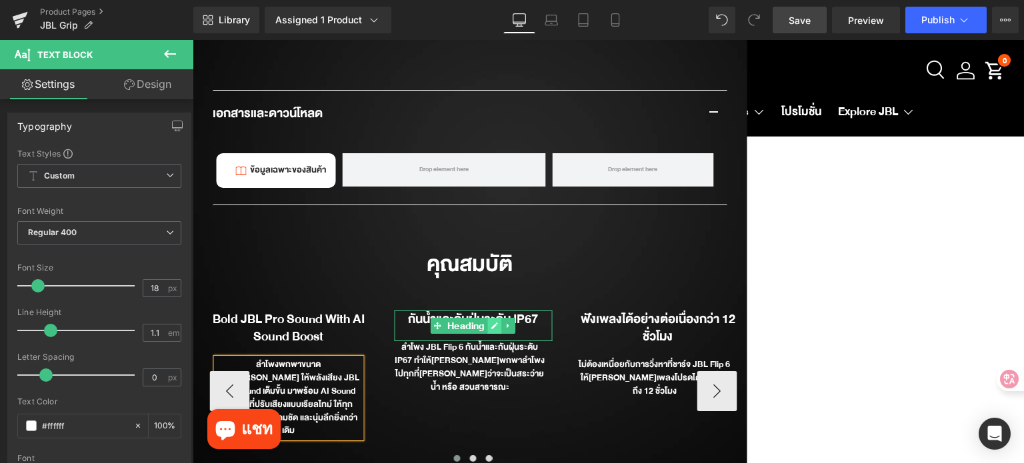
click at [488, 318] on link at bounding box center [495, 326] width 14 height 16
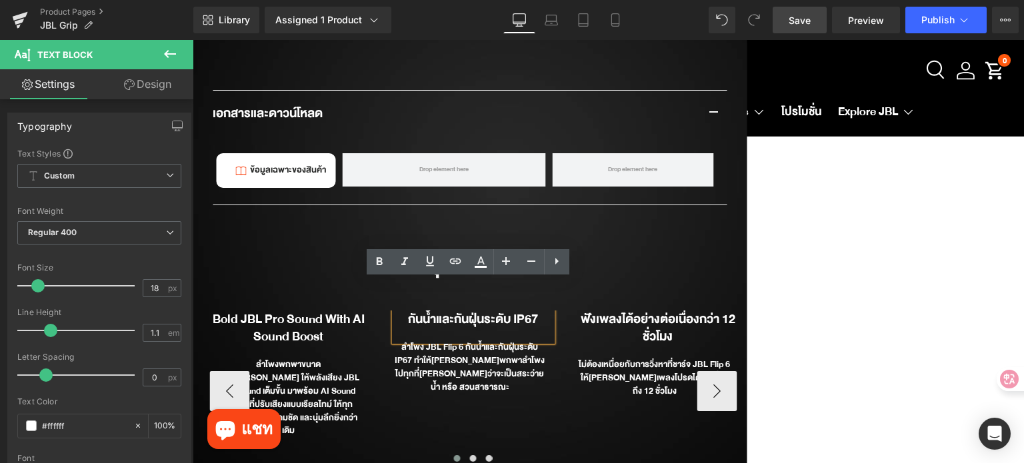
click at [483, 309] on b "กันน้ำและกันฝุ่นระดับ IP67" at bounding box center [473, 319] width 130 height 21
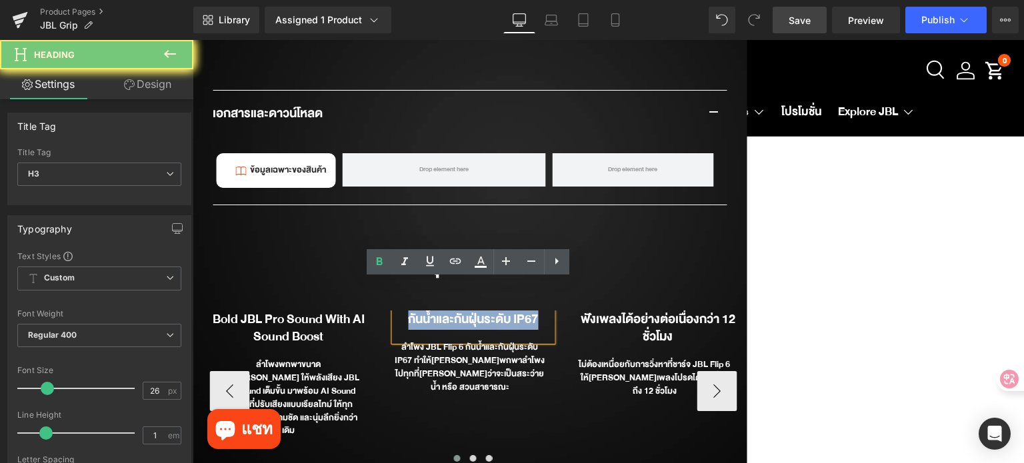
click at [483, 309] on b "กันน้ำและกันฝุ่นระดับ IP67" at bounding box center [473, 319] width 130 height 21
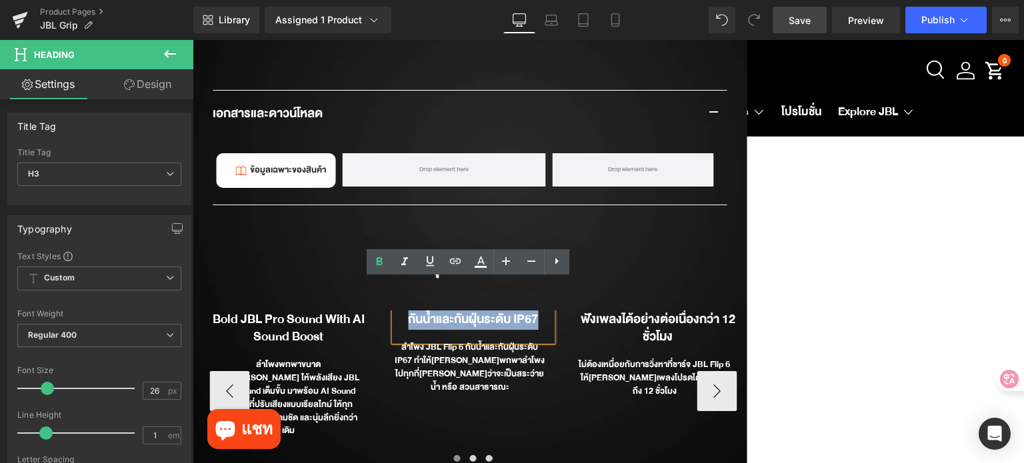
paste div
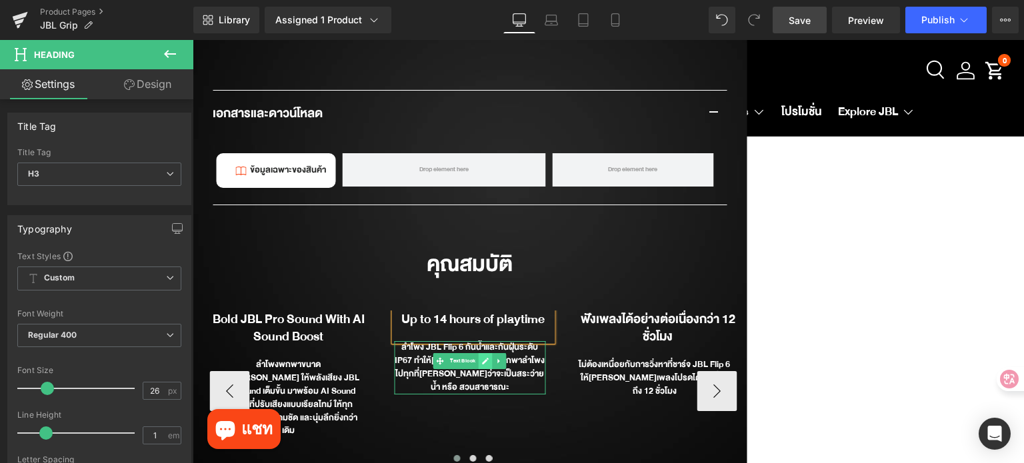
click at [479, 353] on link at bounding box center [486, 361] width 14 height 16
click at [473, 341] on div "ลำโพง JBL Flip 6 กันน้ำและกันฝุ่นระดับ IP67 ทำให้[PERSON_NAME]พกพาลำโพงไปทุกที่…" at bounding box center [469, 367] width 151 height 53
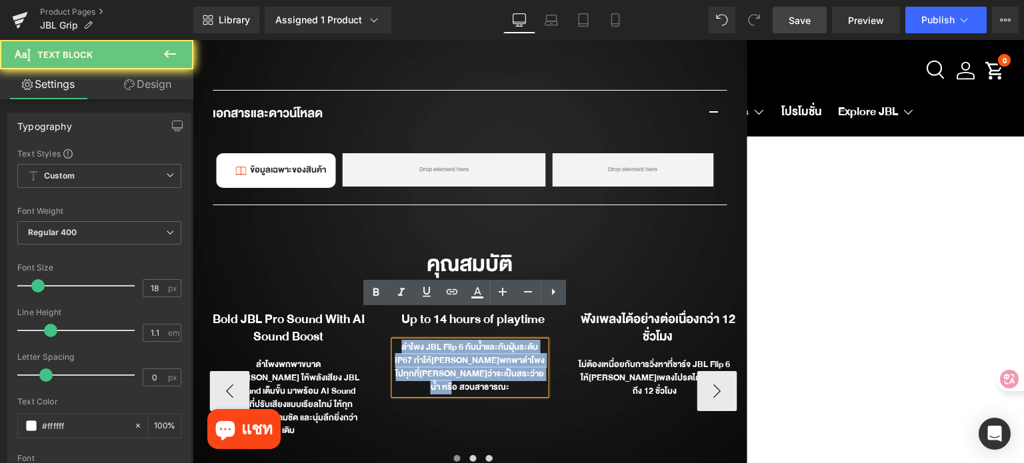
paste div
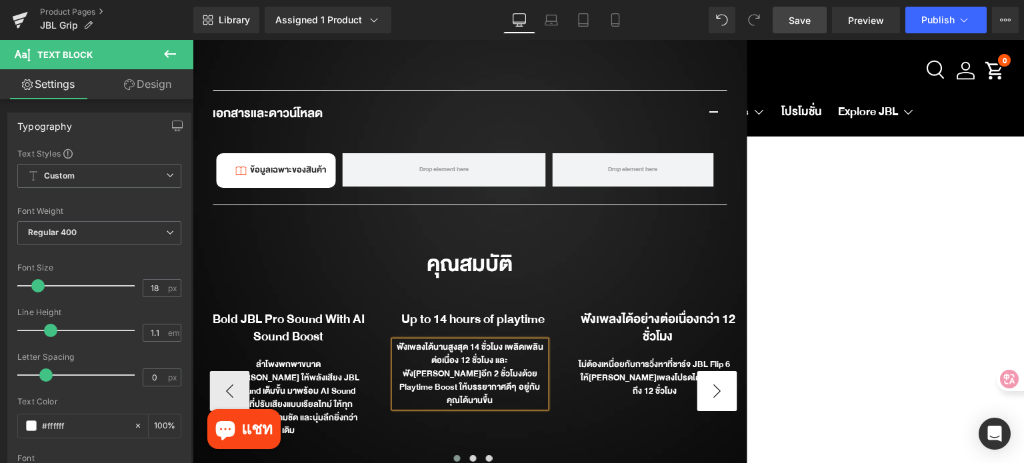
click at [718, 371] on button "›" at bounding box center [717, 391] width 40 height 40
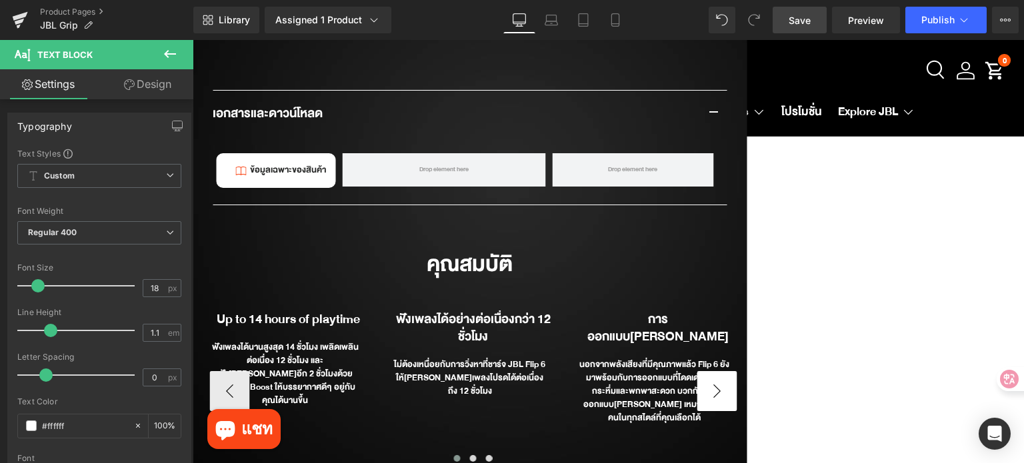
click at [717, 371] on button "›" at bounding box center [717, 391] width 40 height 40
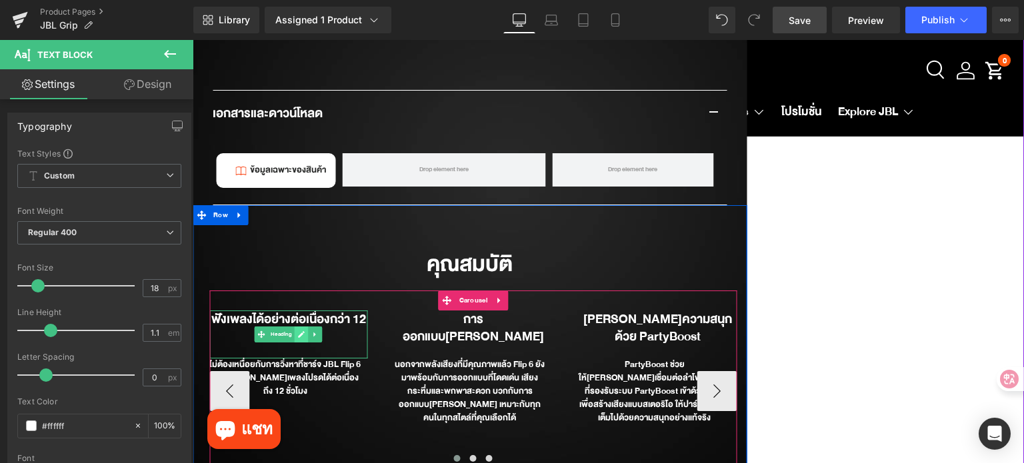
click at [298, 331] on icon at bounding box center [301, 335] width 7 height 8
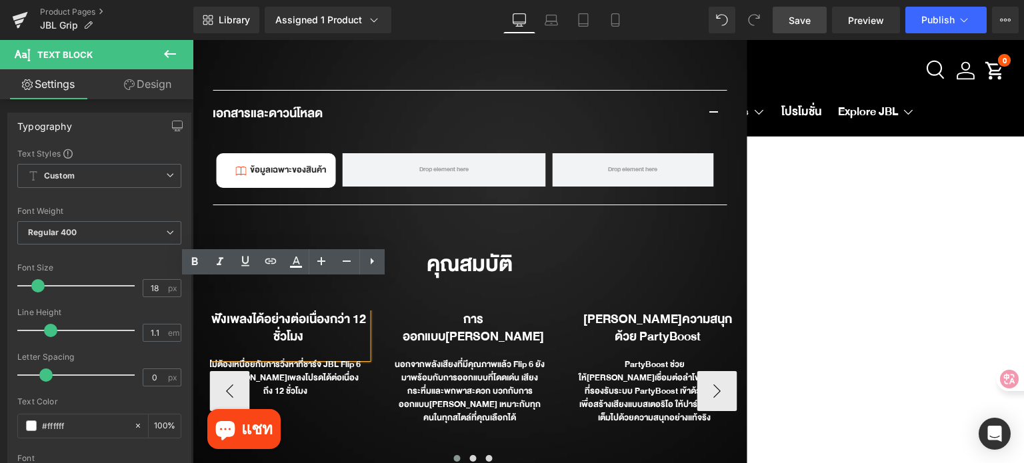
click at [293, 309] on b "ฟังเพลงได้อย่างต่อเนื่องกว่า 12 ชั่วโมง" at bounding box center [288, 328] width 155 height 39
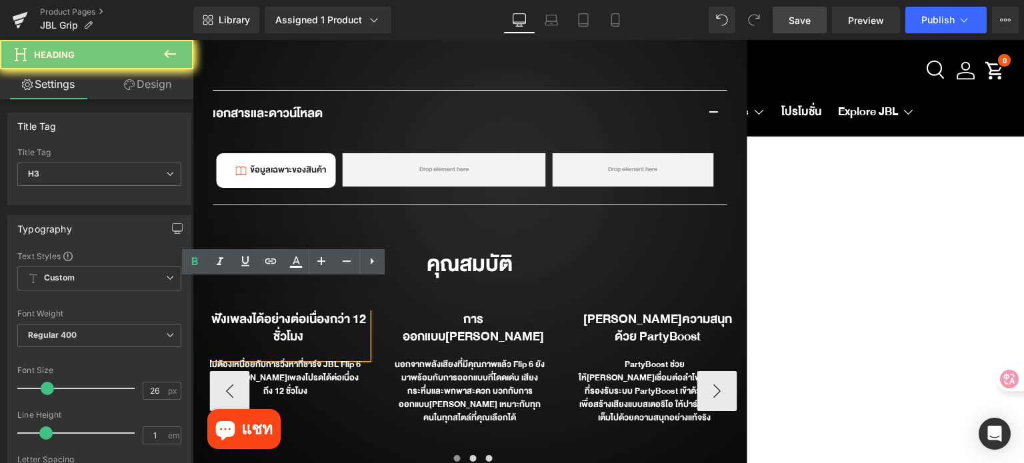
click at [293, 309] on b "ฟังเพลงได้อย่างต่อเนื่องกว่า 12 ชั่วโมง" at bounding box center [288, 328] width 155 height 39
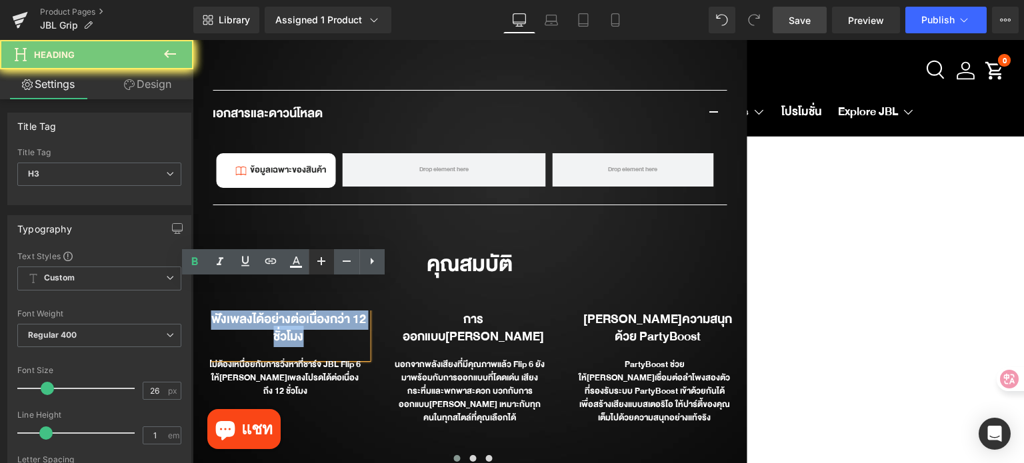
paste div
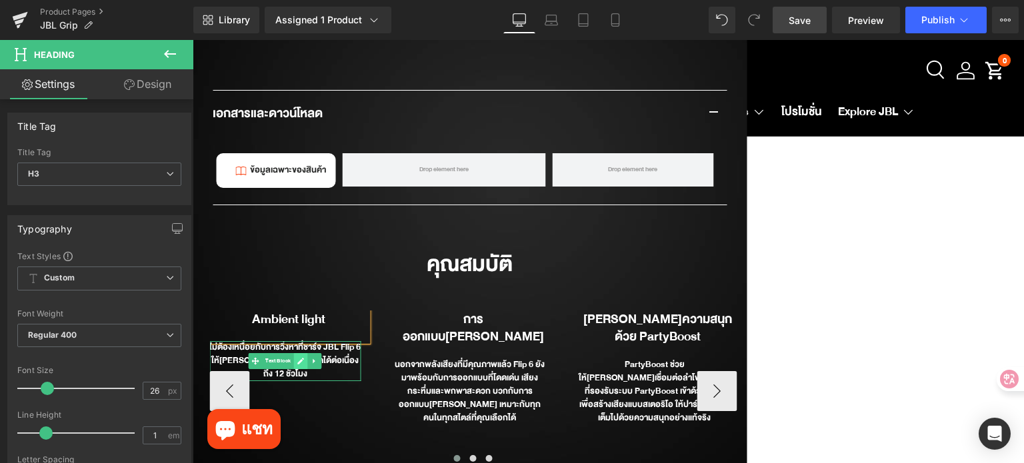
click at [297, 357] on icon at bounding box center [300, 361] width 7 height 8
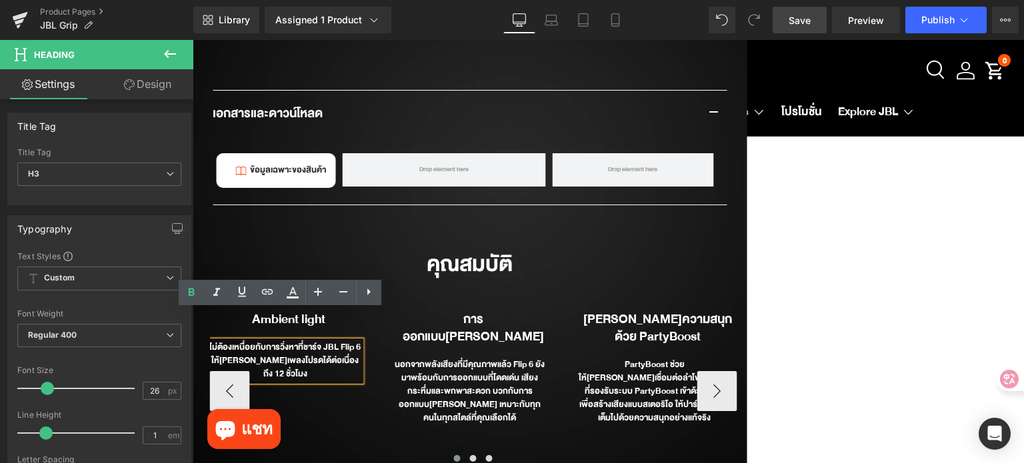
click at [292, 341] on div "ไม่ต้องเหนื่อยกับการวิ่งหาที่ชาร์จ JBL Flip 6 ให้[PERSON_NAME]เพลงโปรดได้ต่อเนื…" at bounding box center [284, 360] width 151 height 39
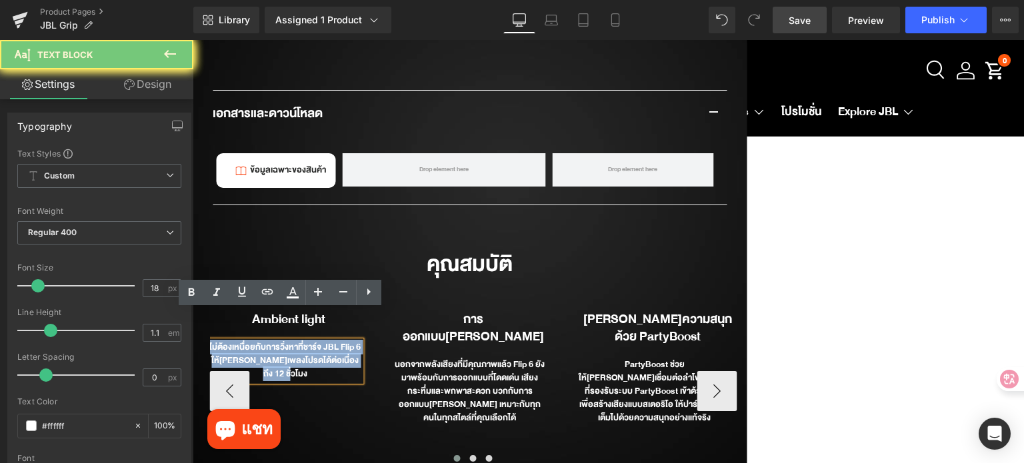
click at [292, 341] on div "ไม่ต้องเหนื่อยกับการวิ่งหาที่ชาร์จ JBL Flip 6 ให้[PERSON_NAME]เพลงโปรดได้ต่อเนื…" at bounding box center [284, 360] width 151 height 39
paste div
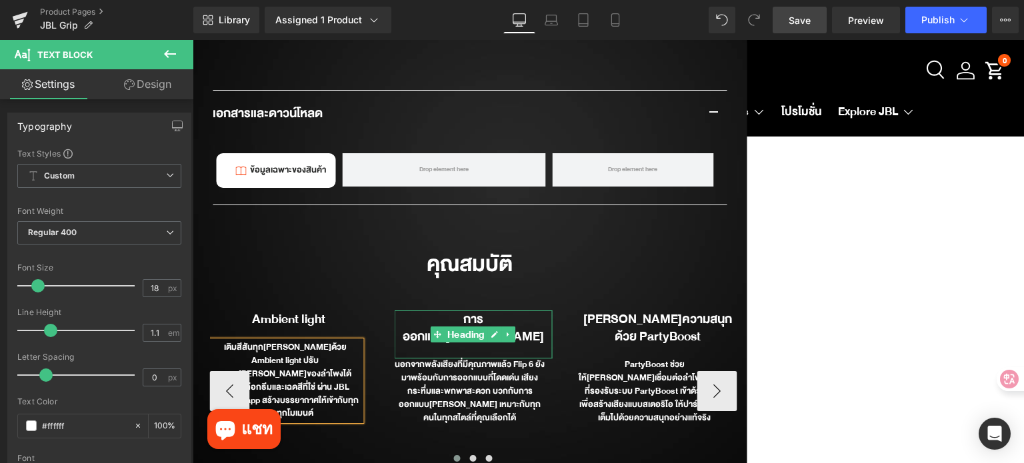
click at [491, 331] on icon at bounding box center [494, 335] width 7 height 8
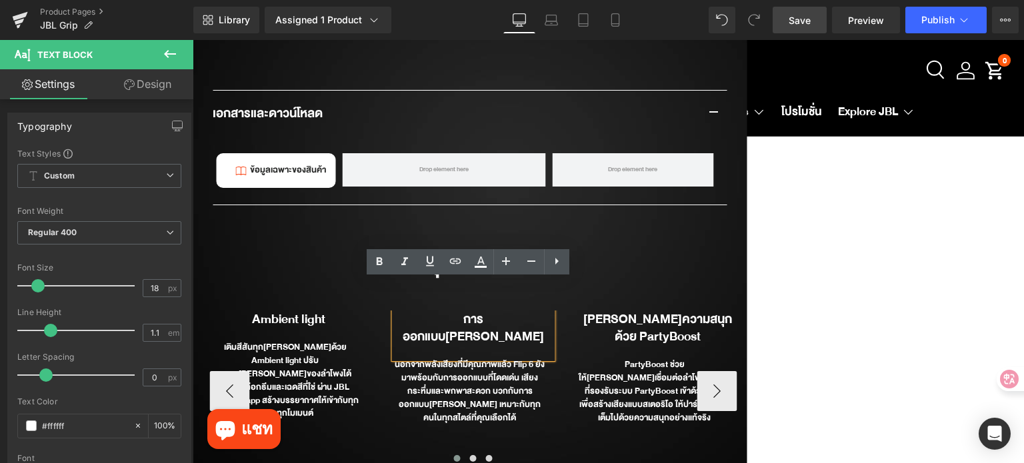
click at [484, 309] on b "การออกแบบ[PERSON_NAME]" at bounding box center [473, 328] width 141 height 39
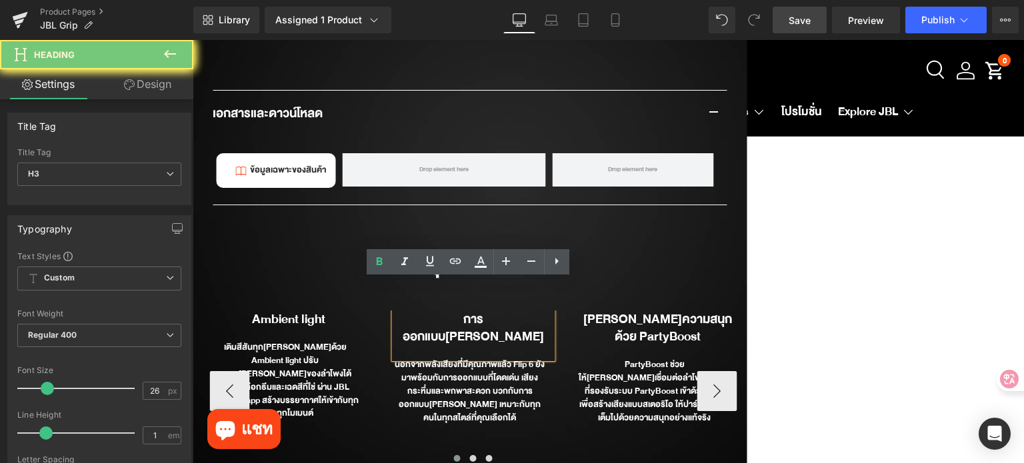
click at [484, 309] on b "การออกแบบ[PERSON_NAME]" at bounding box center [473, 328] width 141 height 39
paste div
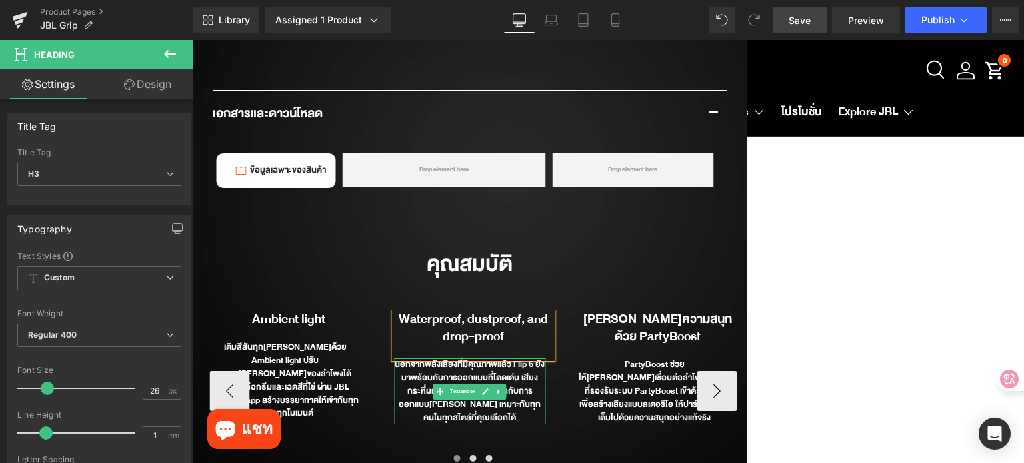
click at [483, 384] on link at bounding box center [486, 392] width 14 height 16
click at [483, 366] on div "นอกจากพลังเสียงที่มีคุณภาพแล้ว Flip 6 ยังมาพร้อมกับการออกแบบที่โดดเด่น เสียงกระ…" at bounding box center [469, 392] width 151 height 66
click at [481, 365] on div "นอกจากพลังเสียงที่มีคุณภาพแล้ว Flip 6 ยังมาพร้อมกับการออกแบบที่โดดเด่น เสียงกระ…" at bounding box center [469, 392] width 151 height 66
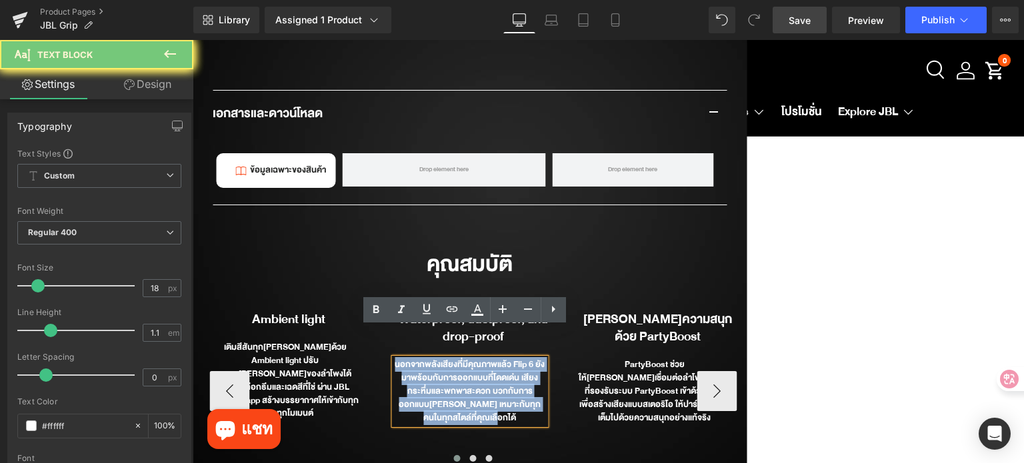
click at [480, 365] on div "นอกจากพลังเสียงที่มีคุณภาพแล้ว Flip 6 ยังมาพร้อมกับการออกแบบที่โดดเด่น เสียงกระ…" at bounding box center [469, 392] width 151 height 66
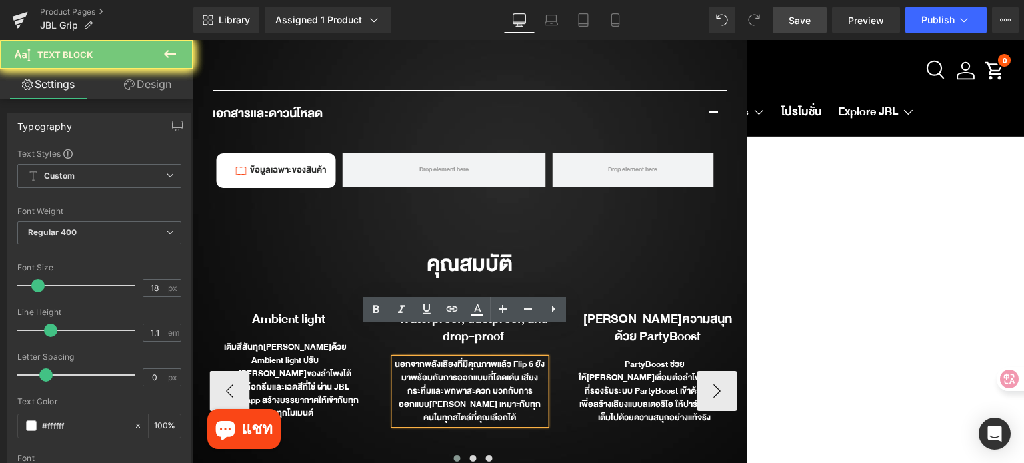
paste div
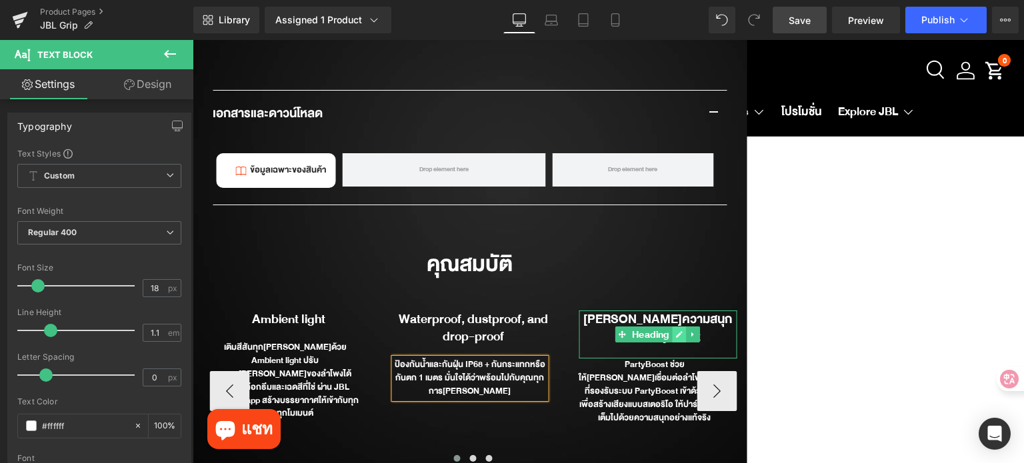
click at [676, 331] on icon at bounding box center [679, 335] width 7 height 8
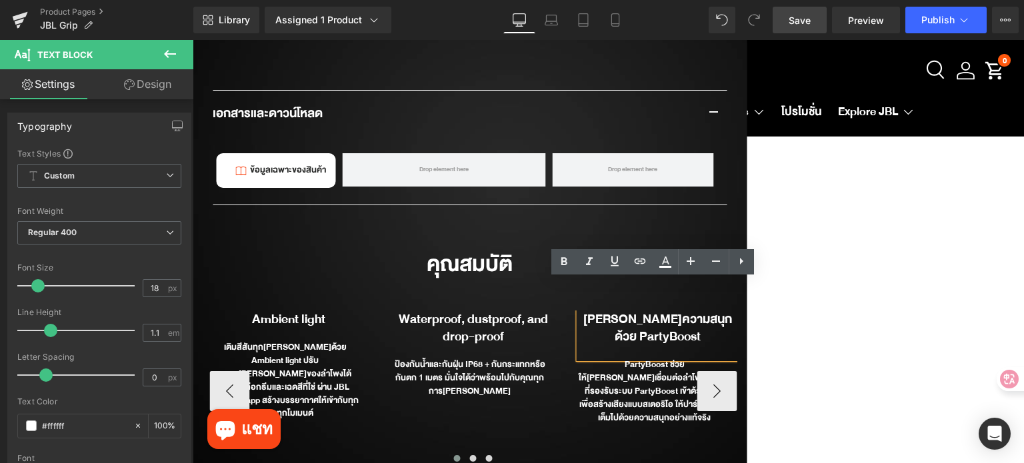
click at [660, 309] on b "[PERSON_NAME]ความสนุกด้วย PartyBoost" at bounding box center [657, 328] width 149 height 39
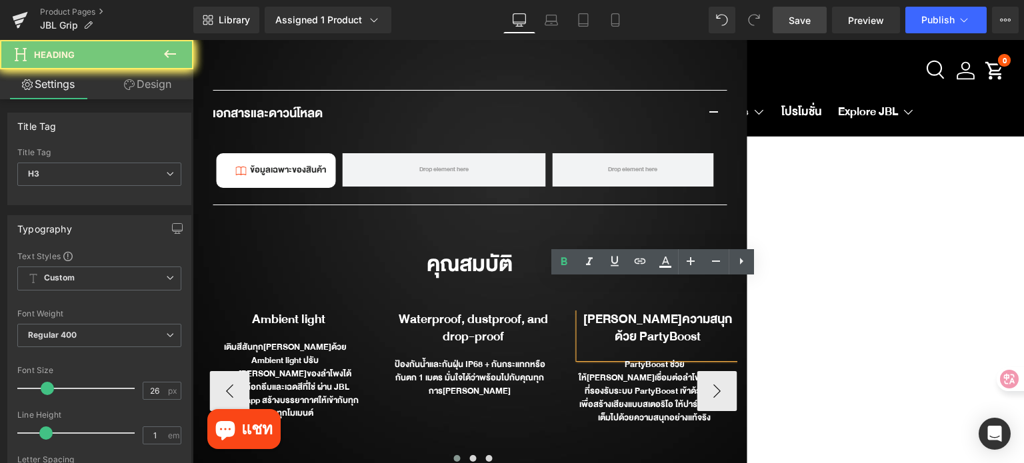
click at [660, 309] on b "[PERSON_NAME]ความสนุกด้วย PartyBoost" at bounding box center [657, 328] width 149 height 39
paste div
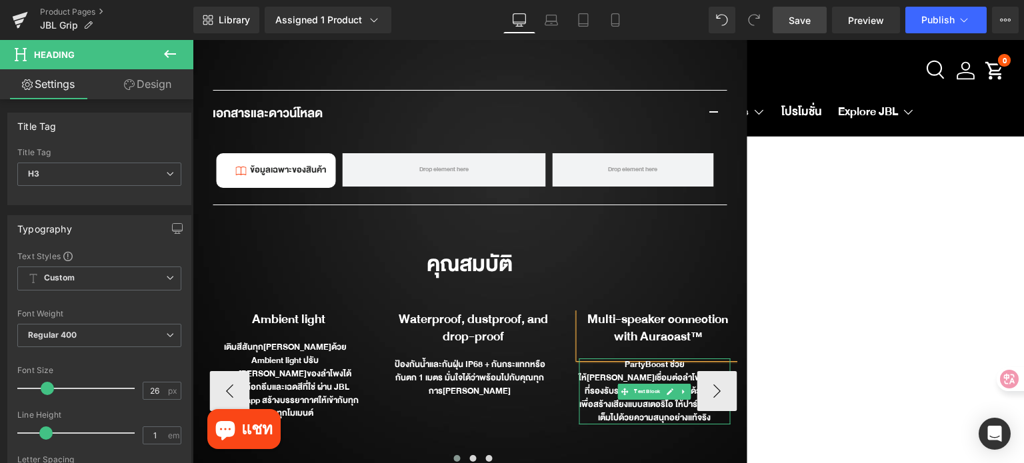
click at [638, 359] on div "PartyBoost ช่วยให้[PERSON_NAME]เชื่อมต่อลำโพงสองตัวที่รองรับระบบ PartyBoost เข้…" at bounding box center [654, 392] width 151 height 66
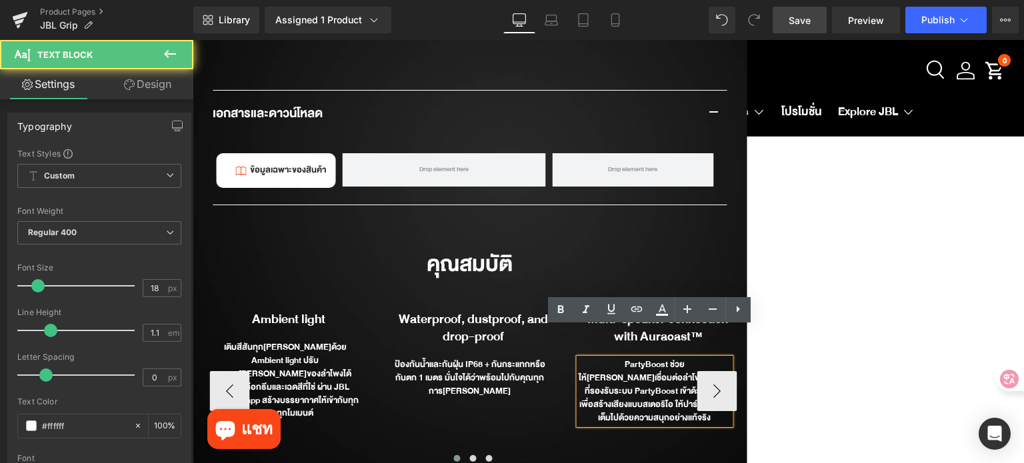
click at [638, 359] on div "PartyBoost ช่วยให้[PERSON_NAME]เชื่อมต่อลำโพงสองตัวที่รองรับระบบ PartyBoost เข้…" at bounding box center [654, 392] width 151 height 66
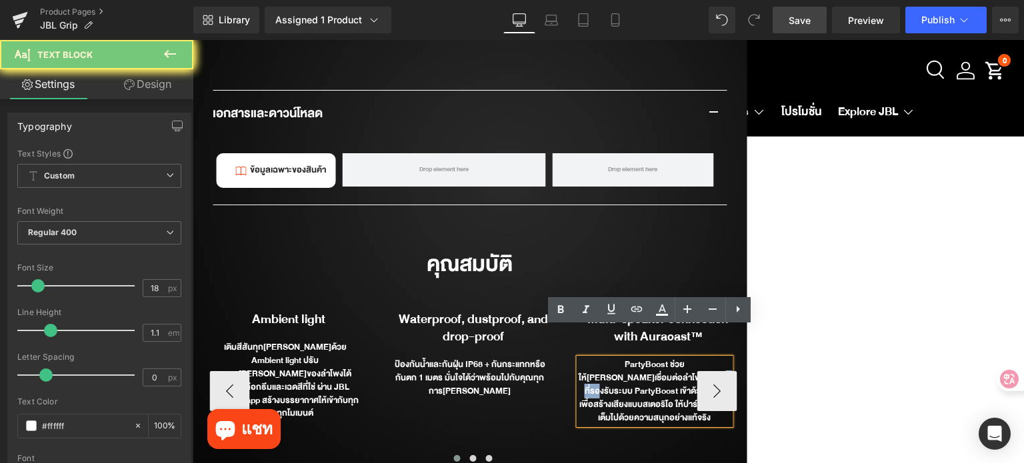
click at [638, 359] on div "PartyBoost ช่วยให้[PERSON_NAME]เชื่อมต่อลำโพงสองตัวที่รองรับระบบ PartyBoost เข้…" at bounding box center [654, 392] width 151 height 66
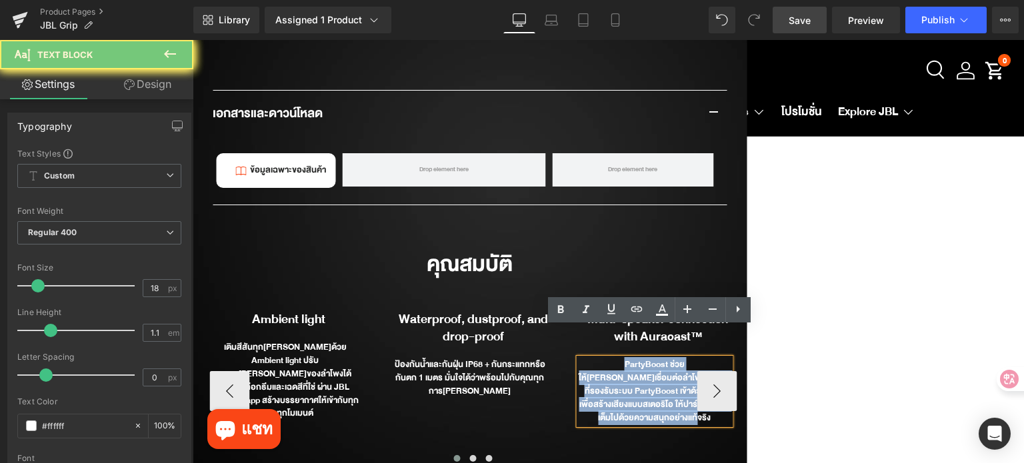
click at [638, 359] on div "PartyBoost ช่วยให้[PERSON_NAME]เชื่อมต่อลำโพงสองตัวที่รองรับระบบ PartyBoost เข้…" at bounding box center [654, 392] width 151 height 66
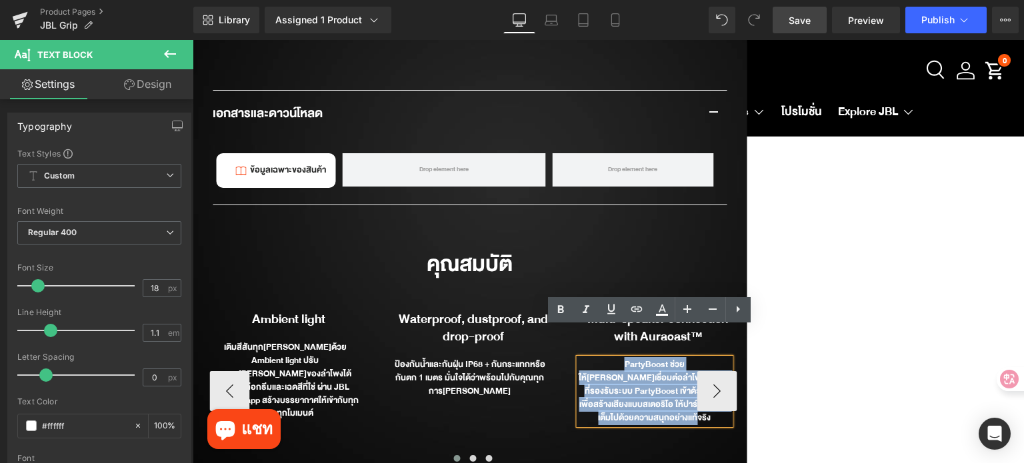
paste div
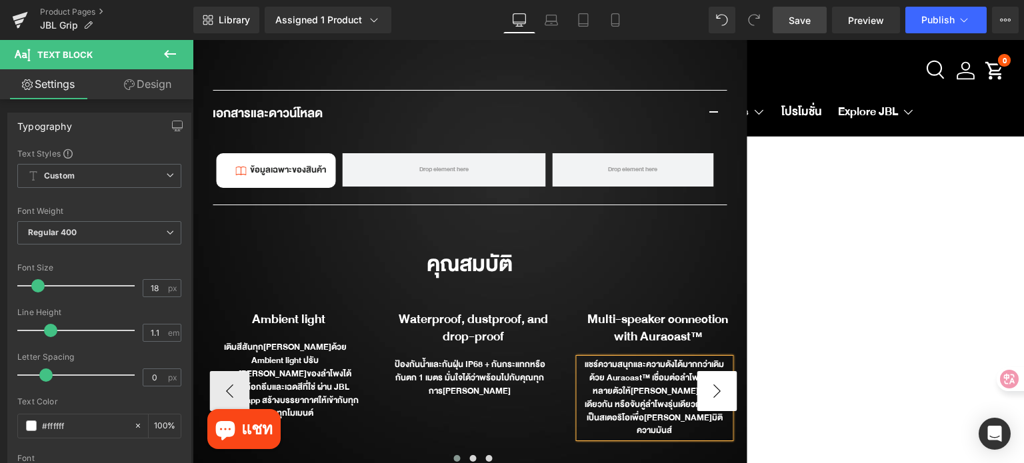
click at [719, 371] on button "›" at bounding box center [717, 391] width 40 height 40
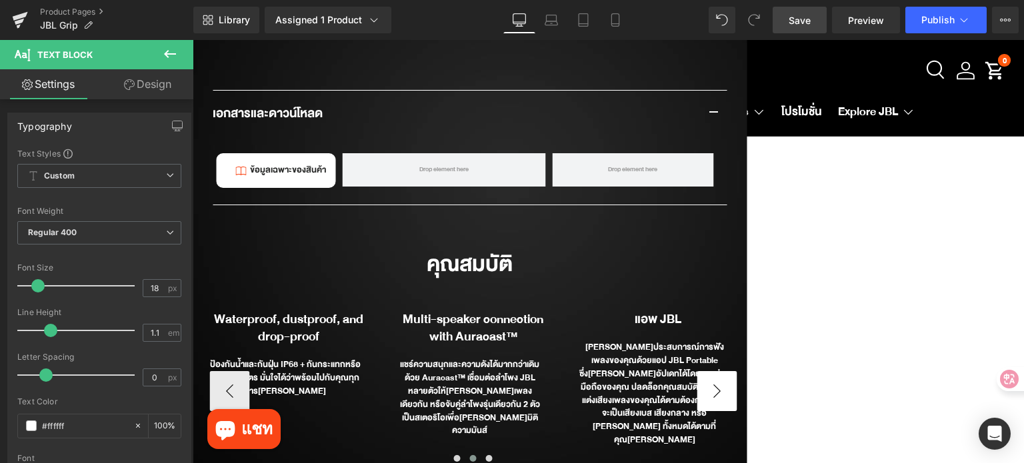
click at [714, 371] on button "›" at bounding box center [717, 391] width 40 height 40
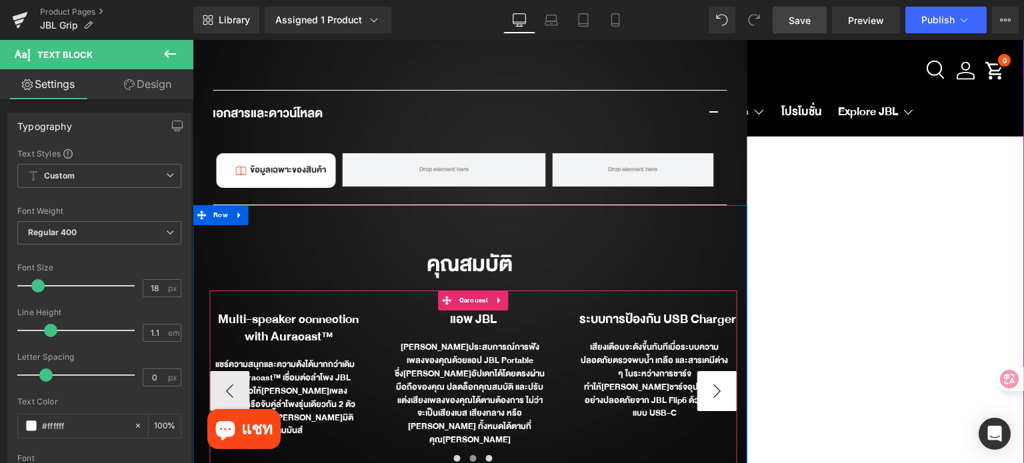
click at [714, 371] on button "›" at bounding box center [717, 391] width 40 height 40
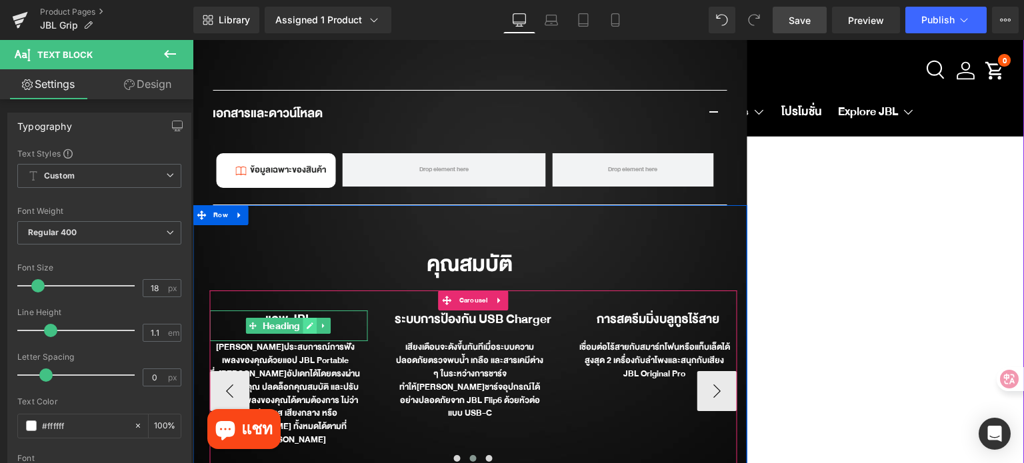
click at [303, 318] on link at bounding box center [310, 326] width 14 height 16
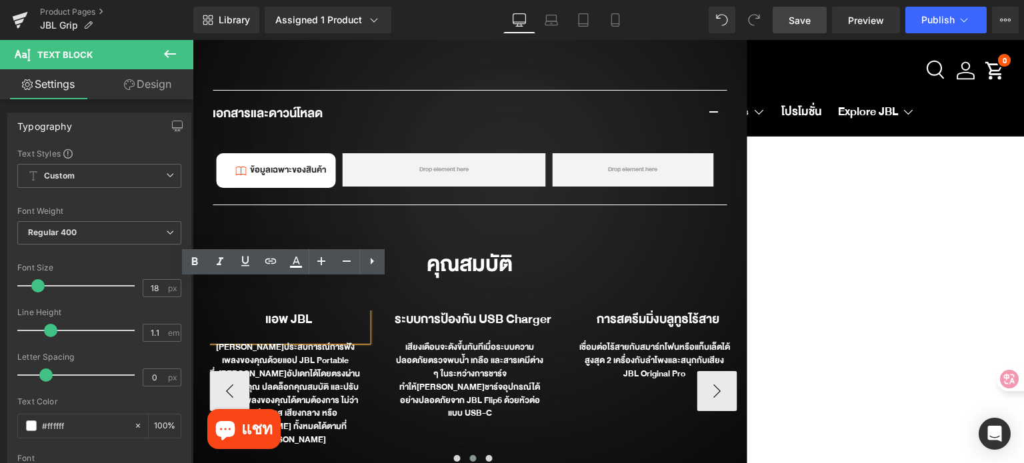
click at [296, 309] on b "แอพ JBL" at bounding box center [288, 319] width 47 height 21
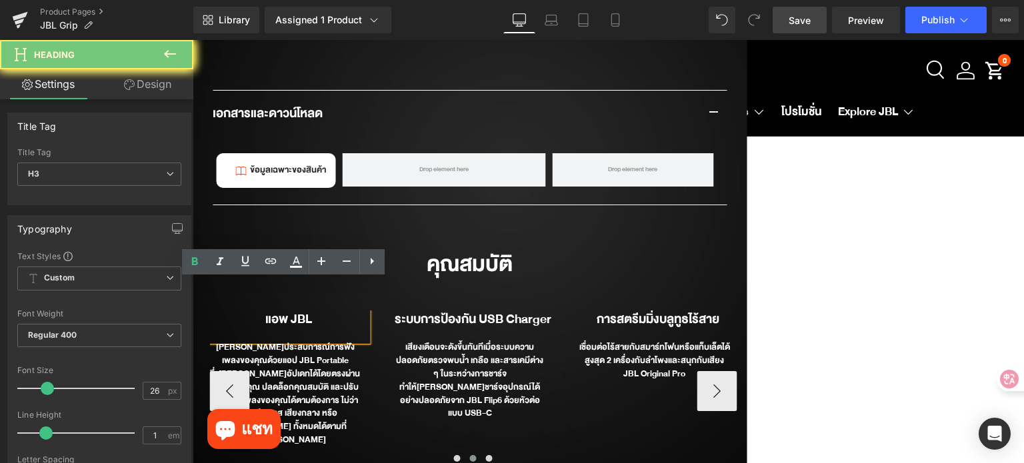
click at [296, 309] on b "แอพ JBL" at bounding box center [288, 319] width 47 height 21
paste div
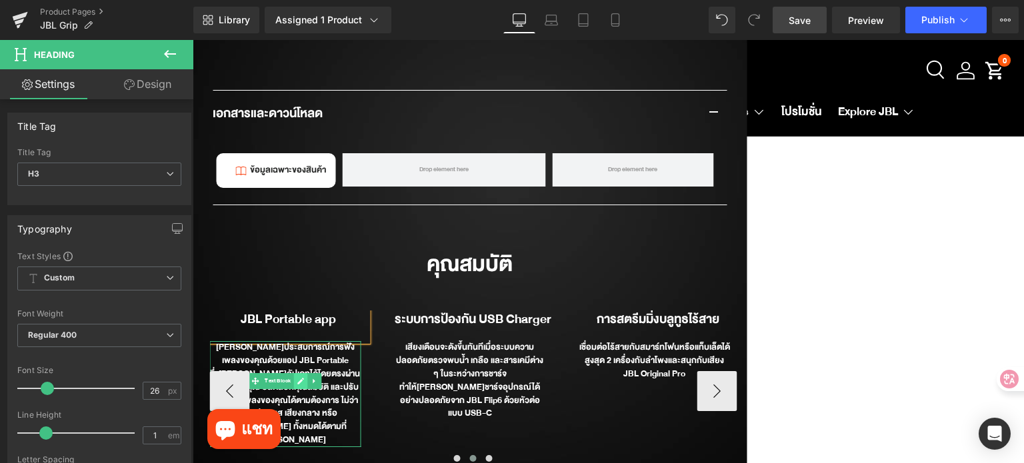
click at [297, 377] on icon at bounding box center [300, 381] width 7 height 8
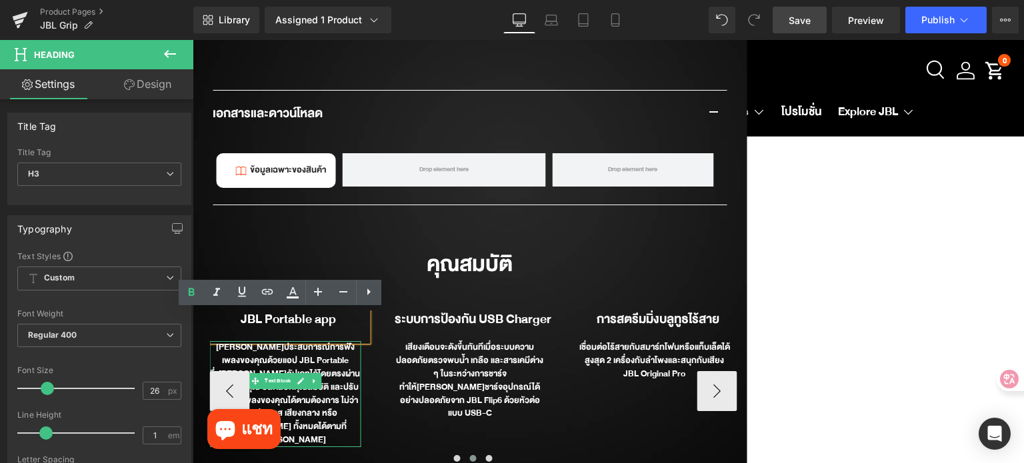
click at [288, 349] on div "[PERSON_NAME]ประสบการณ์การฟังเพลงของคุณด้วยแอป JBL Portable ซึ่ง[PERSON_NAME]อั…" at bounding box center [284, 393] width 151 height 105
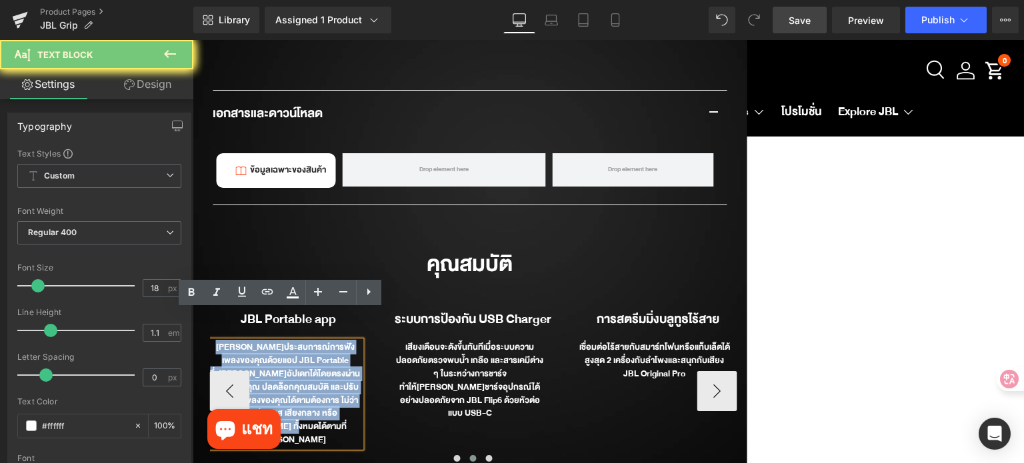
click at [288, 349] on div "[PERSON_NAME]ประสบการณ์การฟังเพลงของคุณด้วยแอป JBL Portable ซึ่ง[PERSON_NAME]อั…" at bounding box center [284, 393] width 151 height 105
paste div
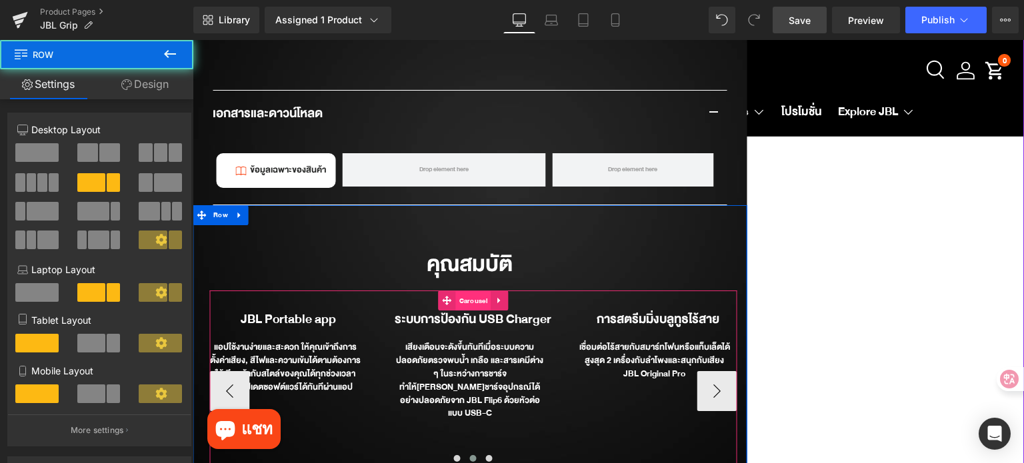
click at [459, 291] on span "Carousel" at bounding box center [473, 301] width 35 height 20
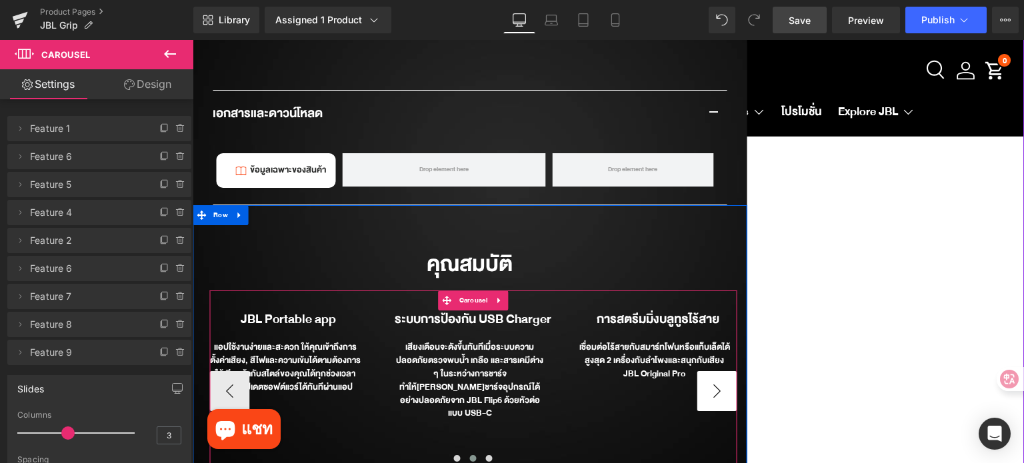
click at [715, 371] on button "›" at bounding box center [717, 391] width 40 height 40
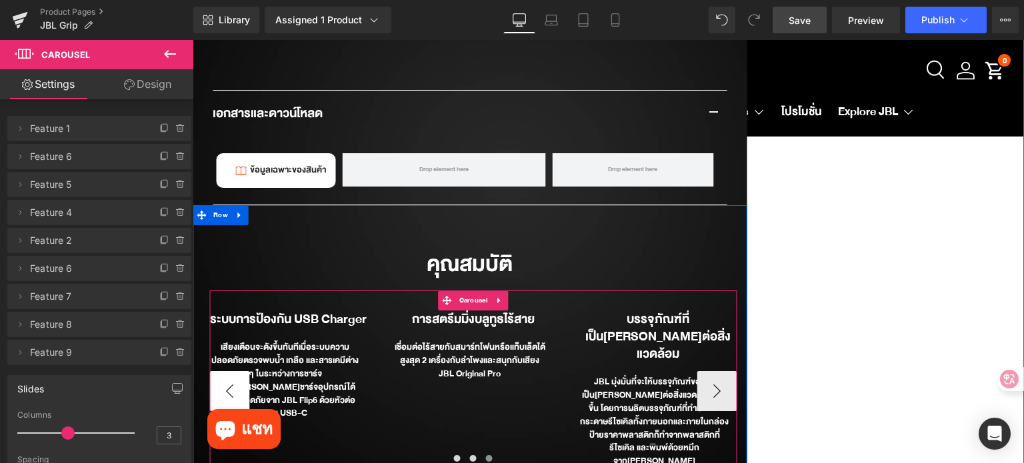
click at [229, 371] on button "‹" at bounding box center [229, 391] width 40 height 40
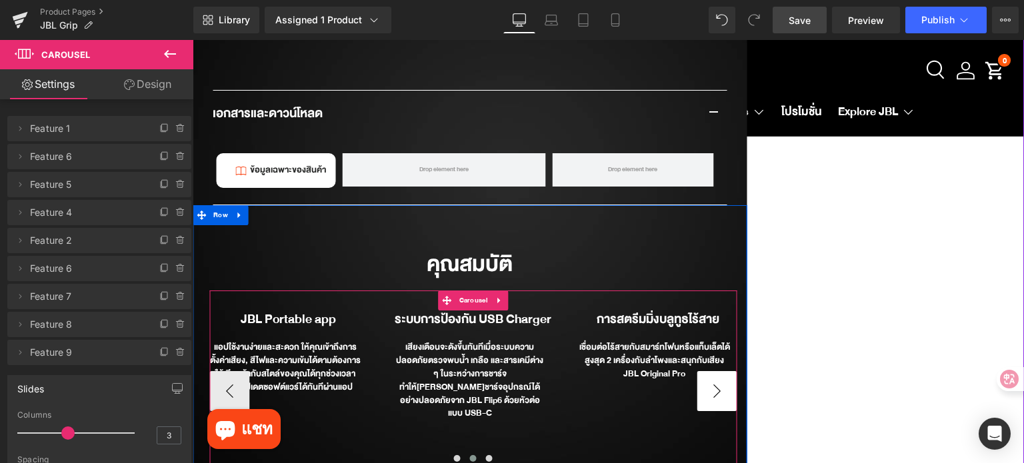
click at [719, 371] on button "›" at bounding box center [717, 391] width 40 height 40
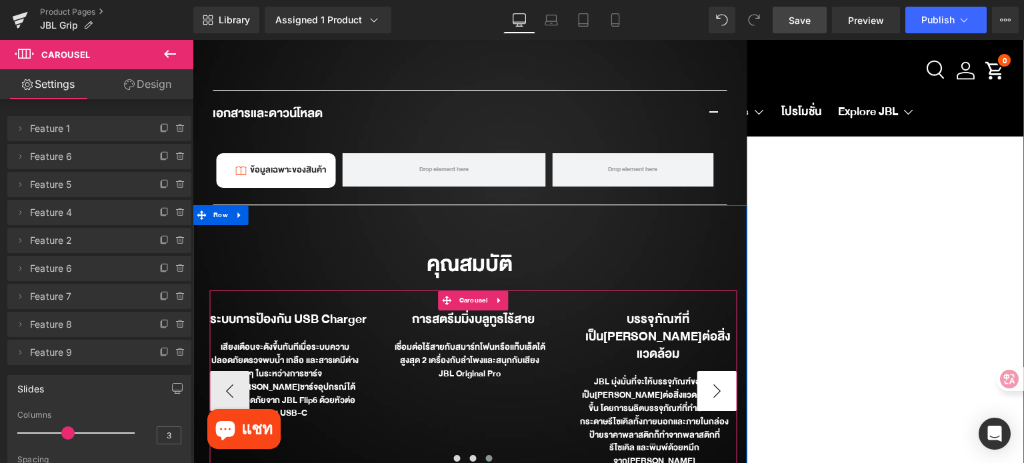
click at [719, 371] on button "›" at bounding box center [717, 391] width 40 height 40
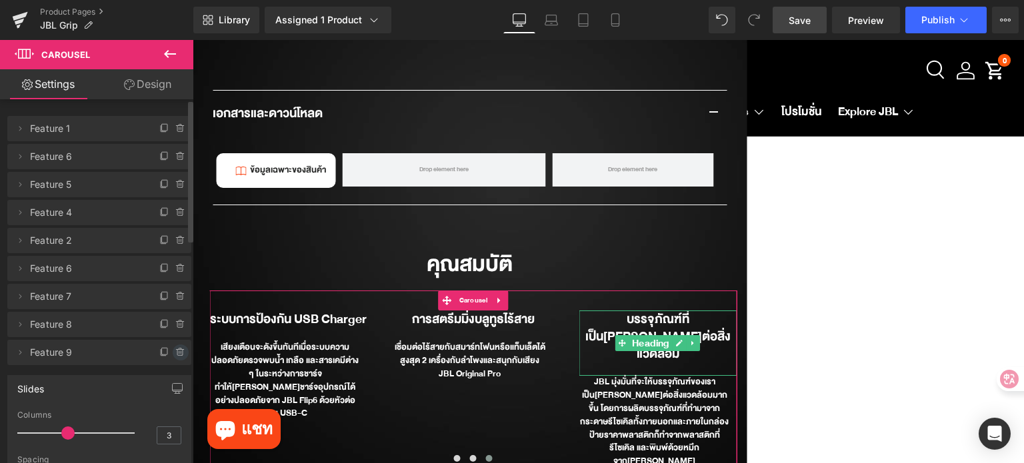
click at [175, 351] on icon at bounding box center [180, 352] width 11 height 11
click at [173, 351] on button "Delete" at bounding box center [166, 353] width 42 height 17
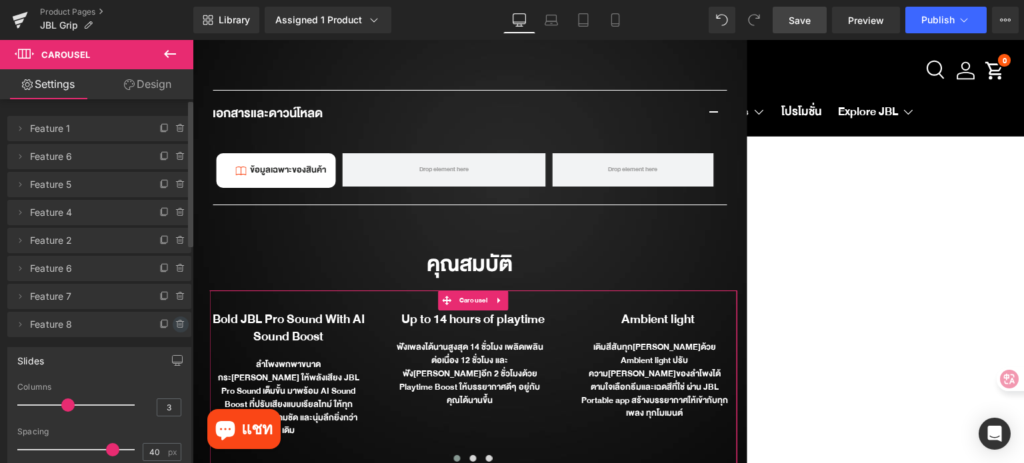
click at [179, 321] on icon at bounding box center [180, 321] width 3 height 1
click at [173, 321] on button "Delete" at bounding box center [166, 325] width 42 height 17
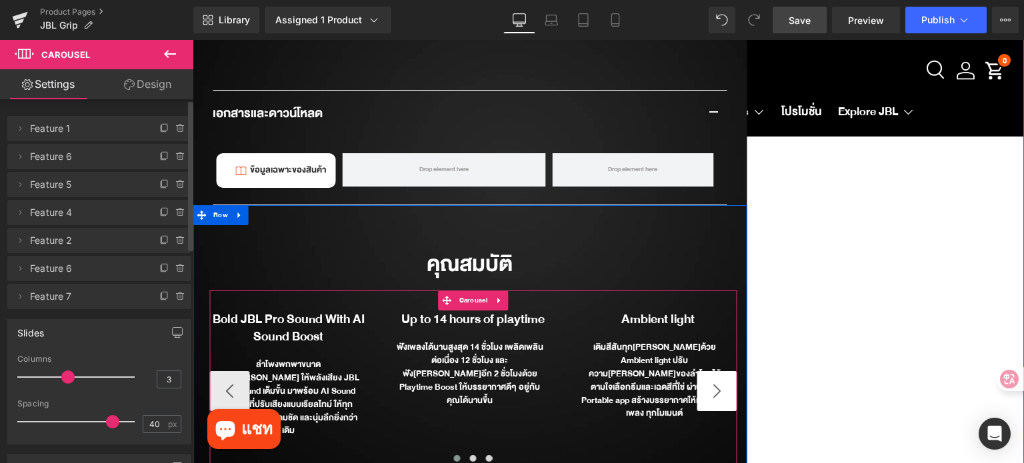
click at [718, 371] on button "›" at bounding box center [717, 391] width 40 height 40
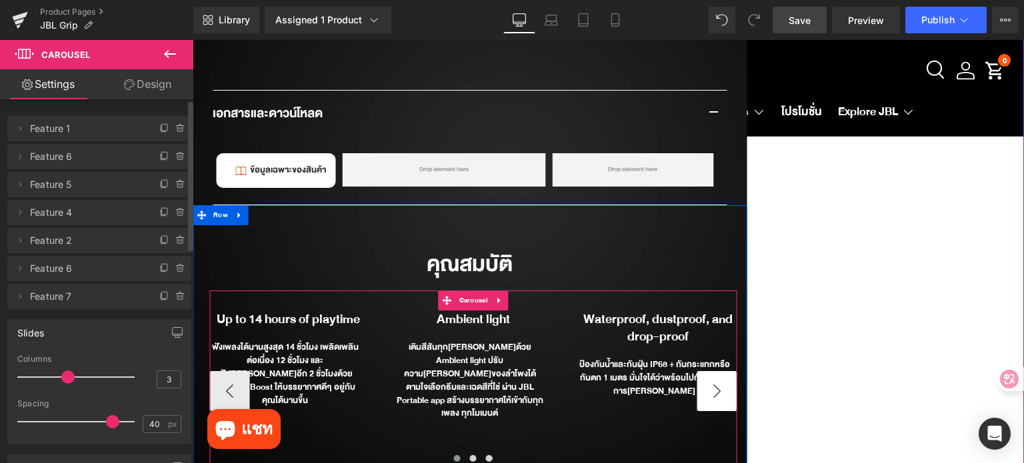
click at [718, 371] on button "›" at bounding box center [717, 391] width 40 height 40
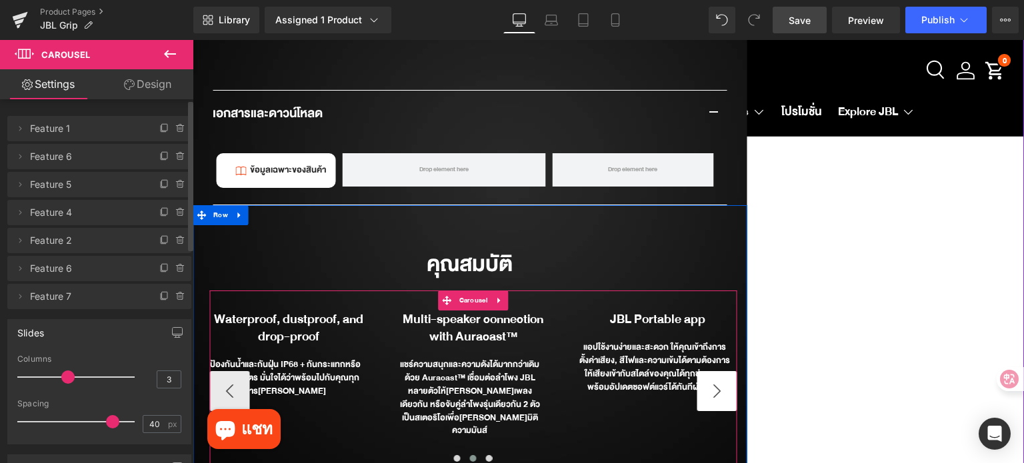
click at [718, 371] on button "›" at bounding box center [717, 391] width 40 height 40
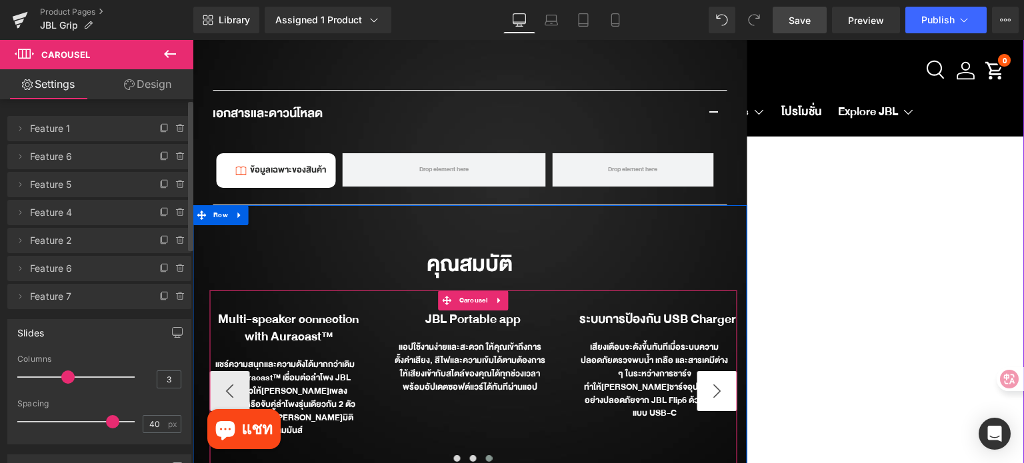
click at [718, 371] on button "›" at bounding box center [717, 391] width 40 height 40
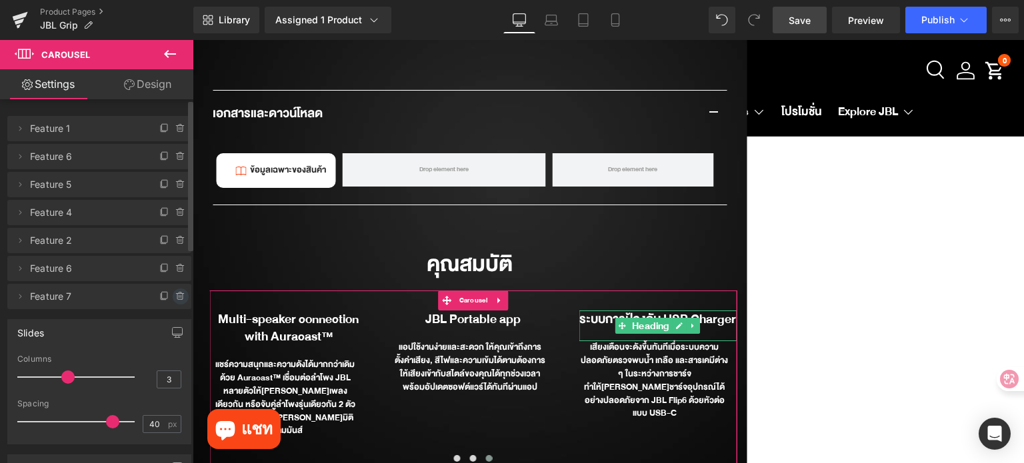
click at [176, 300] on icon at bounding box center [180, 296] width 11 height 11
click at [174, 299] on button "Delete" at bounding box center [166, 297] width 42 height 17
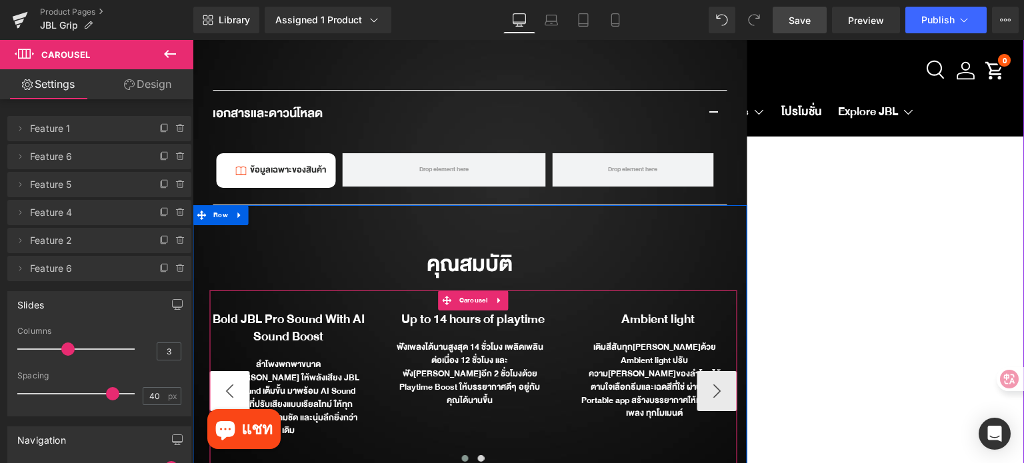
click at [221, 371] on button "‹" at bounding box center [229, 391] width 40 height 40
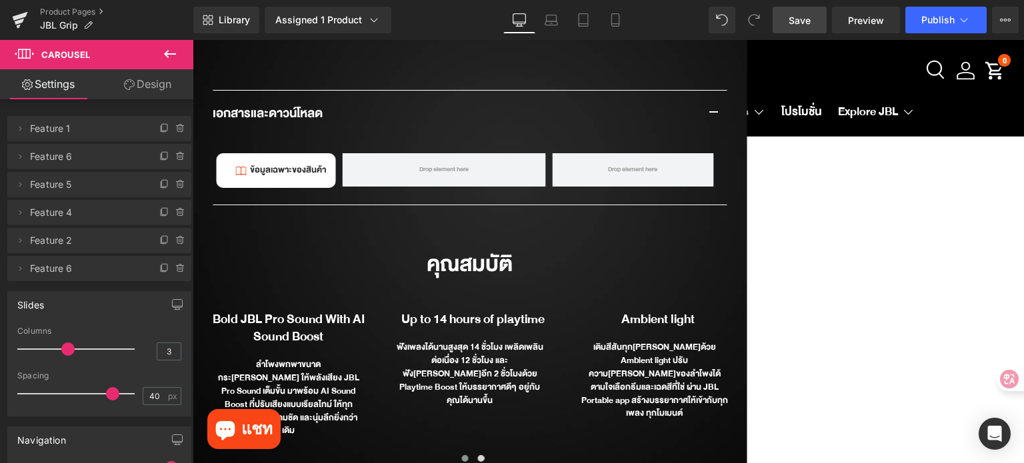
click at [798, 21] on span "Save" at bounding box center [800, 20] width 22 height 14
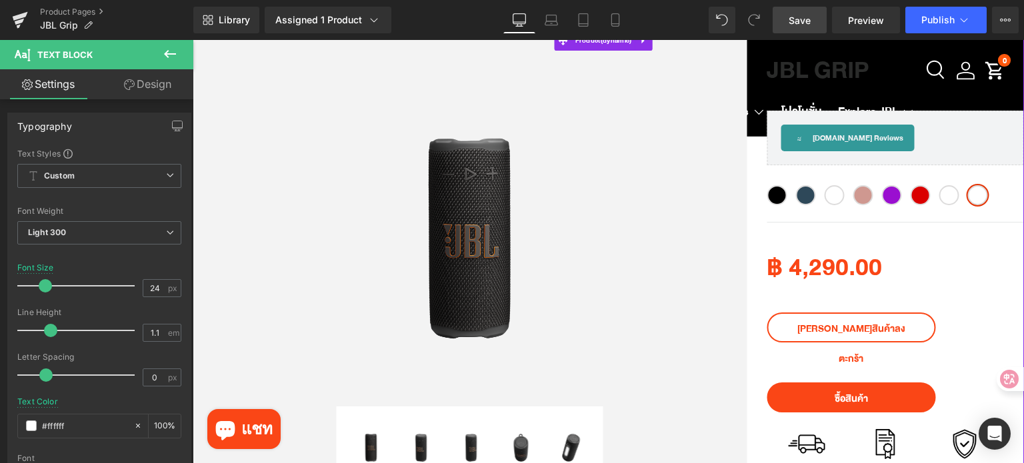
scroll to position [0, 0]
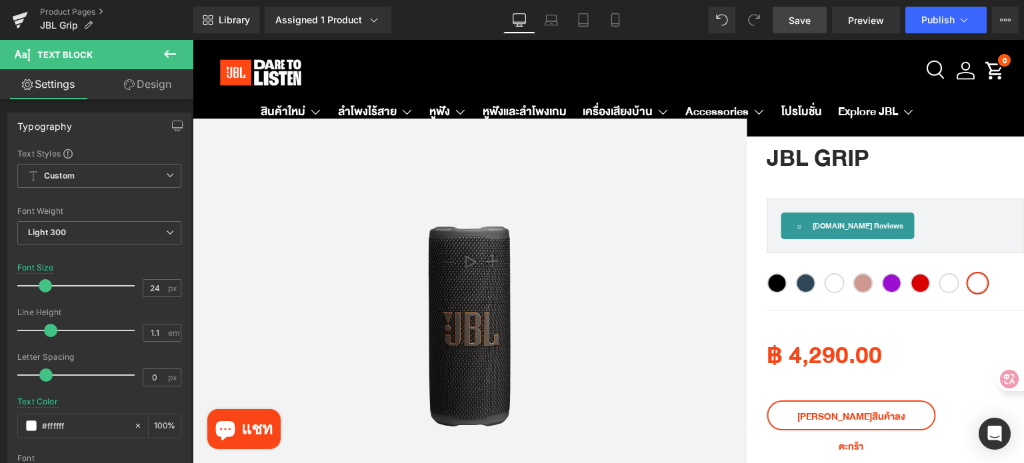
click at [804, 17] on span "Save" at bounding box center [800, 20] width 22 height 14
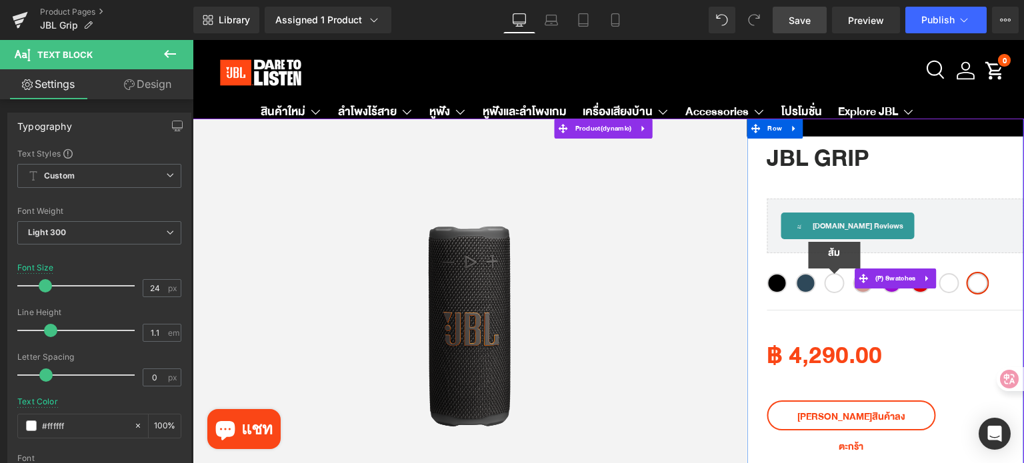
click at [834, 284] on span "ส้ม" at bounding box center [834, 283] width 20 height 20
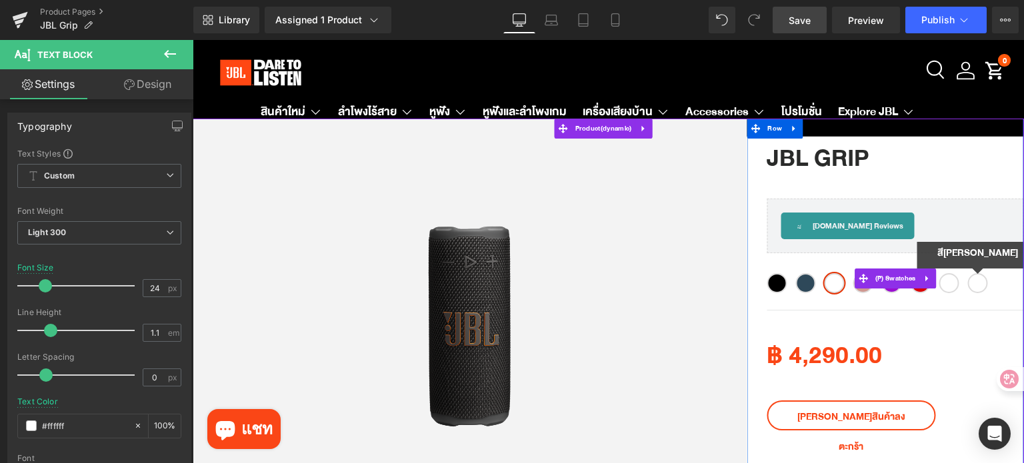
click at [978, 286] on span "สี[PERSON_NAME]" at bounding box center [978, 283] width 20 height 20
click at [950, 287] on span "White" at bounding box center [949, 283] width 20 height 20
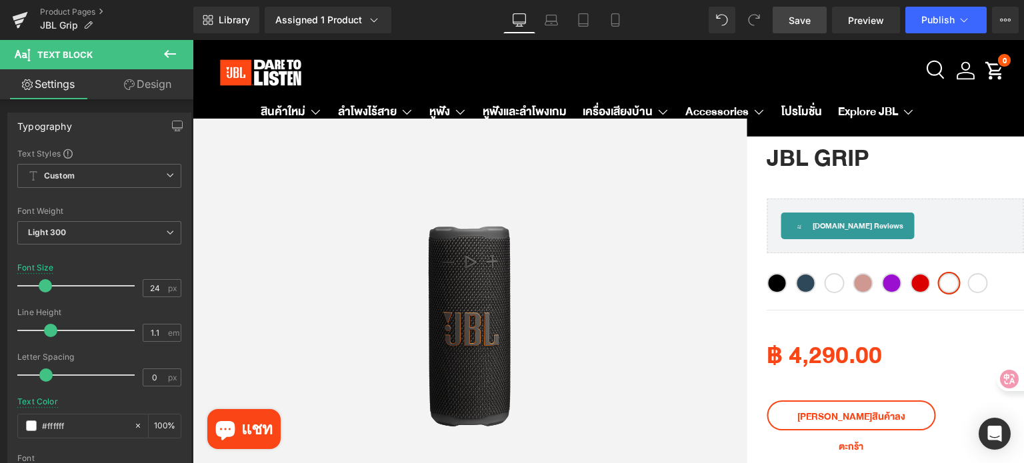
click at [792, 19] on span "Save" at bounding box center [800, 20] width 22 height 14
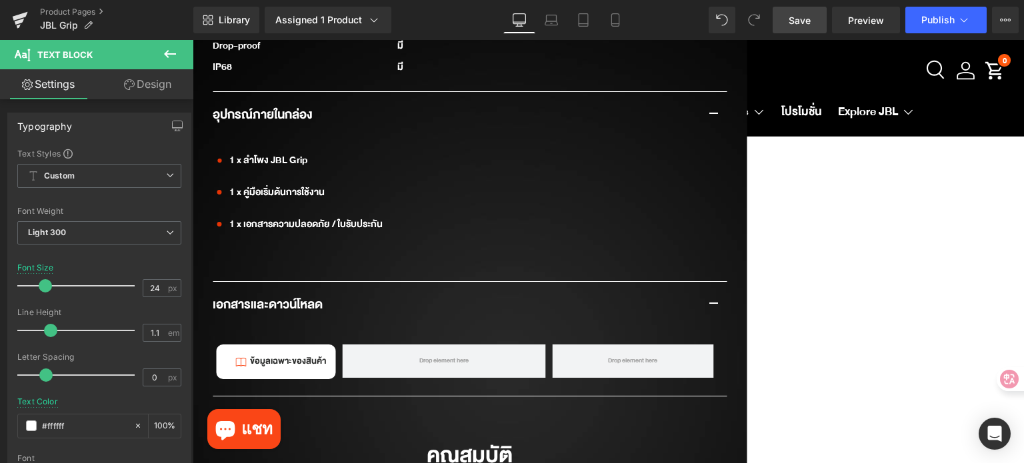
scroll to position [2334, 0]
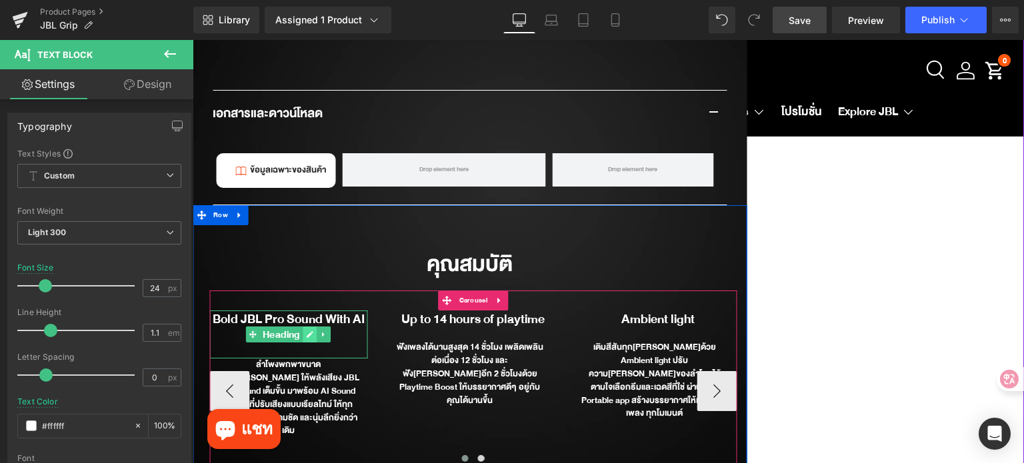
click at [306, 331] on icon at bounding box center [309, 335] width 7 height 8
click at [301, 309] on b "Bold JBL Pro Sound With AI Sound Boost" at bounding box center [289, 328] width 152 height 39
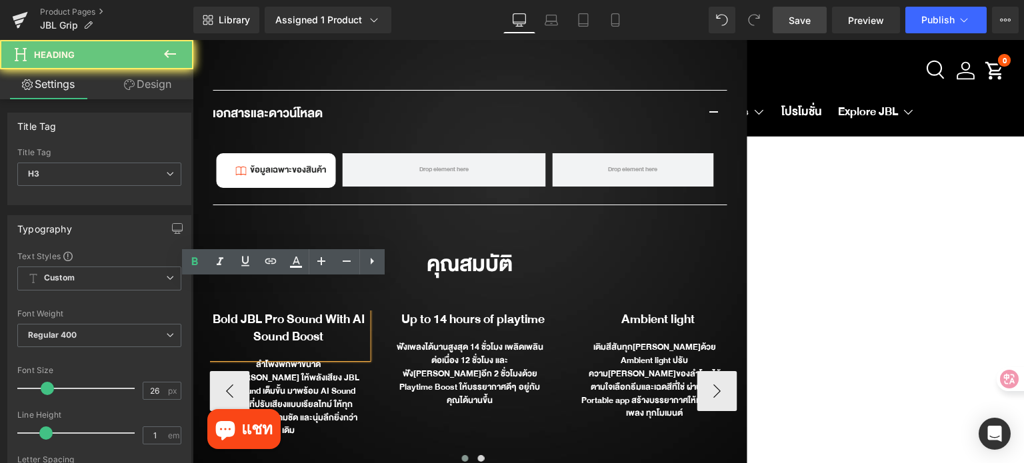
click at [301, 309] on b "Bold JBL Pro Sound With AI Sound Boost" at bounding box center [289, 328] width 152 height 39
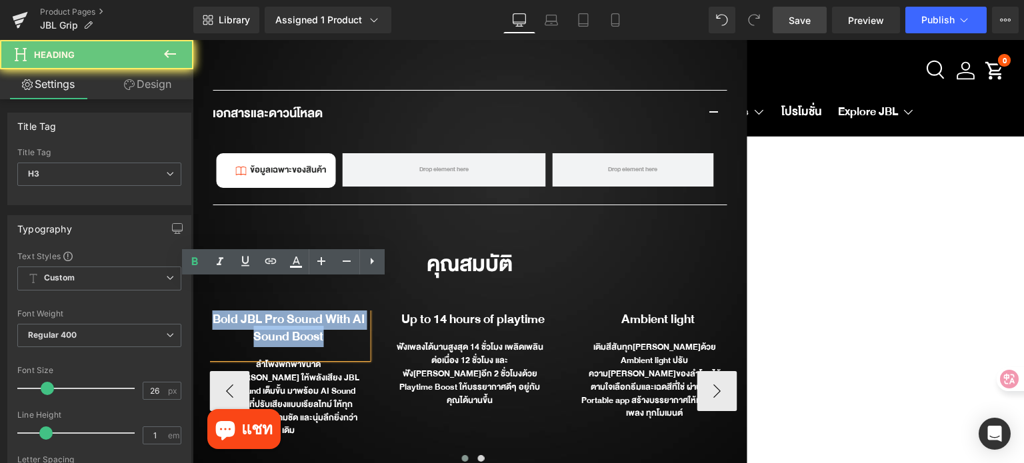
click at [301, 309] on b "Bold JBL Pro Sound With AI Sound Boost" at bounding box center [289, 328] width 152 height 39
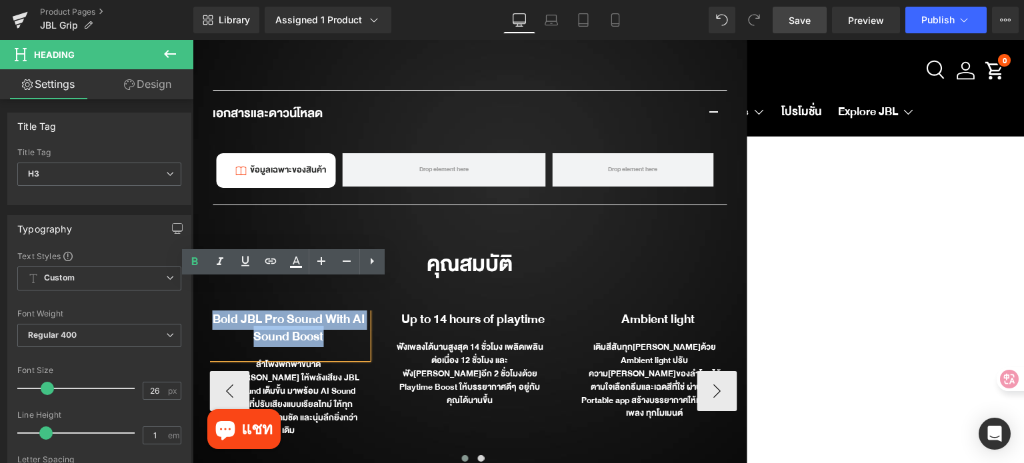
paste div
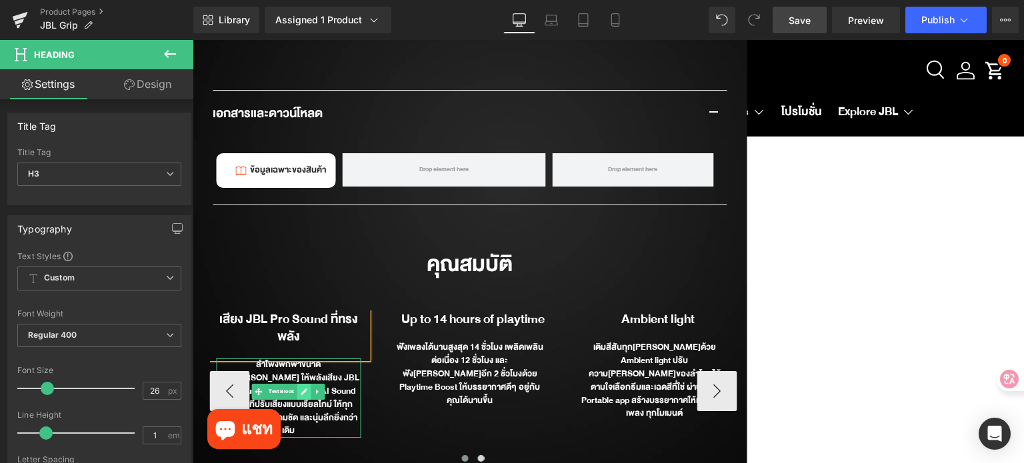
click at [297, 384] on link at bounding box center [304, 392] width 14 height 16
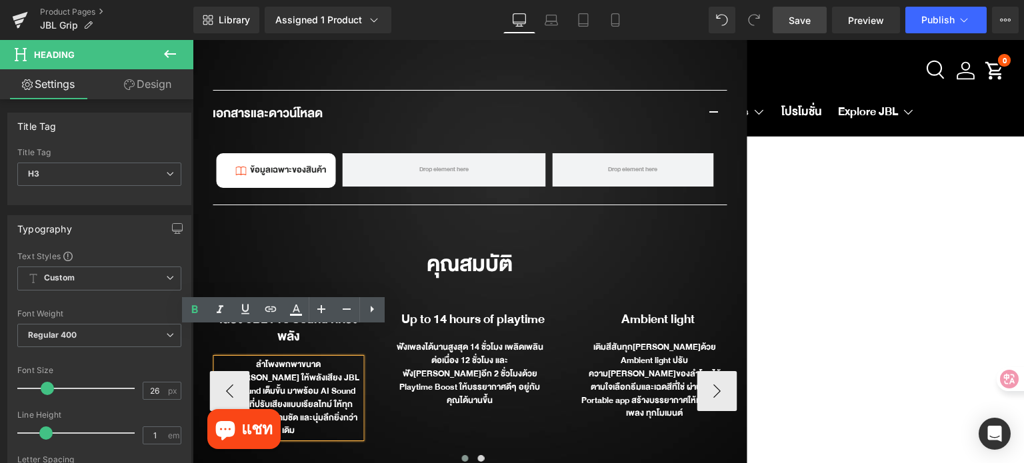
click at [296, 359] on div "ลำโพงพกพาขนาดกระ[PERSON_NAME] ให้พลังเสียง JBL Pro Sound เต็มขั้น มาพร้อม AI So…" at bounding box center [288, 398] width 145 height 79
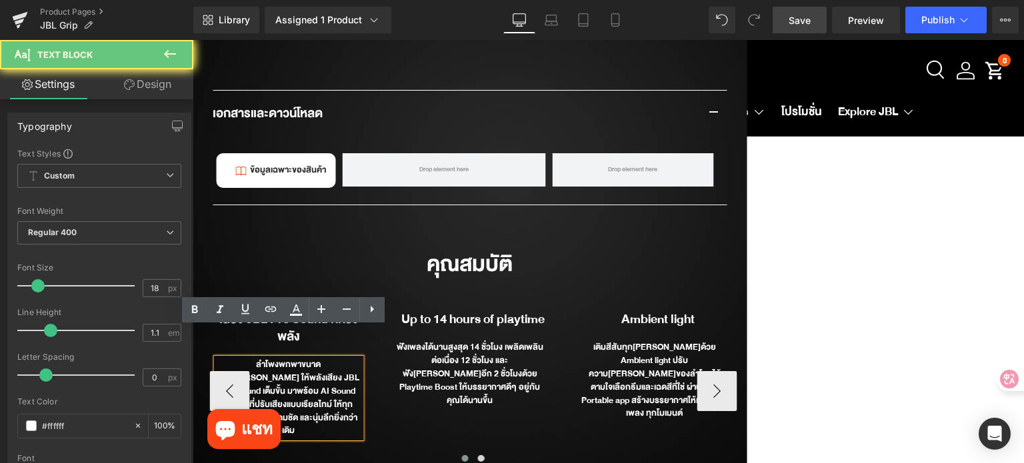
click at [296, 359] on div "ลำโพงพกพาขนาดกระ[PERSON_NAME] ให้พลังเสียง JBL Pro Sound เต็มขั้น มาพร้อม AI So…" at bounding box center [288, 398] width 145 height 79
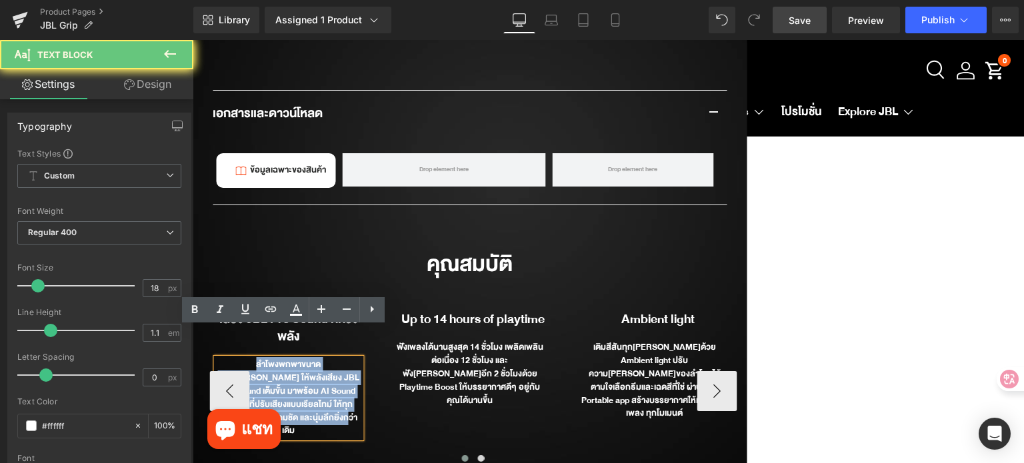
click at [296, 359] on div "ลำโพงพกพาขนาดกระ[PERSON_NAME] ให้พลังเสียง JBL Pro Sound เต็มขั้น มาพร้อม AI So…" at bounding box center [288, 398] width 145 height 79
paste div
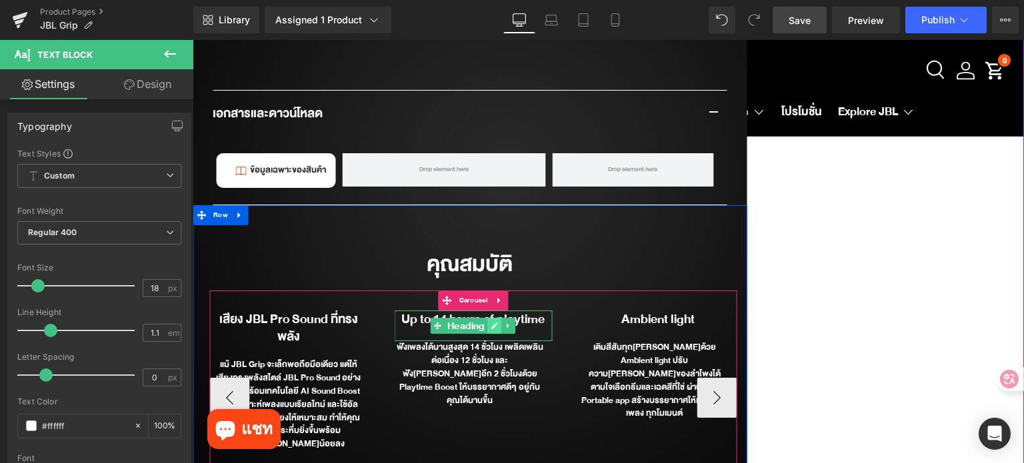
click at [491, 322] on icon at bounding box center [494, 326] width 7 height 8
click at [489, 309] on b "Up to 14 hours of playtime" at bounding box center [472, 319] width 143 height 21
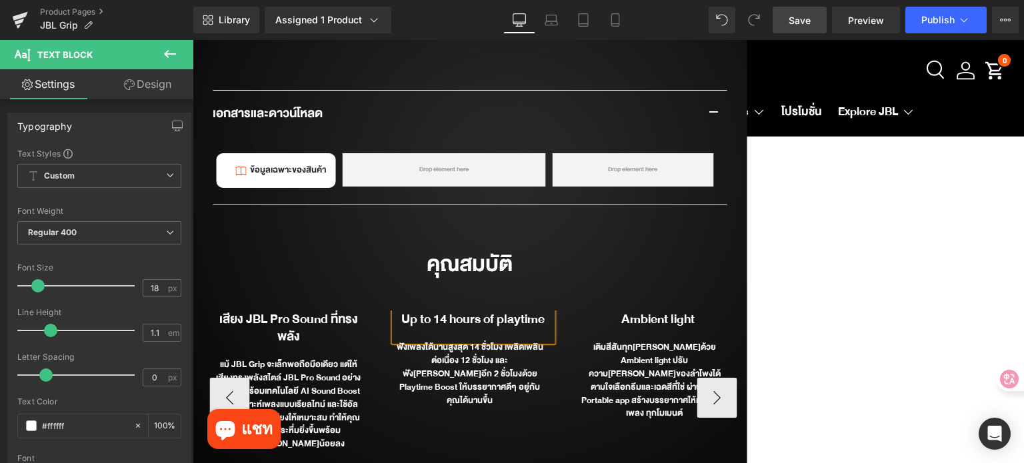
click at [489, 309] on b "Up to 14 hours of playtime" at bounding box center [472, 319] width 143 height 21
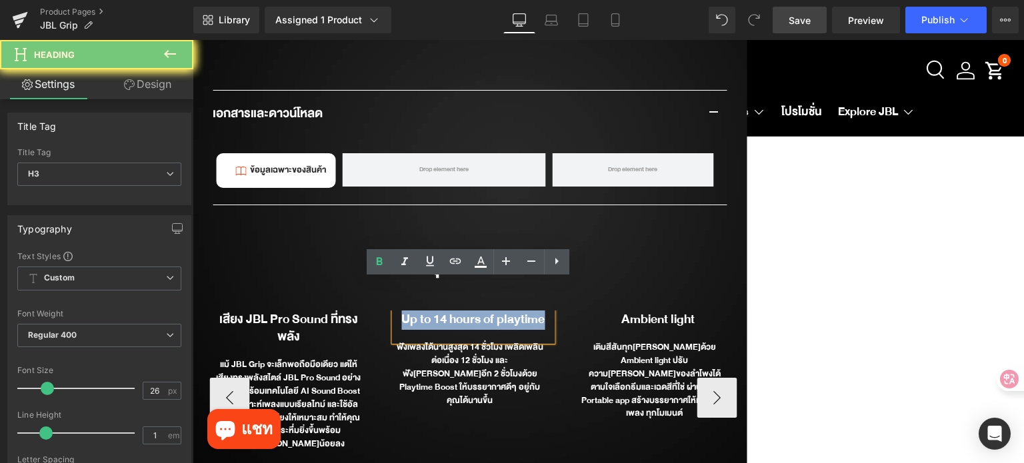
paste div
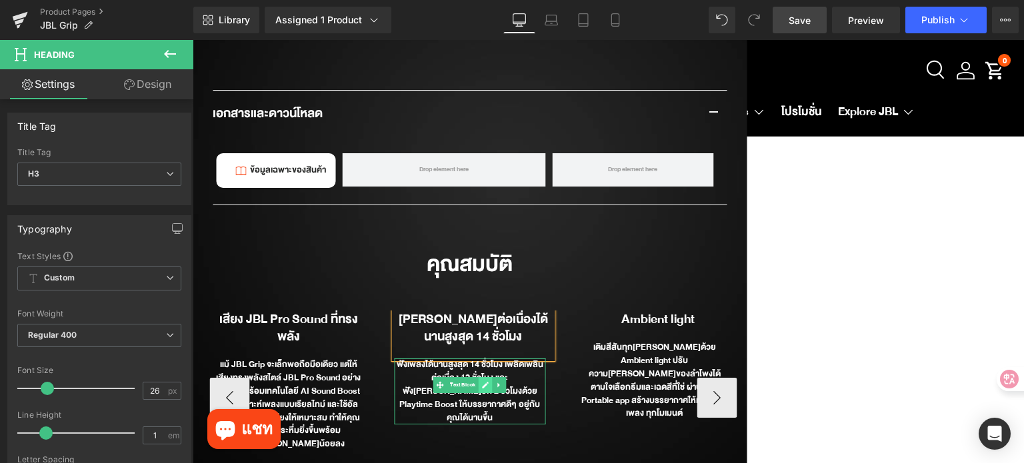
click at [479, 377] on link at bounding box center [486, 385] width 14 height 16
click at [477, 361] on div "ฟังเพลงได้นานสูงสุด 14 ชั่วโมง เพลิดเพลินต่อเนื่อง 12 ชั่วโมง และฟัง[PERSON_NAM…" at bounding box center [469, 392] width 151 height 66
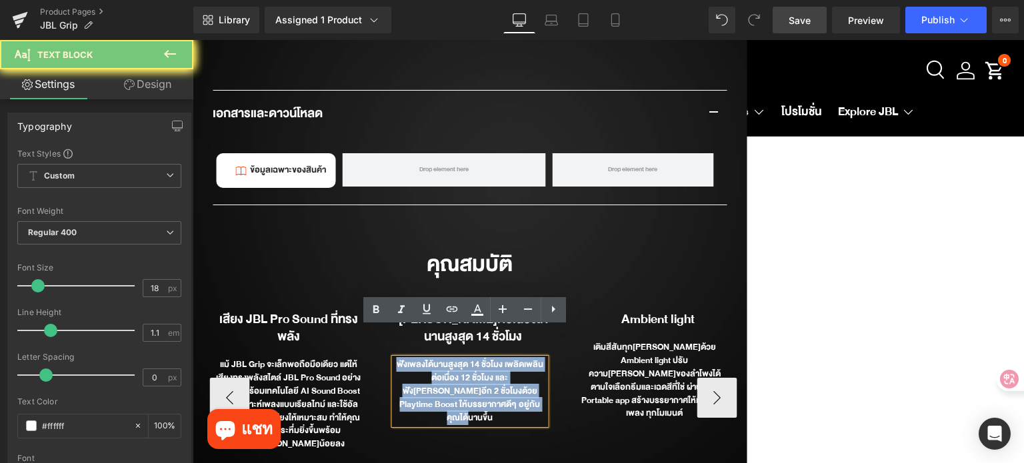
click at [477, 361] on div "ฟังเพลงได้นานสูงสุด 14 ชั่วโมง เพลิดเพลินต่อเนื่อง 12 ชั่วโมง และฟัง[PERSON_NAM…" at bounding box center [469, 392] width 151 height 66
paste div
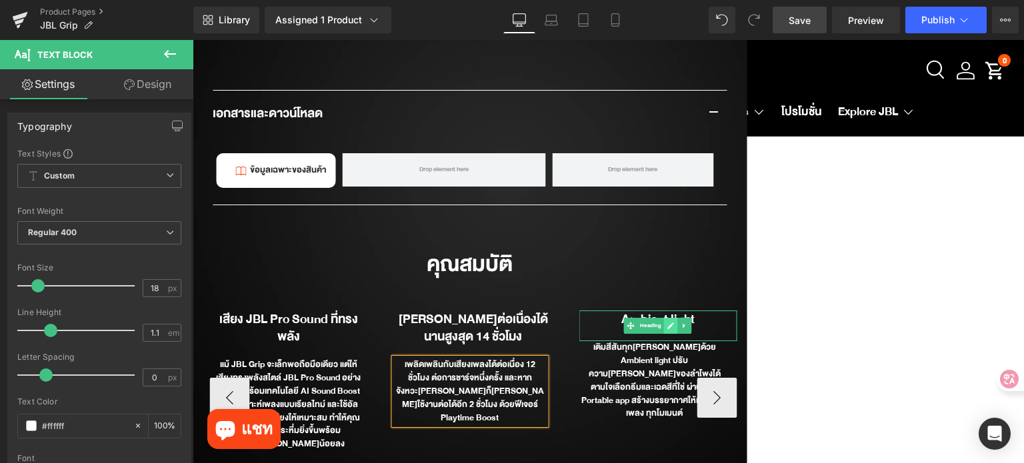
click at [670, 322] on icon at bounding box center [671, 326] width 7 height 8
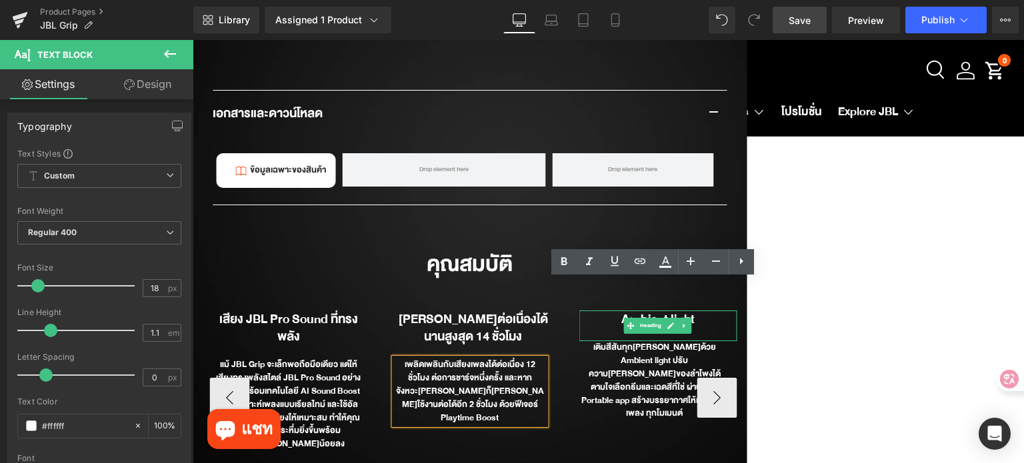
click at [670, 309] on b "Ambient light" at bounding box center [658, 319] width 73 height 21
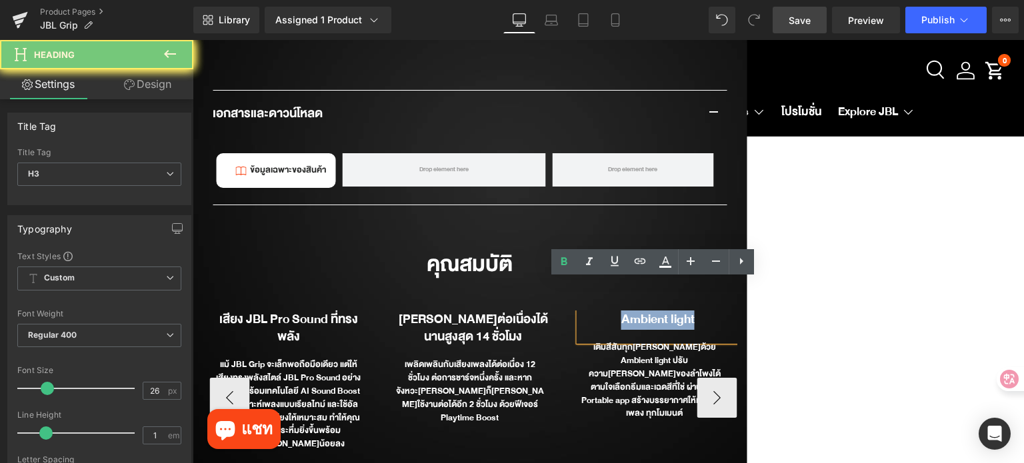
paste div
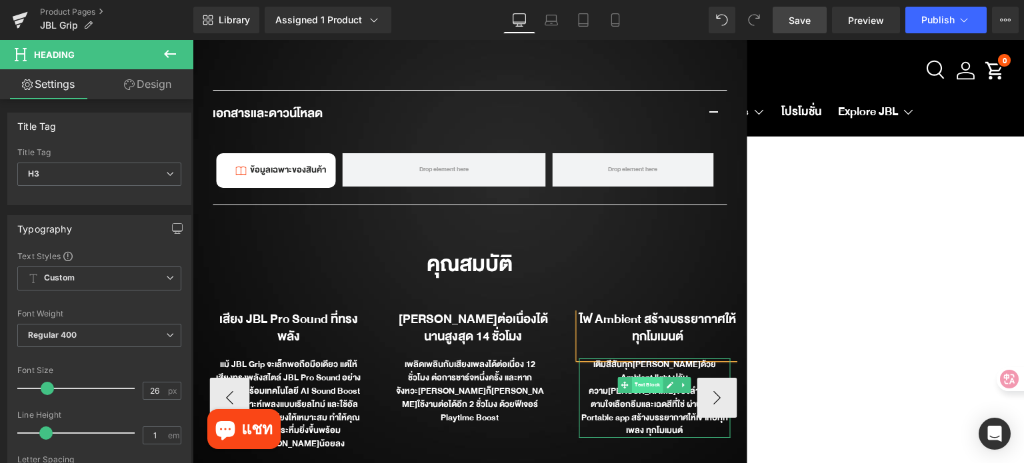
click at [642, 377] on span "Text Block" at bounding box center [647, 385] width 31 height 16
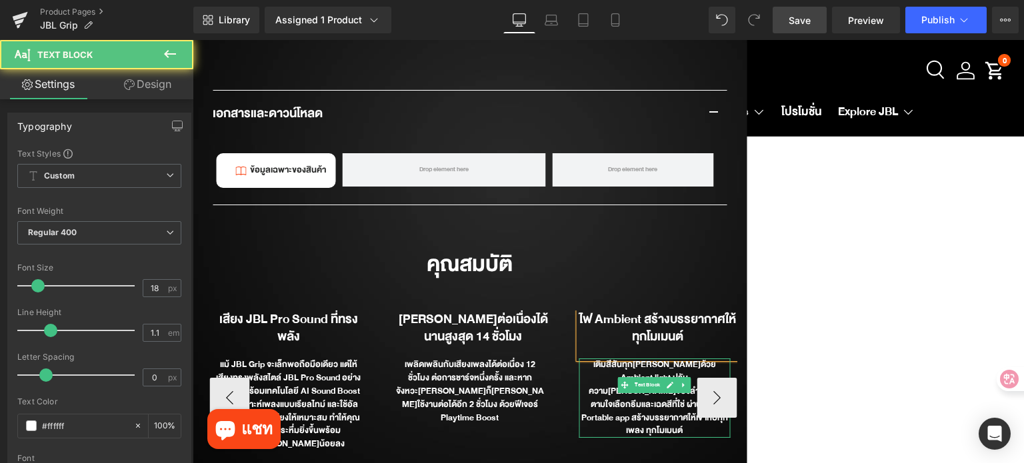
click at [643, 367] on div "เติมสีสันทุก[PERSON_NAME]ด้วย Ambient light ปรับความ[PERSON_NAME]ของลำโพงได้ตาม…" at bounding box center [654, 398] width 151 height 79
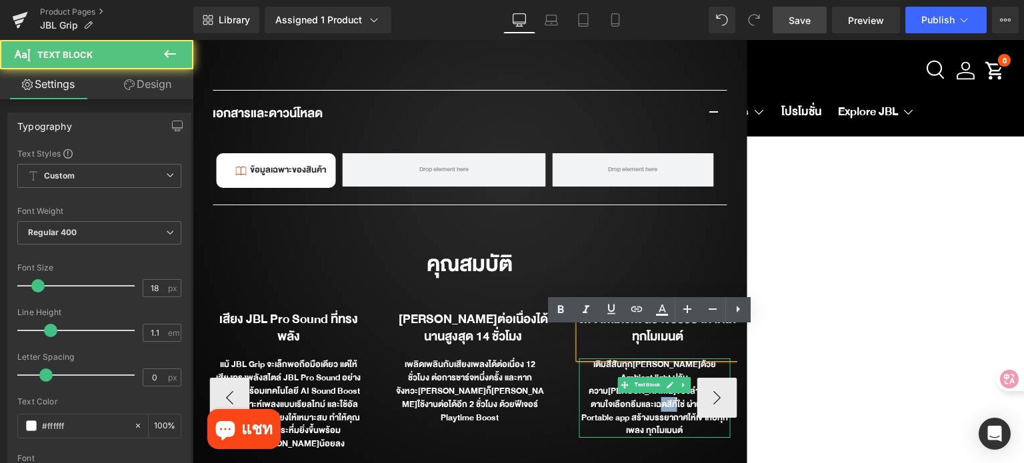
click at [643, 367] on div "เติมสีสันทุก[PERSON_NAME]ด้วย Ambient light ปรับความ[PERSON_NAME]ของลำโพงได้ตาม…" at bounding box center [654, 398] width 151 height 79
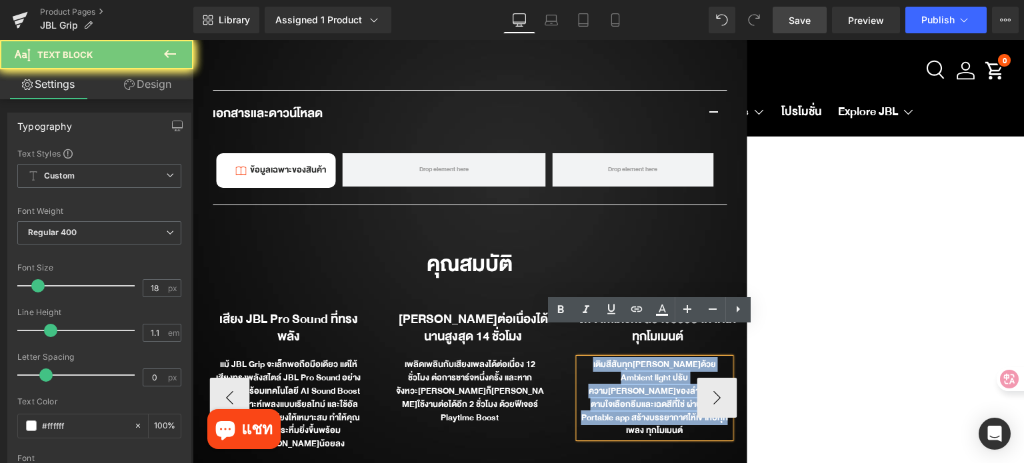
click at [643, 367] on div "เติมสีสันทุก[PERSON_NAME]ด้วย Ambient light ปรับความ[PERSON_NAME]ของลำโพงได้ตาม…" at bounding box center [654, 398] width 151 height 79
paste div
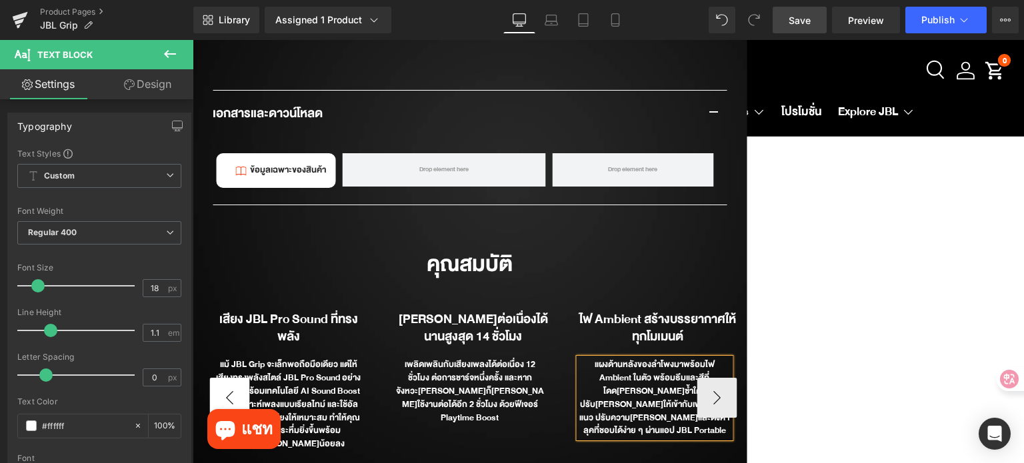
click at [221, 378] on button "‹" at bounding box center [229, 398] width 40 height 40
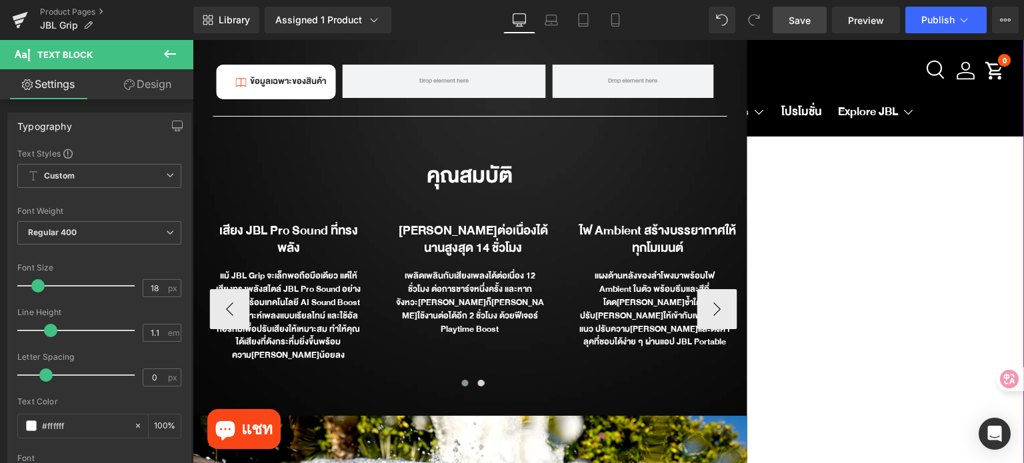
scroll to position [2467, 0]
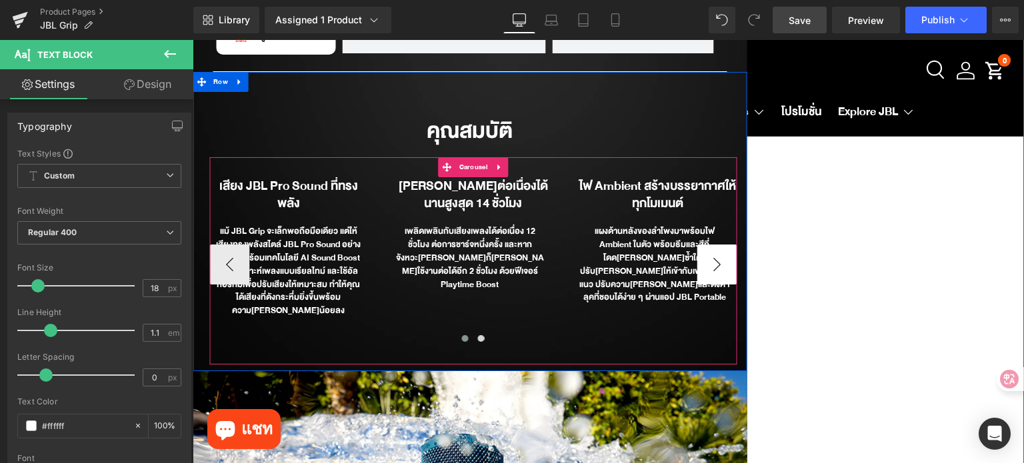
click at [710, 245] on button "›" at bounding box center [717, 265] width 40 height 40
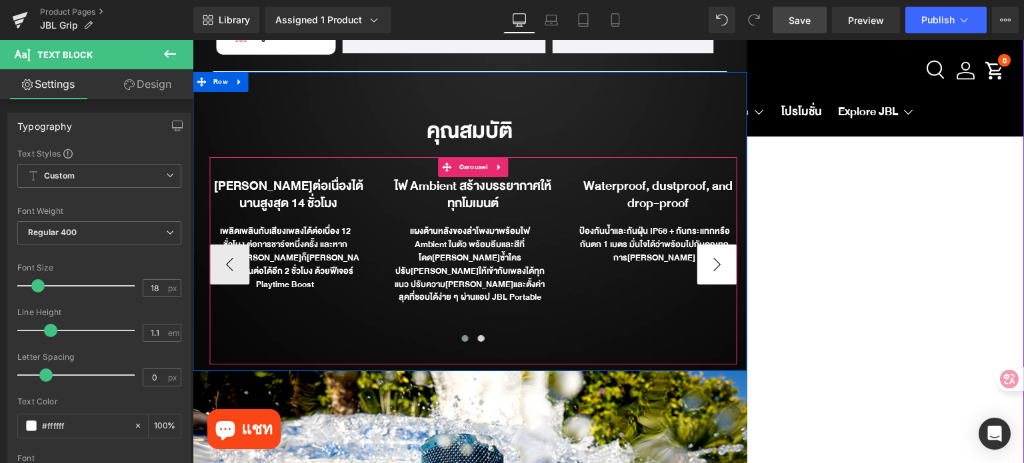
click at [710, 245] on button "›" at bounding box center [717, 265] width 40 height 40
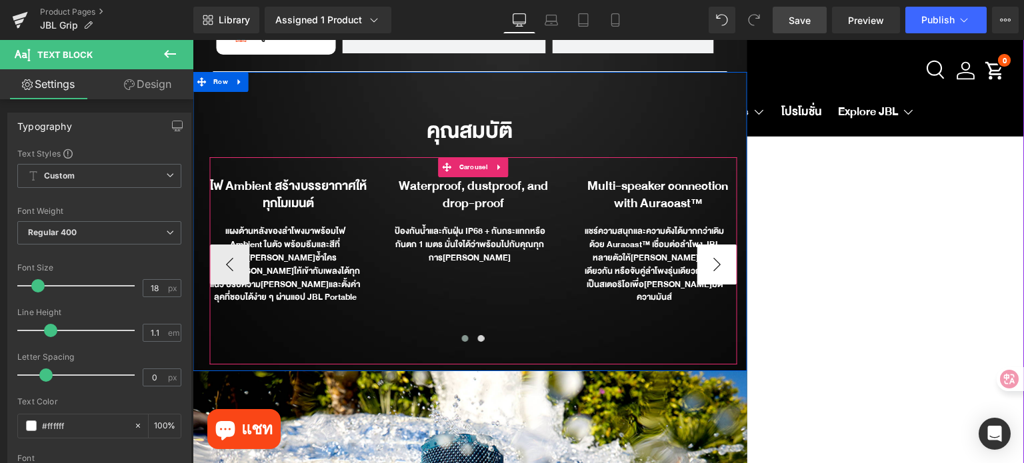
click at [710, 245] on button "›" at bounding box center [717, 265] width 40 height 40
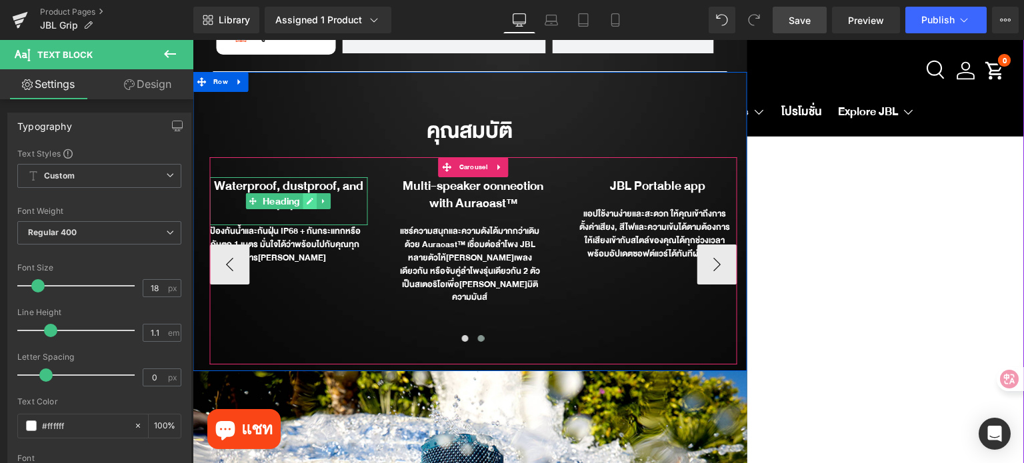
click at [307, 199] on icon at bounding box center [310, 202] width 7 height 7
click at [305, 175] on b "Waterproof, dustproof, and drop-proof" at bounding box center [288, 194] width 149 height 39
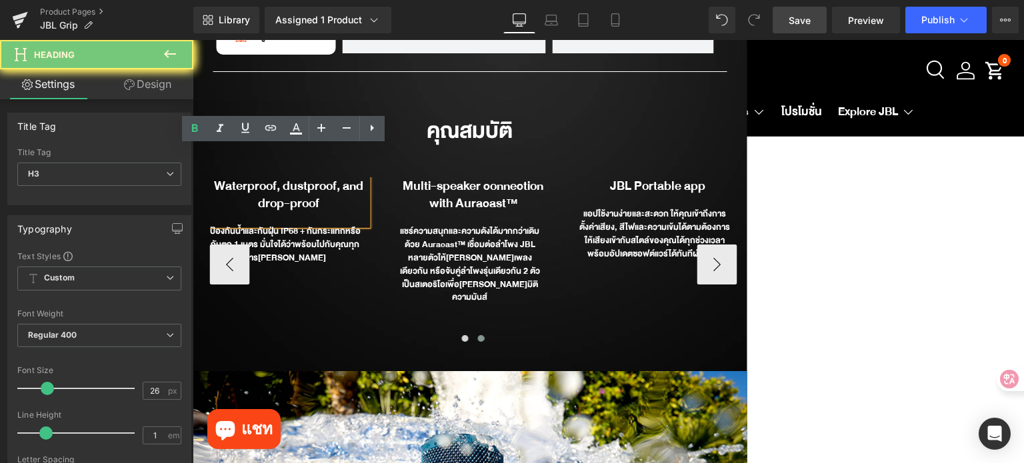
click at [305, 175] on b "Waterproof, dustproof, and drop-proof" at bounding box center [288, 194] width 149 height 39
paste div
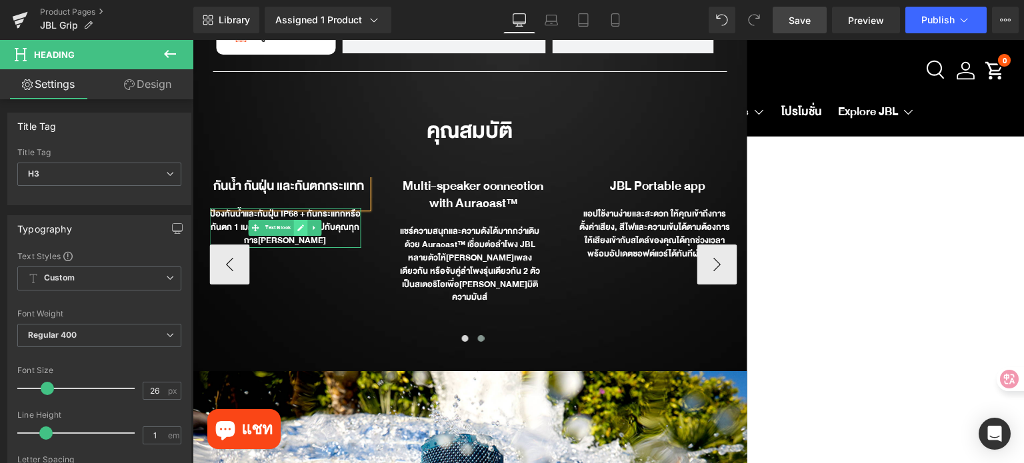
click at [297, 224] on icon at bounding box center [300, 228] width 7 height 8
click at [295, 208] on div "ป้องกันน้ำและกันฝุ่น IP68 + กันกระแทกหรือกันตก 1 เมตร มั่นใจได้ว่าพร้อมไปกับคุณ…" at bounding box center [284, 227] width 151 height 39
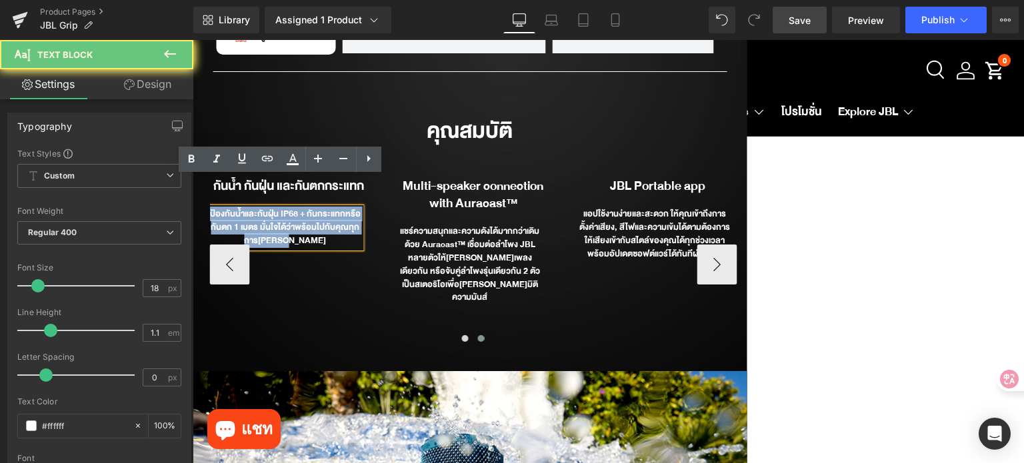
paste div
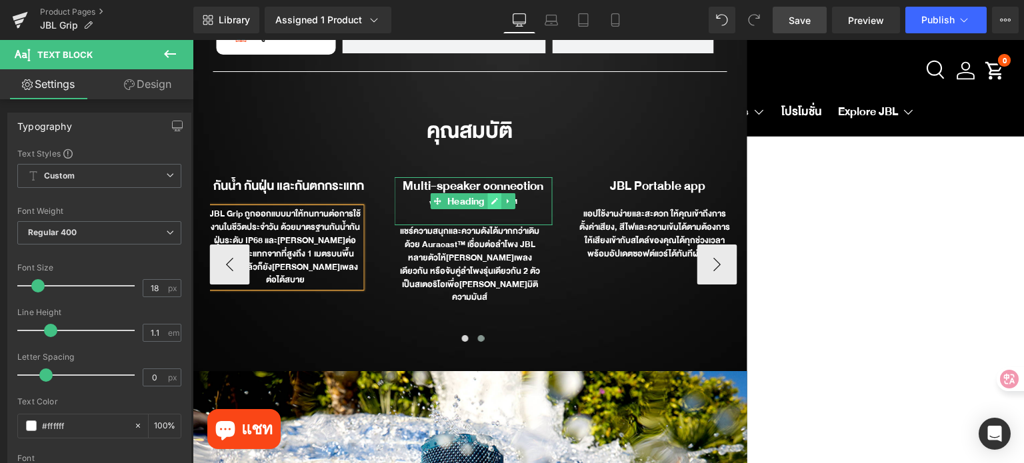
click at [491, 197] on icon at bounding box center [494, 201] width 7 height 8
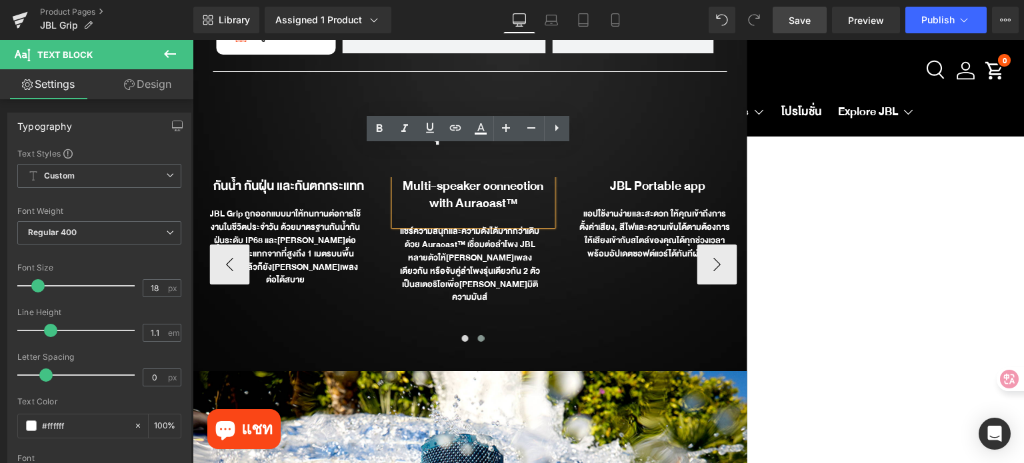
click at [488, 175] on b "Multi-speaker connection with Auracast™" at bounding box center [473, 194] width 141 height 39
click at [487, 175] on b "Multi-speaker connection with Auracast™" at bounding box center [473, 194] width 141 height 39
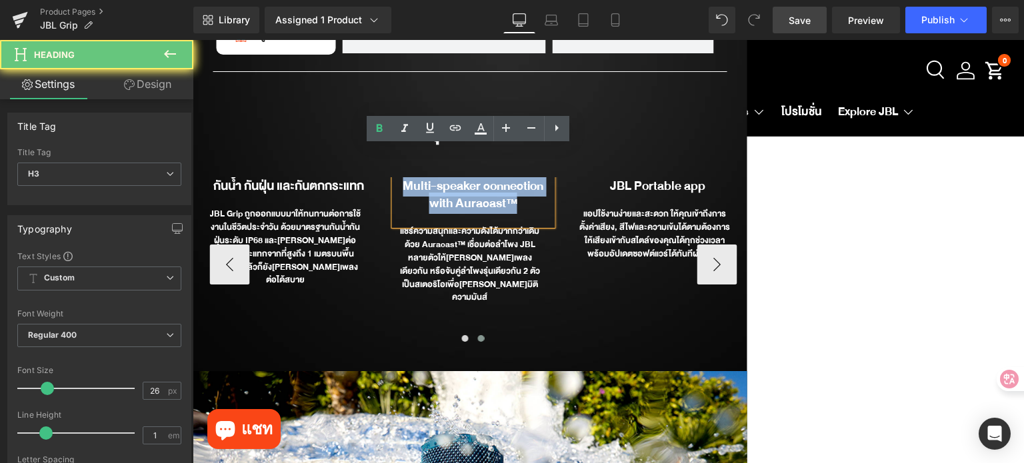
paste div
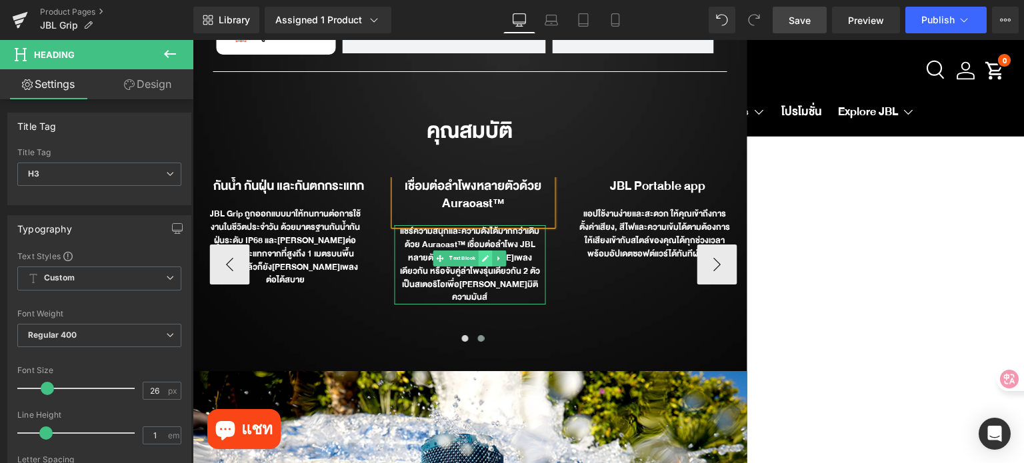
click at [482, 255] on icon at bounding box center [485, 259] width 7 height 8
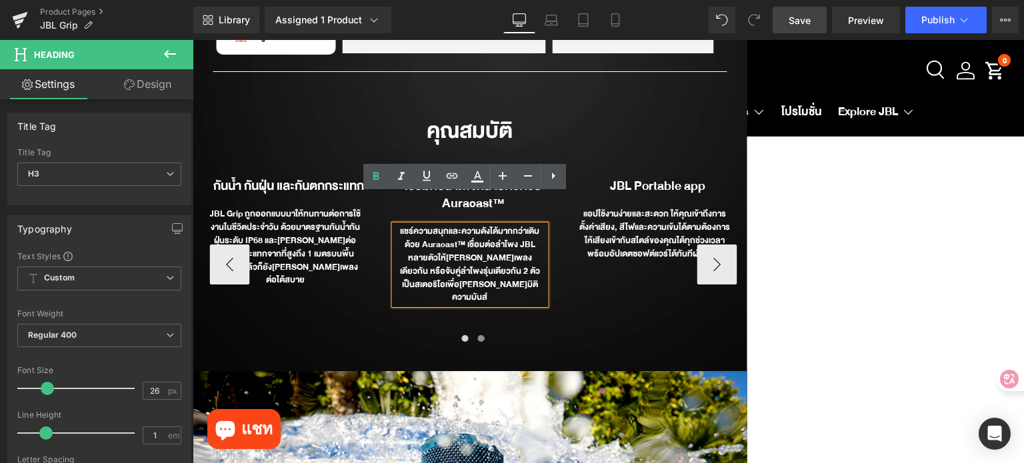
click at [478, 231] on div "แชร์ความสนุกและความดังได้มากกว่าเดิมด้วย Auracast™ เชื่อมต่อลำโพง JBL หลายตัวให…" at bounding box center [469, 264] width 151 height 79
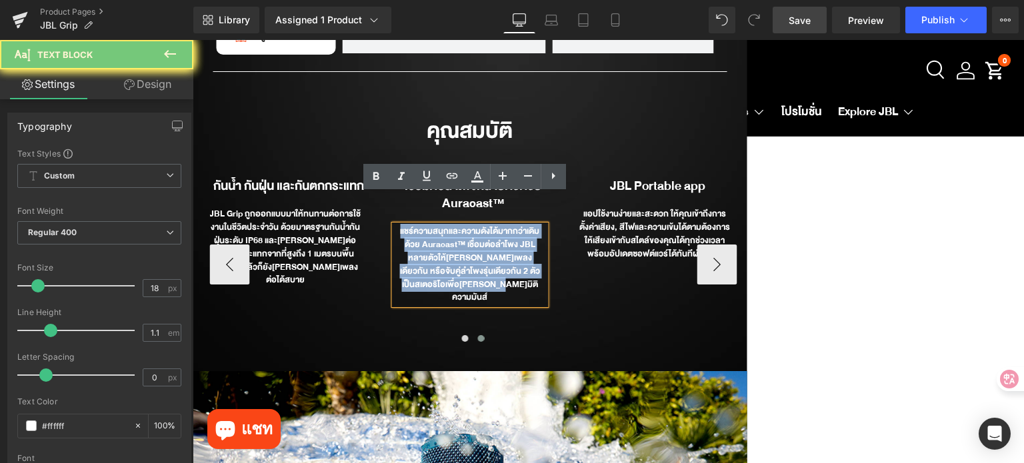
click at [478, 231] on div "แชร์ความสนุกและความดังได้มากกว่าเดิมด้วย Auracast™ เชื่อมต่อลำโพง JBL หลายตัวให…" at bounding box center [469, 264] width 151 height 79
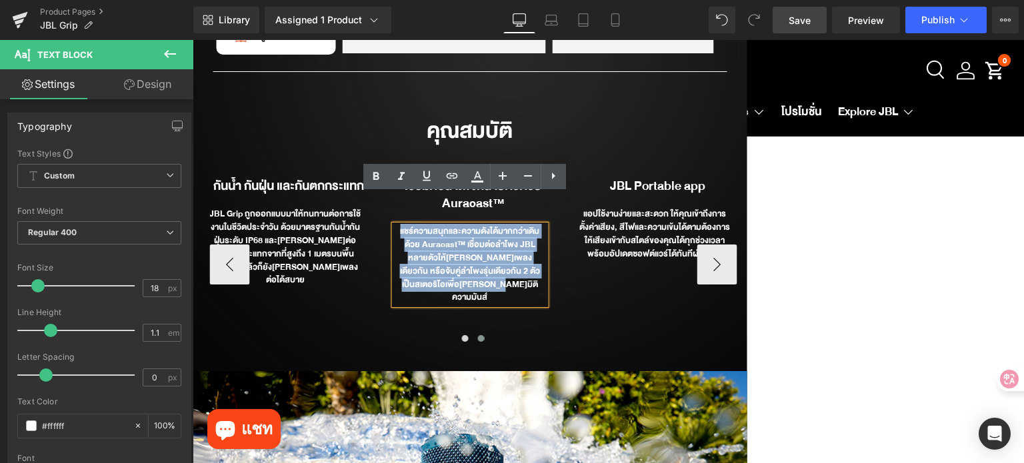
paste div
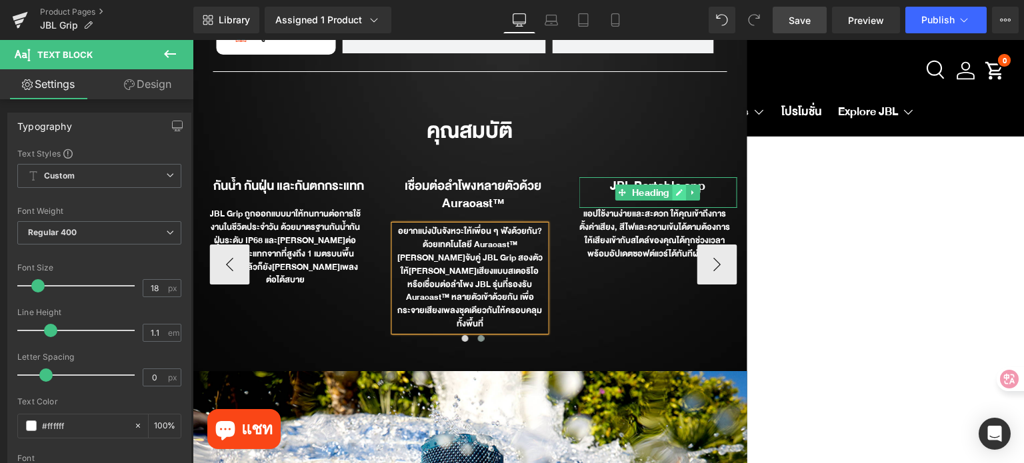
click at [676, 190] on icon at bounding box center [679, 193] width 7 height 7
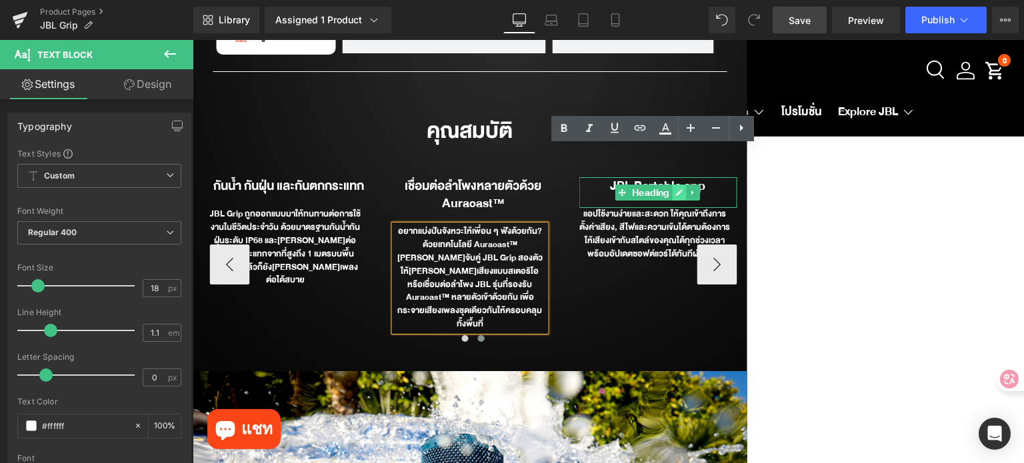
click at [675, 175] on b "JBL Portable app" at bounding box center [657, 185] width 95 height 21
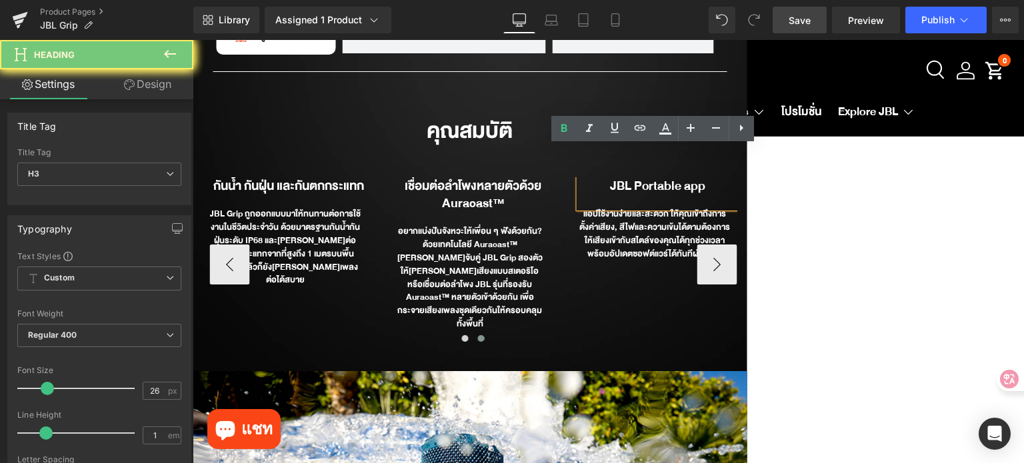
click at [675, 175] on b "JBL Portable app" at bounding box center [657, 185] width 95 height 21
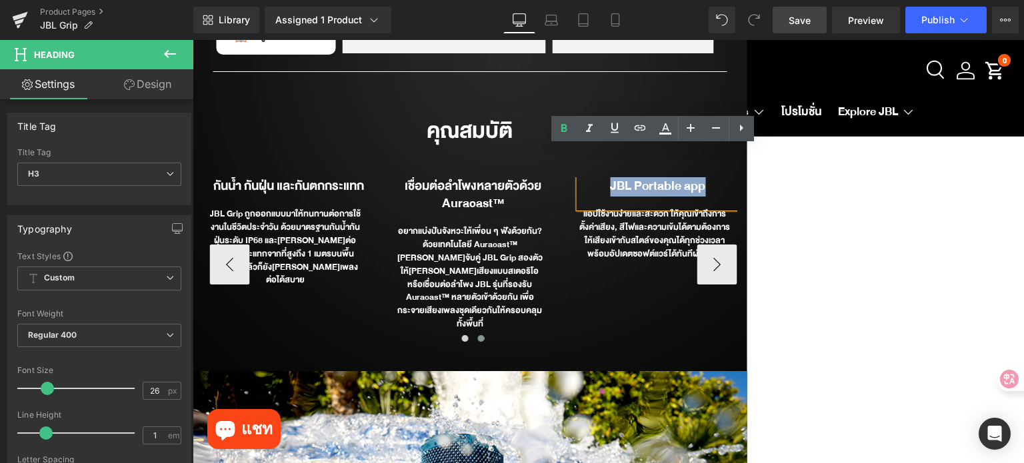
paste div
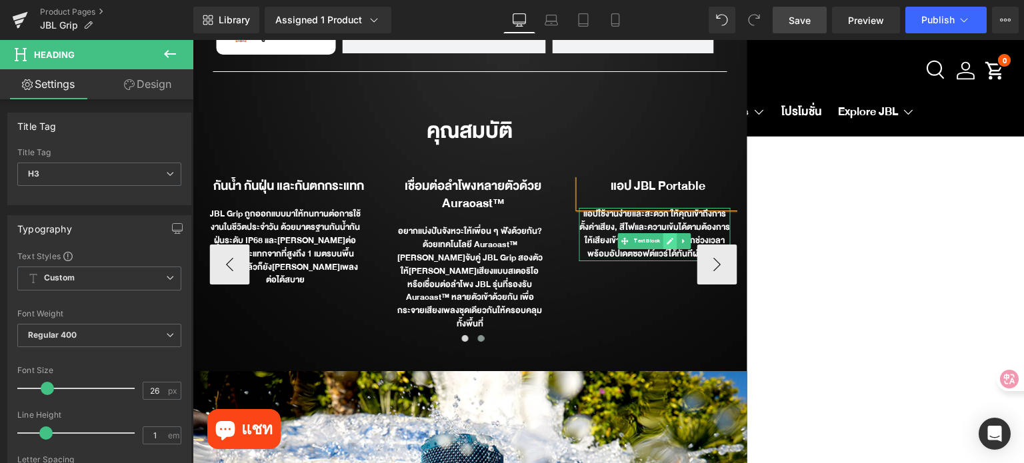
click at [667, 237] on icon at bounding box center [670, 241] width 7 height 8
click at [662, 209] on div "แอปใช้งานง่ายและสะดวก ให้คุณเข้าถึงการตั้งค่าเสียง, สีไฟและความเข้มได้ตามต้องกา…" at bounding box center [654, 234] width 151 height 53
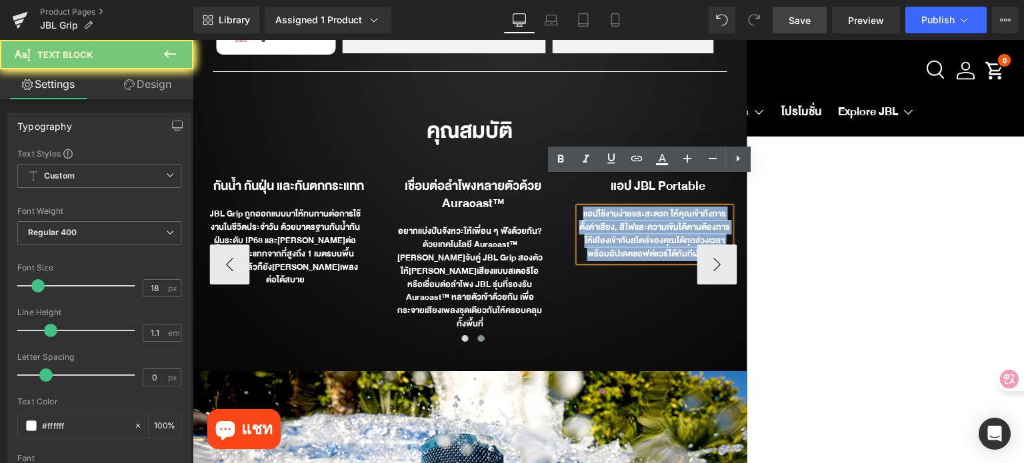
click at [662, 209] on div "แอปใช้งานง่ายและสะดวก ให้คุณเข้าถึงการตั้งค่าเสียง, สีไฟและความเข้มได้ตามต้องกา…" at bounding box center [654, 234] width 151 height 53
paste div
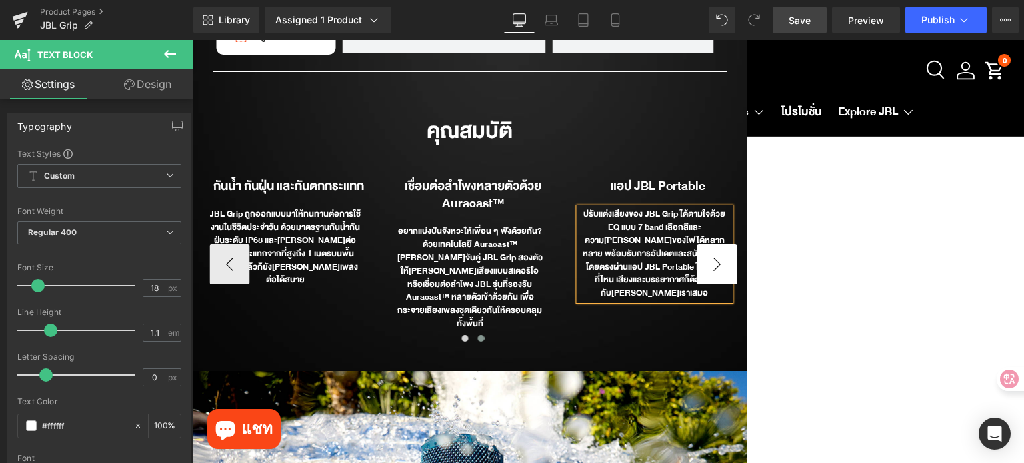
click at [719, 245] on button "›" at bounding box center [717, 265] width 40 height 40
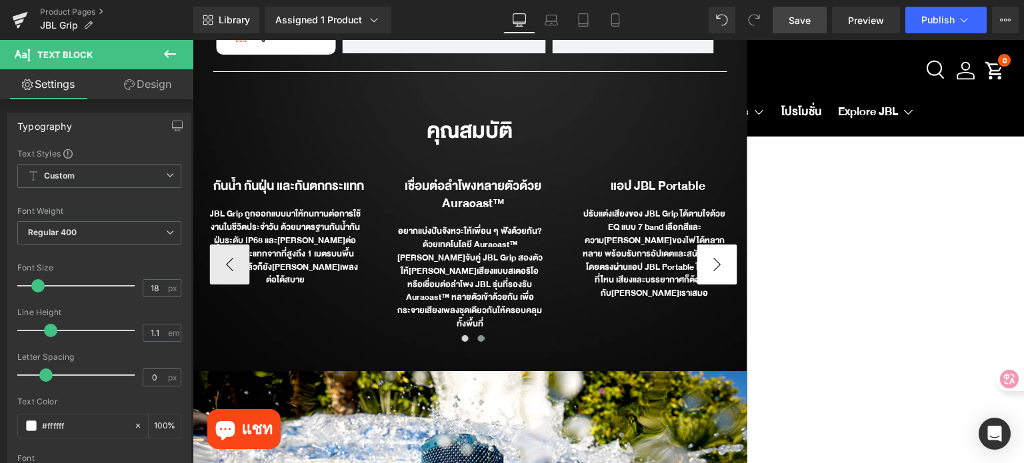
click at [719, 245] on button "›" at bounding box center [717, 265] width 40 height 40
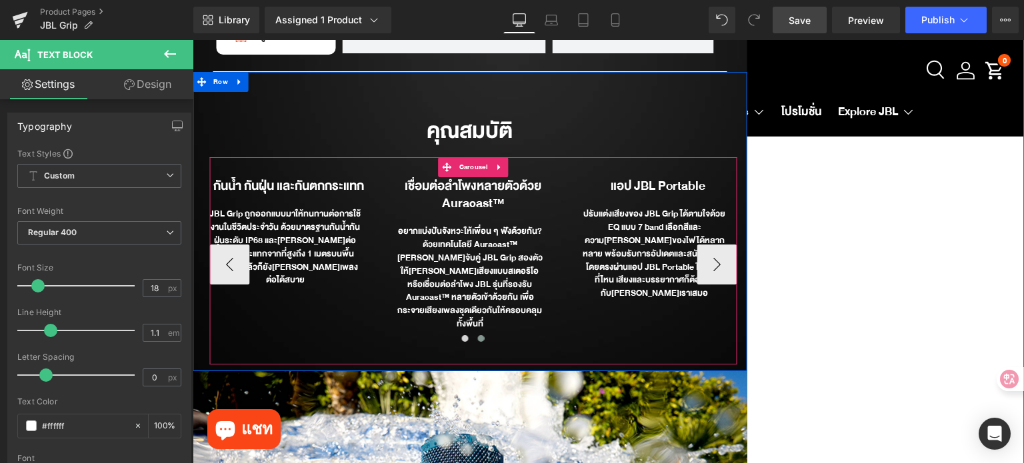
drag, startPoint x: 461, startPoint y: 143, endPoint x: 269, endPoint y: 139, distance: 191.4
click at [461, 157] on span "Carousel" at bounding box center [473, 167] width 35 height 20
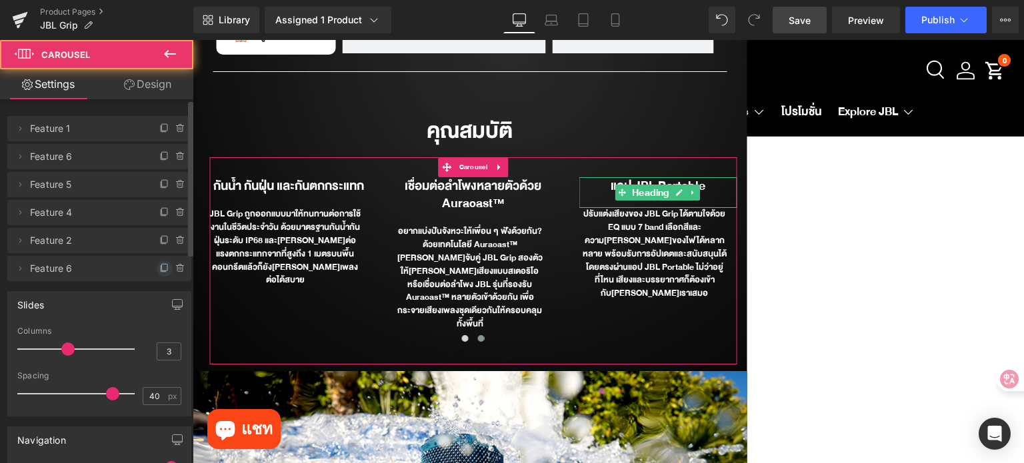
click at [159, 272] on icon at bounding box center [164, 268] width 11 height 11
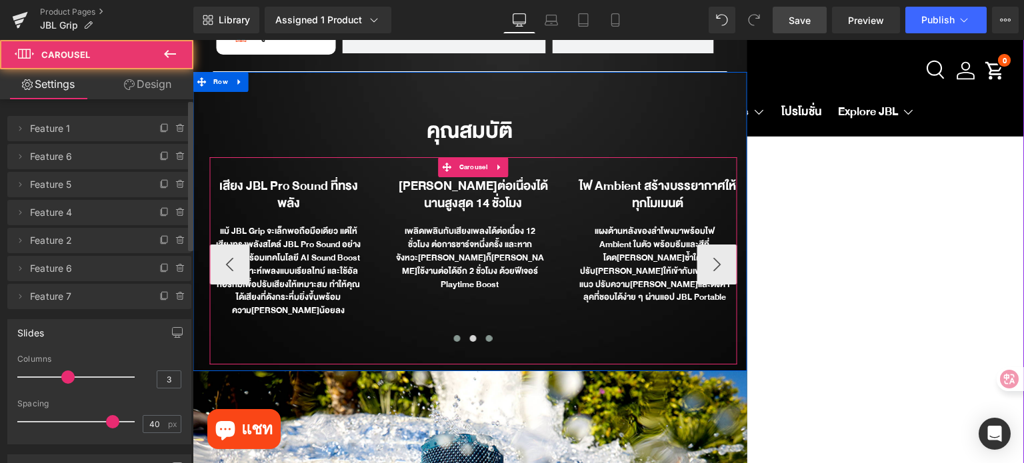
click at [486, 335] on span at bounding box center [489, 338] width 7 height 7
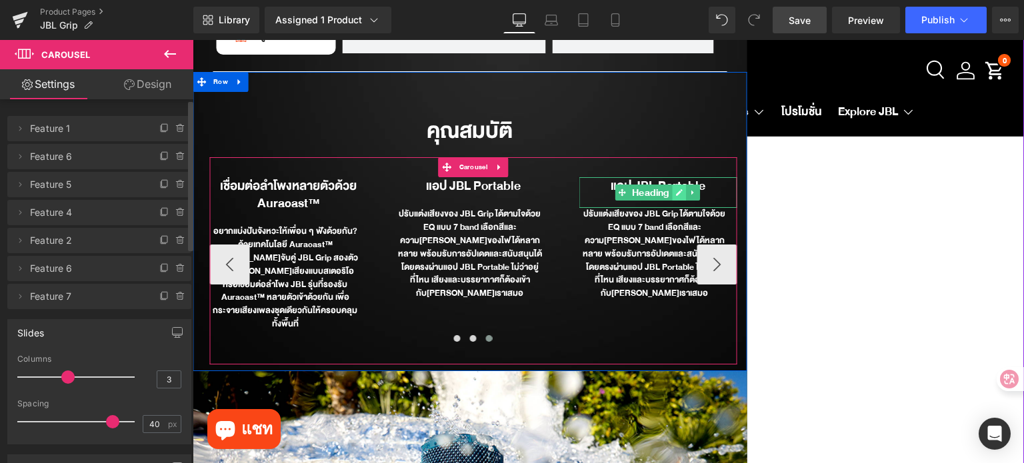
click at [673, 185] on link at bounding box center [680, 193] width 14 height 16
click at [670, 175] on b "แอป JBL Portable" at bounding box center [658, 185] width 95 height 21
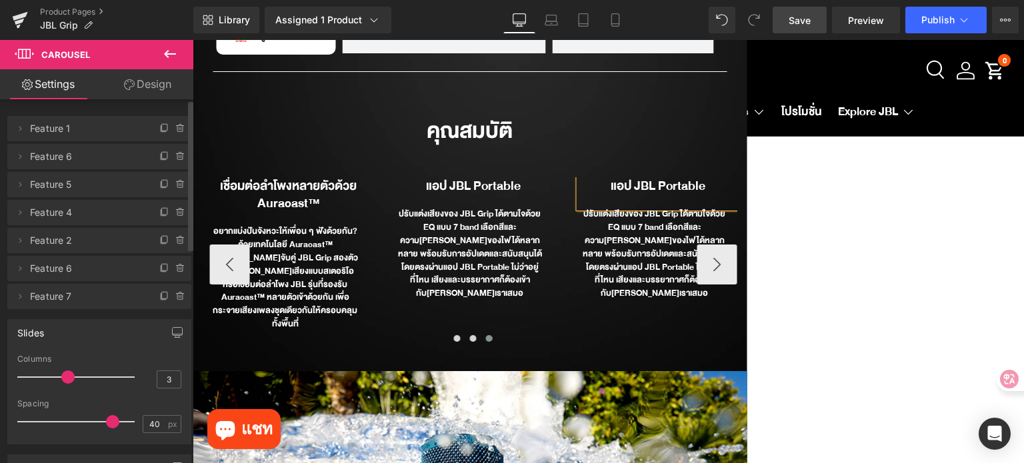
click at [670, 175] on b "แอป JBL Portable" at bounding box center [658, 185] width 95 height 21
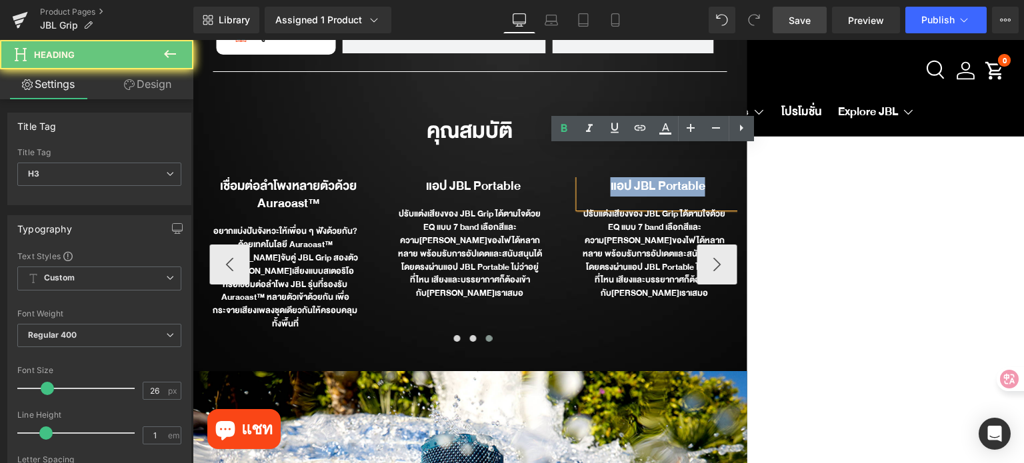
paste div
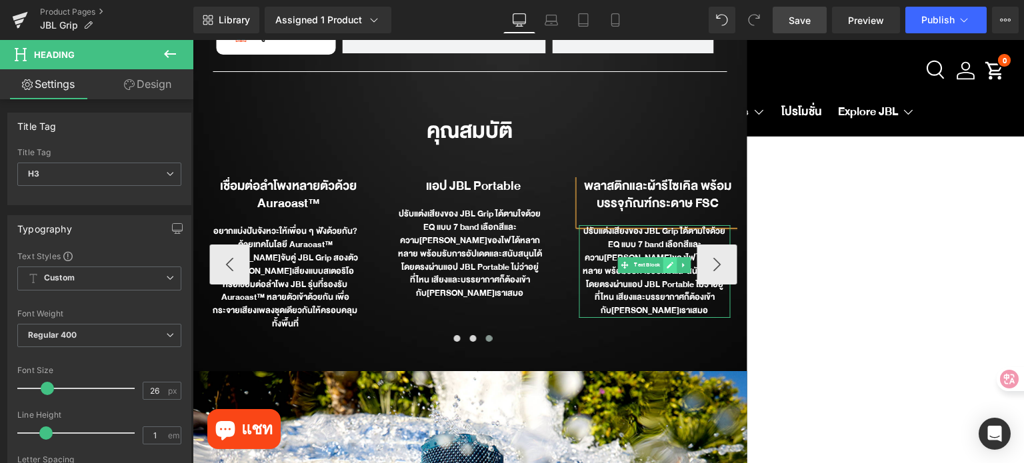
click at [664, 257] on link at bounding box center [671, 265] width 14 height 16
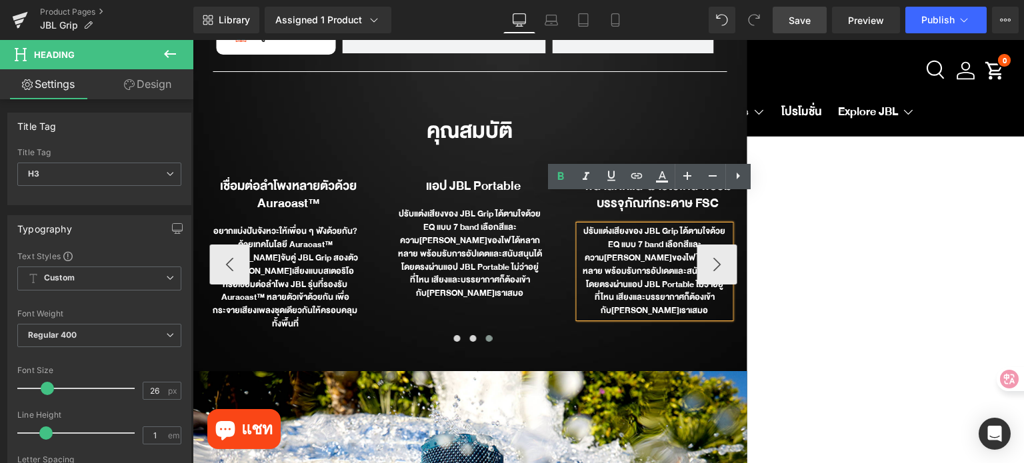
click at [660, 240] on div "ปรับแต่งเสียงของ JBL Grip ได้ตามใจด้วย EQ แบบ 7 band เลือกสีและความ[PERSON_NAME…" at bounding box center [654, 271] width 151 height 93
drag, startPoint x: 660, startPoint y: 240, endPoint x: 634, endPoint y: 243, distance: 26.2
click at [658, 239] on div "ปรับแต่งเสียงของ JBL Grip ได้ตามใจด้วย EQ แบบ 7 band เลือกสีและความ[PERSON_NAME…" at bounding box center [654, 271] width 151 height 93
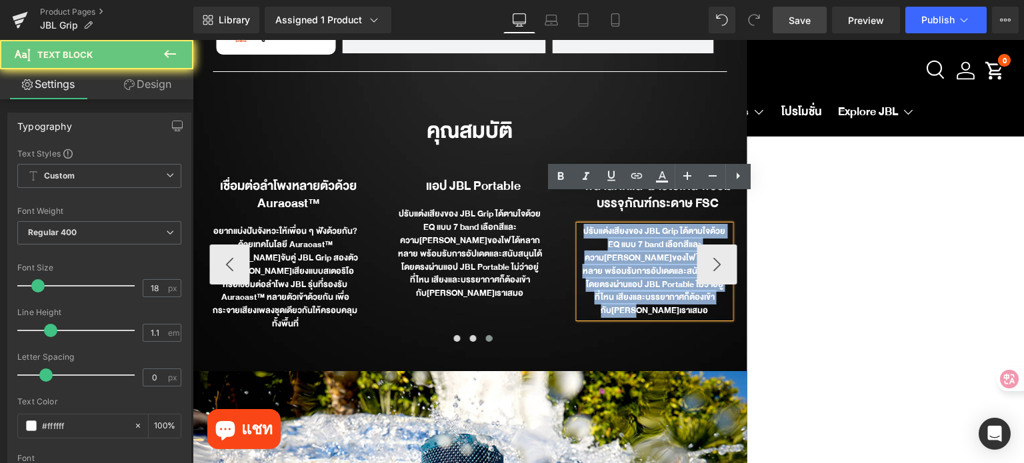
paste div
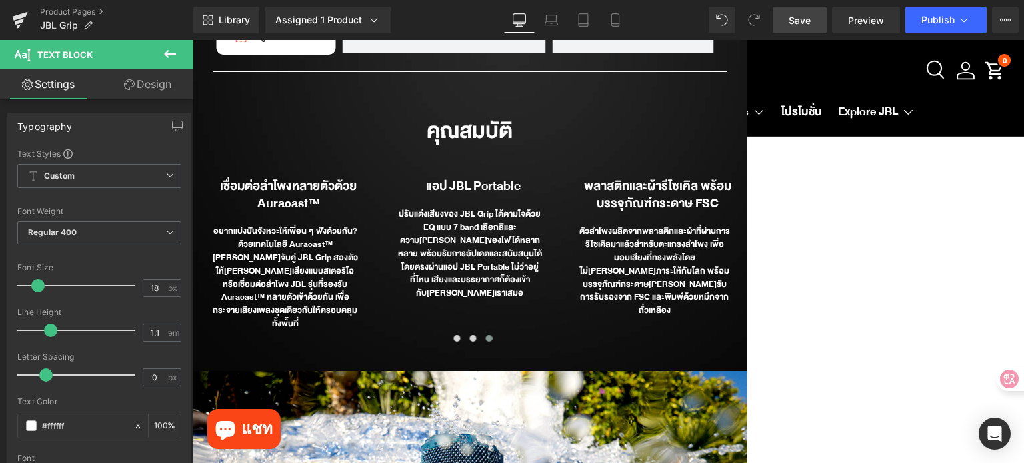
click at [799, 17] on span "Save" at bounding box center [800, 20] width 22 height 14
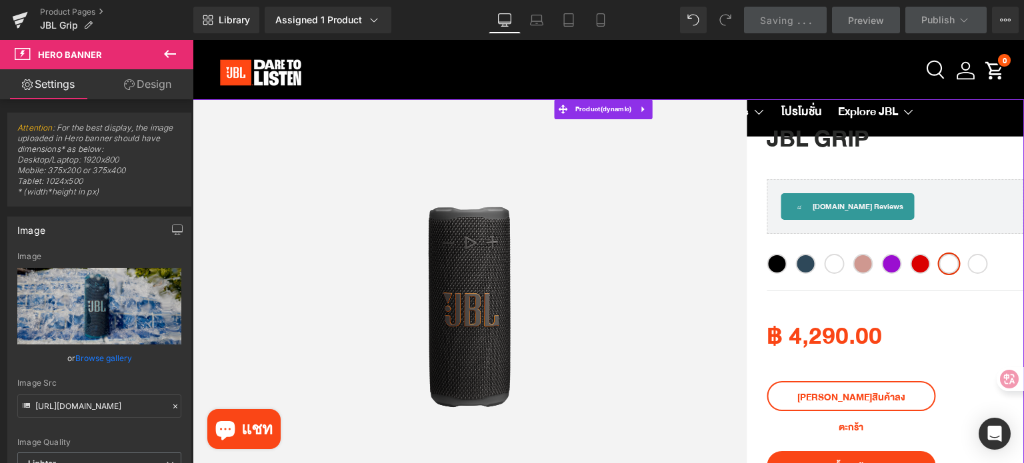
scroll to position [0, 0]
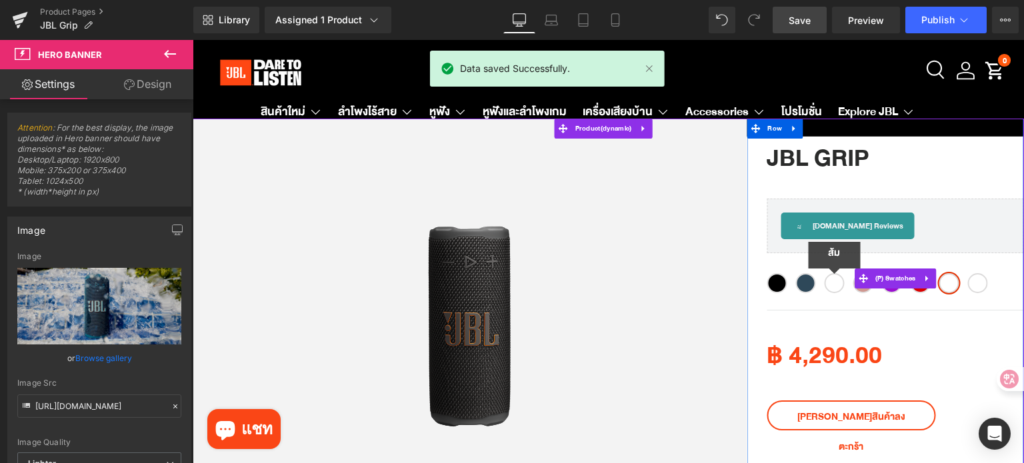
click at [834, 287] on span "ส้ม" at bounding box center [834, 283] width 20 height 20
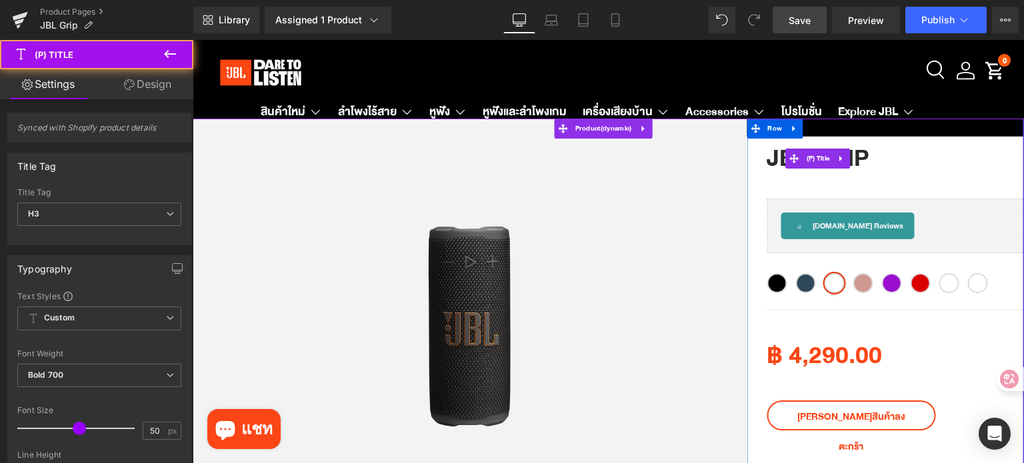
click at [940, 171] on h3 "JBL Grip" at bounding box center [895, 159] width 257 height 80
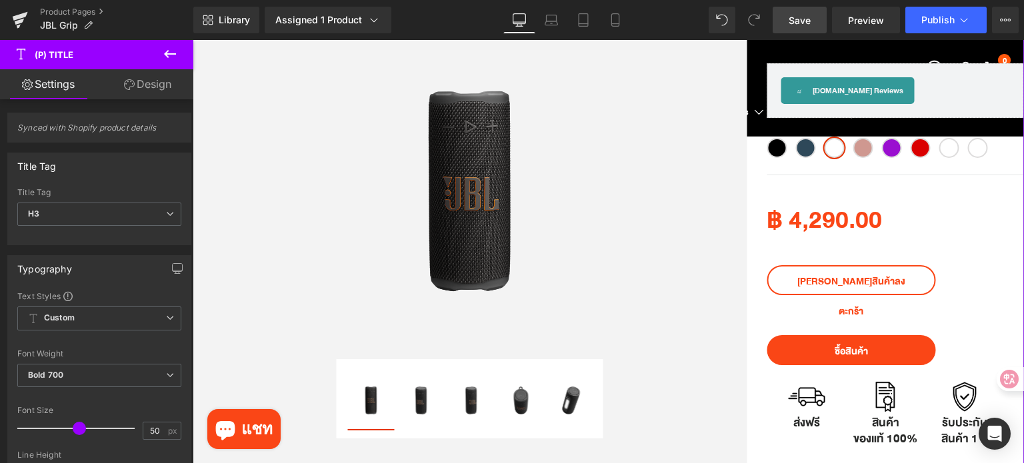
scroll to position [133, 0]
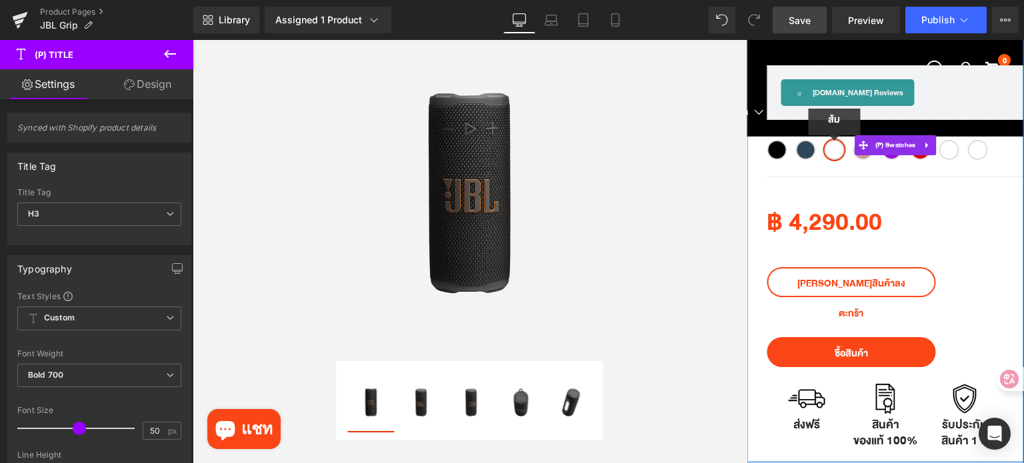
click at [830, 153] on span "ส้ม" at bounding box center [834, 150] width 20 height 20
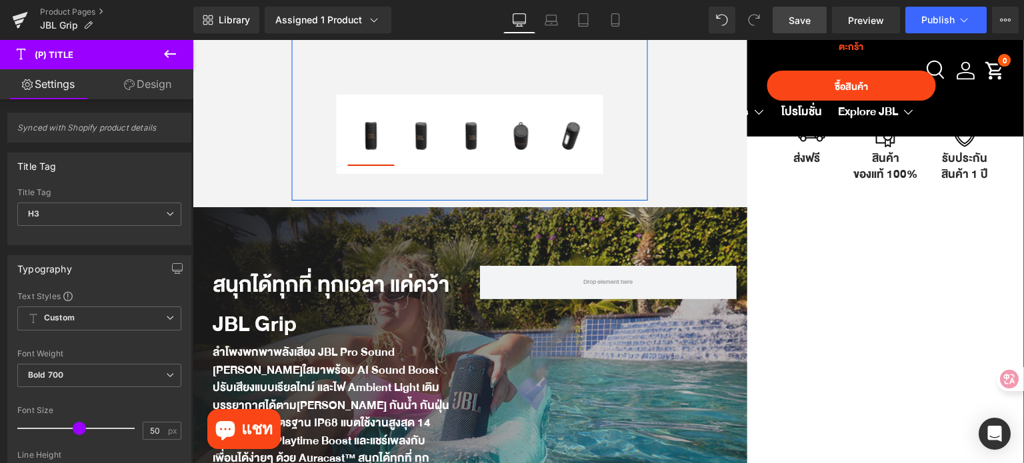
scroll to position [67, 0]
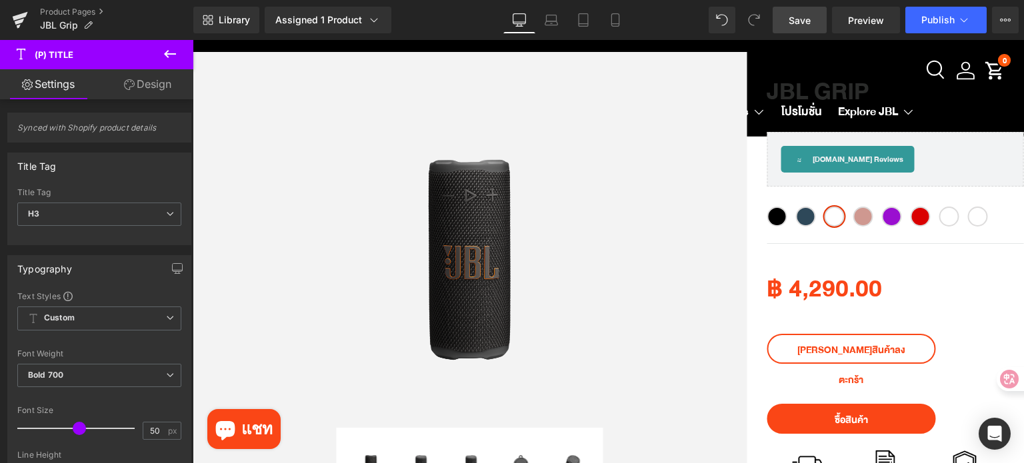
click at [806, 10] on link "Save" at bounding box center [800, 20] width 54 height 27
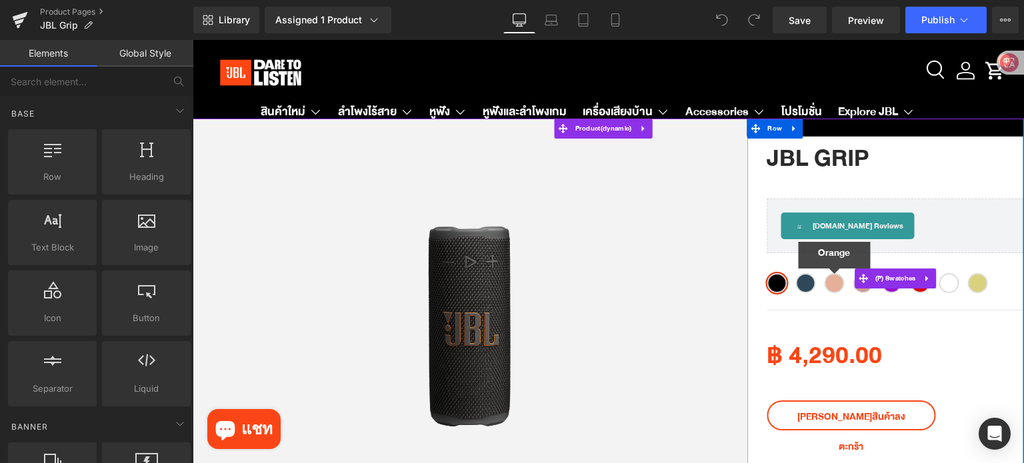
click at [828, 283] on span "Orange" at bounding box center [834, 283] width 20 height 20
click at [892, 279] on span "(P) Swatches" at bounding box center [895, 279] width 47 height 20
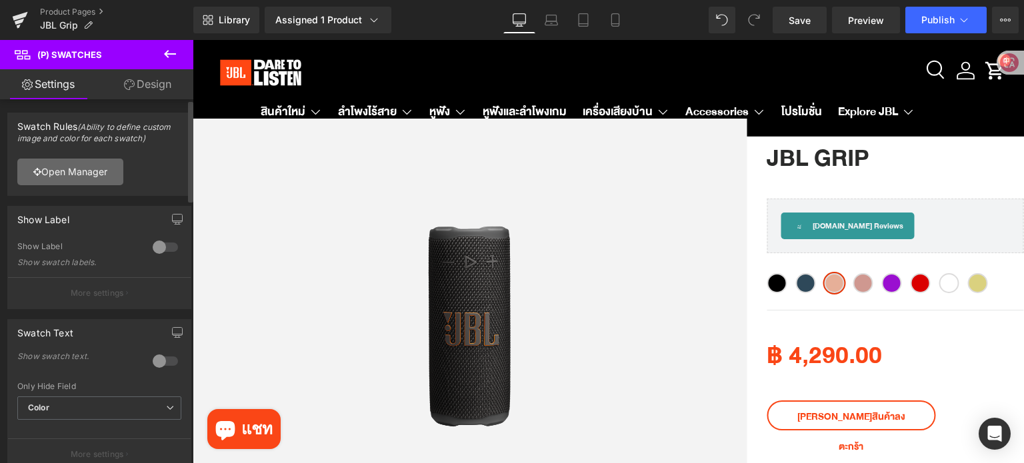
click at [61, 175] on link "Open Manager" at bounding box center [70, 172] width 106 height 27
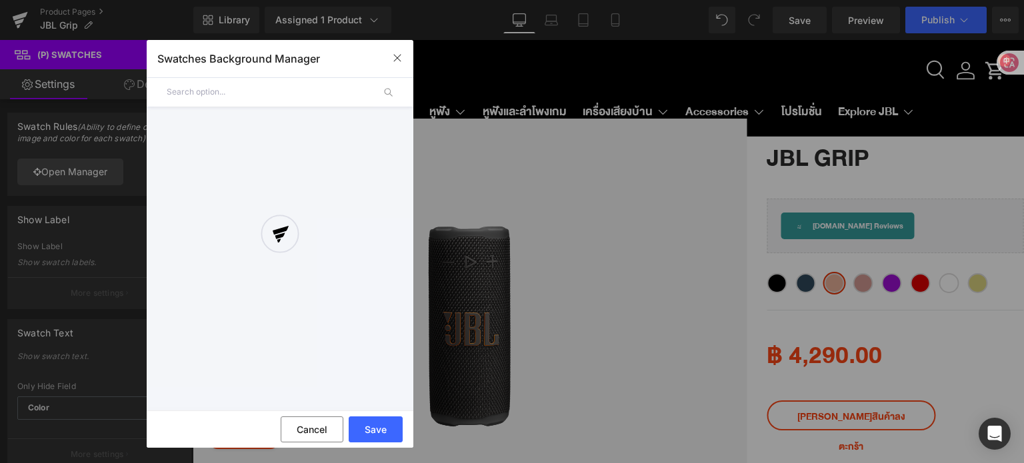
drag, startPoint x: 902, startPoint y: 317, endPoint x: 902, endPoint y: 275, distance: 41.3
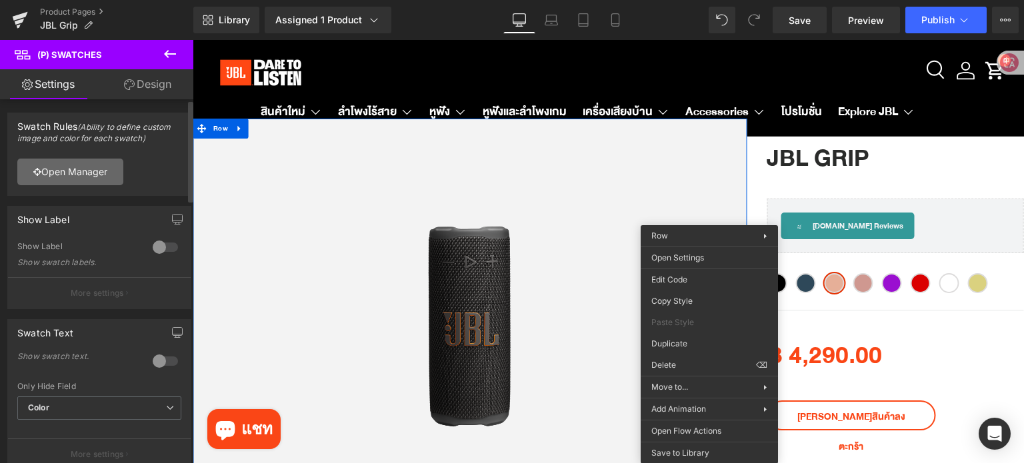
click at [80, 175] on link "Open Manager" at bounding box center [70, 172] width 106 height 27
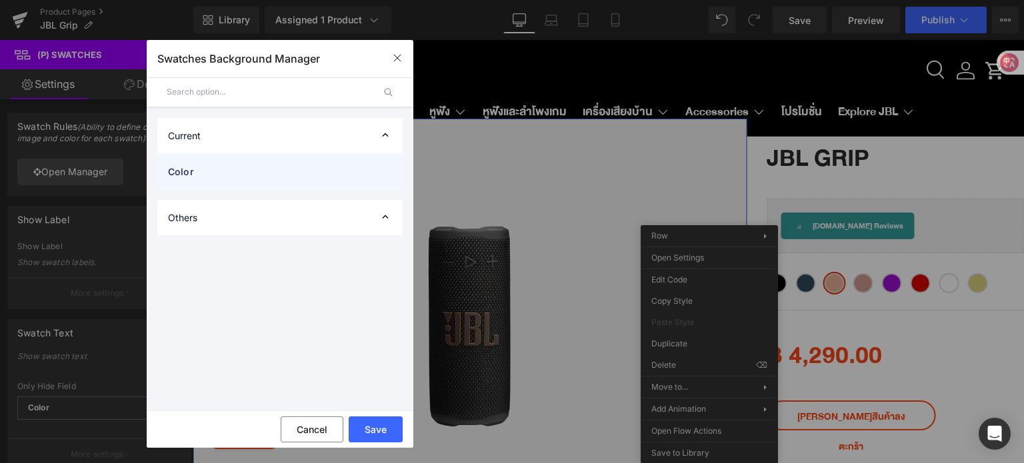
click at [237, 177] on span "Color" at bounding box center [266, 172] width 197 height 14
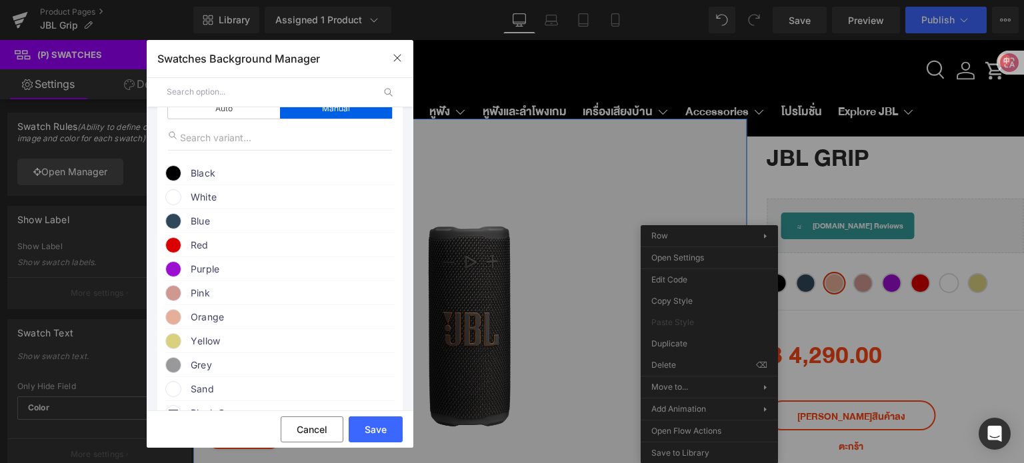
scroll to position [200, 0]
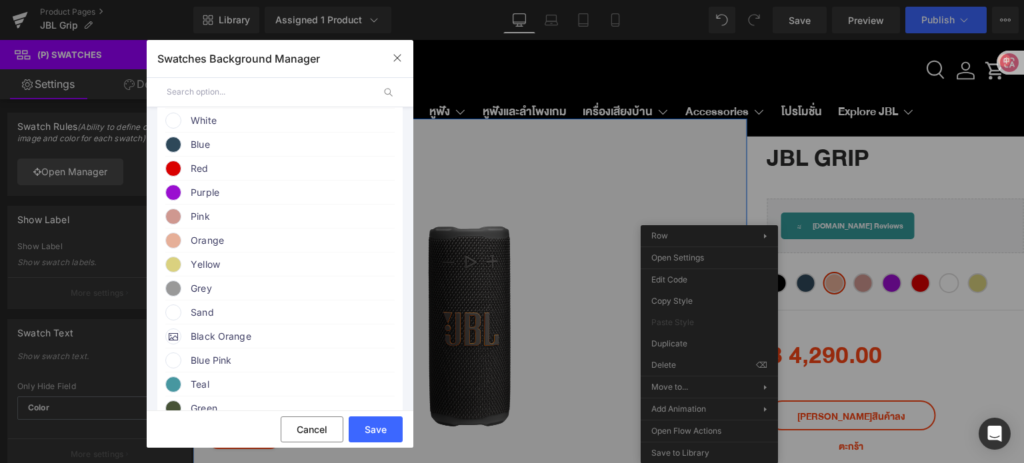
click at [171, 243] on span at bounding box center [173, 241] width 16 height 16
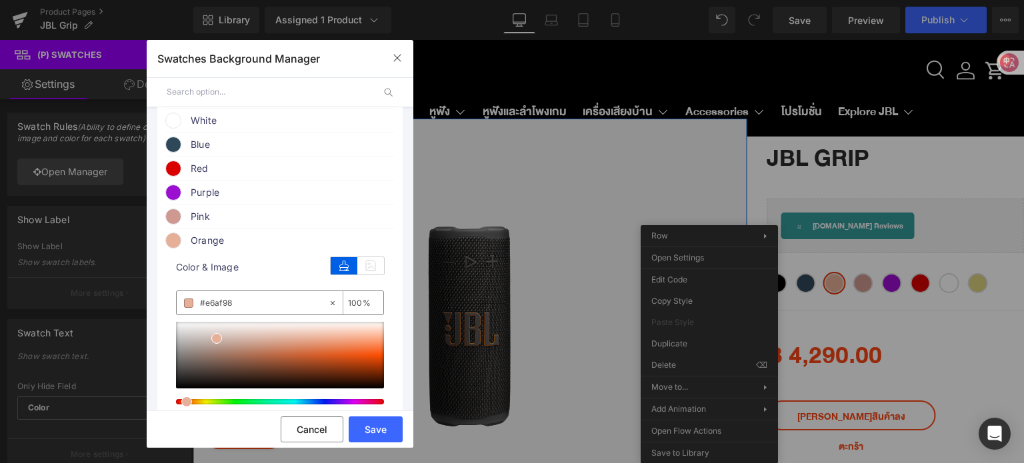
click at [243, 307] on input "#e6af98" at bounding box center [264, 303] width 128 height 15
paste input "Orange"
click at [240, 303] on input "#e6af98" at bounding box center [264, 303] width 128 height 15
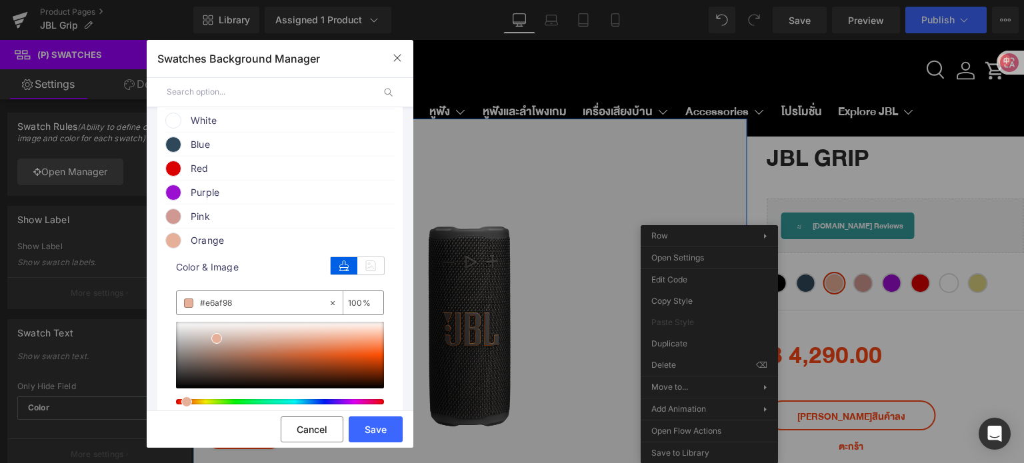
click at [240, 303] on input "#e6af98" at bounding box center [264, 303] width 128 height 15
paste input "FF8A00"
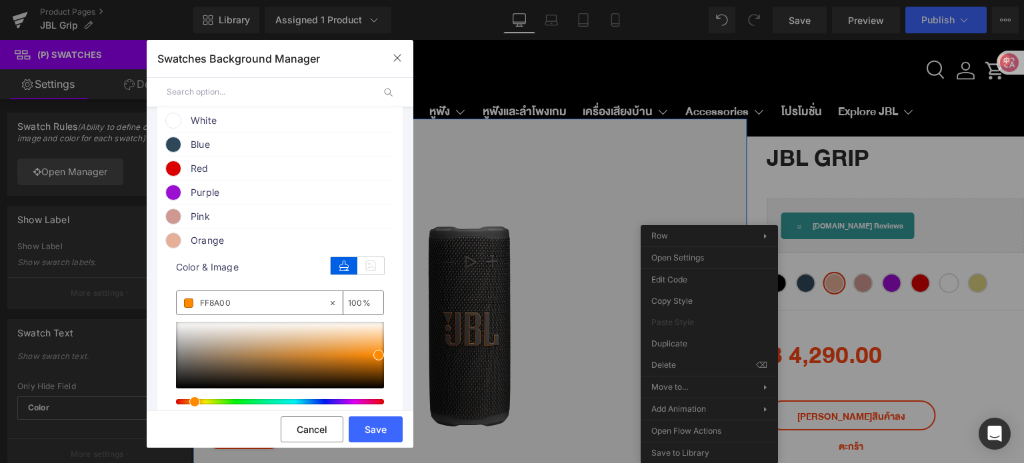
type input "FF8A00"
click at [174, 242] on span at bounding box center [173, 241] width 16 height 16
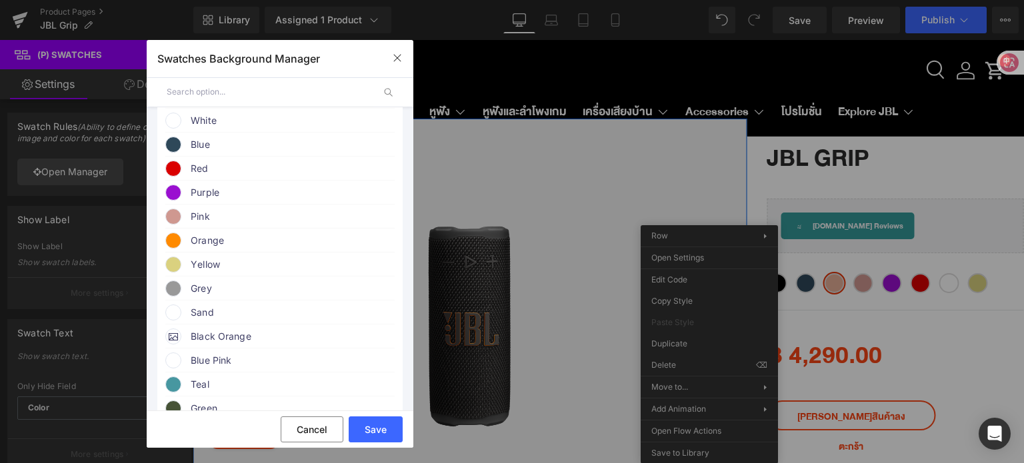
click at [175, 247] on span at bounding box center [173, 241] width 16 height 16
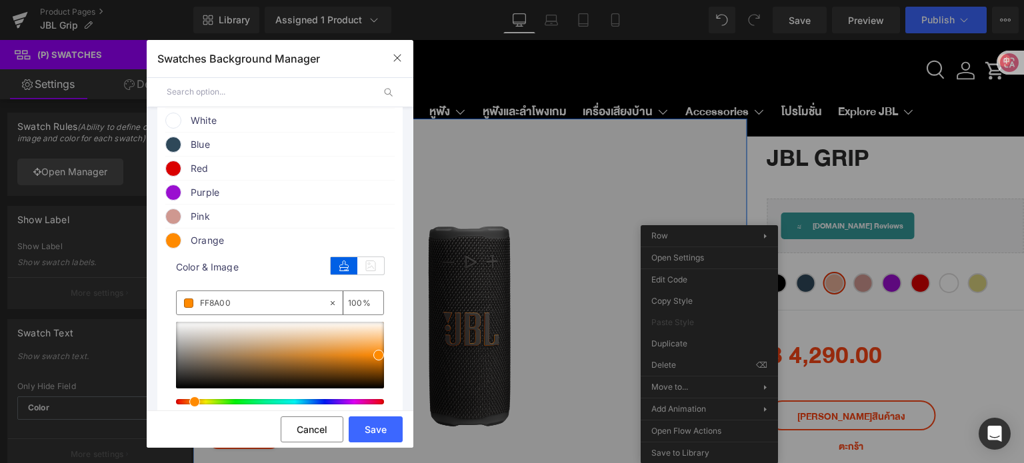
click at [173, 247] on span at bounding box center [173, 241] width 16 height 16
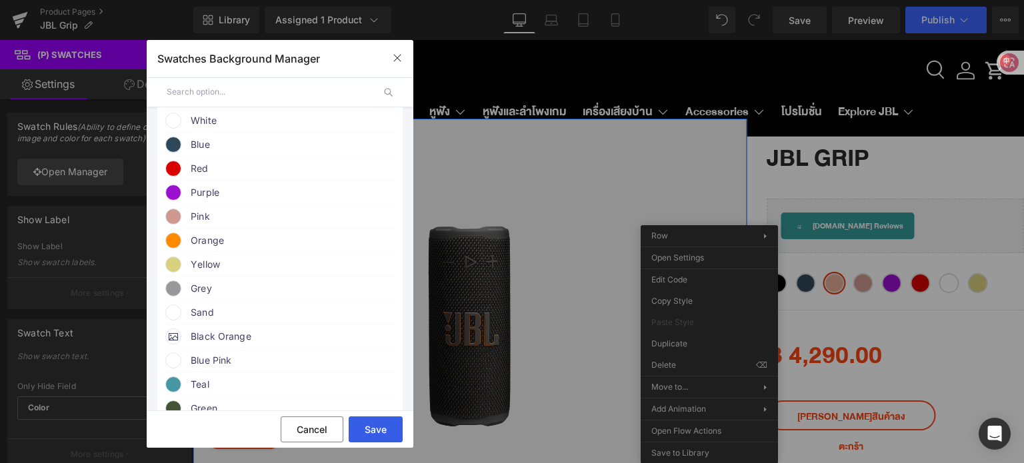
click at [377, 437] on button "Save" at bounding box center [376, 430] width 54 height 26
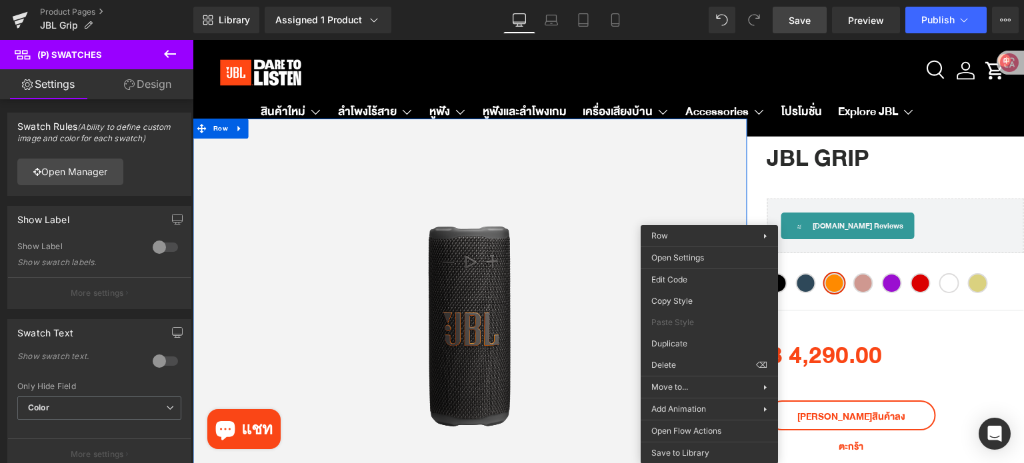
click at [790, 17] on link "Save" at bounding box center [800, 20] width 54 height 27
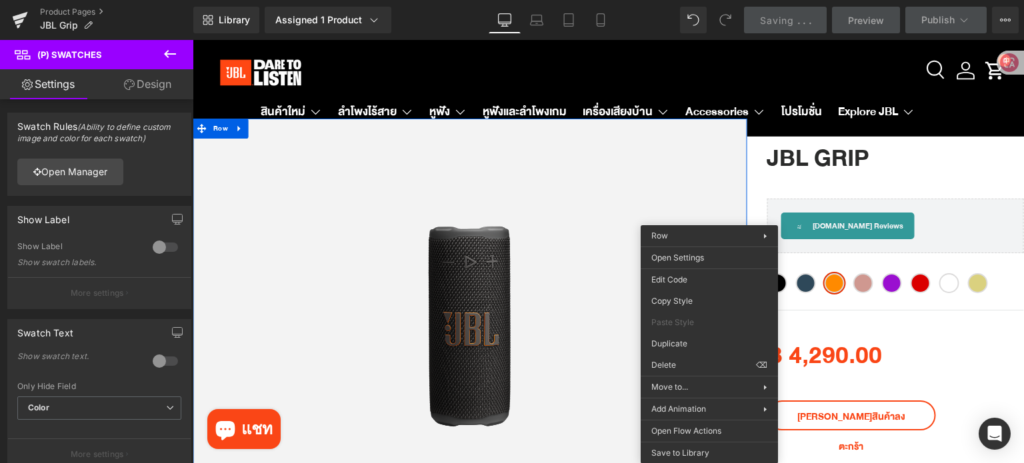
click at [915, 182] on h3 "JBL Grip" at bounding box center [895, 159] width 257 height 80
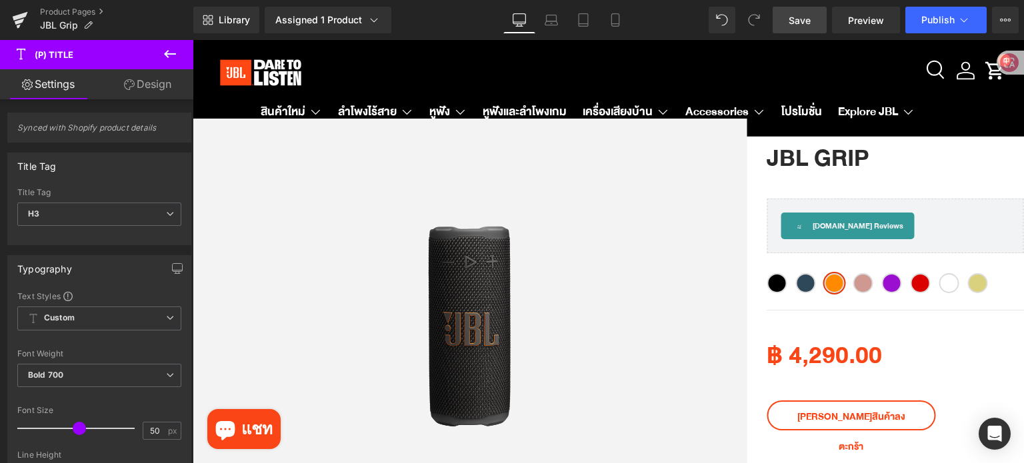
click at [793, 25] on span "Save" at bounding box center [800, 20] width 22 height 14
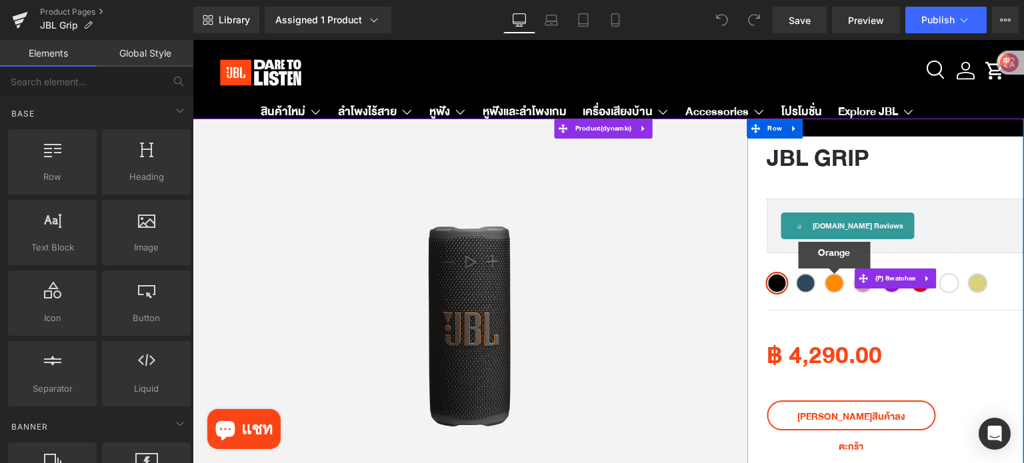
click at [830, 281] on span "Orange" at bounding box center [834, 283] width 20 height 20
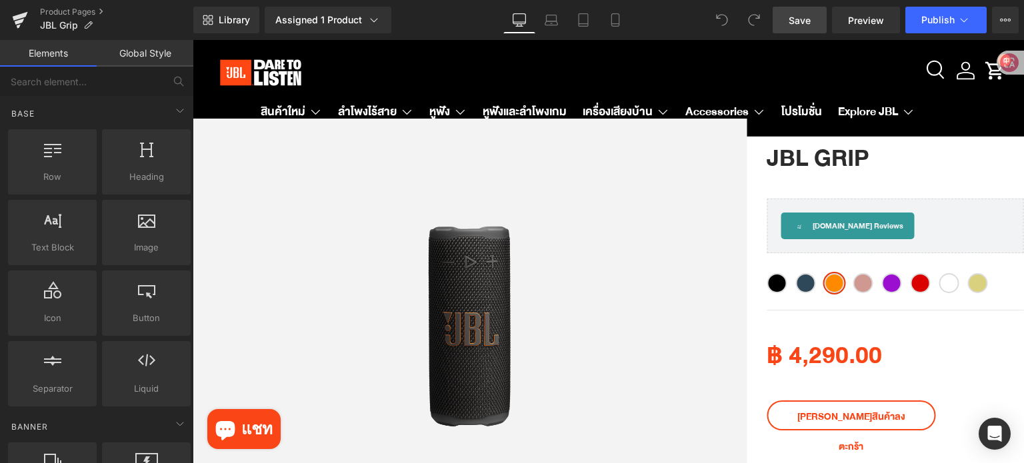
drag, startPoint x: 802, startPoint y: 20, endPoint x: 619, endPoint y: 246, distance: 290.7
click at [802, 20] on span "Save" at bounding box center [800, 20] width 22 height 14
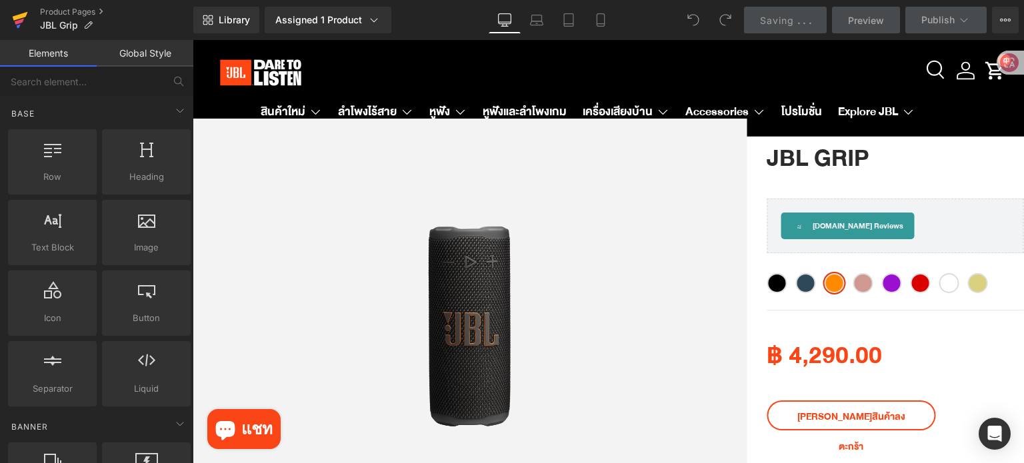
click at [13, 16] on icon at bounding box center [20, 16] width 15 height 9
